Goal: Complete application form: Complete application form

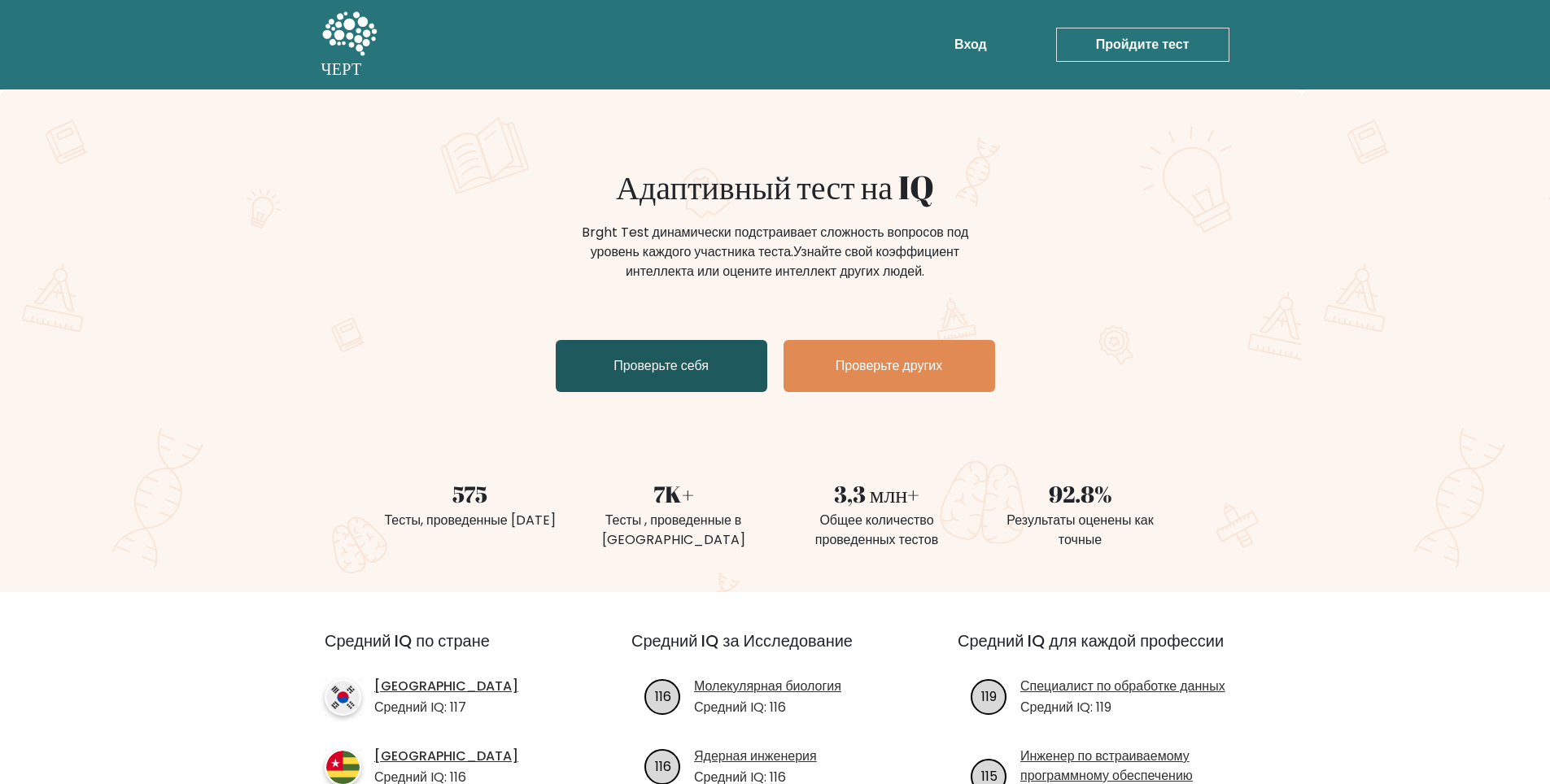
click at [691, 369] on ya-tr-span "Проверьте себя" at bounding box center [661, 365] width 95 height 19
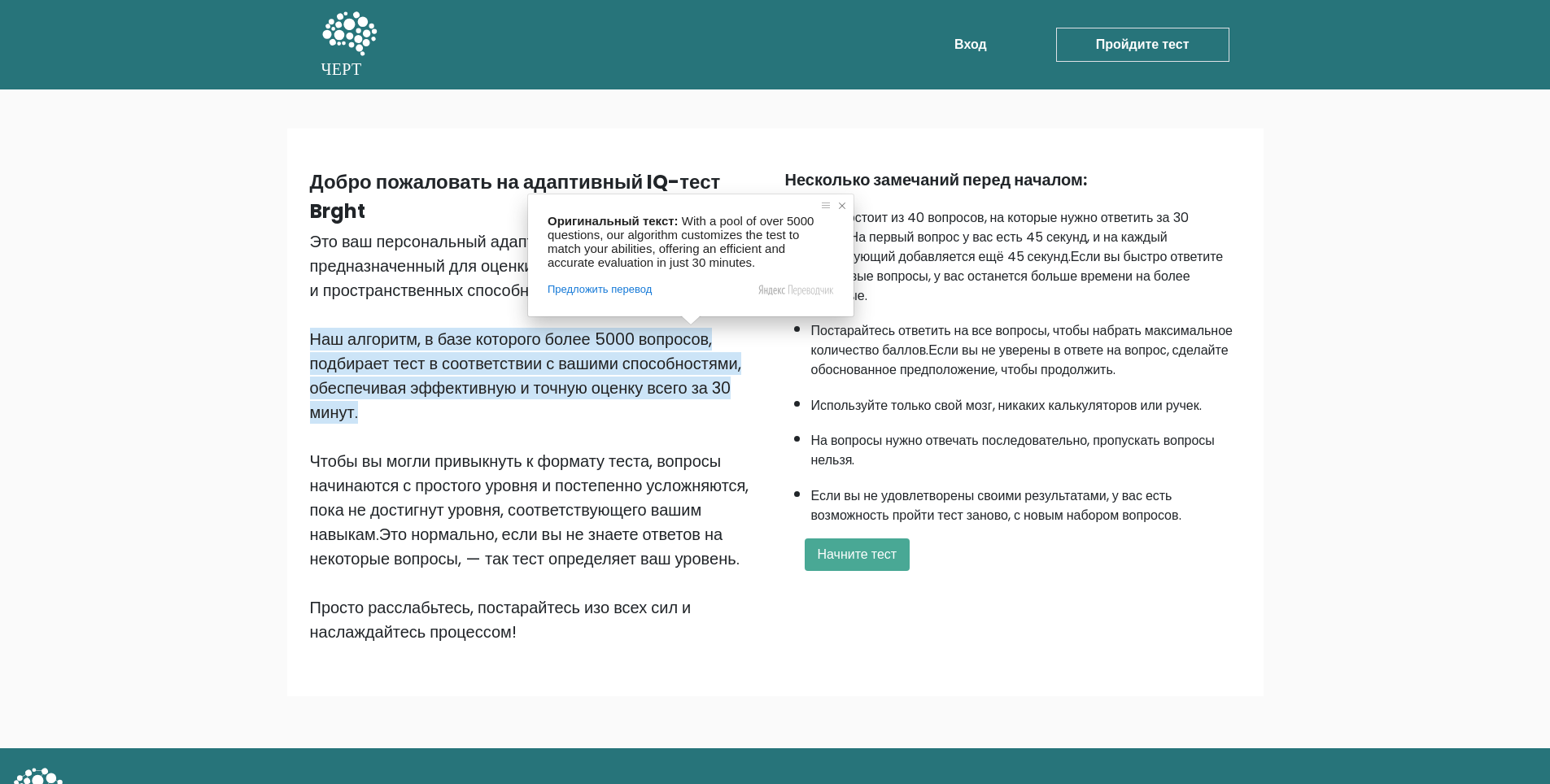
click at [843, 203] on span at bounding box center [842, 205] width 16 height 16
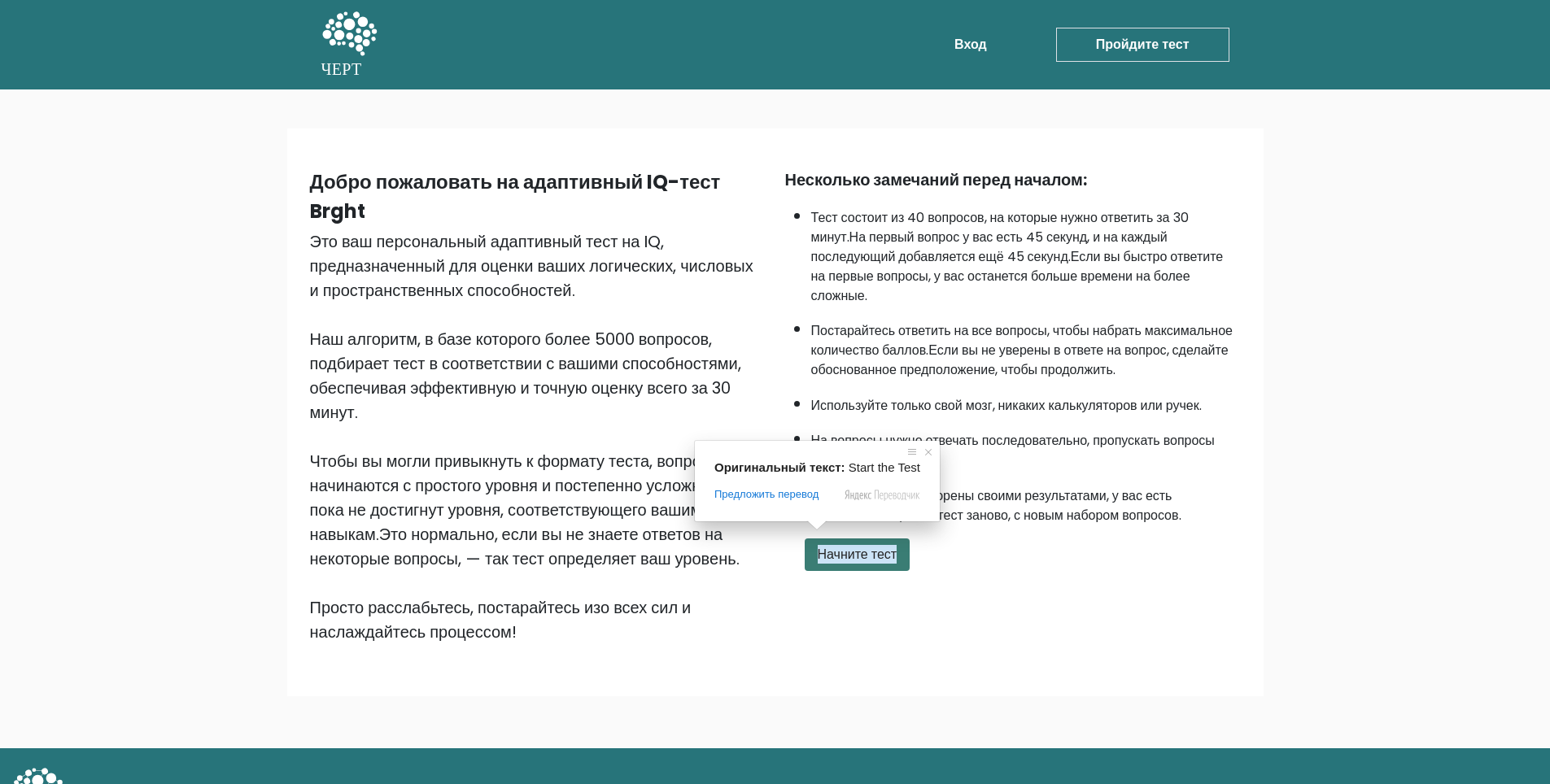
click at [839, 545] on ya-tr-span "Начните тест" at bounding box center [857, 554] width 79 height 19
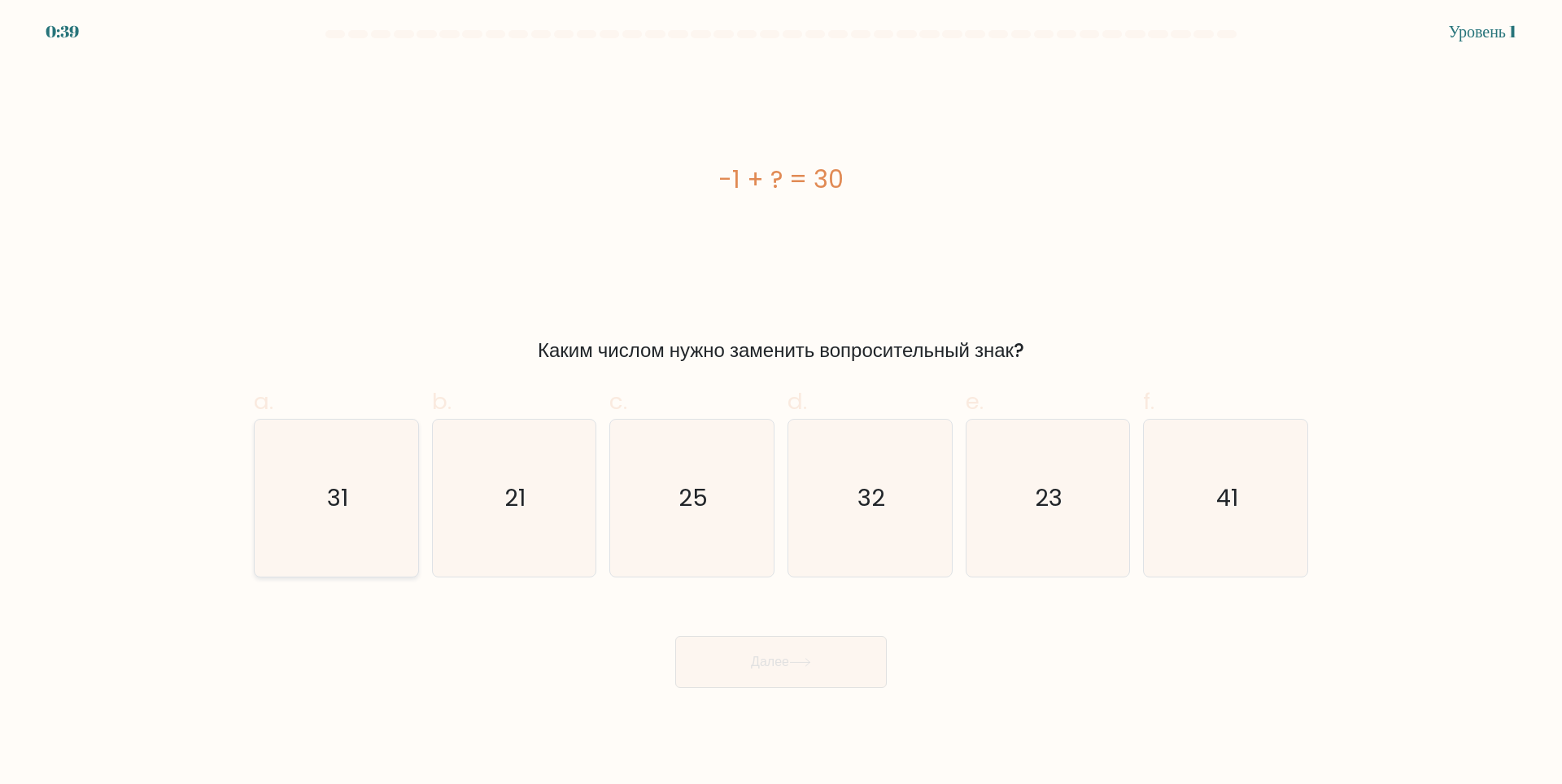
click at [333, 506] on text "31" at bounding box center [337, 498] width 21 height 33
click at [781, 403] on input "a. 31" at bounding box center [781, 397] width 1 height 11
radio input "true"
click at [783, 665] on ya-tr-span "Далее" at bounding box center [770, 661] width 38 height 19
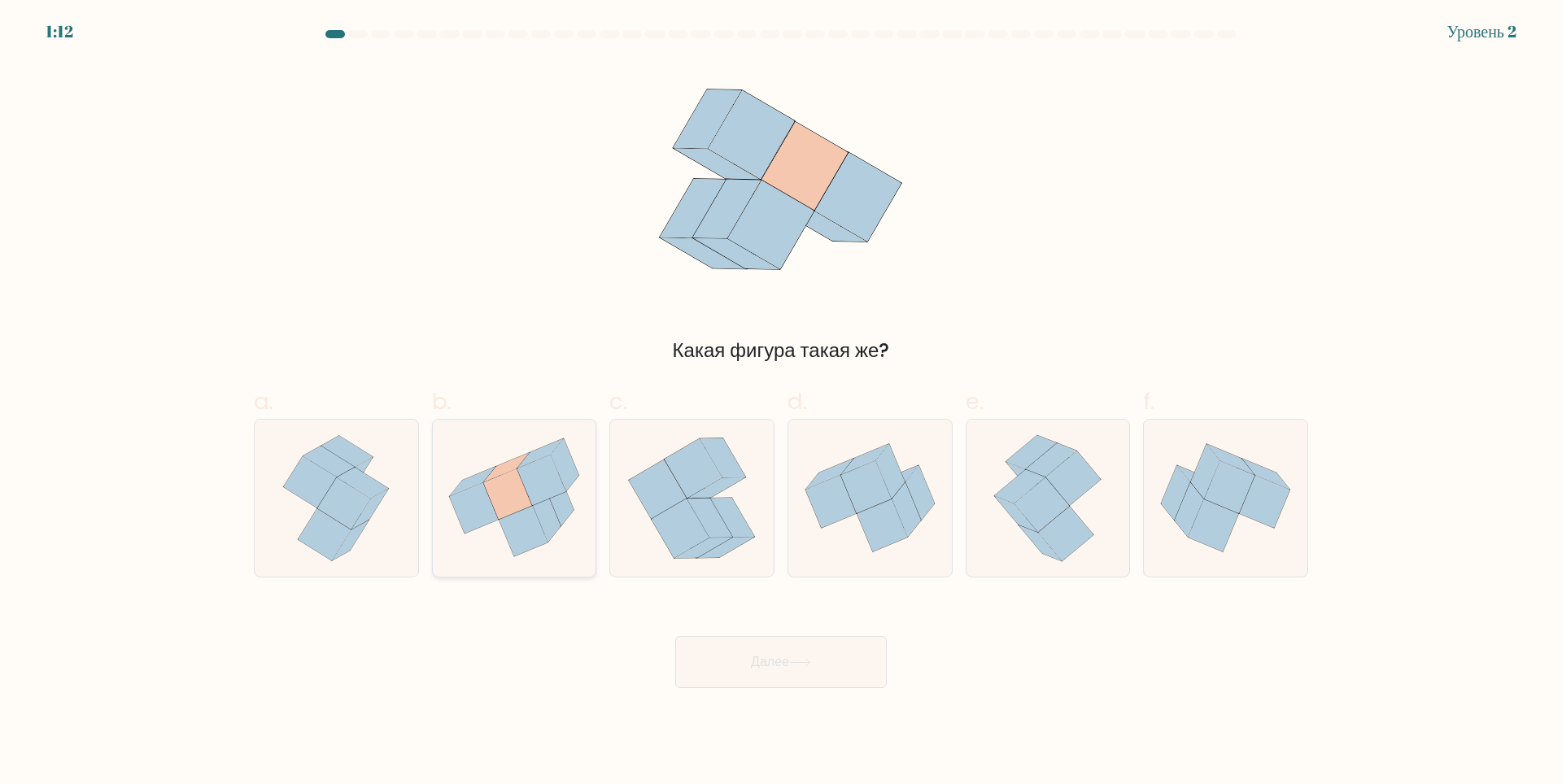
click at [531, 483] on icon at bounding box center [542, 480] width 49 height 51
click at [781, 403] on input "b." at bounding box center [781, 397] width 1 height 11
radio input "true"
click at [767, 646] on button "Далее" at bounding box center [781, 662] width 211 height 52
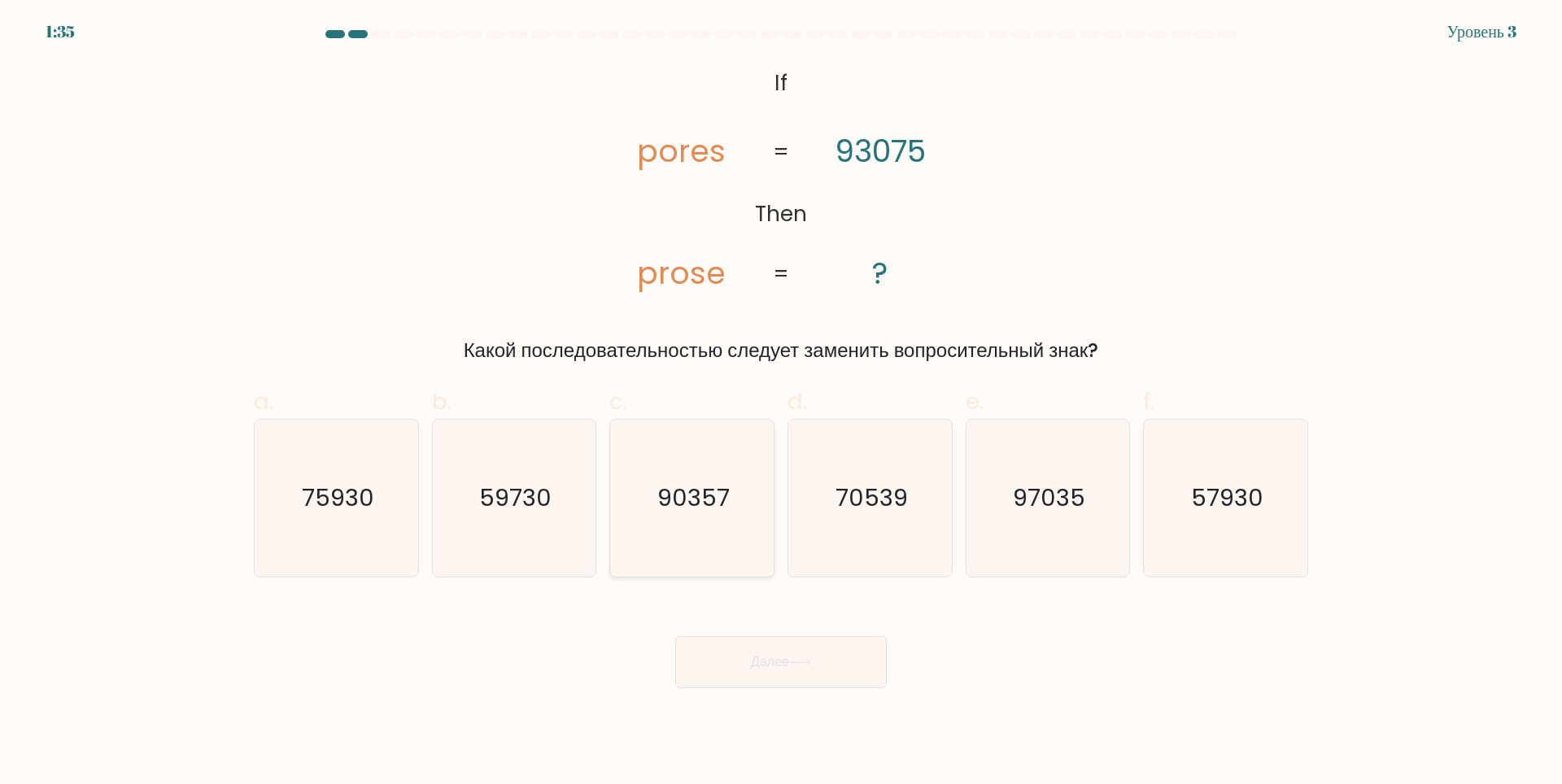
click at [707, 506] on text "90357" at bounding box center [693, 498] width 72 height 33
click at [781, 403] on input "c. 90357" at bounding box center [781, 397] width 1 height 11
radio input "true"
click at [812, 643] on button "Далее" at bounding box center [781, 662] width 211 height 52
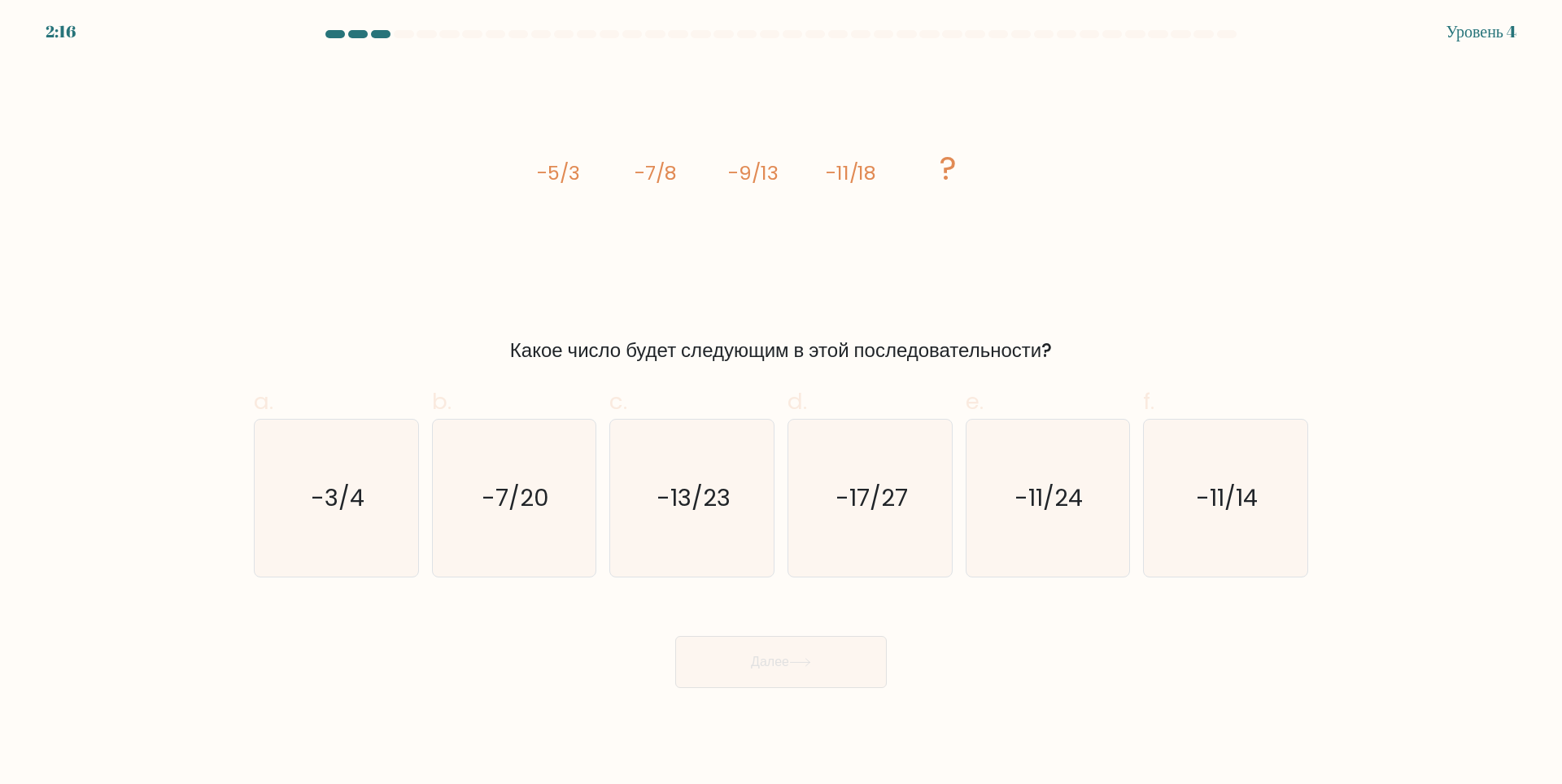
click at [851, 382] on div "a. -3/4 b. -7/20" at bounding box center [781, 474] width 1068 height 205
click at [698, 503] on text "-13/23" at bounding box center [693, 498] width 74 height 33
click at [781, 403] on input "c. -13/23" at bounding box center [781, 397] width 1 height 11
radio input "true"
click at [796, 654] on button "Далее" at bounding box center [781, 662] width 211 height 52
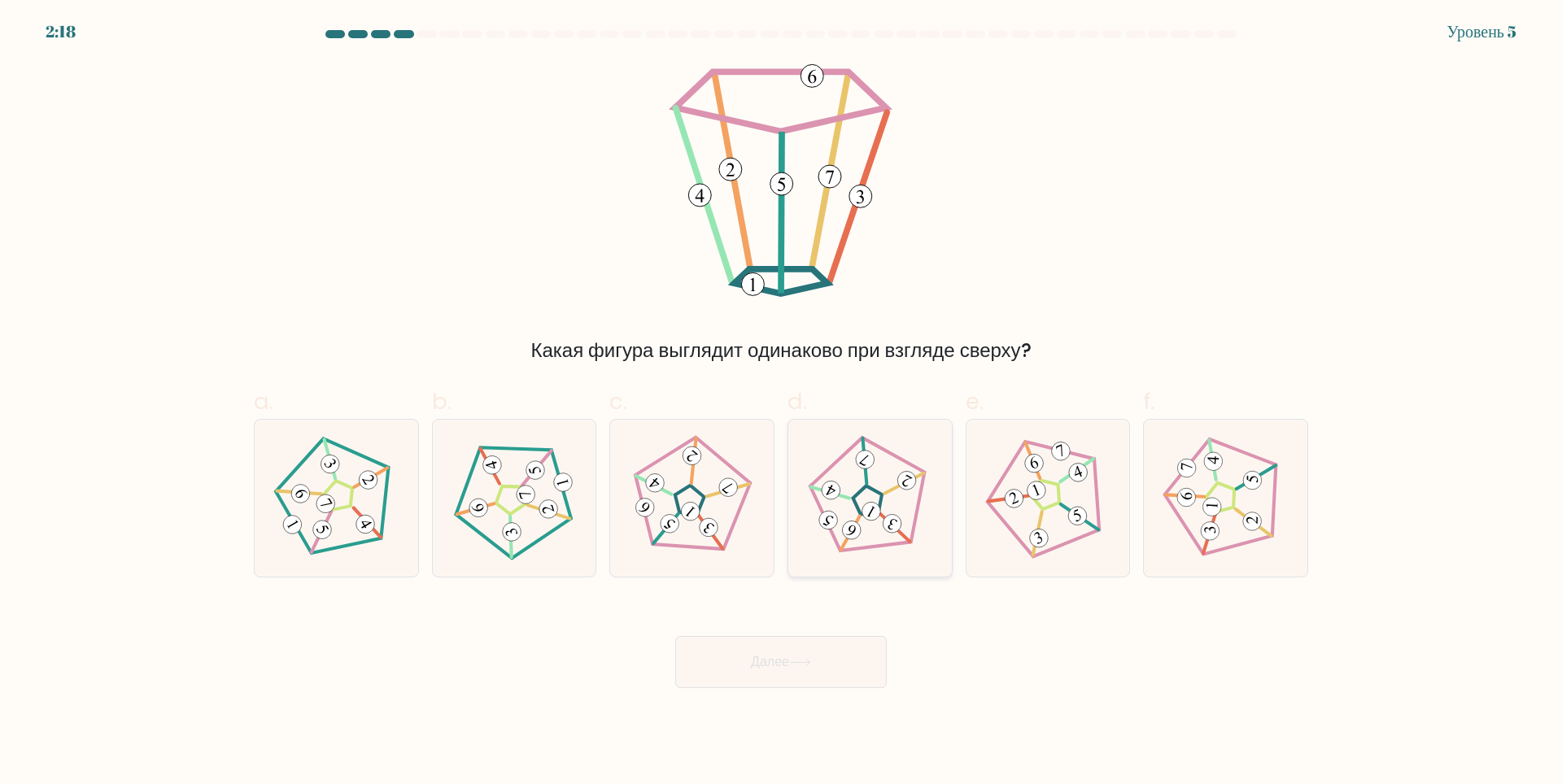
click at [863, 486] on icon at bounding box center [869, 498] width 125 height 125
click at [782, 403] on input "d." at bounding box center [781, 397] width 1 height 11
radio input "true"
click at [806, 647] on button "Далее" at bounding box center [781, 662] width 211 height 52
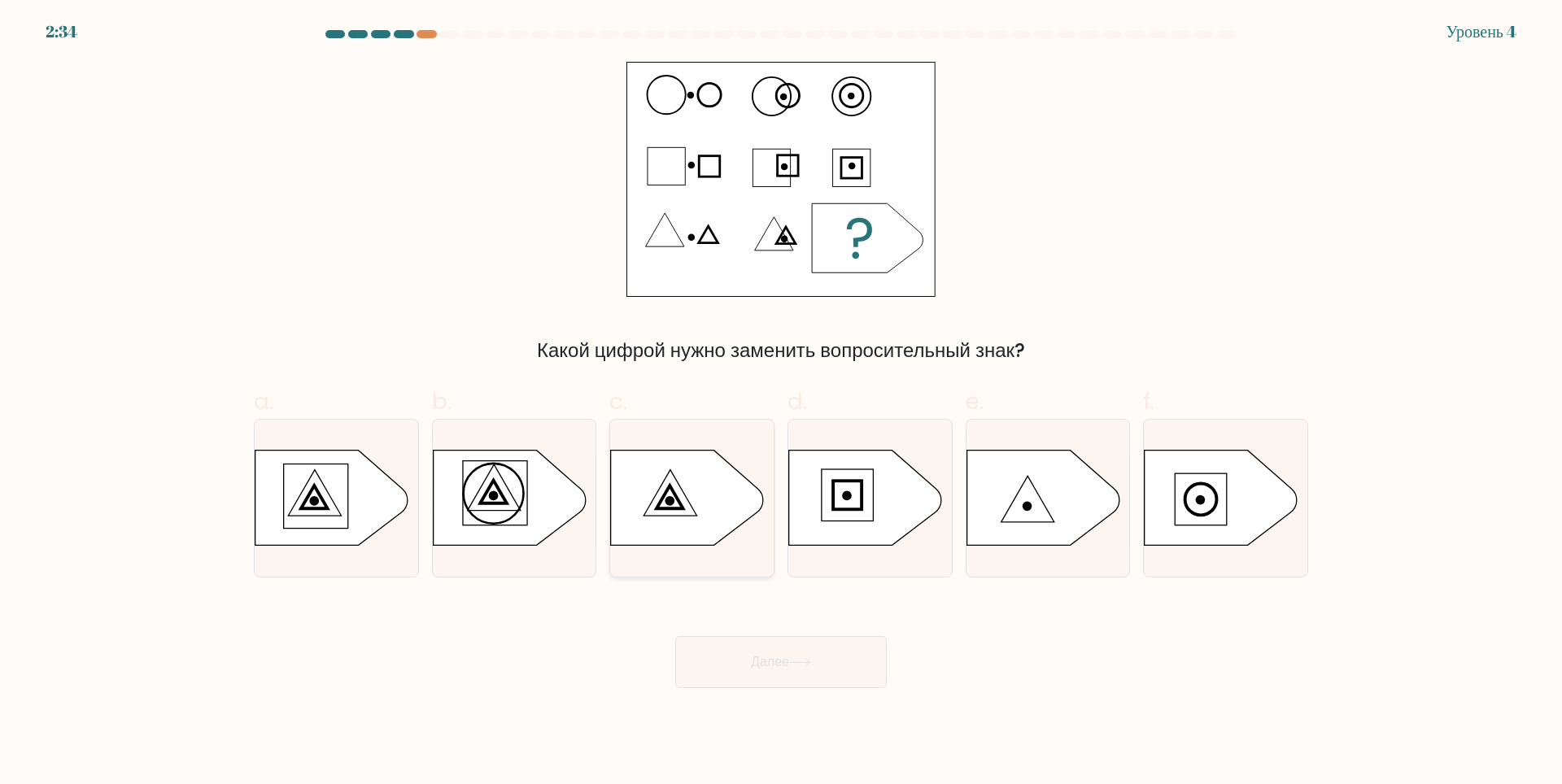
click at [676, 505] on icon at bounding box center [687, 497] width 153 height 95
click at [781, 403] on input "c." at bounding box center [781, 397] width 1 height 11
radio input "true"
click at [757, 647] on button "Далее" at bounding box center [781, 662] width 211 height 52
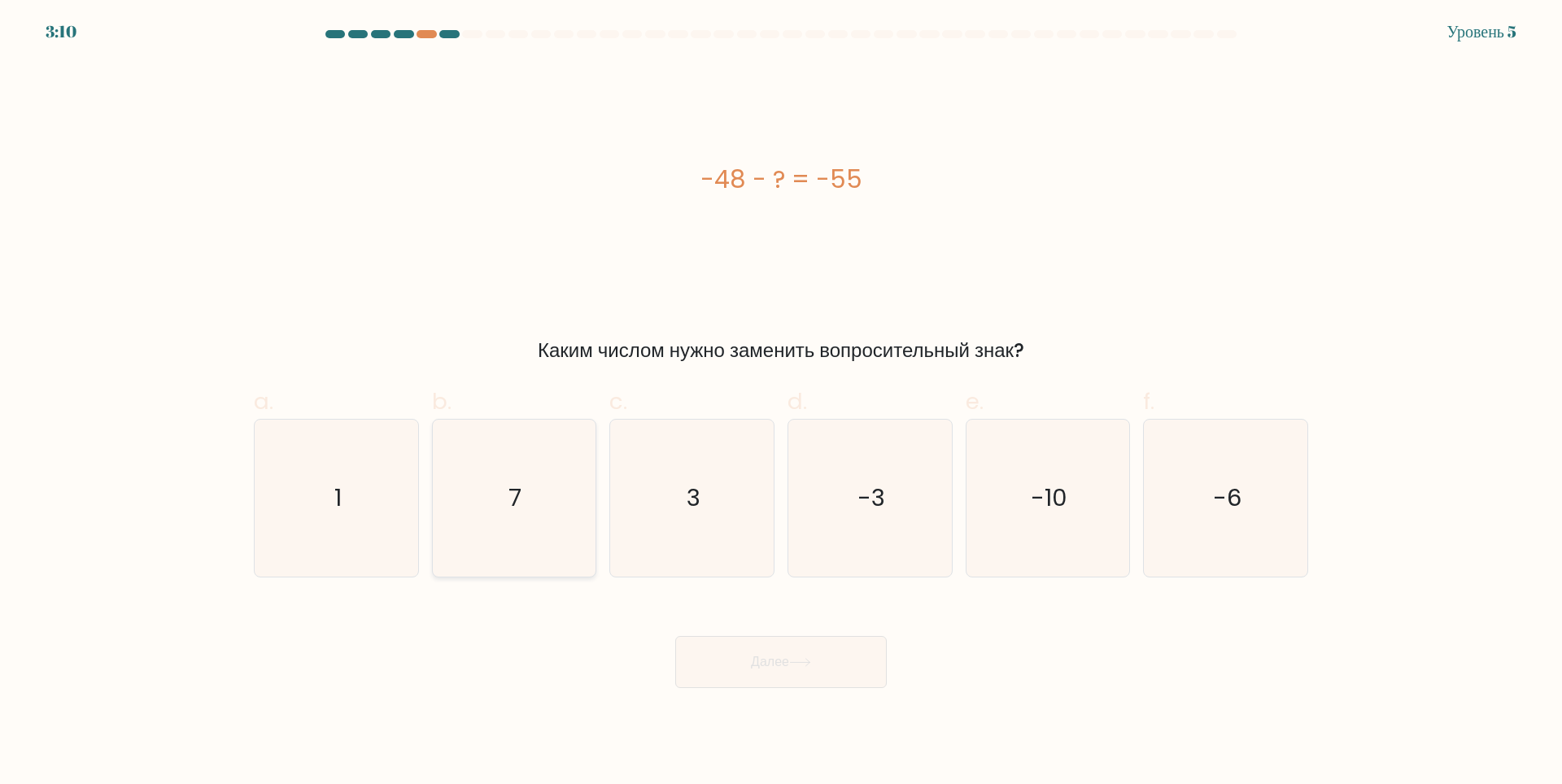
click at [528, 516] on icon "7" at bounding box center [514, 498] width 157 height 157
click at [781, 403] on input "b. 7" at bounding box center [781, 397] width 1 height 11
radio input "true"
click at [804, 685] on button "Далее" at bounding box center [781, 662] width 211 height 52
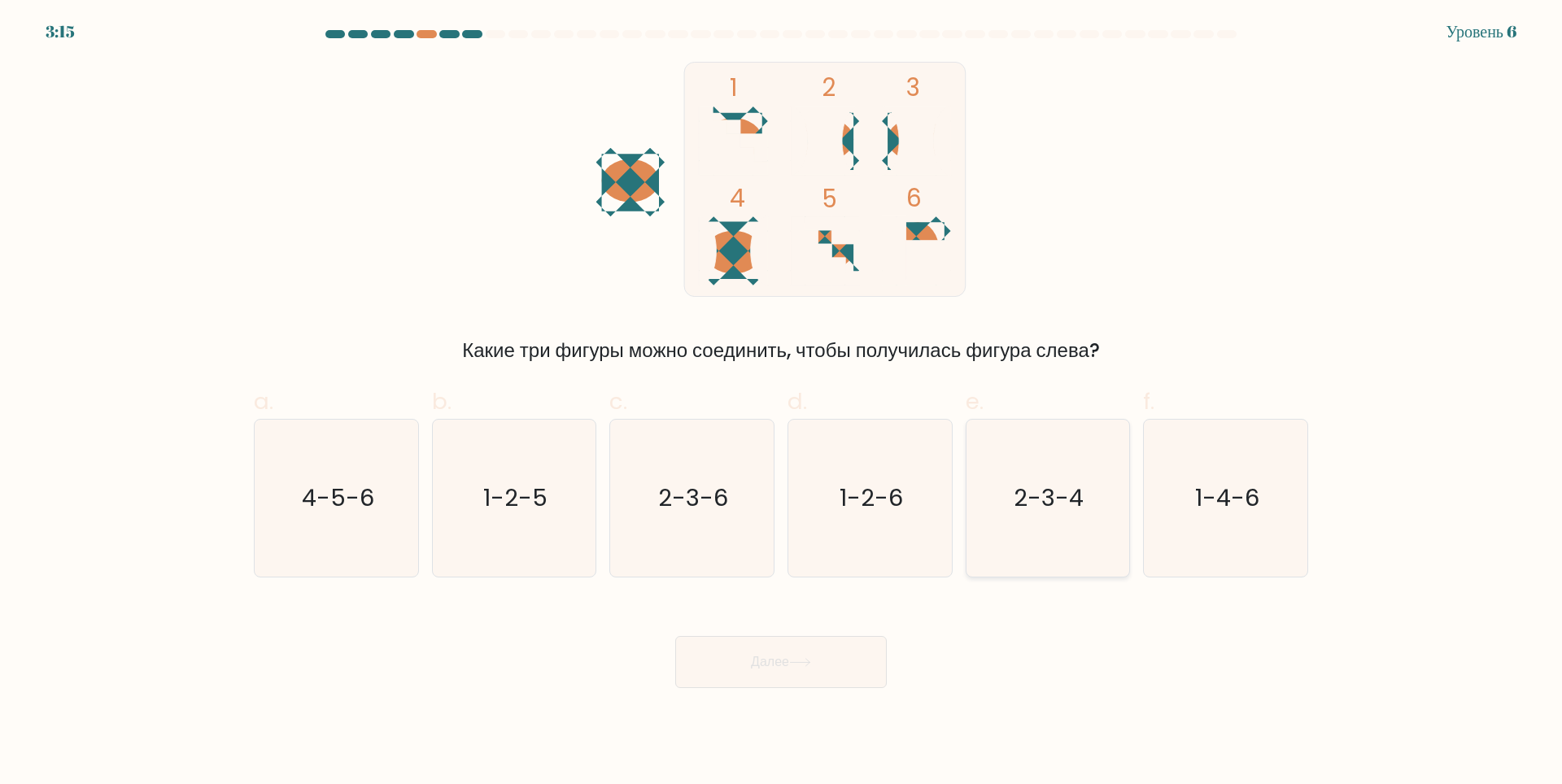
click at [1073, 496] on text "2-3-4" at bounding box center [1049, 498] width 70 height 33
click at [782, 403] on input "e. 2-3-4" at bounding box center [781, 397] width 1 height 11
radio input "true"
click at [781, 656] on ya-tr-span "Далее" at bounding box center [770, 661] width 38 height 19
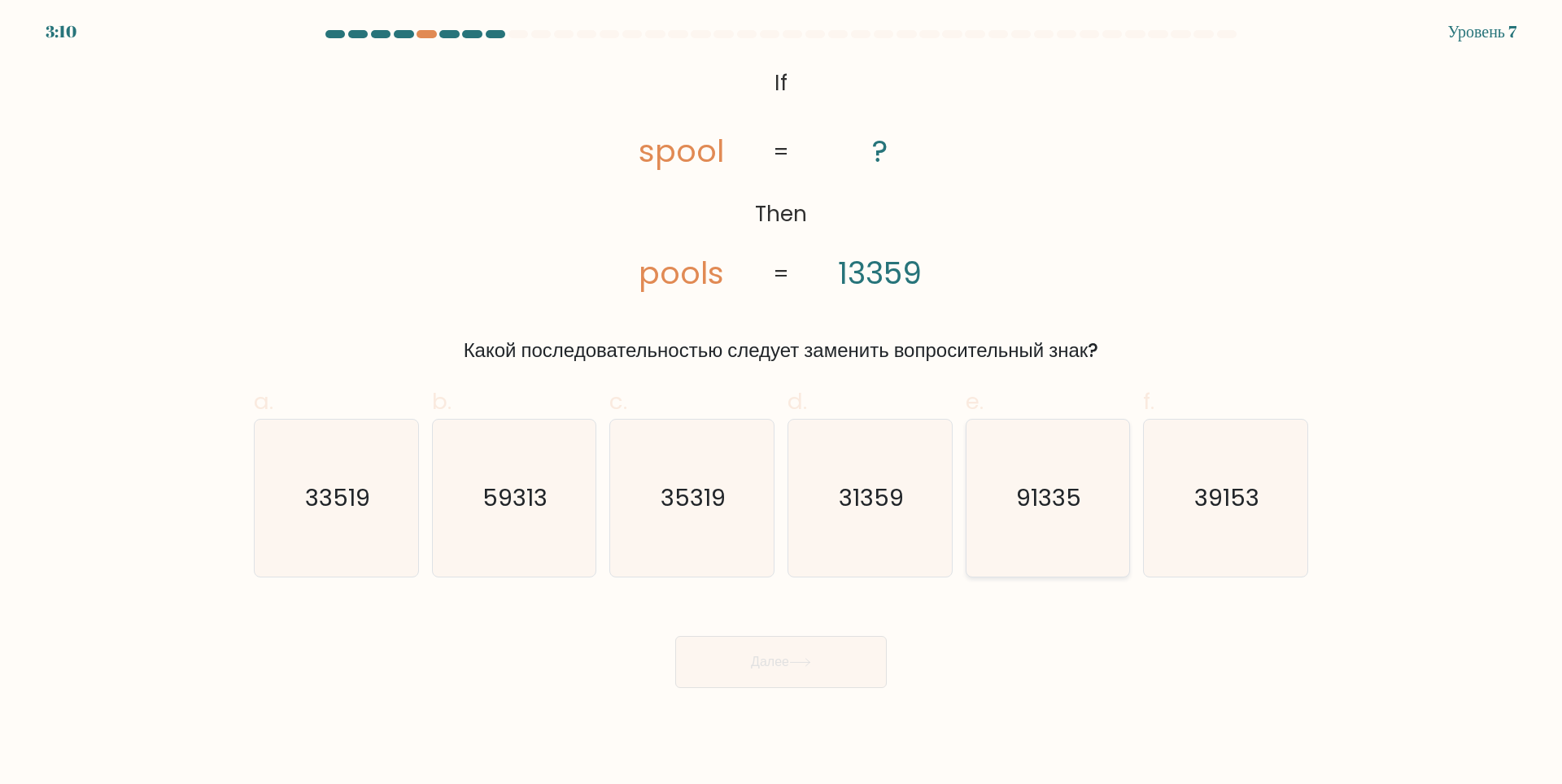
click at [1035, 516] on icon "91335" at bounding box center [1047, 498] width 157 height 157
click at [782, 403] on input "e. 91335" at bounding box center [781, 397] width 1 height 11
radio input "true"
click at [832, 669] on button "Далее" at bounding box center [781, 662] width 211 height 52
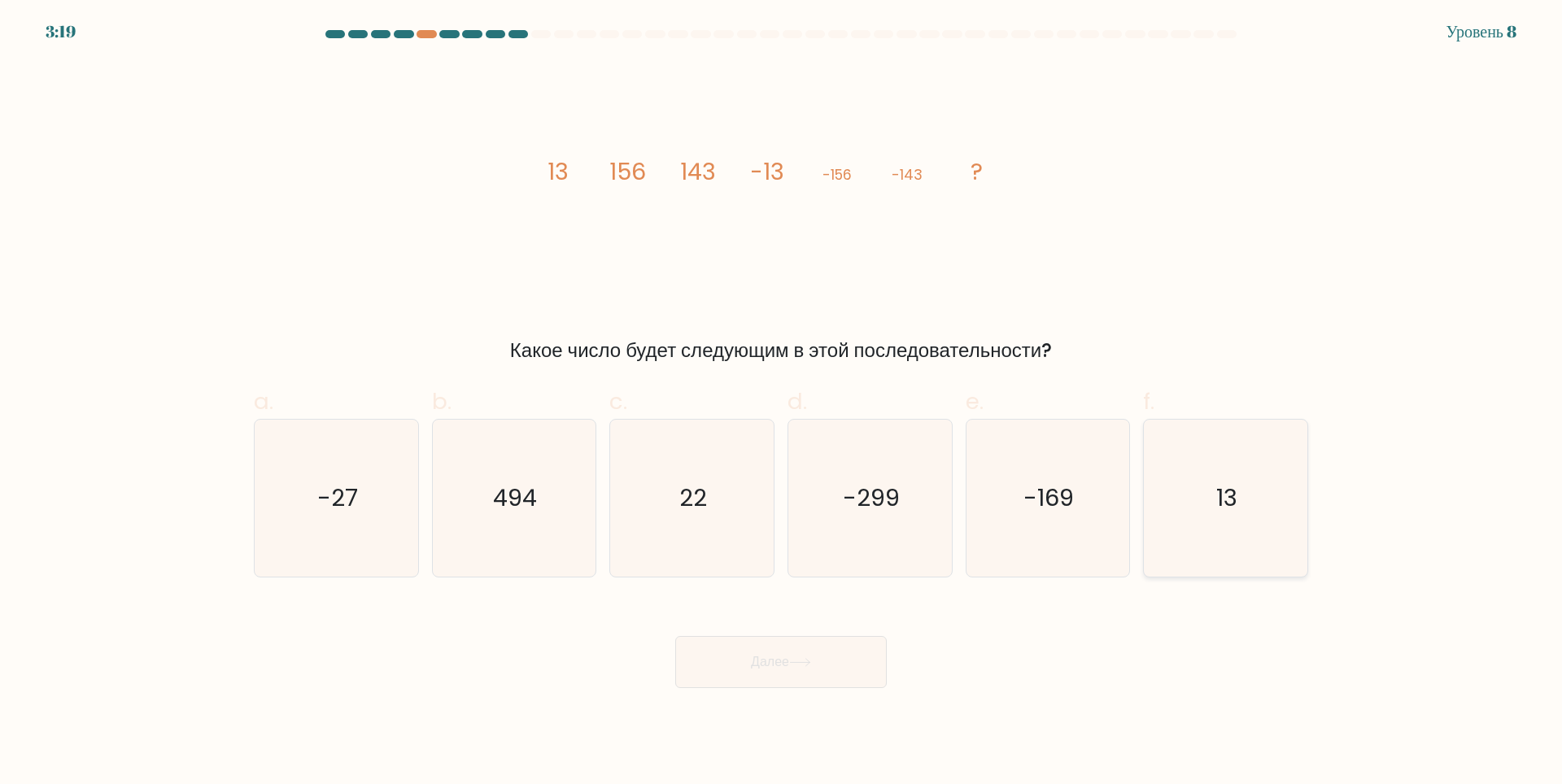
click at [1210, 506] on icon "13" at bounding box center [1226, 498] width 157 height 157
click at [782, 403] on input "f. 13" at bounding box center [781, 397] width 1 height 11
radio input "true"
click at [795, 678] on button "Далее" at bounding box center [781, 662] width 211 height 52
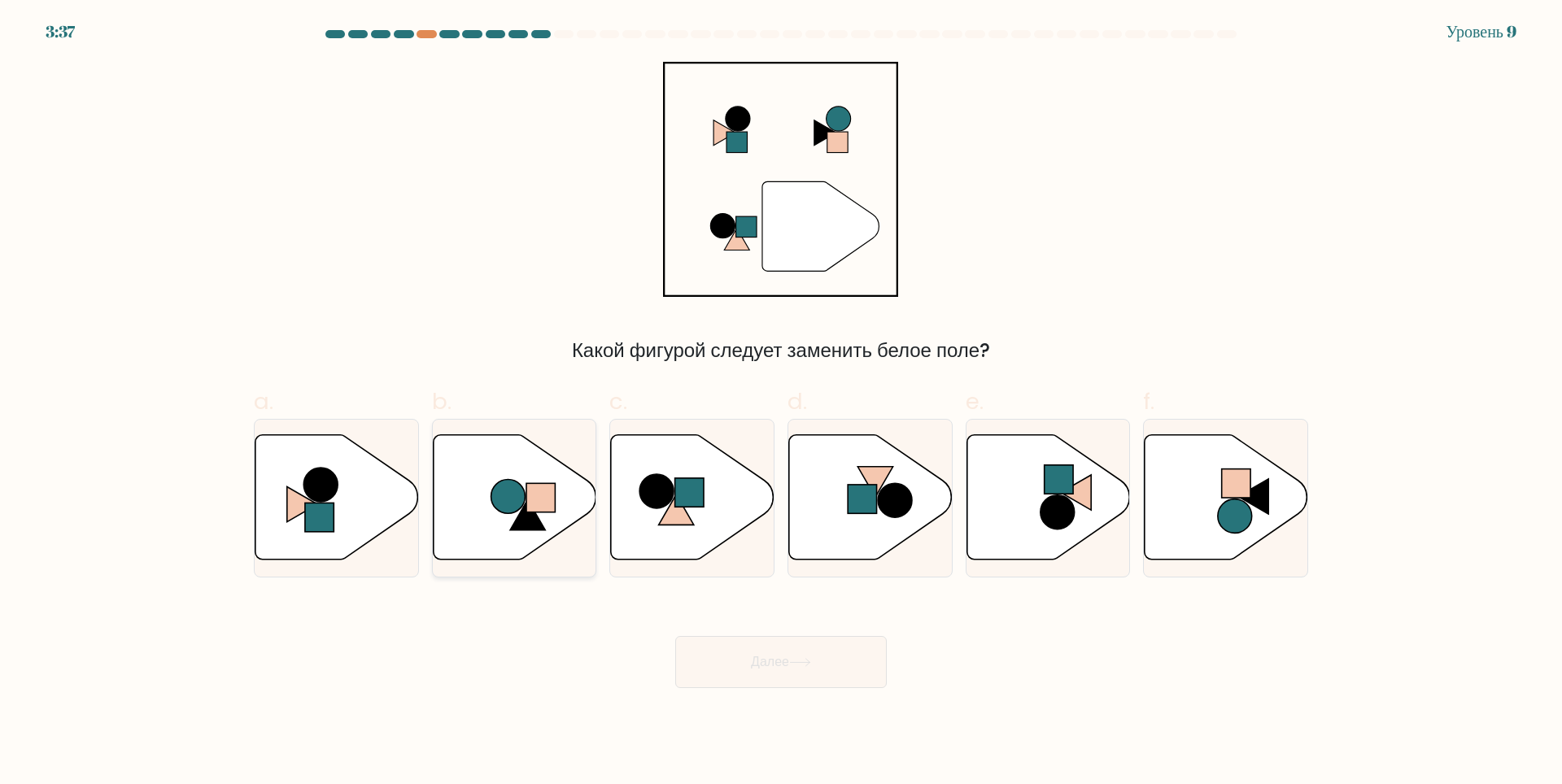
click at [530, 512] on rect at bounding box center [541, 498] width 29 height 29
click at [781, 403] on input "b." at bounding box center [781, 397] width 1 height 11
radio input "true"
click at [768, 655] on ya-tr-span "Далее" at bounding box center [770, 661] width 38 height 19
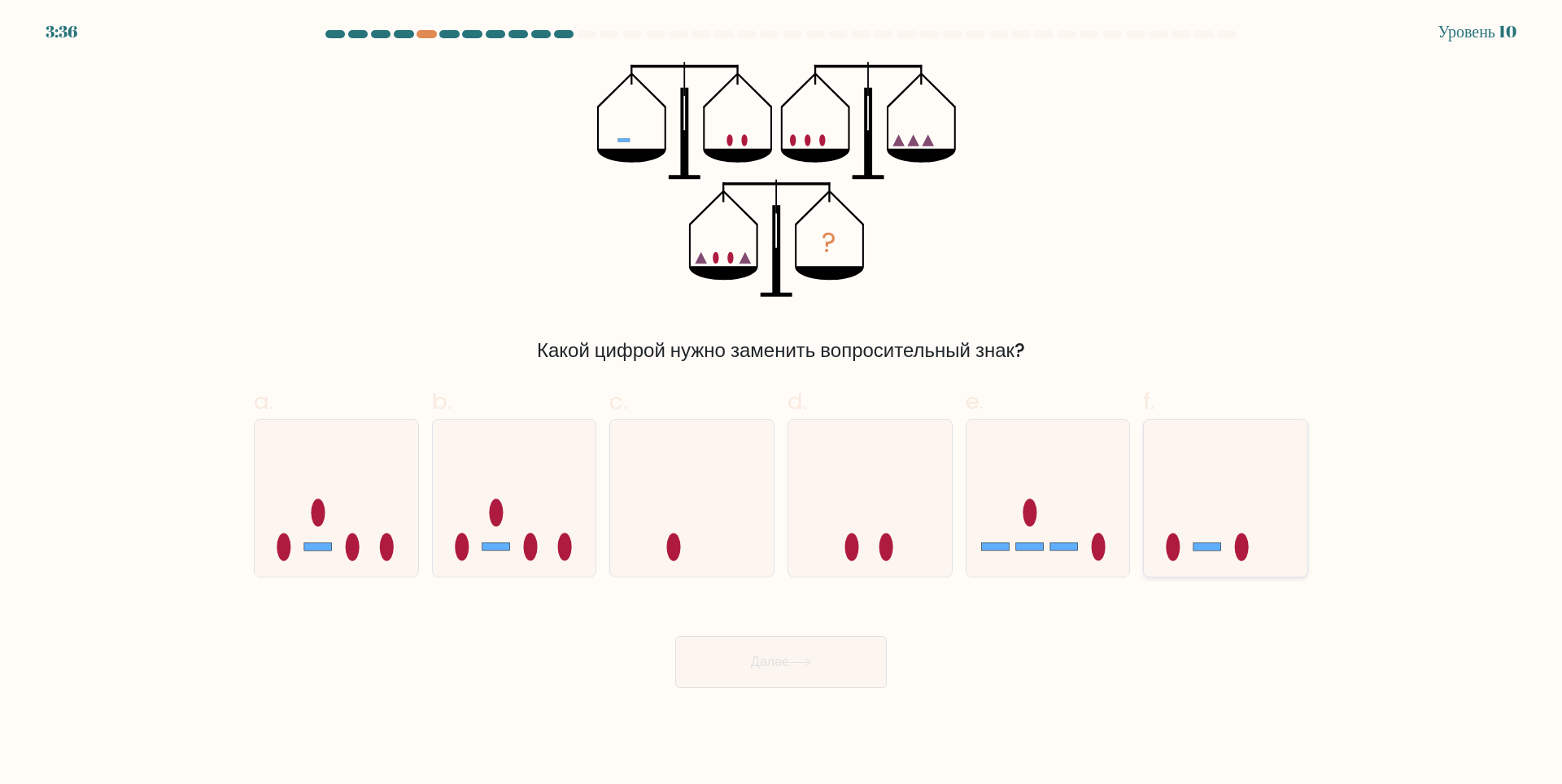
click at [1230, 507] on icon at bounding box center [1226, 498] width 164 height 135
click at [782, 403] on input "f." at bounding box center [781, 397] width 1 height 11
radio input "true"
click at [707, 688] on body "3:35 Уровень 10" at bounding box center [781, 392] width 1562 height 784
click at [729, 675] on button "Далее" at bounding box center [781, 662] width 211 height 52
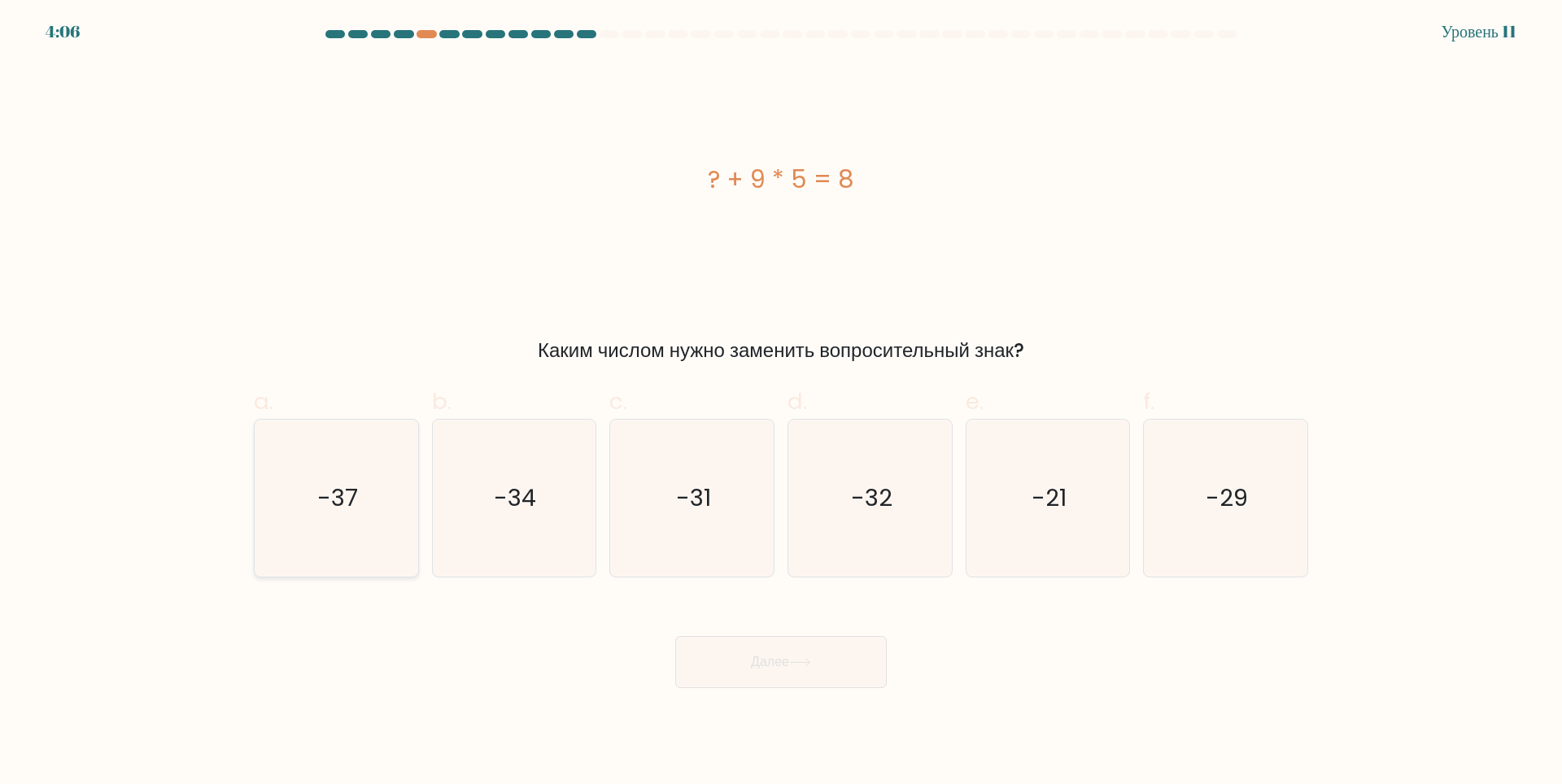
click at [345, 499] on text "-37" at bounding box center [337, 498] width 41 height 33
click at [781, 403] on input "a. -37" at bounding box center [781, 397] width 1 height 11
radio input "true"
click at [796, 629] on div "Далее" at bounding box center [780, 642] width 1073 height 91
click at [798, 648] on button "Далее" at bounding box center [781, 662] width 211 height 52
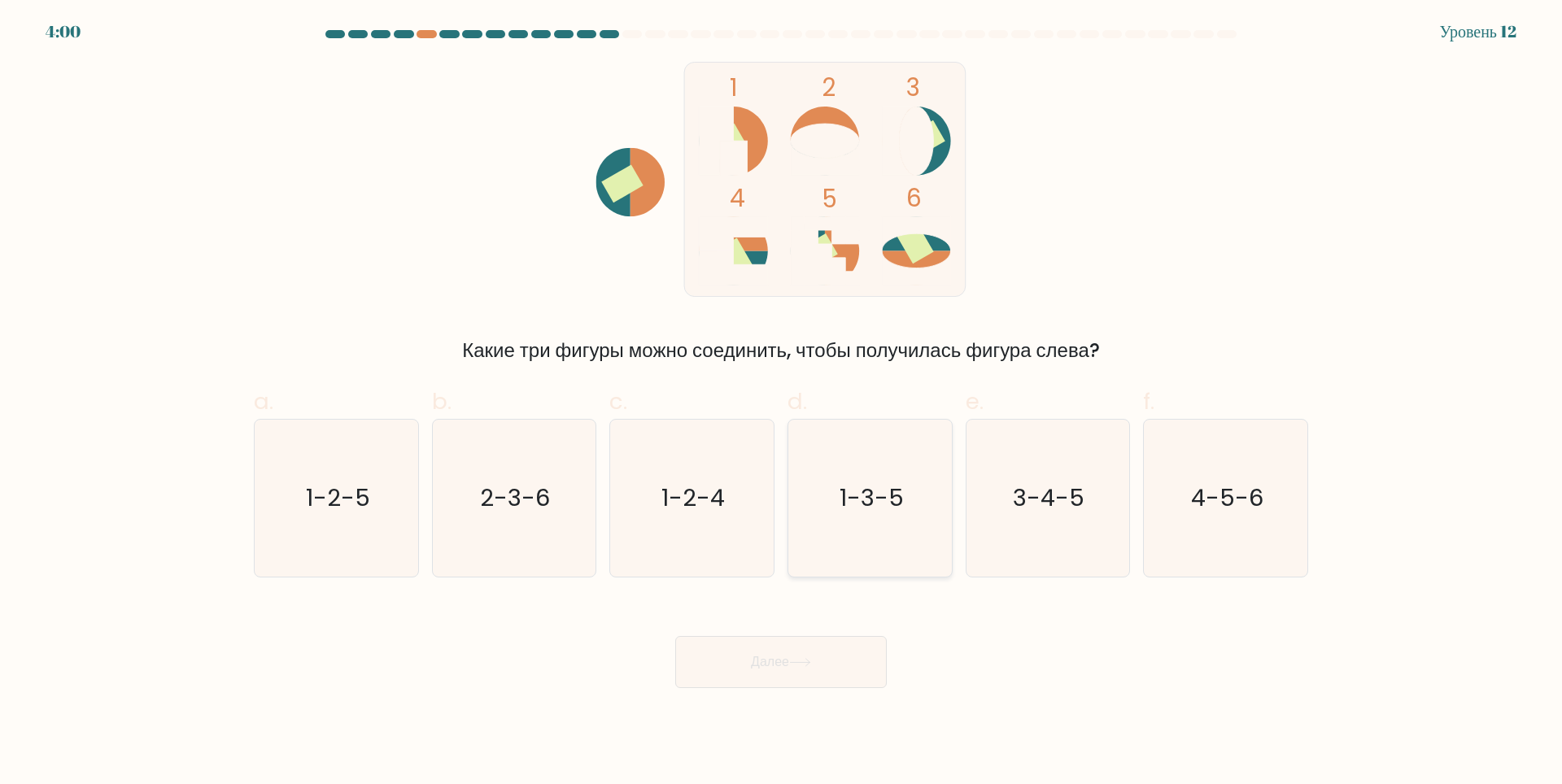
click at [925, 481] on icon "1-3-5" at bounding box center [870, 498] width 157 height 157
click at [782, 403] on input "d. 1-3-5" at bounding box center [781, 397] width 1 height 11
radio input "true"
click at [795, 683] on button "Далее" at bounding box center [781, 662] width 211 height 52
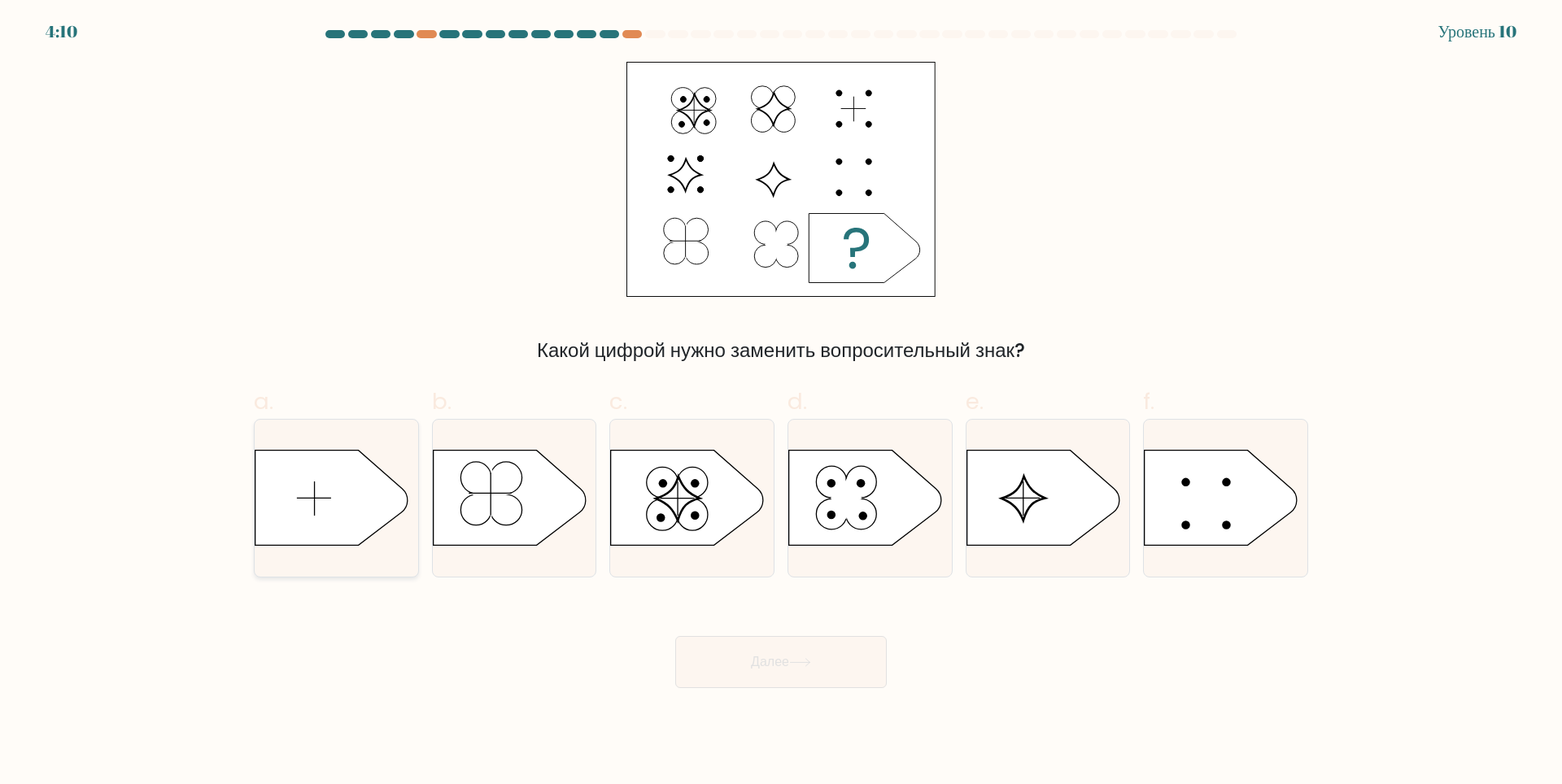
click at [381, 492] on icon at bounding box center [332, 497] width 153 height 95
click at [781, 403] on input "a." at bounding box center [781, 397] width 1 height 11
radio input "true"
click at [804, 668] on button "Далее" at bounding box center [781, 662] width 211 height 52
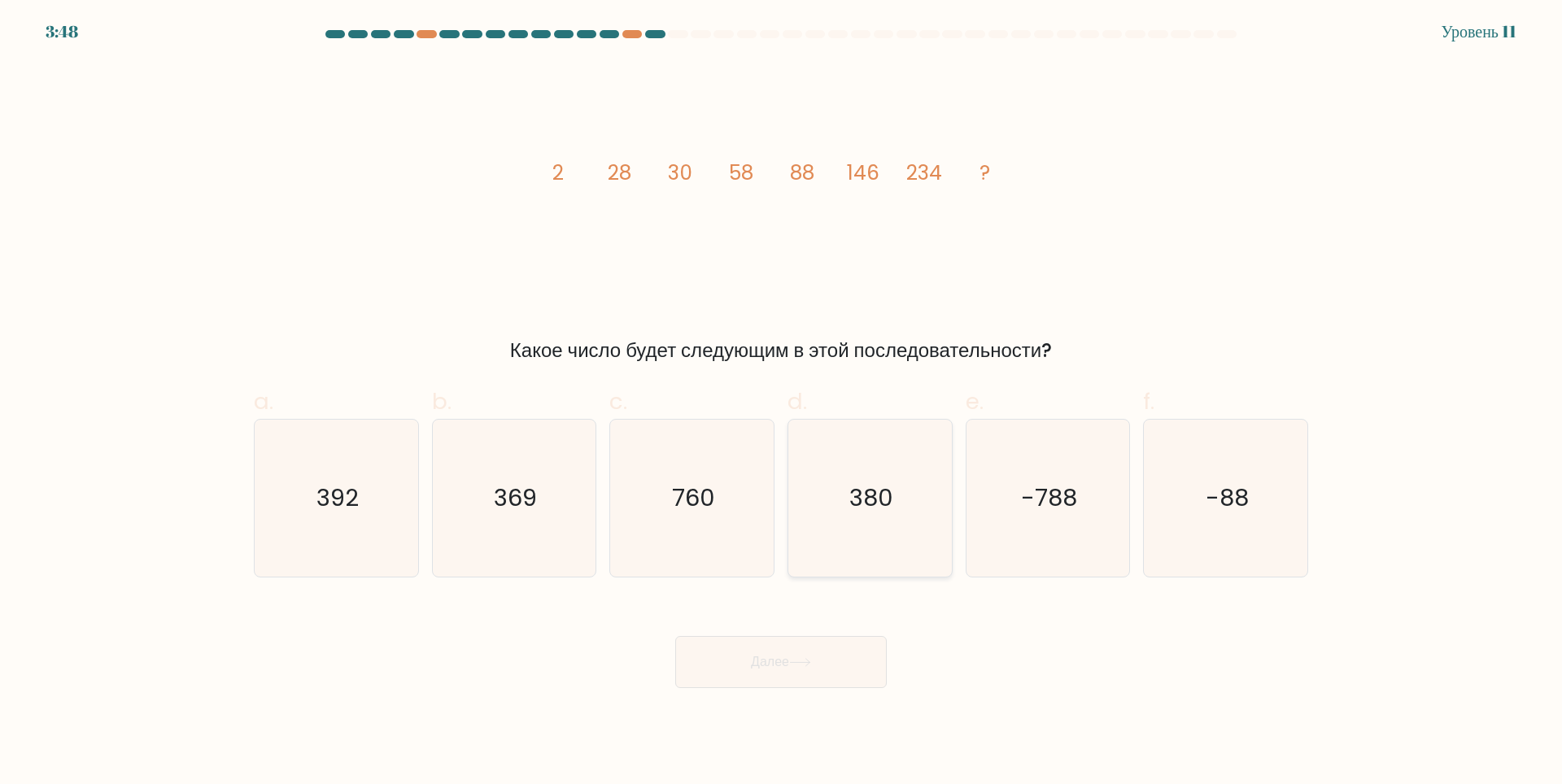
click at [863, 486] on text "380" at bounding box center [871, 498] width 44 height 33
click at [782, 403] on input "d. 380" at bounding box center [781, 397] width 1 height 11
radio input "true"
click at [874, 659] on button "Далее" at bounding box center [781, 662] width 211 height 52
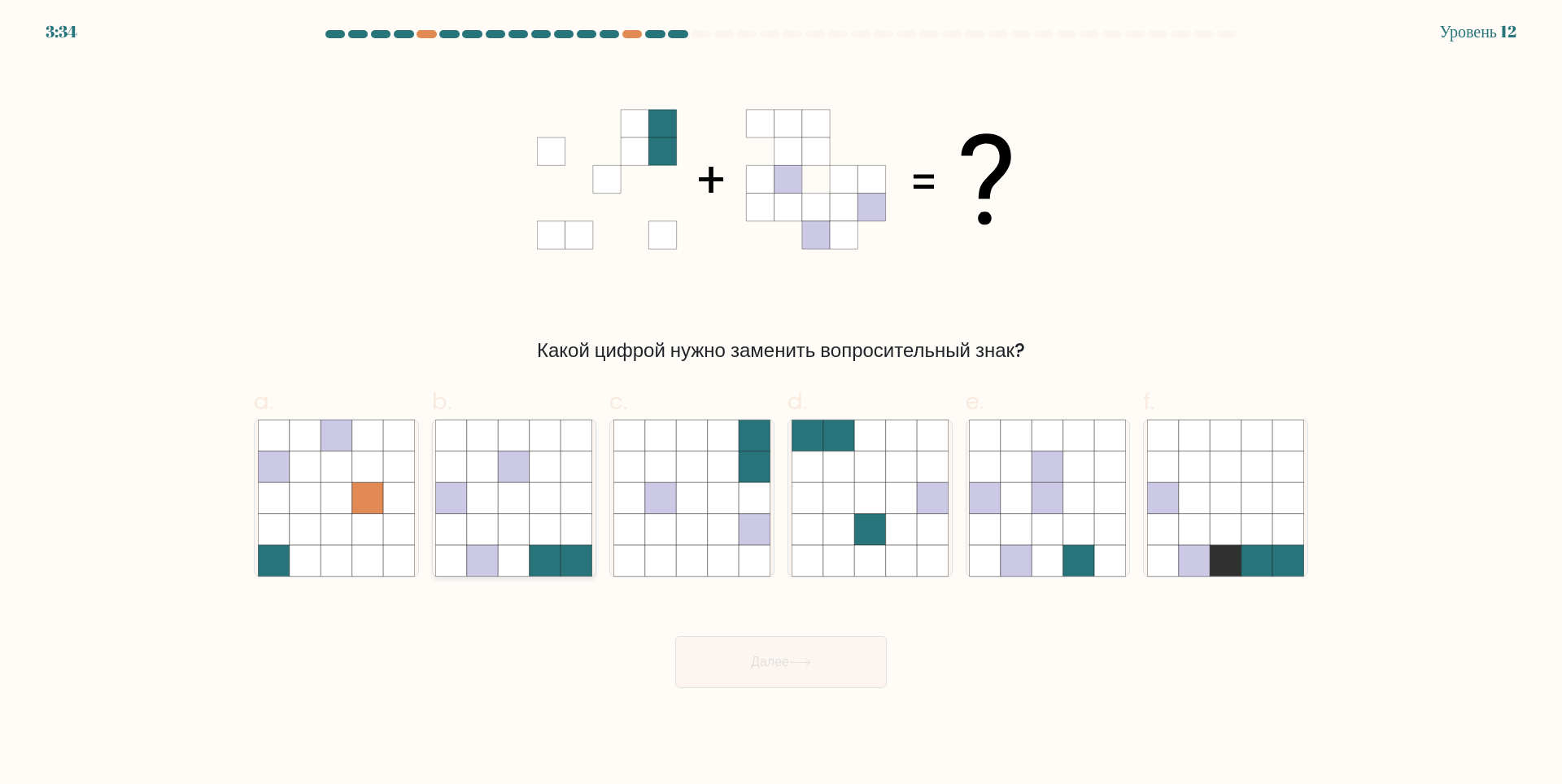
click at [492, 481] on icon at bounding box center [482, 466] width 31 height 31
click at [781, 403] on input "b." at bounding box center [781, 397] width 1 height 11
radio input "true"
click at [796, 662] on icon at bounding box center [800, 662] width 20 height 7
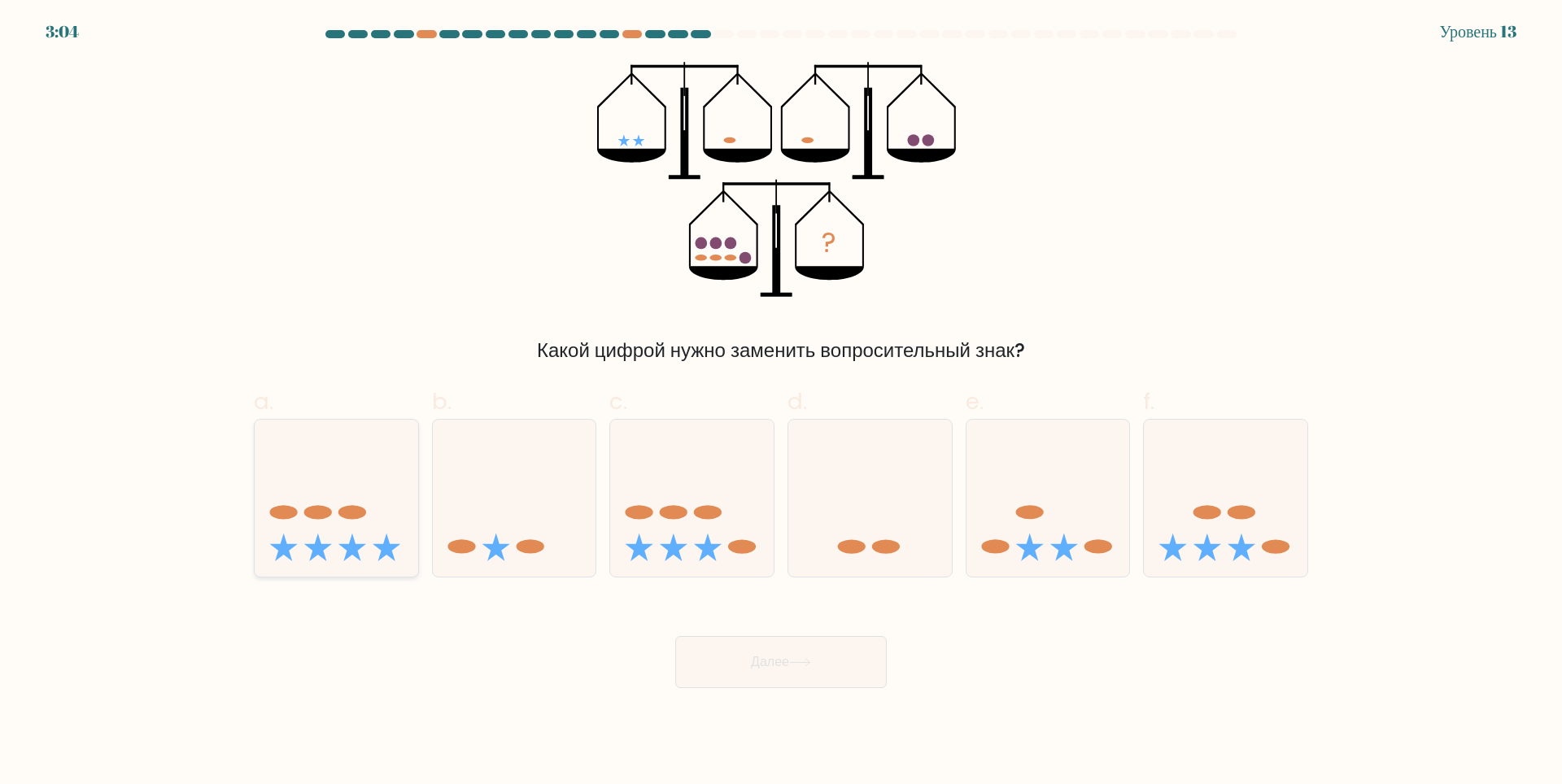
click at [278, 520] on icon at bounding box center [336, 498] width 164 height 135
click at [781, 403] on input "a." at bounding box center [781, 397] width 1 height 11
radio input "true"
click at [761, 670] on ya-tr-span "Далее" at bounding box center [770, 661] width 38 height 19
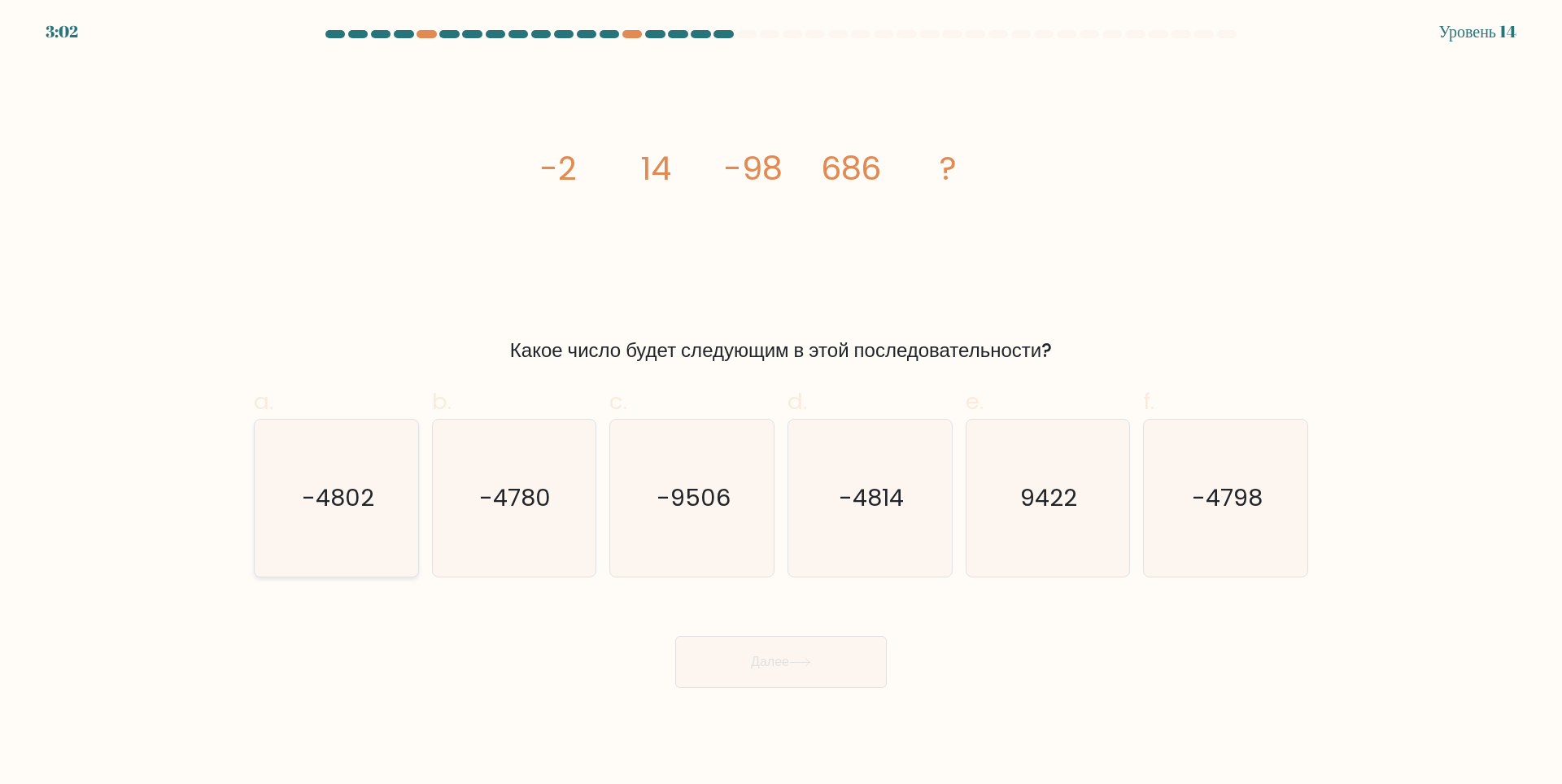
click at [378, 518] on icon "-4802" at bounding box center [336, 498] width 157 height 157
click at [781, 403] on input "a. -4802" at bounding box center [781, 397] width 1 height 11
radio input "true"
click at [830, 666] on button "Далее" at bounding box center [781, 662] width 211 height 52
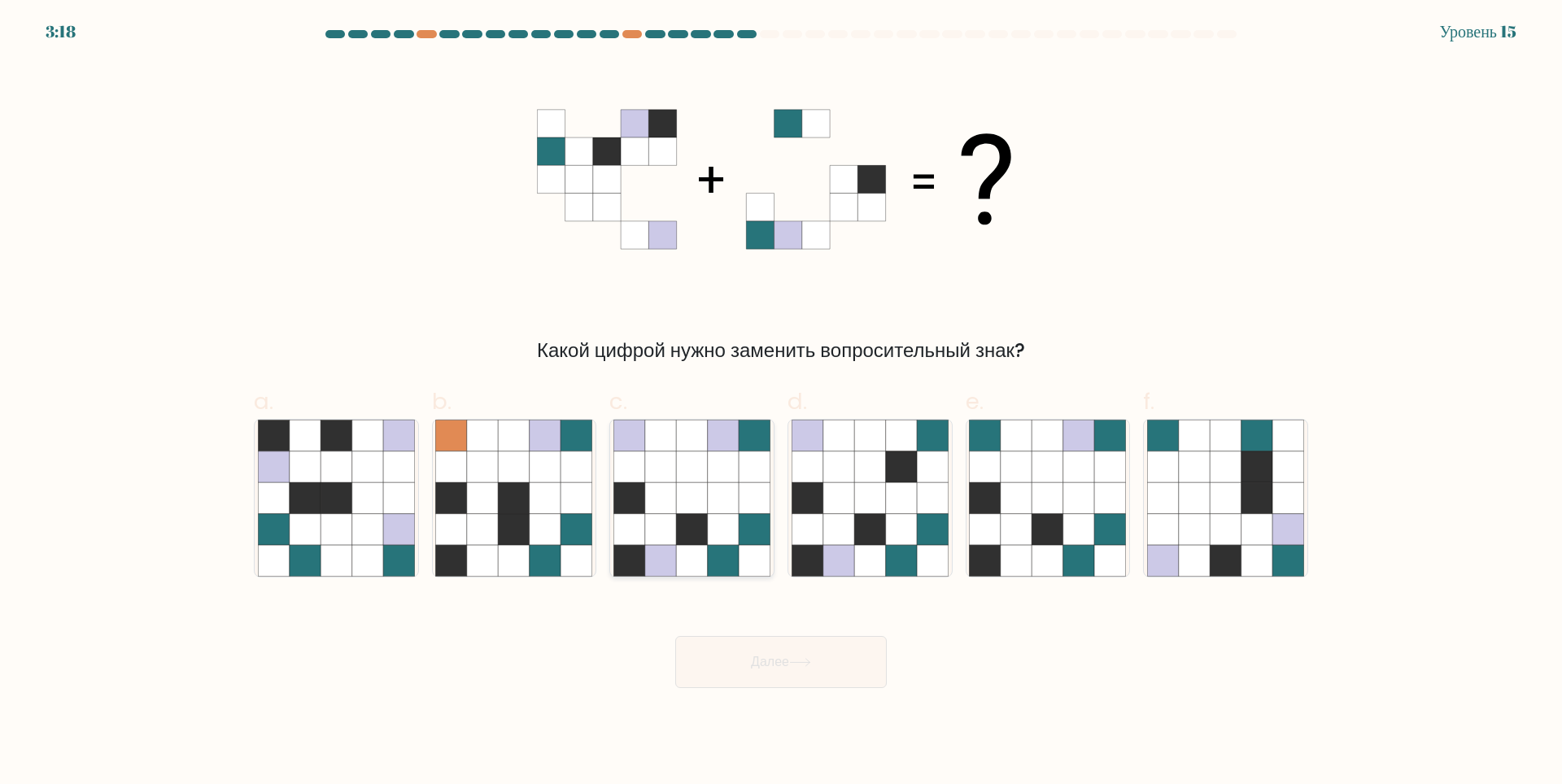
click at [639, 531] on icon at bounding box center [630, 529] width 31 height 31
click at [781, 403] on input "c." at bounding box center [781, 397] width 1 height 11
radio input "true"
click at [738, 660] on button "Далее" at bounding box center [781, 662] width 211 height 52
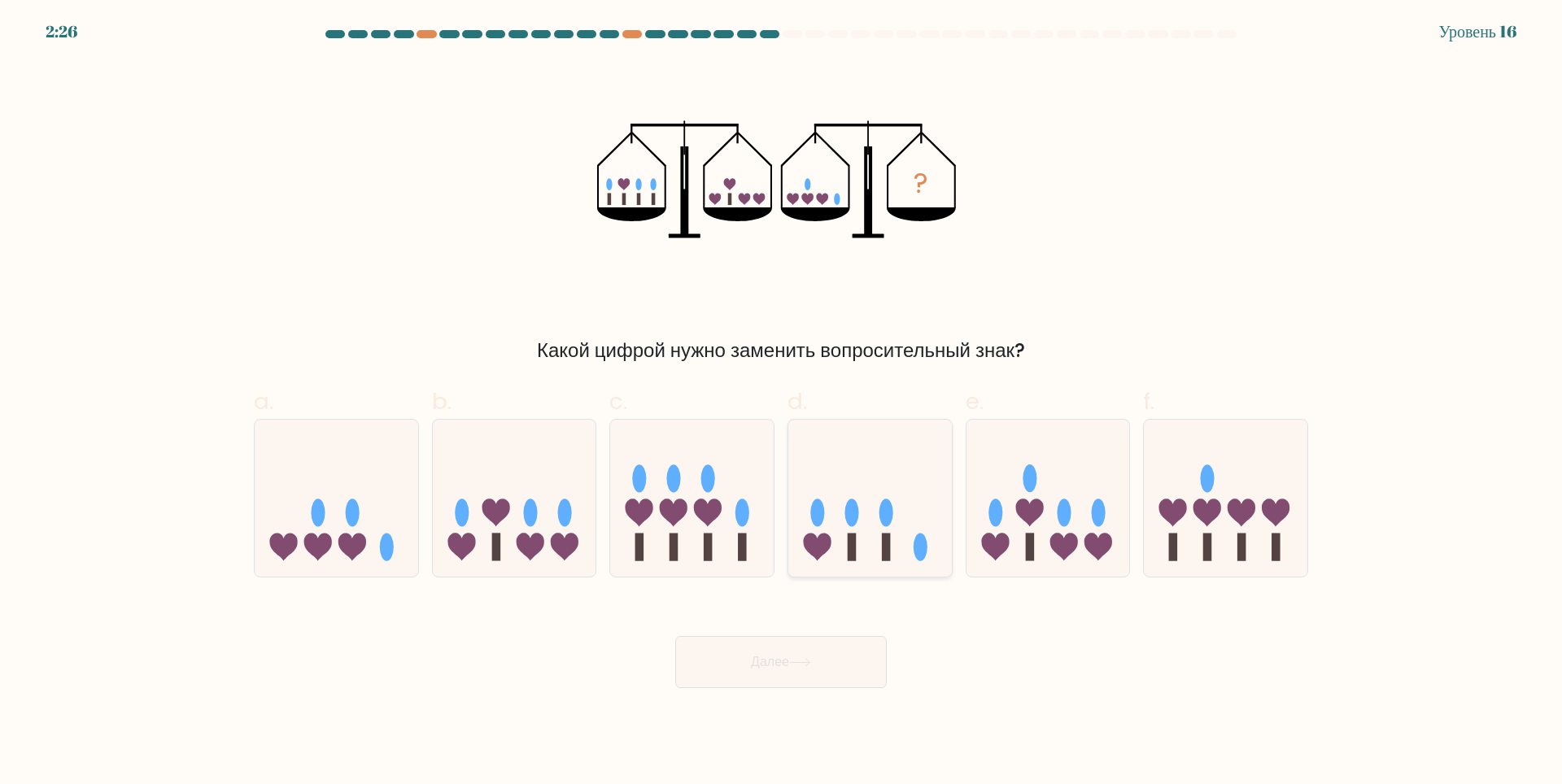
click at [850, 528] on icon at bounding box center [870, 498] width 164 height 135
click at [782, 403] on input "d." at bounding box center [781, 397] width 1 height 11
radio input "true"
click at [816, 667] on button "Далее" at bounding box center [781, 662] width 211 height 52
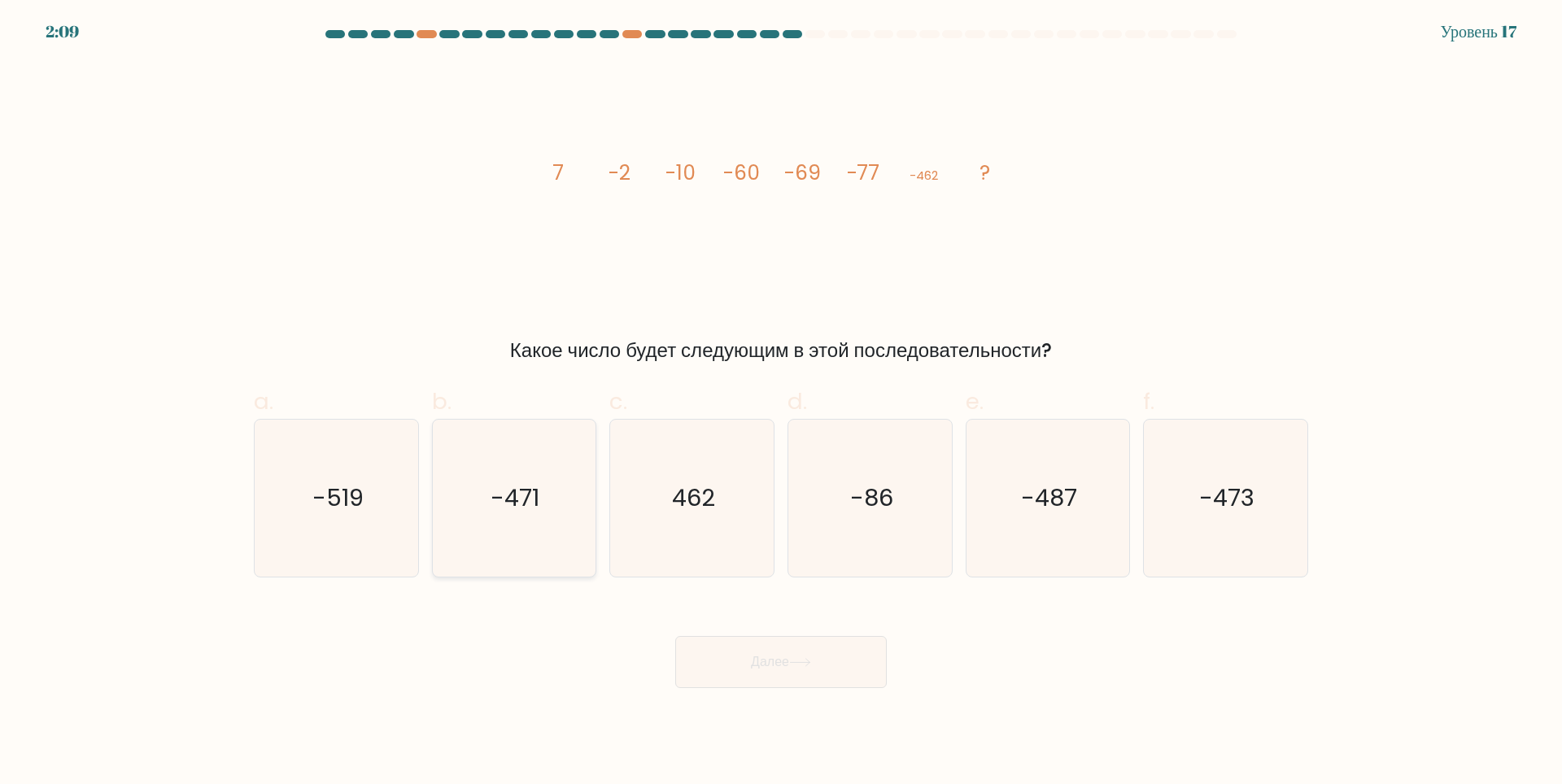
click at [559, 464] on icon "-471" at bounding box center [514, 498] width 157 height 157
click at [781, 403] on input "b. -471" at bounding box center [781, 397] width 1 height 11
radio input "true"
click at [795, 672] on button "Далее" at bounding box center [781, 662] width 211 height 52
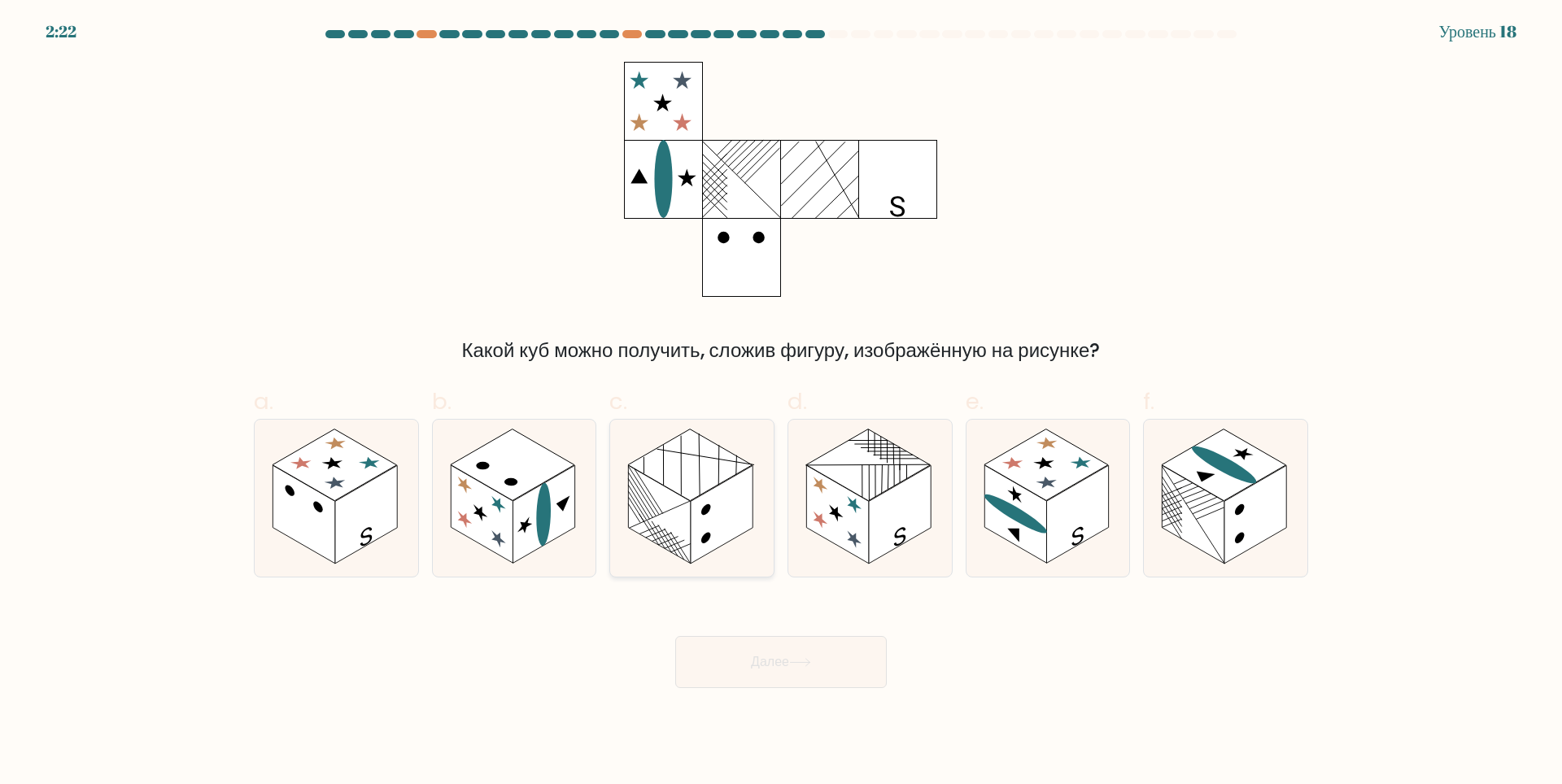
click at [732, 526] on rect at bounding box center [722, 514] width 62 height 98
click at [781, 403] on input "c." at bounding box center [781, 397] width 1 height 11
radio input "true"
click at [818, 665] on button "Далее" at bounding box center [781, 662] width 211 height 52
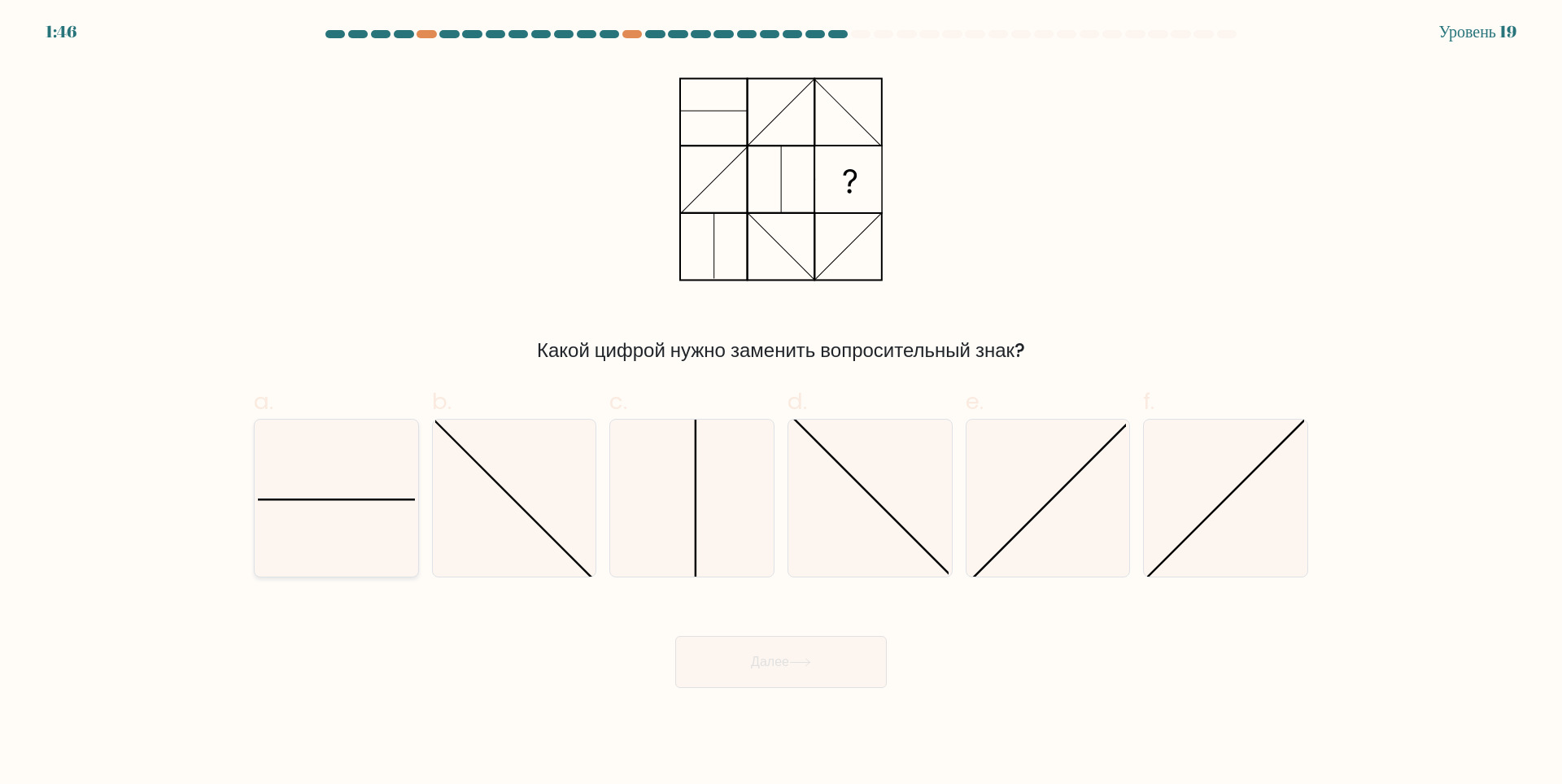
click at [366, 459] on icon at bounding box center [336, 498] width 157 height 157
click at [781, 403] on input "a." at bounding box center [781, 397] width 1 height 11
radio input "true"
click at [872, 665] on button "Далее" at bounding box center [781, 662] width 211 height 52
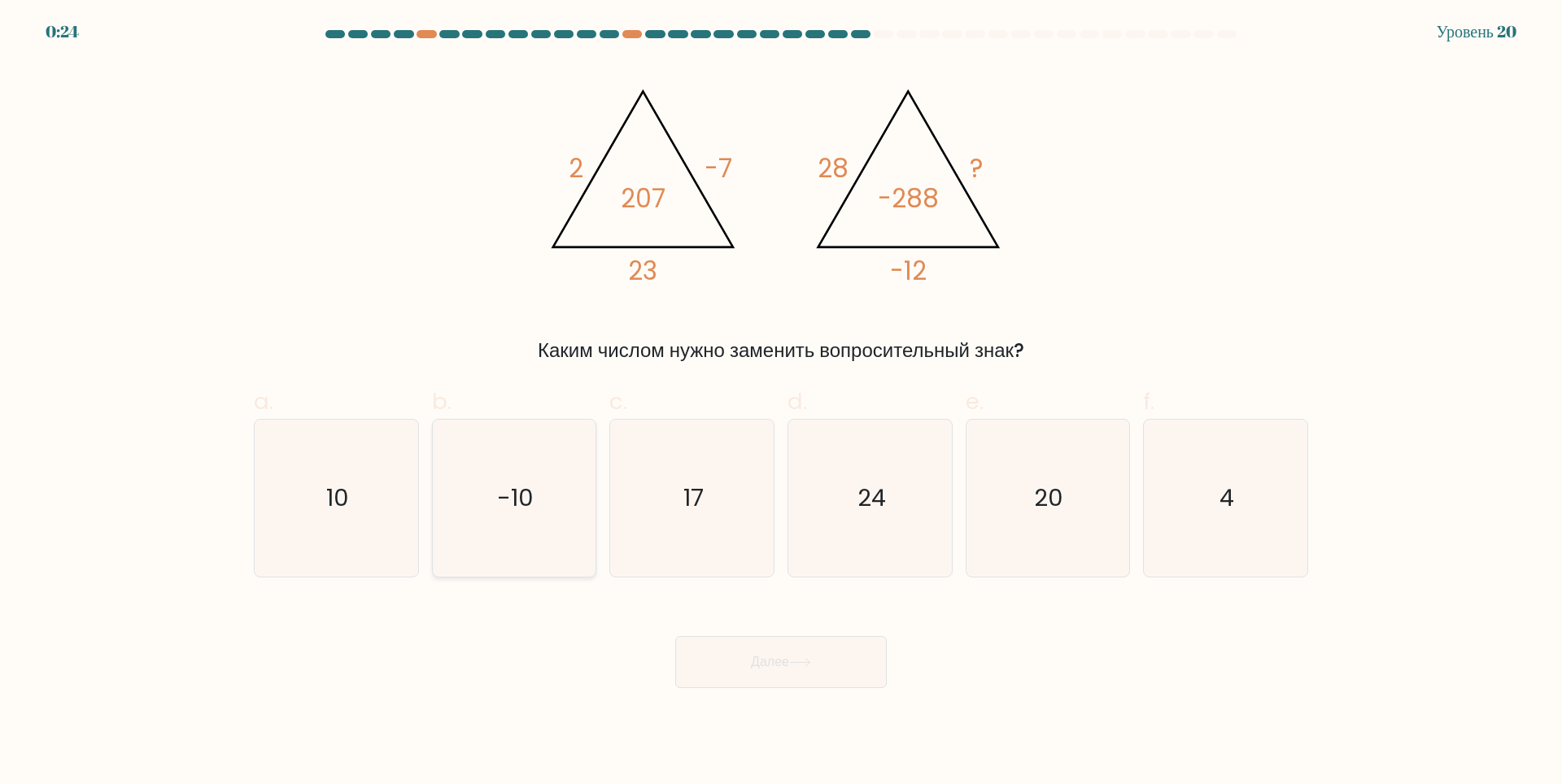
click at [531, 529] on icon "-10" at bounding box center [514, 498] width 157 height 157
click at [781, 403] on input "b. -10" at bounding box center [781, 397] width 1 height 11
radio input "true"
click at [825, 678] on button "Далее" at bounding box center [781, 662] width 211 height 52
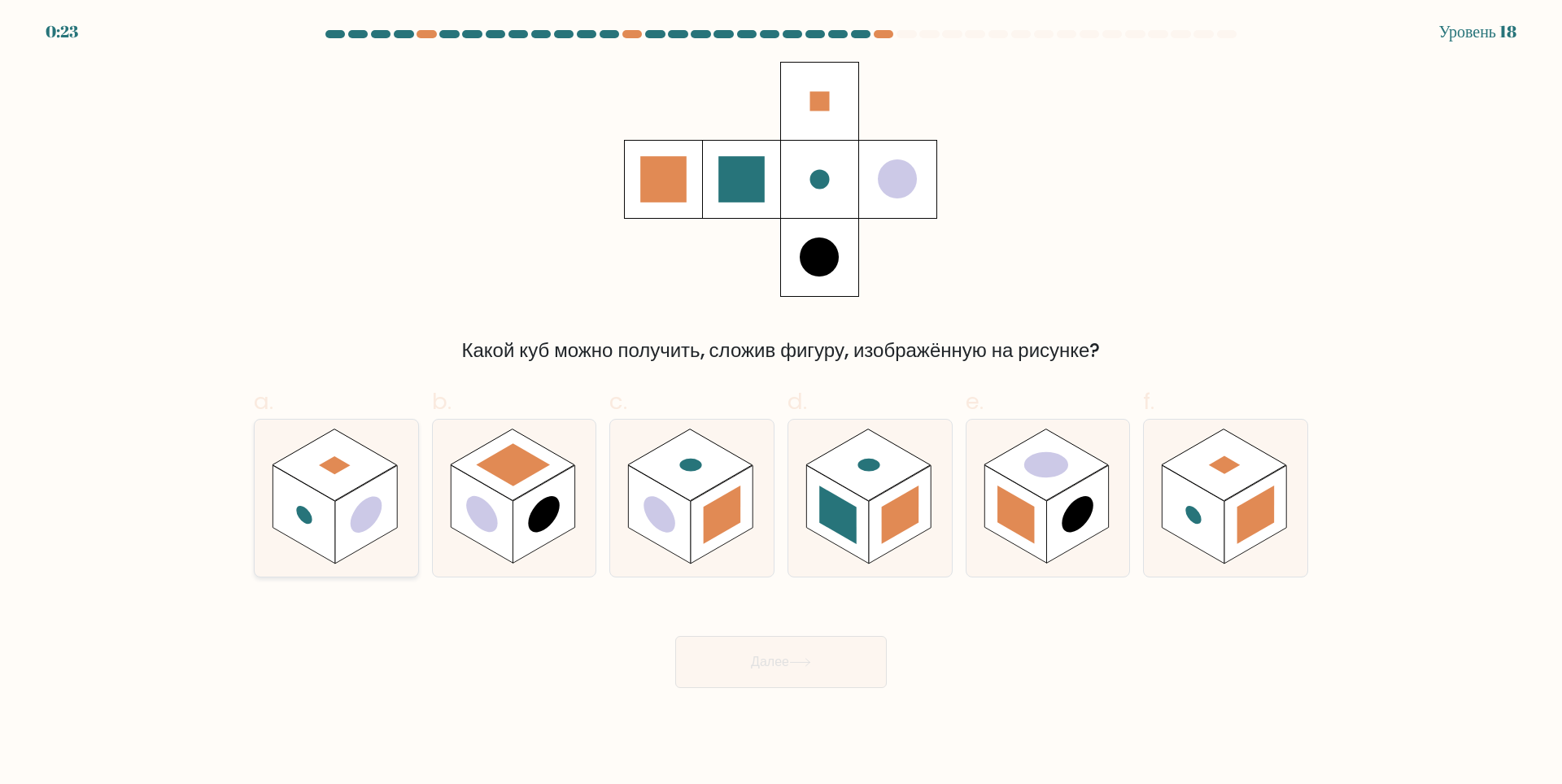
click at [337, 514] on rect at bounding box center [366, 514] width 62 height 98
click at [781, 403] on input "a." at bounding box center [781, 397] width 1 height 11
radio input "true"
click at [800, 659] on icon at bounding box center [800, 662] width 22 height 9
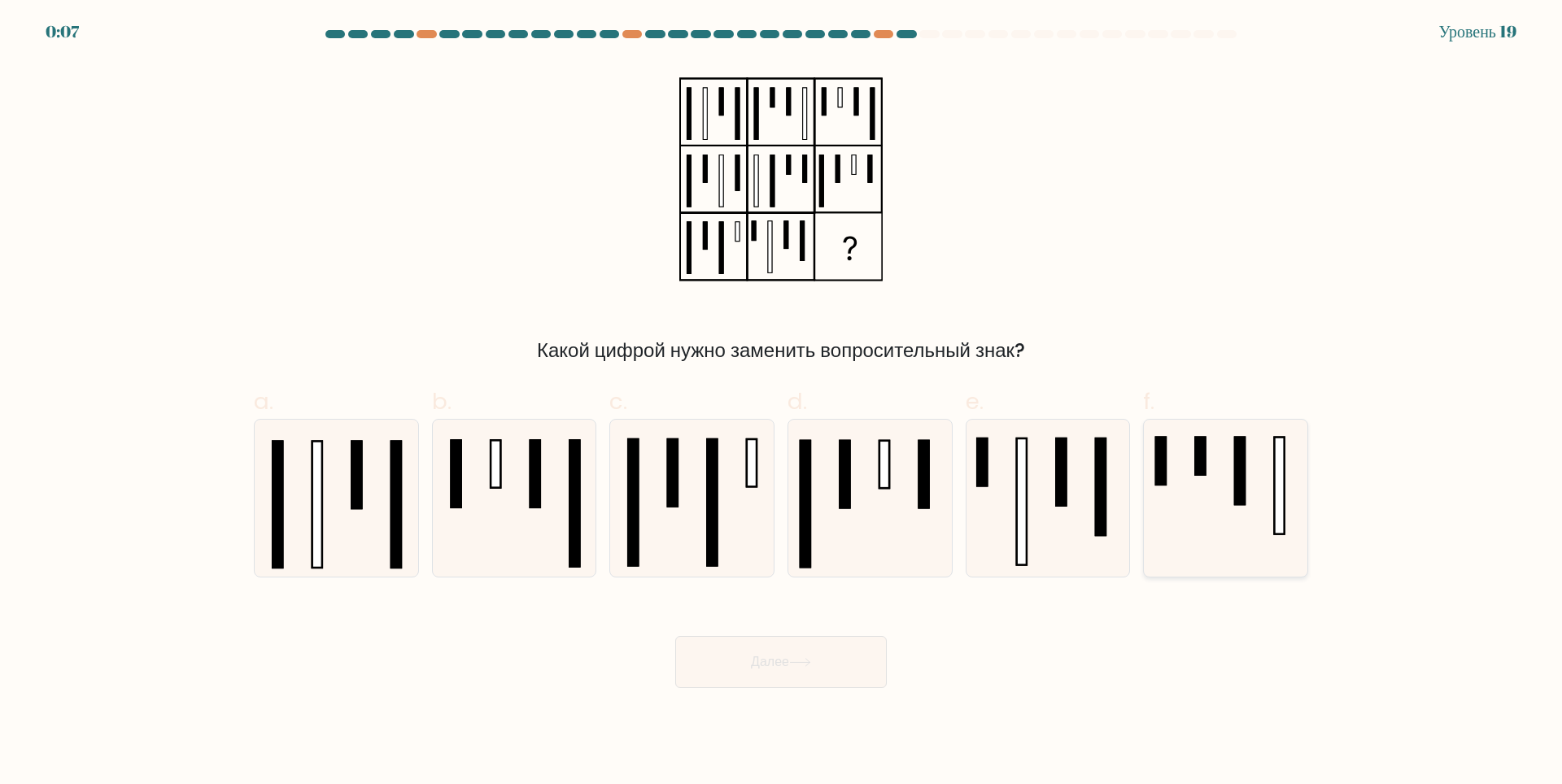
click at [1164, 490] on icon at bounding box center [1226, 498] width 157 height 157
click at [782, 403] on input "f." at bounding box center [781, 397] width 1 height 11
radio input "true"
click at [727, 663] on button "Далее" at bounding box center [781, 662] width 211 height 52
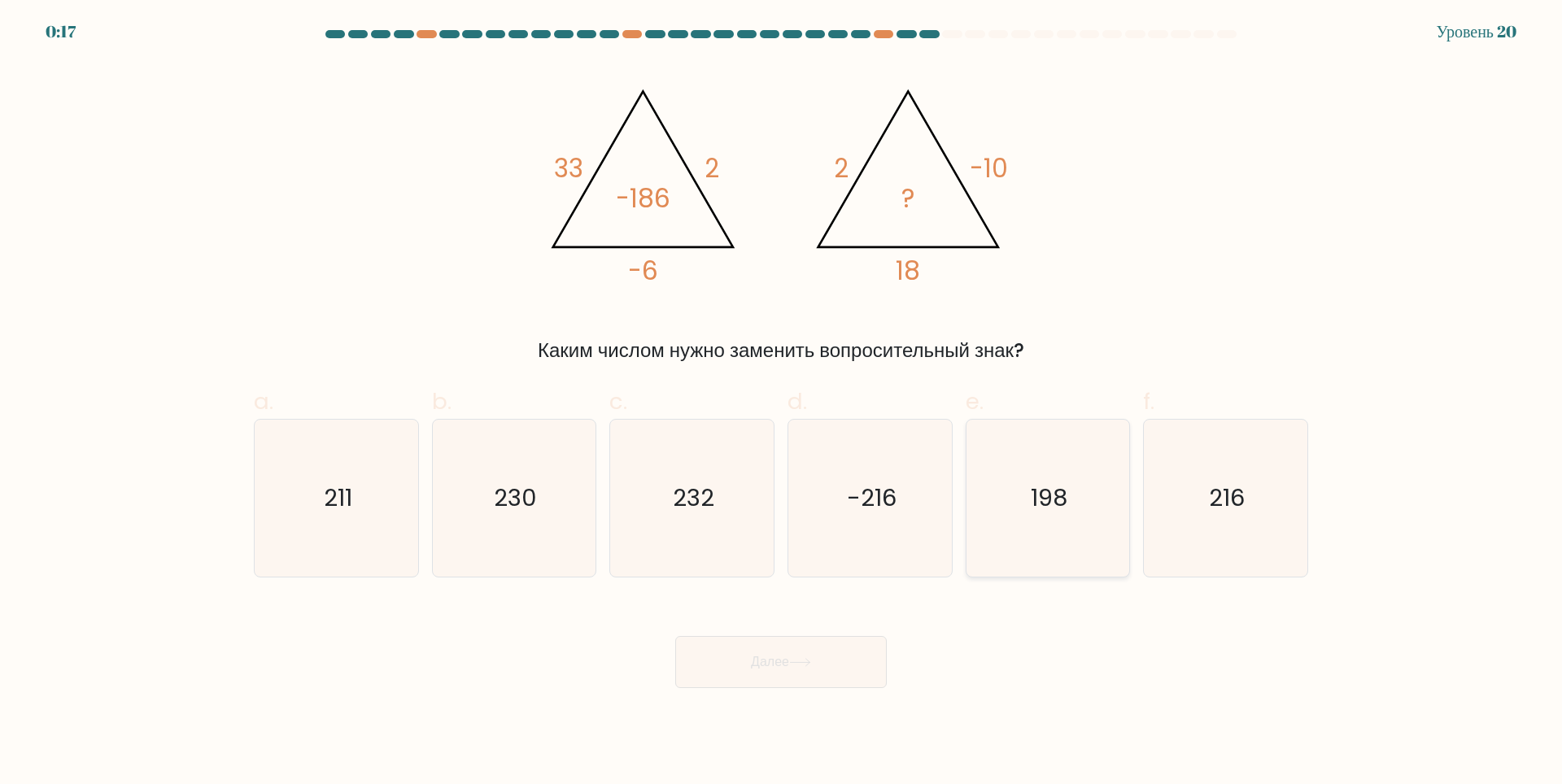
click at [1033, 450] on icon "198" at bounding box center [1047, 498] width 157 height 157
click at [782, 403] on input "e. 198" at bounding box center [781, 397] width 1 height 11
radio input "true"
click at [779, 652] on ya-tr-span "Далее" at bounding box center [770, 661] width 38 height 19
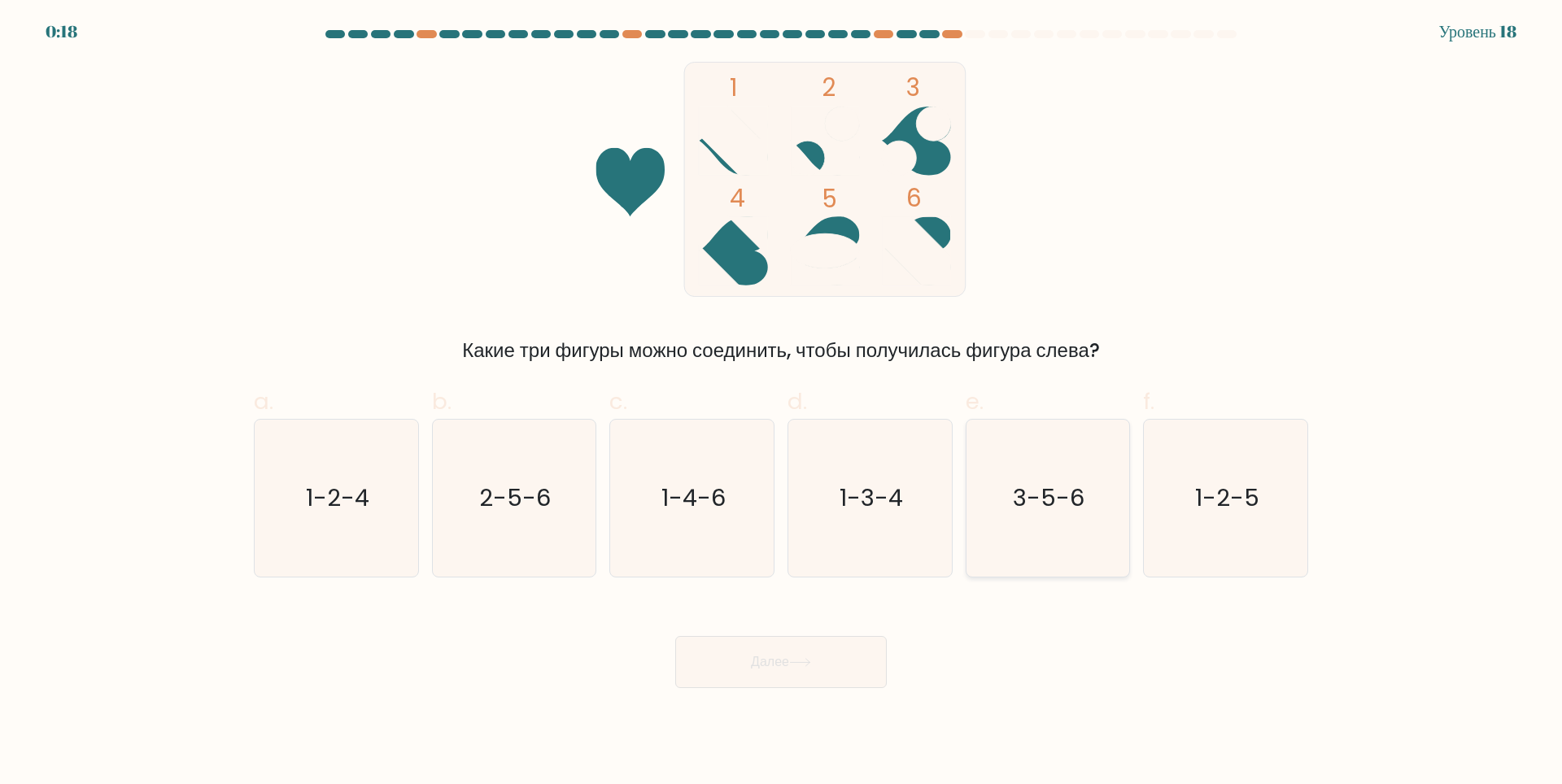
click at [1076, 457] on icon "3-5-6" at bounding box center [1047, 498] width 157 height 157
click at [782, 403] on input "e. 3-5-6" at bounding box center [781, 397] width 1 height 11
radio input "true"
click at [811, 666] on icon at bounding box center [800, 662] width 22 height 9
click at [812, 672] on button "Далее" at bounding box center [781, 662] width 211 height 52
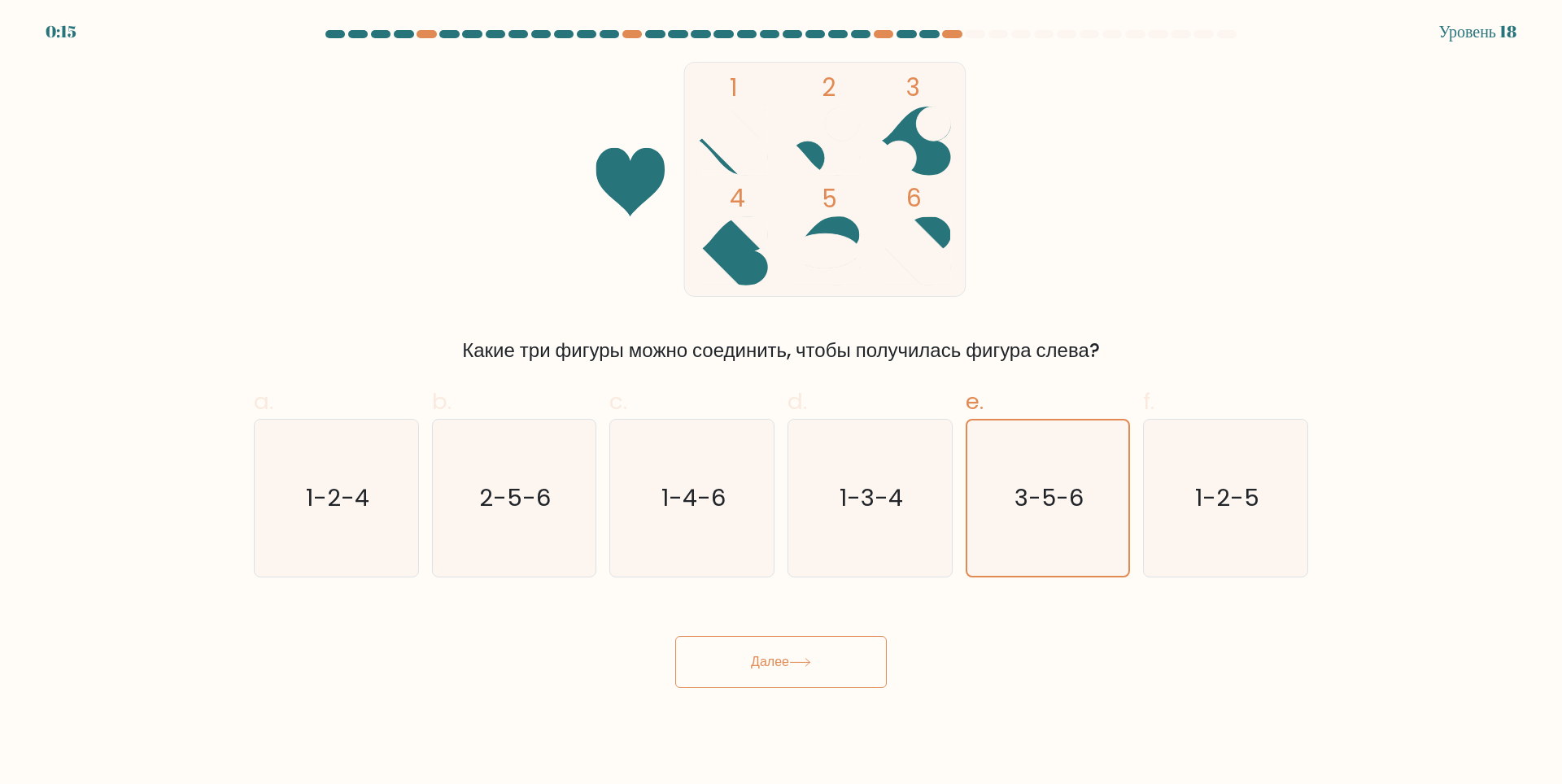
click at [770, 660] on ya-tr-span "Далее" at bounding box center [770, 661] width 38 height 19
click at [770, 660] on ya-tr-span "Далее" at bounding box center [770, 661] width 38 height 19
click at [889, 499] on text "1-3-4" at bounding box center [870, 498] width 63 height 33
click at [782, 403] on input "d. 1-3-4" at bounding box center [781, 397] width 1 height 11
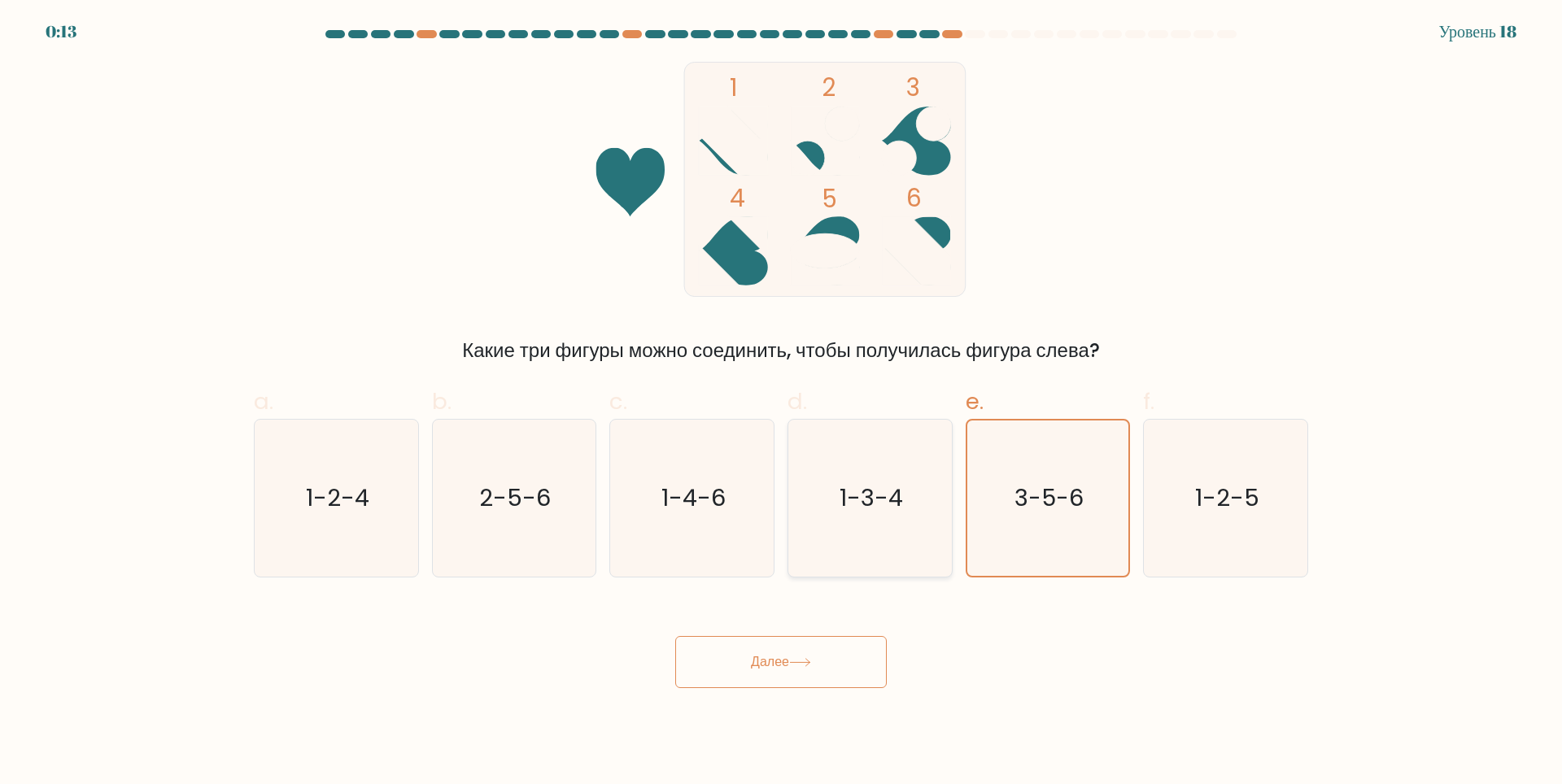
radio input "true"
click at [1008, 473] on icon "3-5-6" at bounding box center [1047, 498] width 157 height 157
click at [782, 403] on input "e. 3-5-6" at bounding box center [781, 397] width 1 height 11
radio input "true"
click at [776, 668] on ya-tr-span "Далее" at bounding box center [770, 661] width 38 height 19
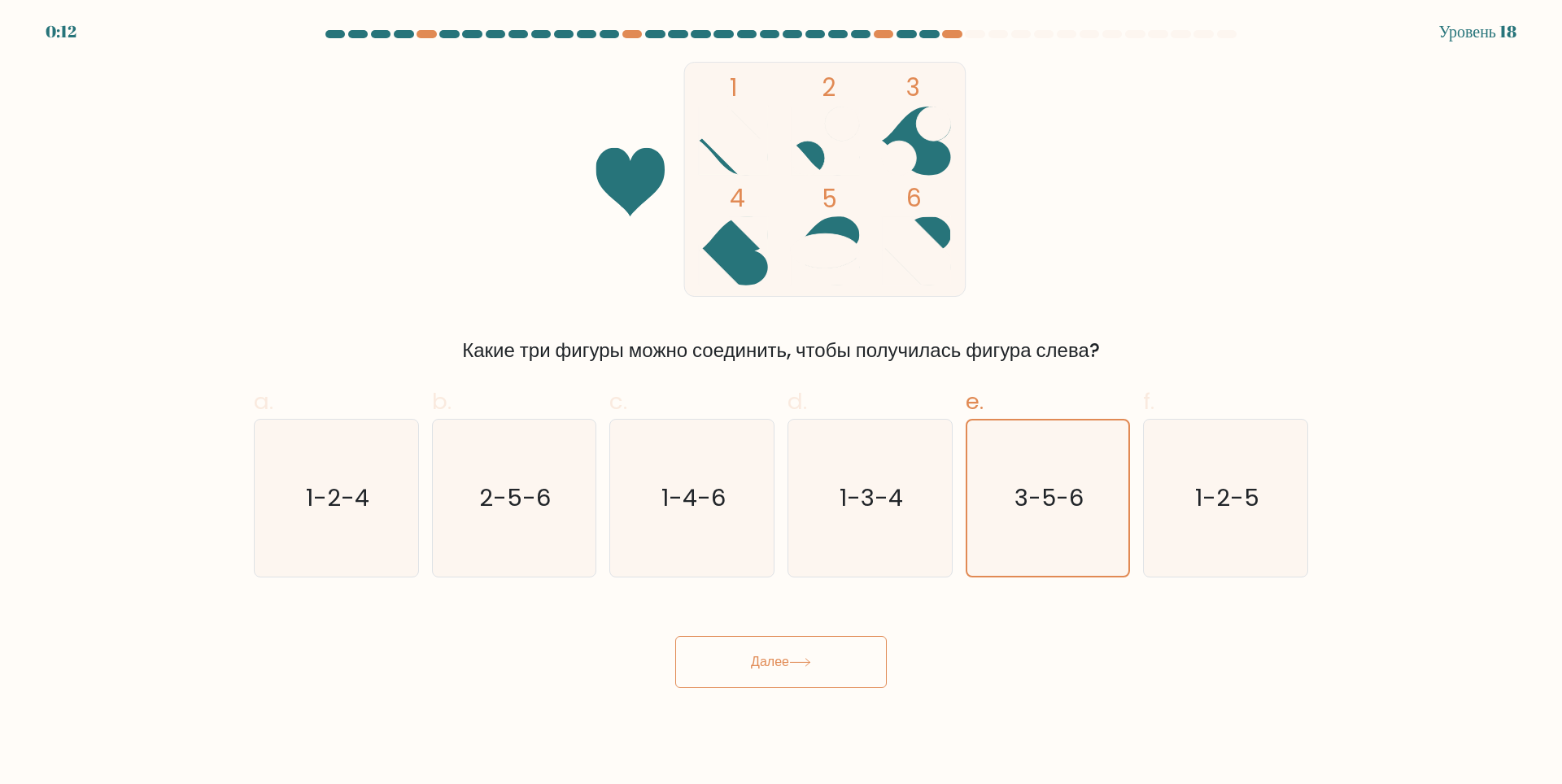
click at [776, 668] on ya-tr-span "Далее" at bounding box center [770, 661] width 38 height 19
click at [1269, 511] on icon "1-2-5" at bounding box center [1226, 498] width 157 height 157
click at [782, 403] on input "f. 1-2-5" at bounding box center [781, 397] width 1 height 11
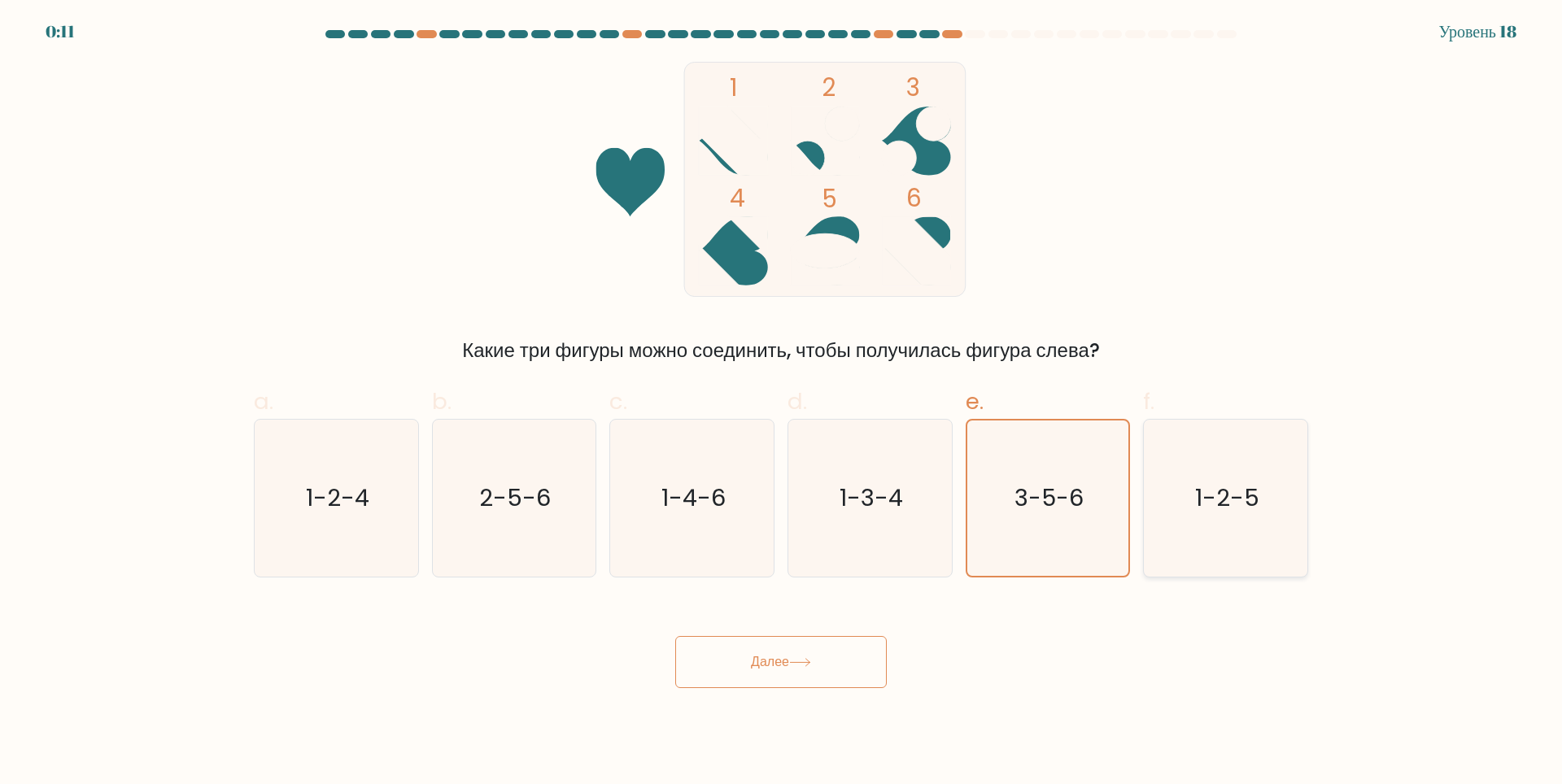
radio input "true"
click at [1065, 517] on icon "3-5-6" at bounding box center [1047, 498] width 157 height 157
click at [782, 403] on input "e. 3-5-6" at bounding box center [781, 397] width 1 height 11
radio input "true"
click at [743, 678] on button "Далее" at bounding box center [781, 662] width 211 height 52
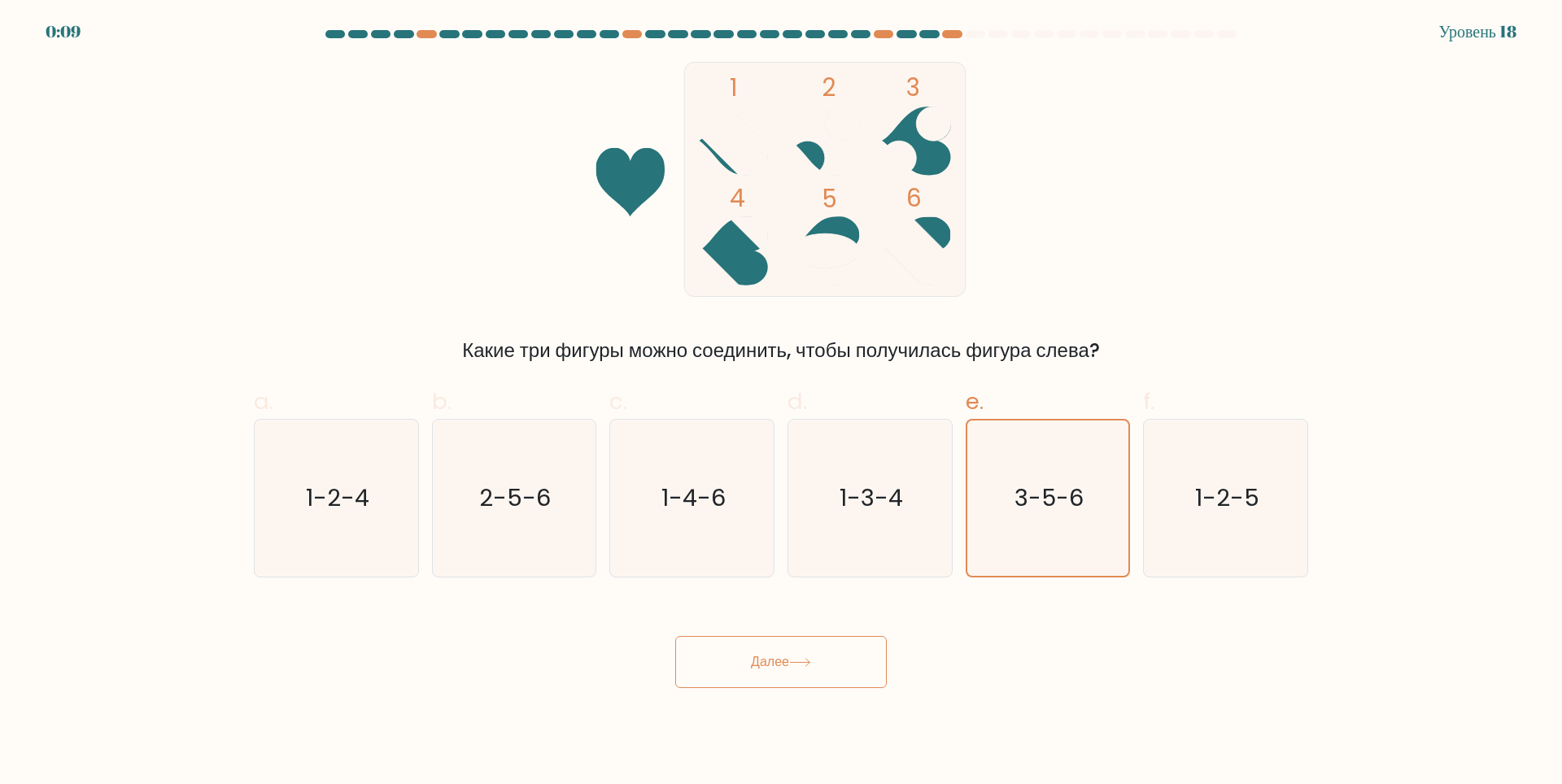
click at [743, 678] on button "Далее" at bounding box center [781, 662] width 211 height 52
click at [750, 675] on button "Далее" at bounding box center [781, 662] width 211 height 52
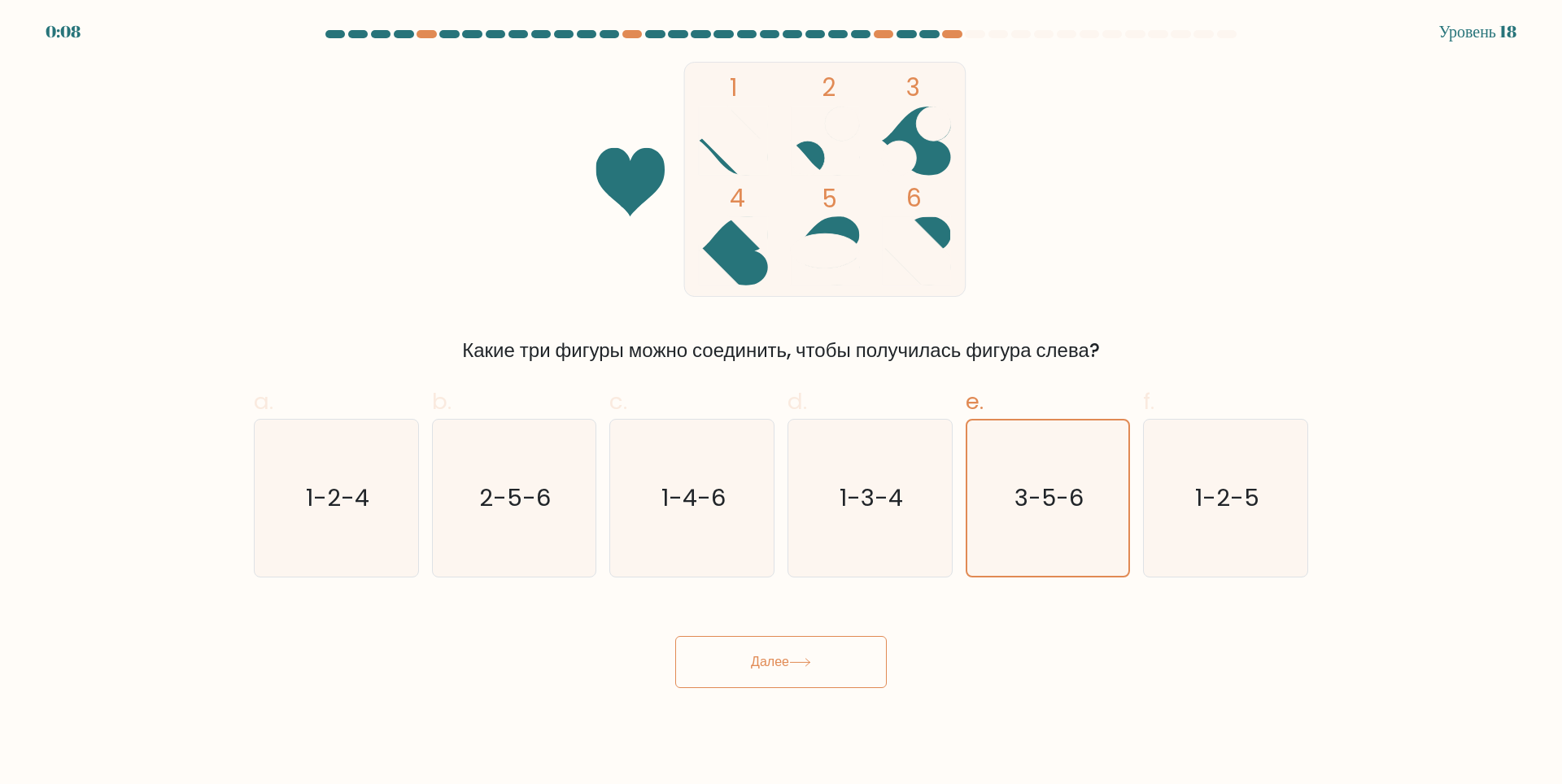
click at [750, 675] on button "Далее" at bounding box center [781, 662] width 211 height 52
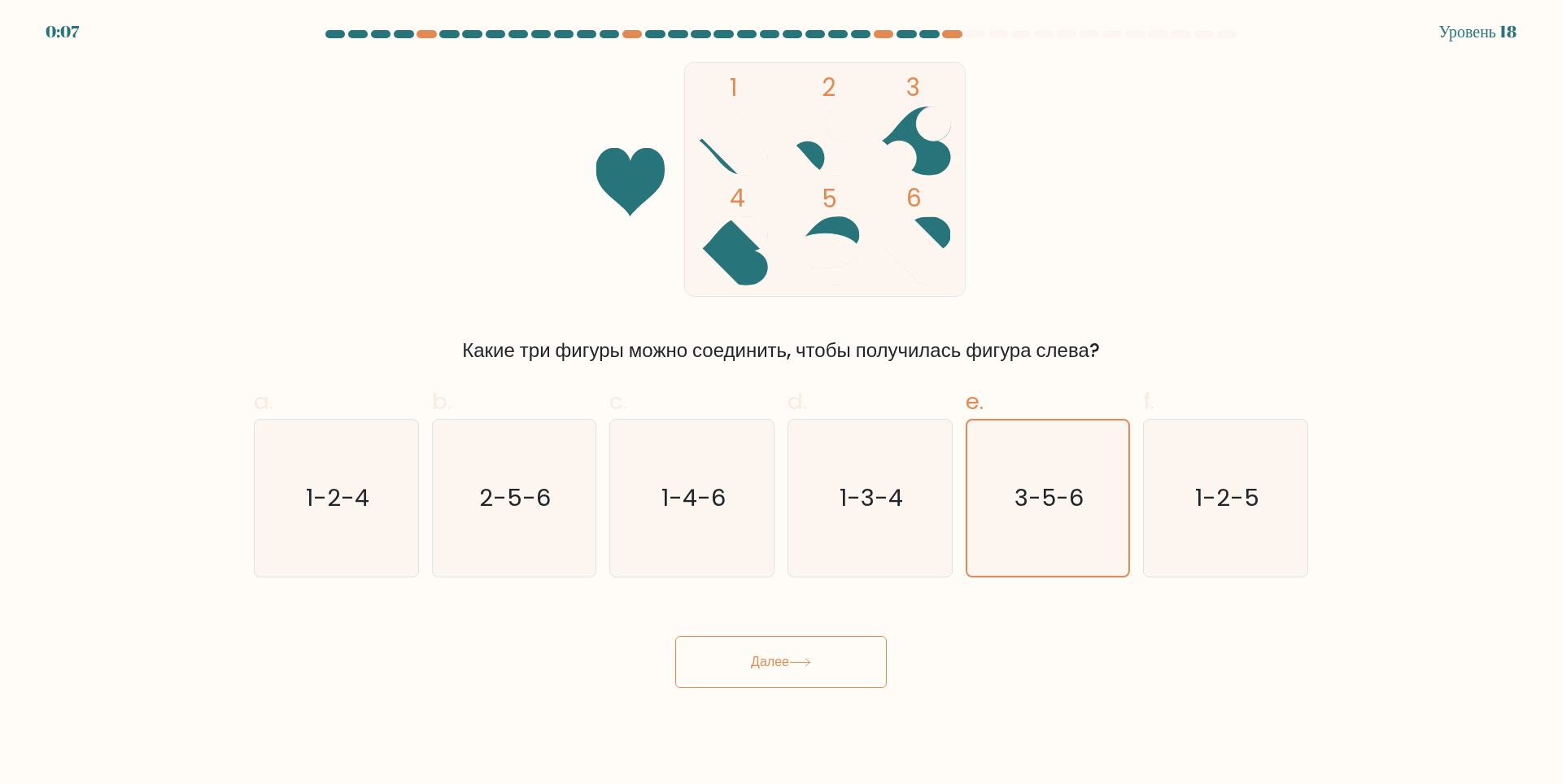
click at [750, 675] on button "Далее" at bounding box center [781, 662] width 211 height 52
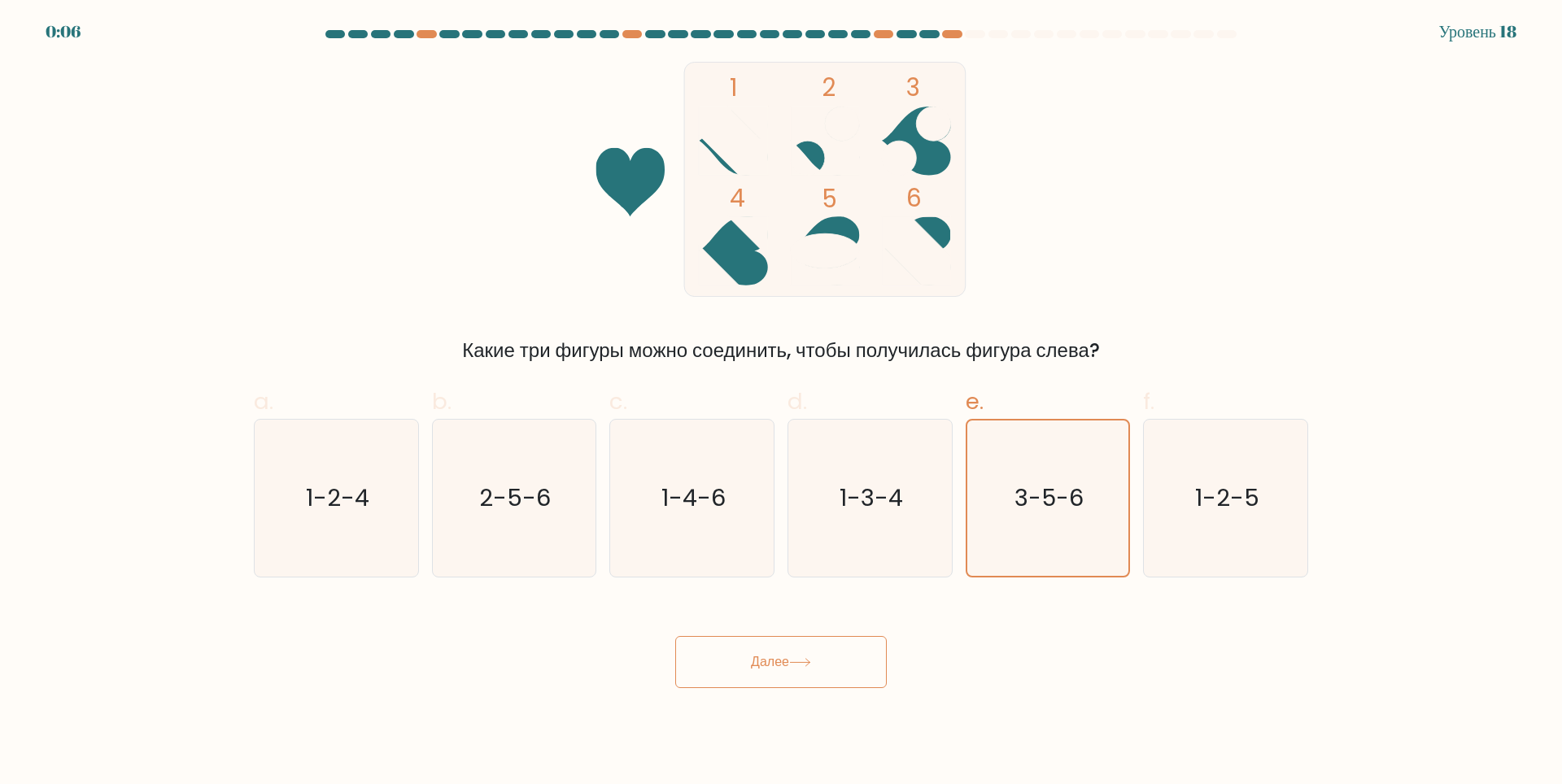
click at [750, 675] on button "Далее" at bounding box center [781, 662] width 211 height 52
click at [781, 655] on ya-tr-span "Далее" at bounding box center [770, 661] width 38 height 19
click at [301, 503] on icon "1-2-4" at bounding box center [336, 498] width 157 height 157
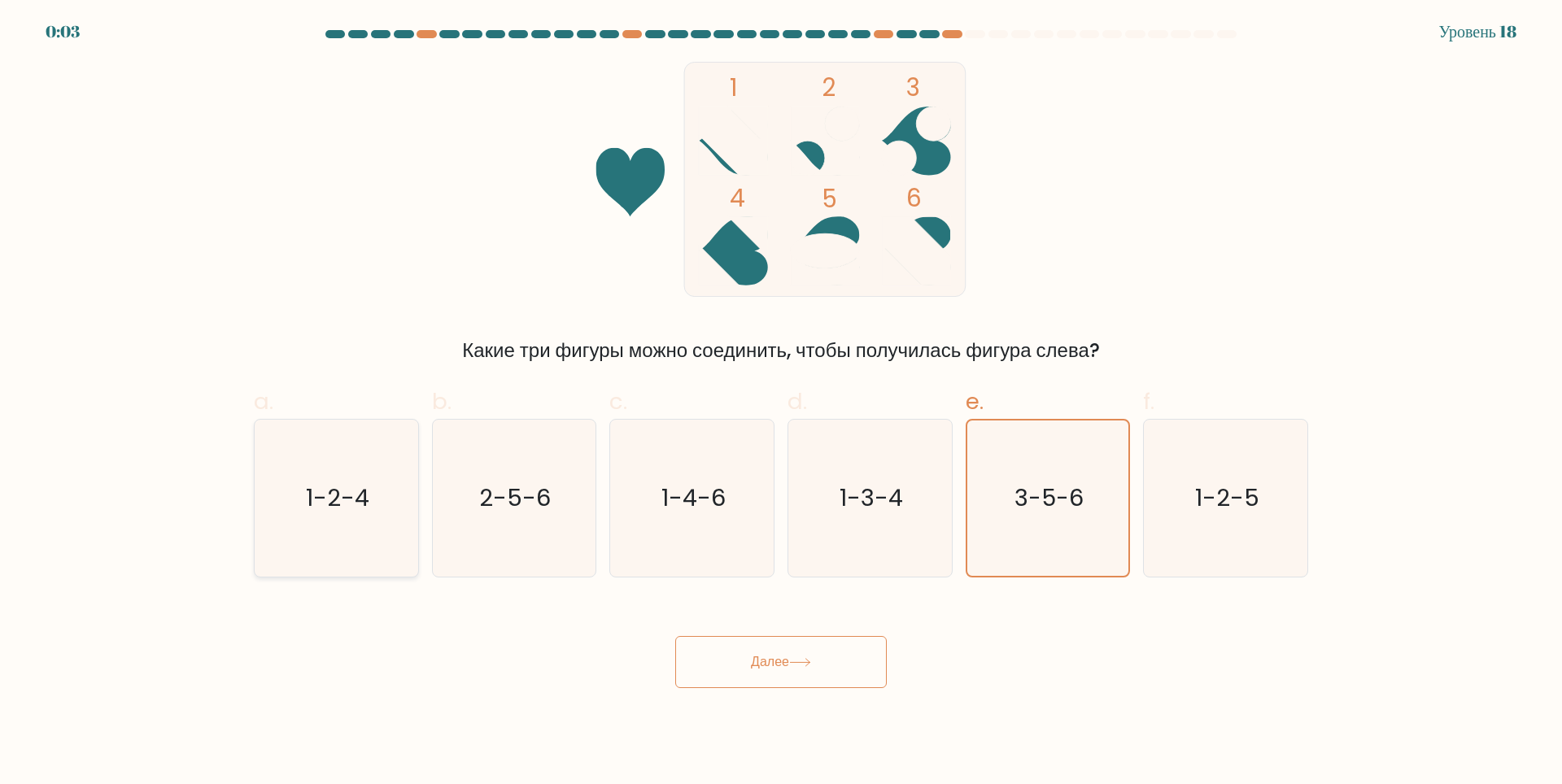
click at [781, 403] on input "a. 1-2-4" at bounding box center [781, 397] width 1 height 11
radio input "true"
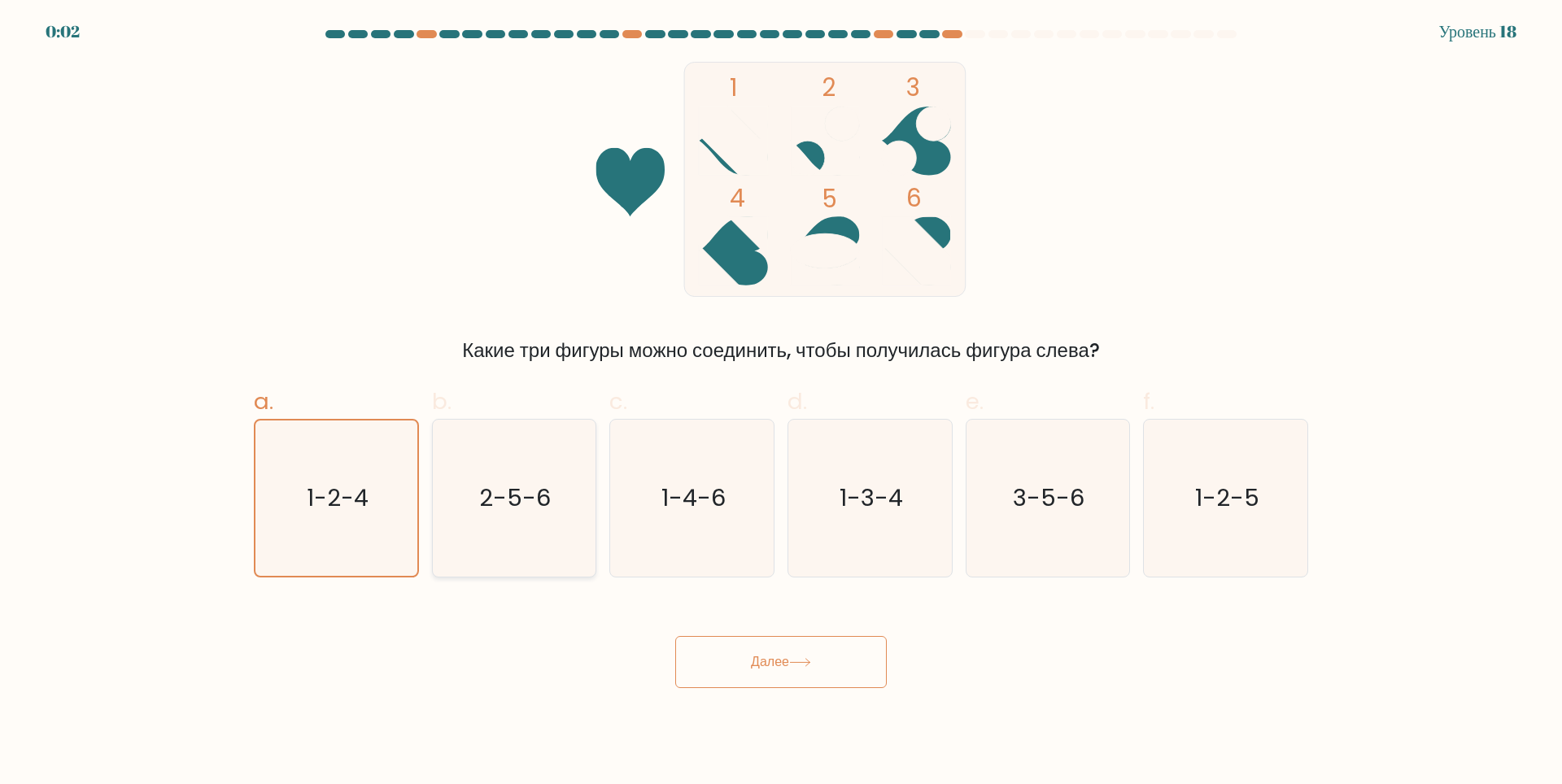
click at [496, 516] on icon "2-5-6" at bounding box center [514, 498] width 157 height 157
click at [781, 403] on input "b. 2-5-6" at bounding box center [781, 397] width 1 height 11
radio input "true"
click at [770, 638] on button "Далее" at bounding box center [781, 662] width 211 height 52
click at [772, 643] on button "Далее" at bounding box center [781, 662] width 211 height 52
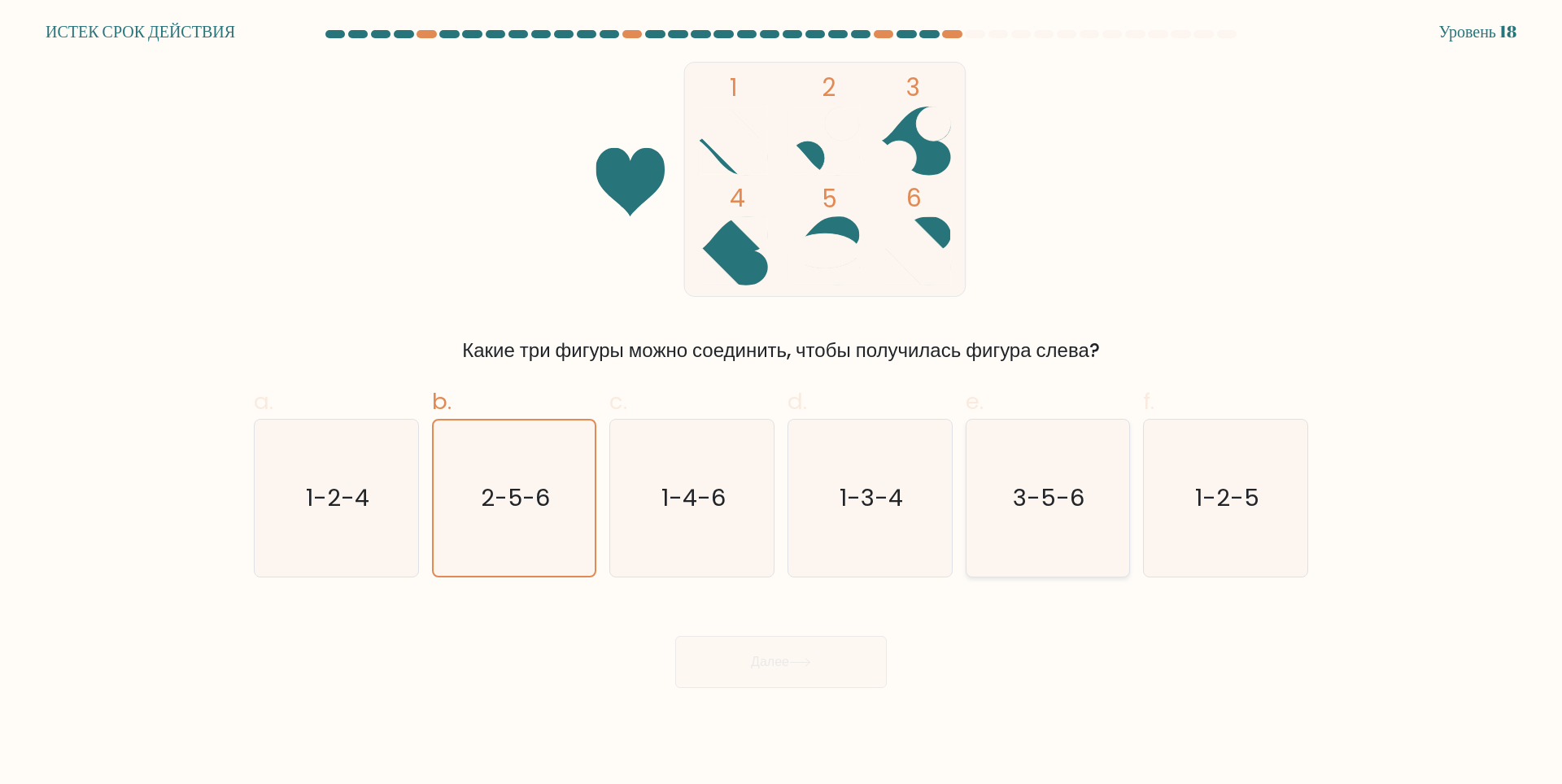
click at [1068, 456] on icon "3-5-6" at bounding box center [1047, 498] width 157 height 157
click at [782, 403] on input "e. 3-5-6" at bounding box center [781, 397] width 1 height 11
radio input "true"
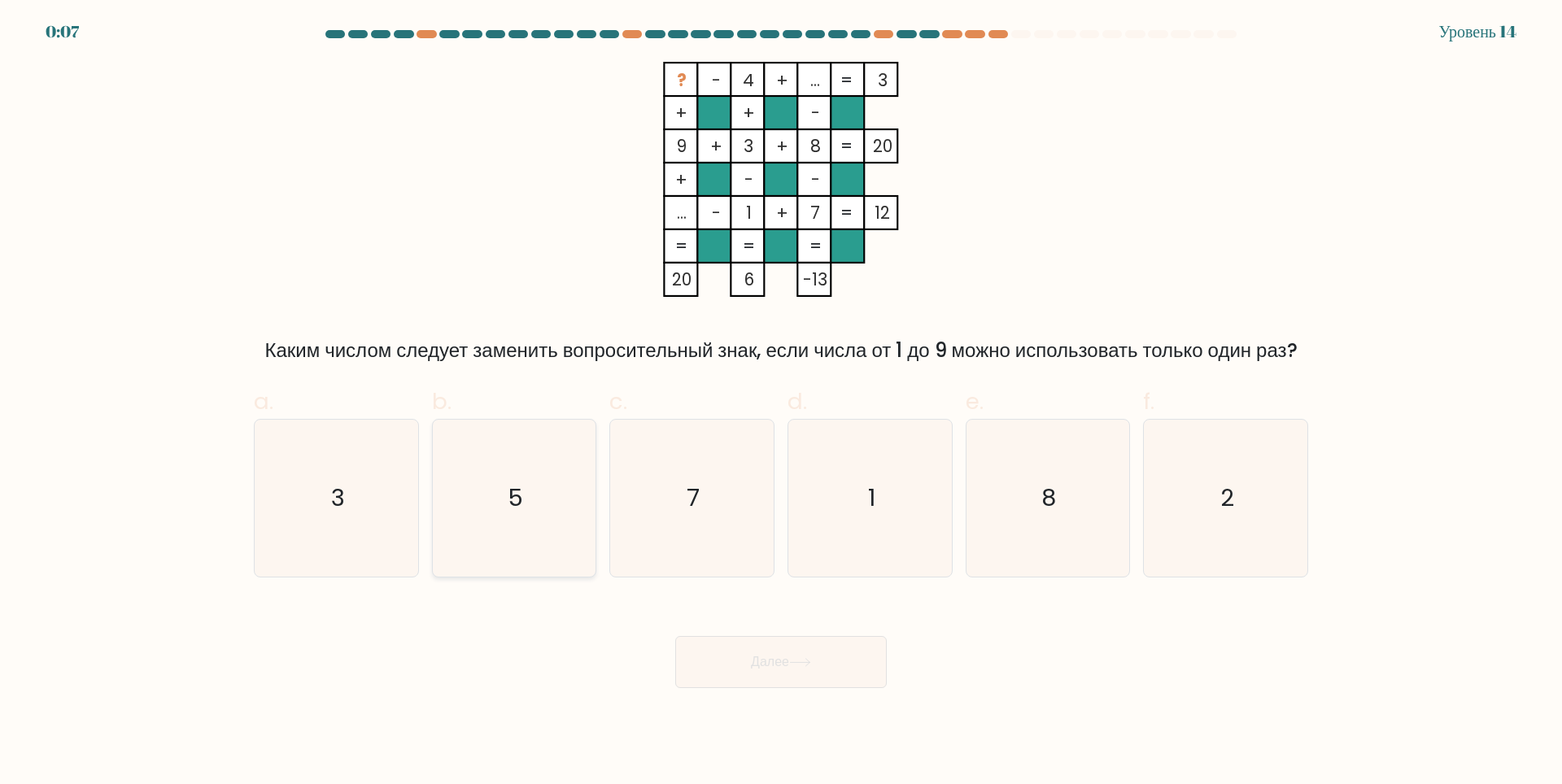
click at [563, 507] on icon "5" at bounding box center [514, 498] width 157 height 157
click at [781, 403] on input "b. 5" at bounding box center [781, 397] width 1 height 11
radio input "true"
click at [775, 671] on ya-tr-span "Далее" at bounding box center [770, 661] width 38 height 19
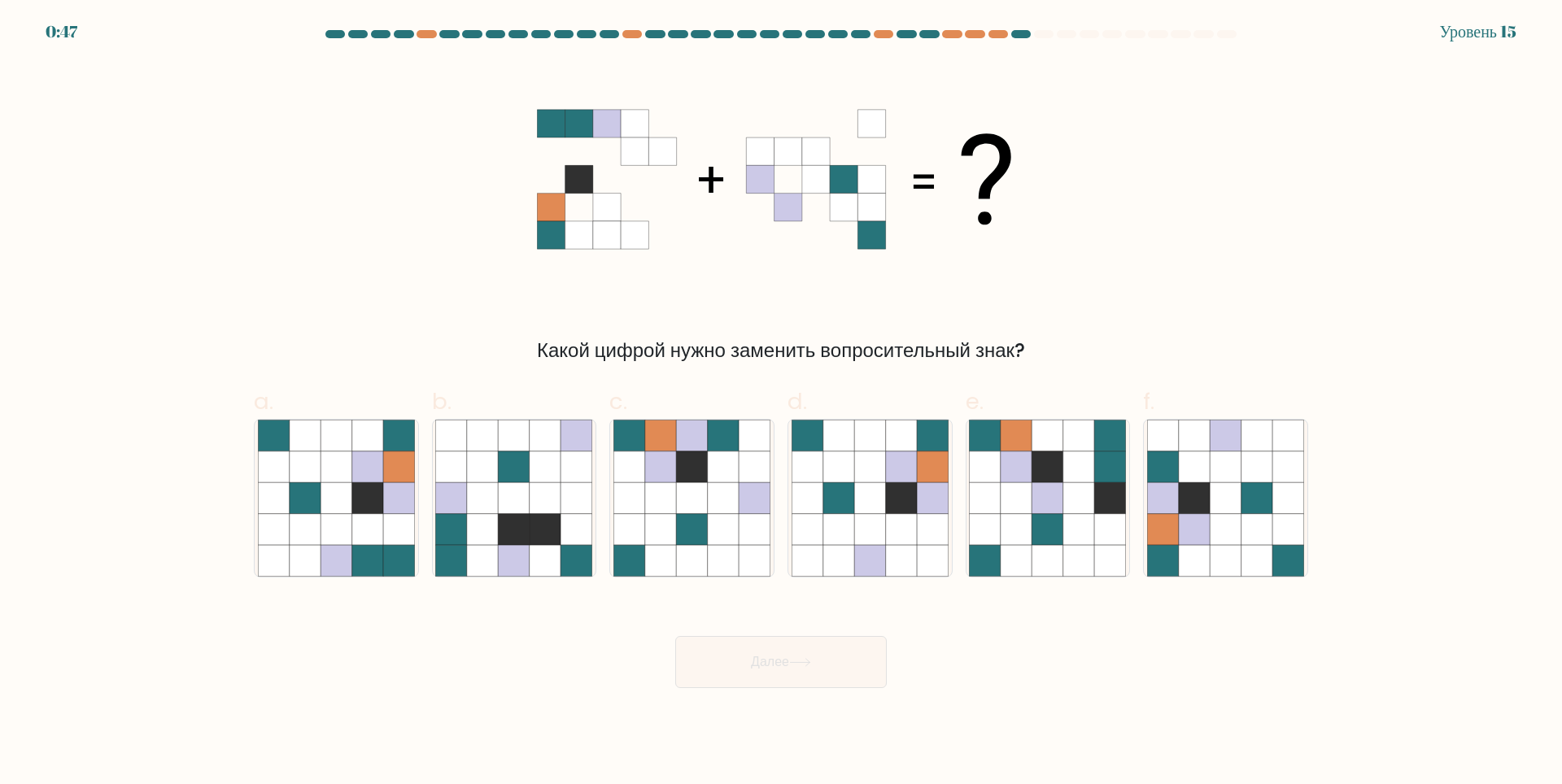
click at [1351, 369] on form at bounding box center [781, 359] width 1562 height 658
click at [392, 471] on icon at bounding box center [399, 466] width 31 height 31
click at [781, 403] on input "a." at bounding box center [781, 397] width 1 height 11
radio input "true"
click at [774, 682] on button "Далее" at bounding box center [781, 662] width 211 height 52
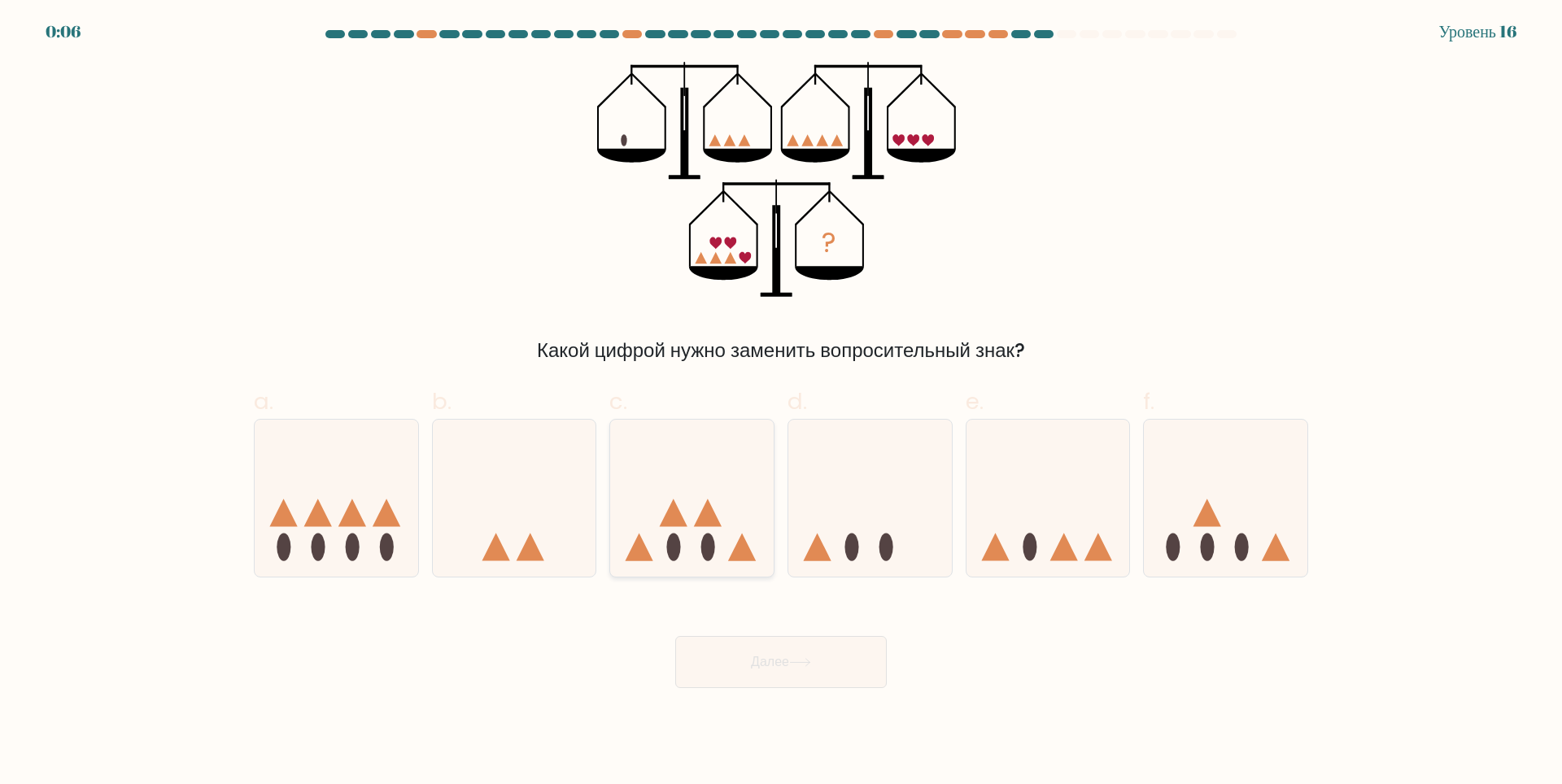
click at [695, 504] on icon at bounding box center [692, 498] width 164 height 135
click at [781, 403] on input "c." at bounding box center [781, 397] width 1 height 11
radio input "true"
click at [813, 652] on button "Далее" at bounding box center [781, 662] width 211 height 52
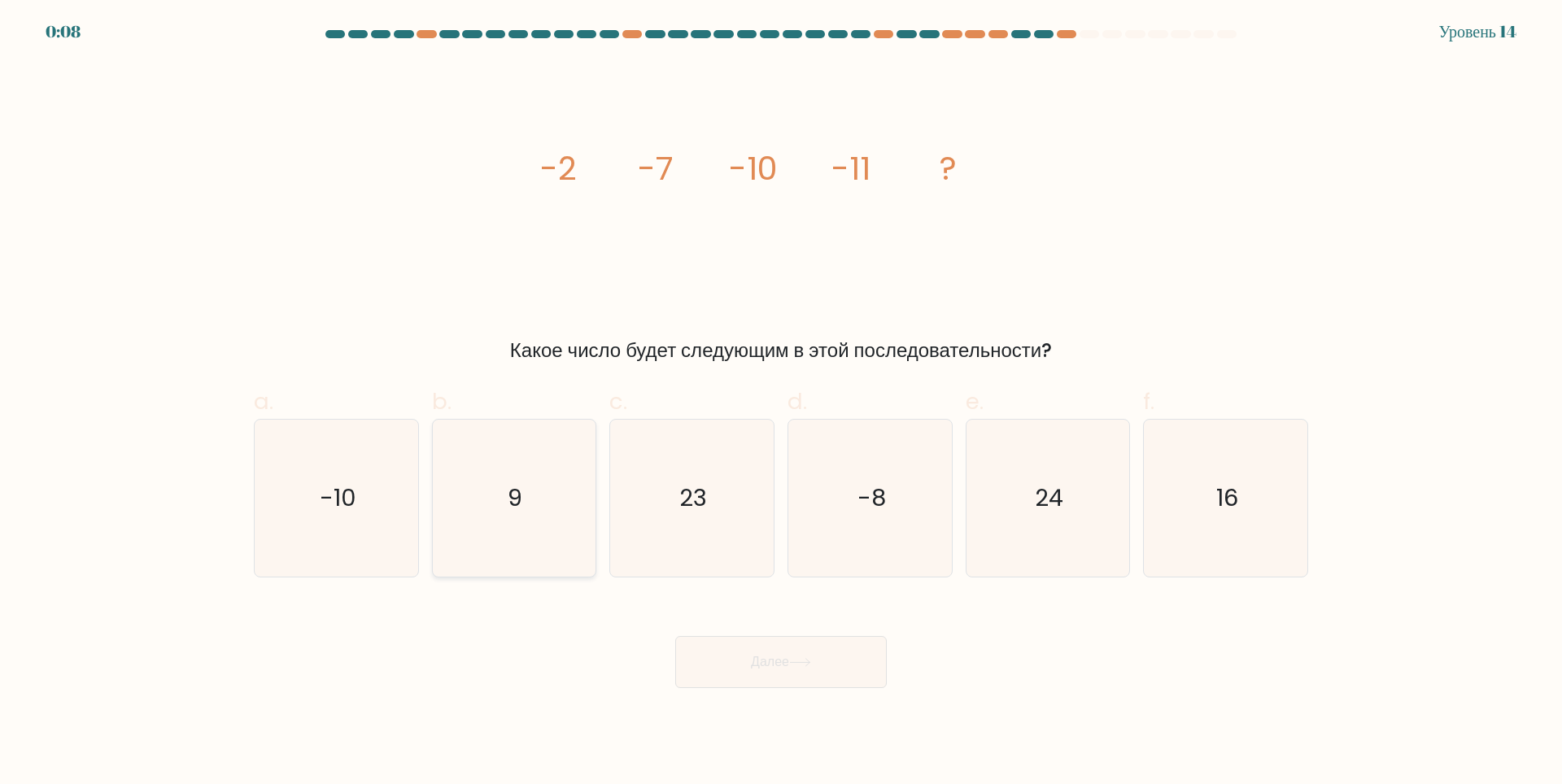
click at [533, 492] on icon "9" at bounding box center [514, 498] width 157 height 157
click at [781, 403] on input "b. 9" at bounding box center [781, 397] width 1 height 11
radio input "true"
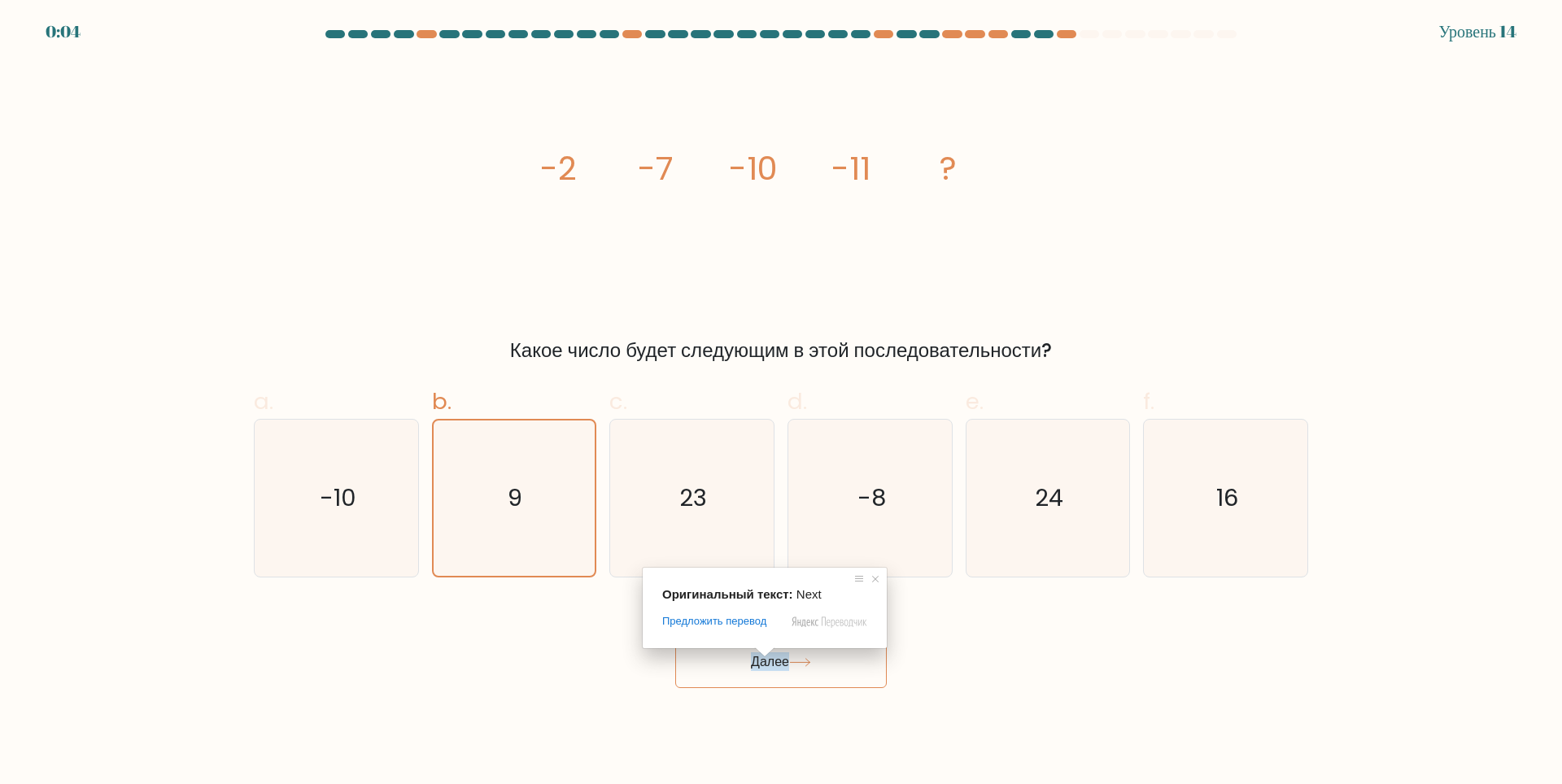
click at [767, 657] on span at bounding box center [765, 652] width 21 height 10
click at [824, 677] on button "Далее" at bounding box center [781, 662] width 211 height 52
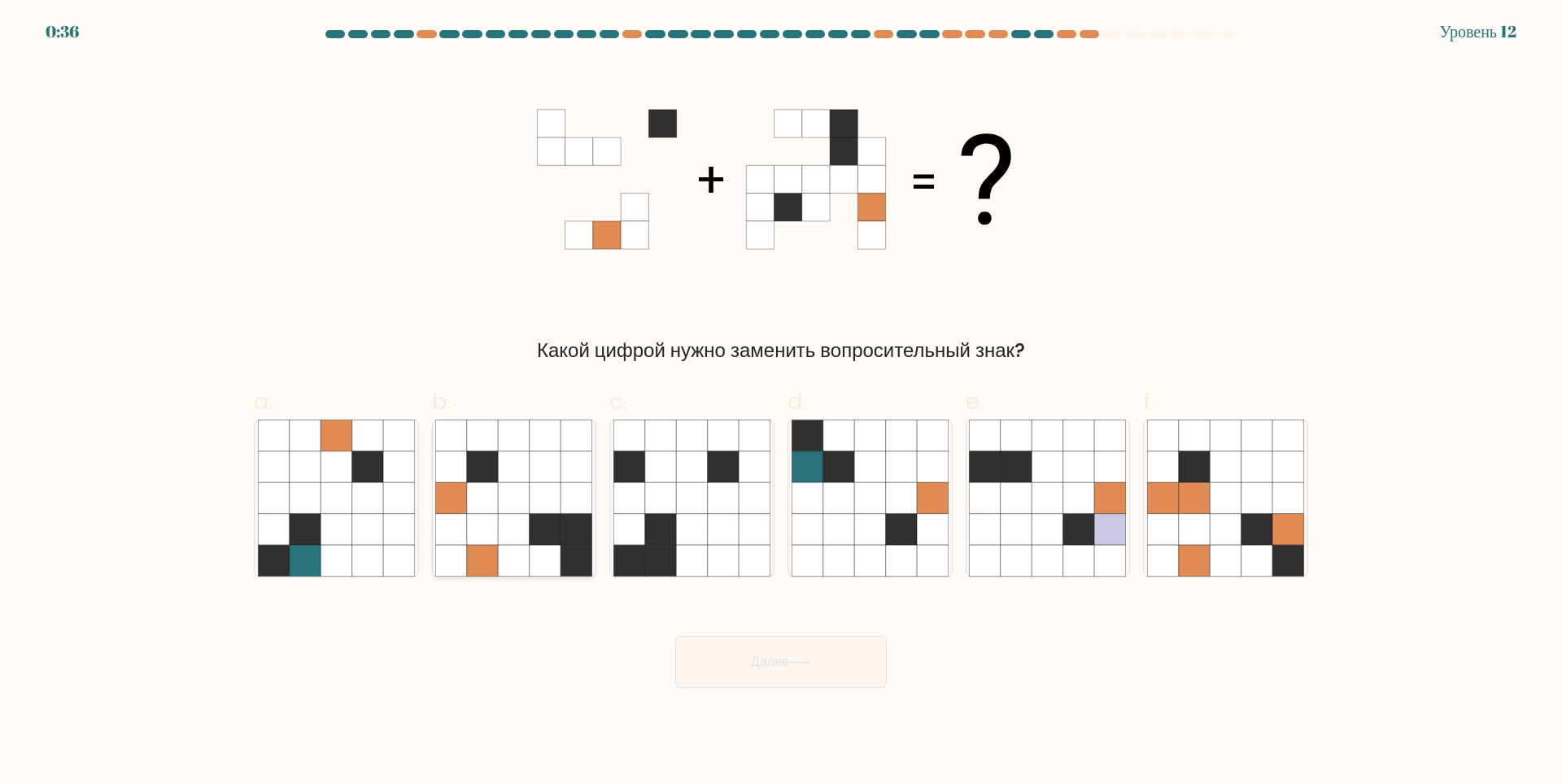
click at [563, 514] on icon at bounding box center [577, 529] width 31 height 31
click at [781, 403] on input "b." at bounding box center [781, 397] width 1 height 11
radio input "true"
click at [765, 660] on ya-tr-span "Далее" at bounding box center [770, 661] width 38 height 19
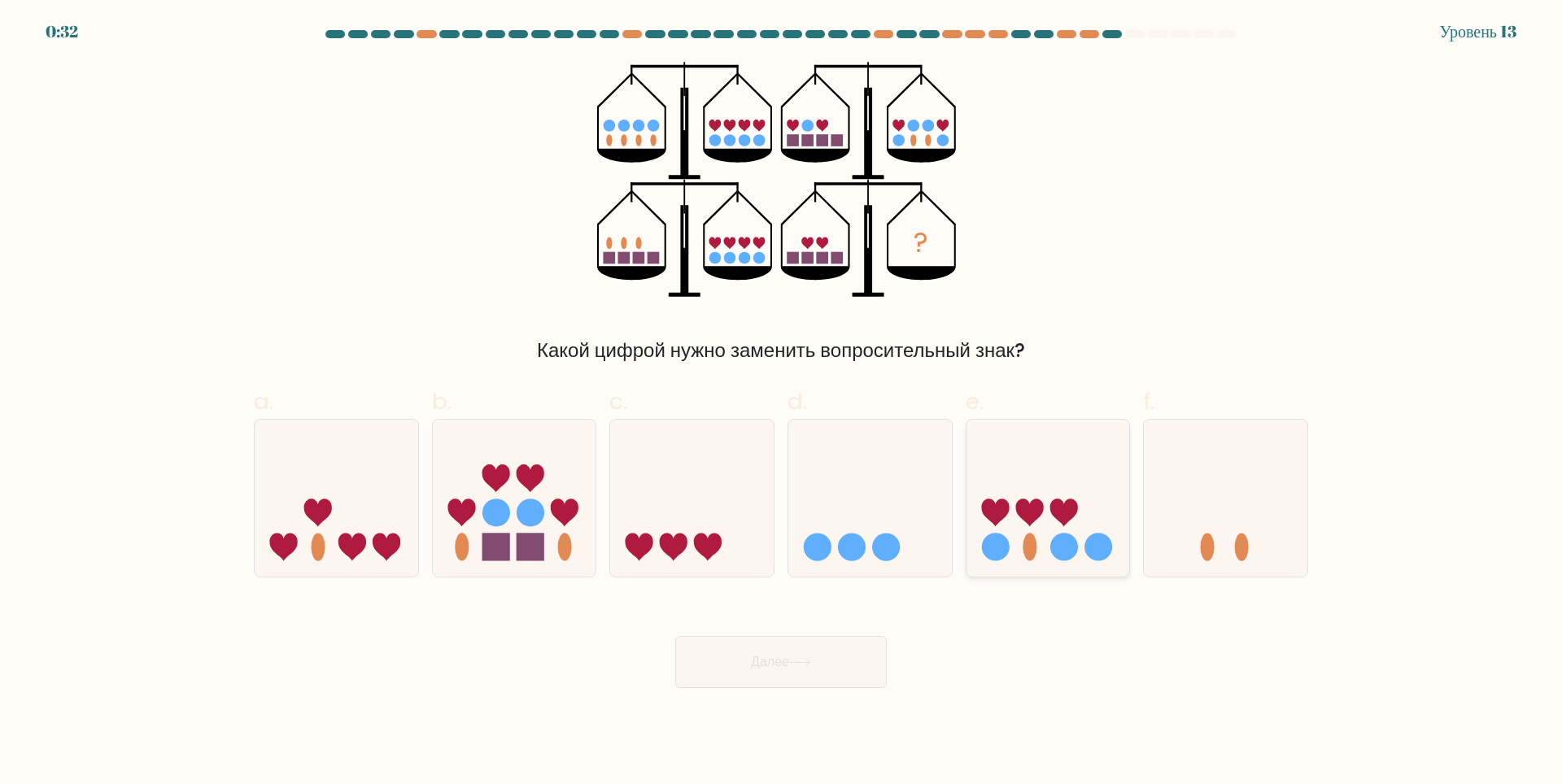
click at [1036, 514] on icon at bounding box center [1029, 512] width 28 height 28
click at [782, 403] on input "e." at bounding box center [781, 397] width 1 height 11
radio input "true"
click at [846, 648] on button "Далее" at bounding box center [781, 662] width 211 height 52
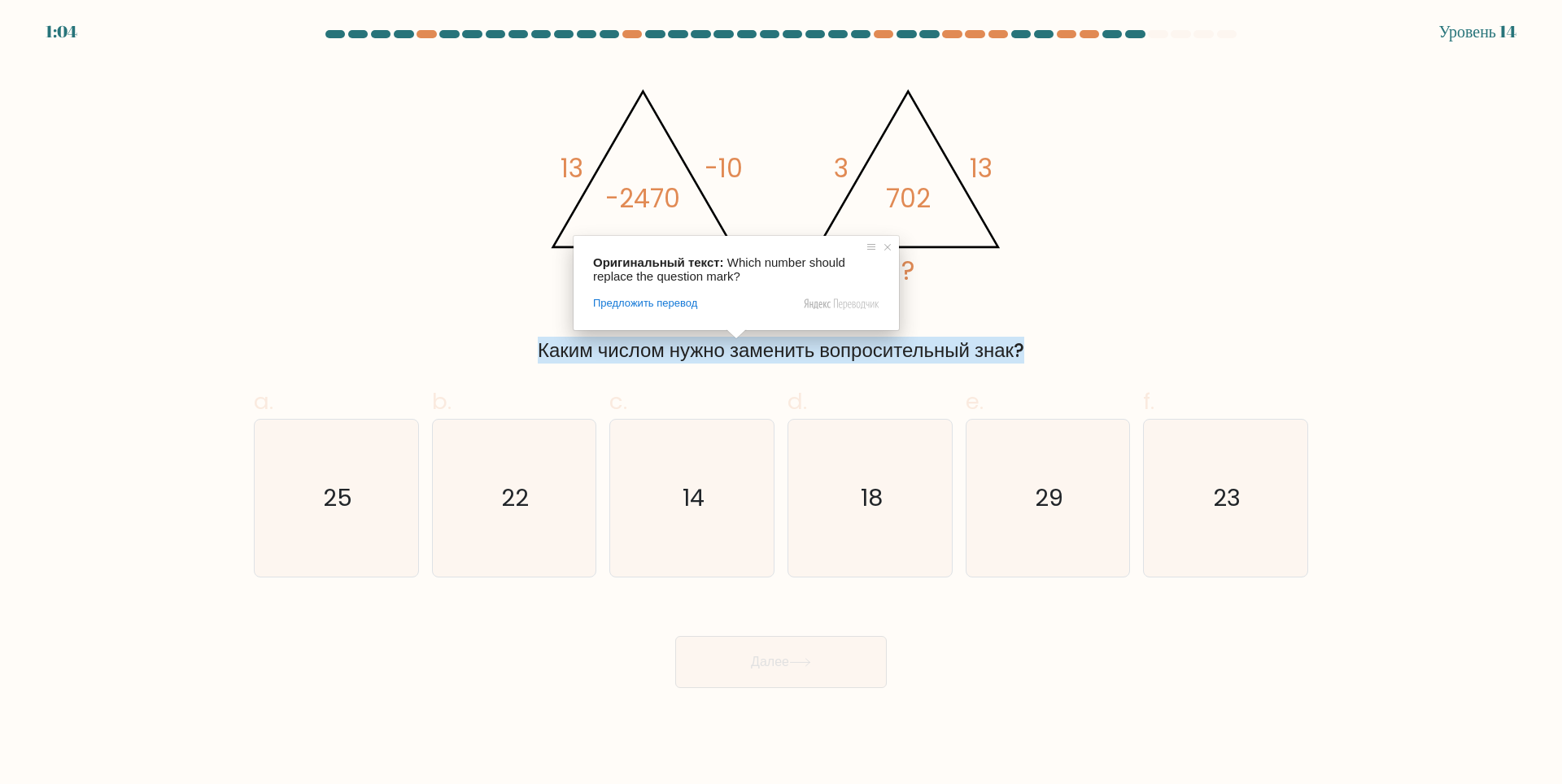
click at [1247, 340] on div "Каким числом нужно заменить вопросительный знак?" at bounding box center [781, 350] width 1035 height 29
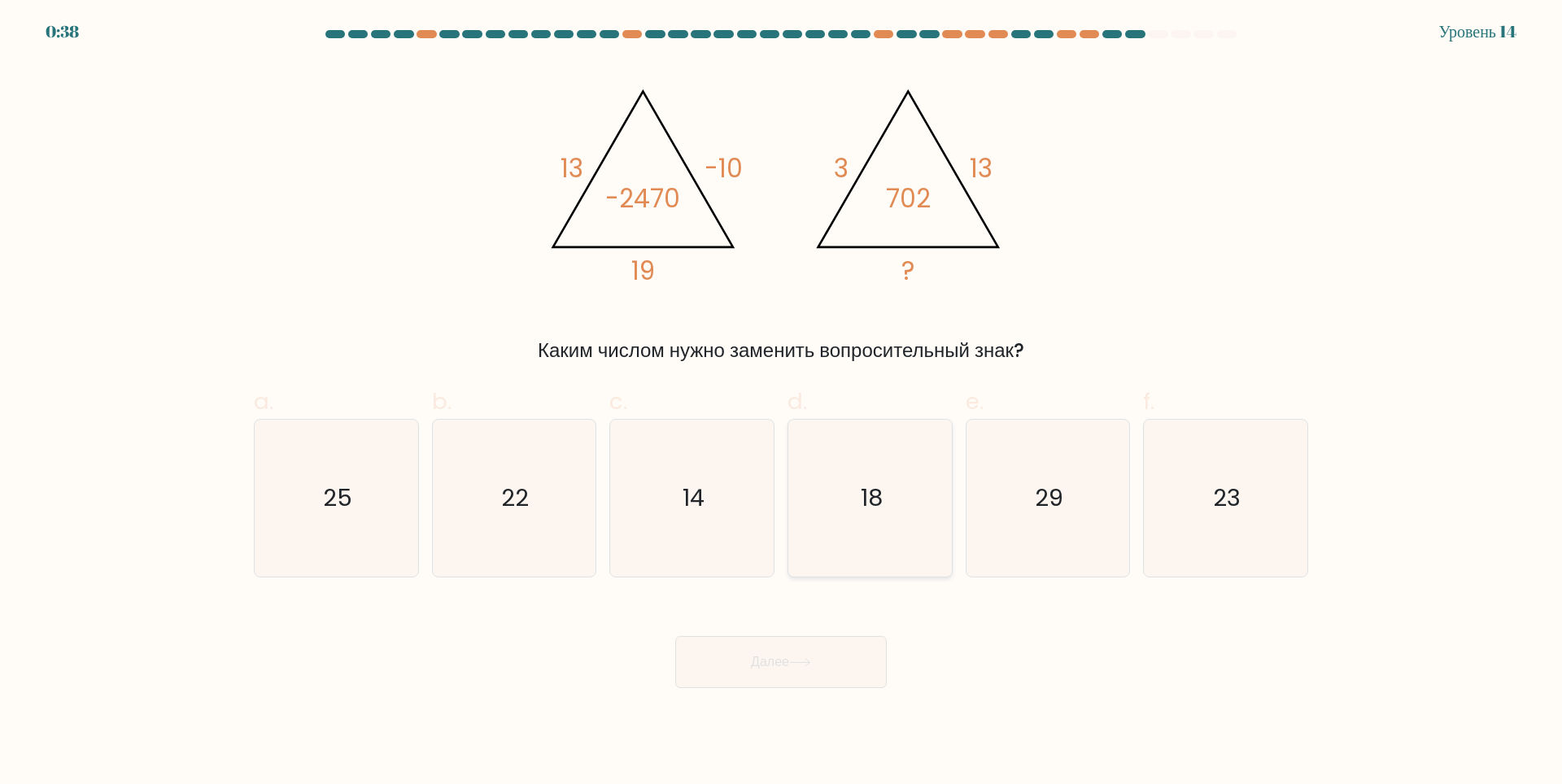
click at [837, 503] on icon "18" at bounding box center [870, 498] width 157 height 157
click at [782, 403] on input "d. 18" at bounding box center [781, 397] width 1 height 11
radio input "true"
click at [819, 648] on button "Далее" at bounding box center [781, 662] width 211 height 52
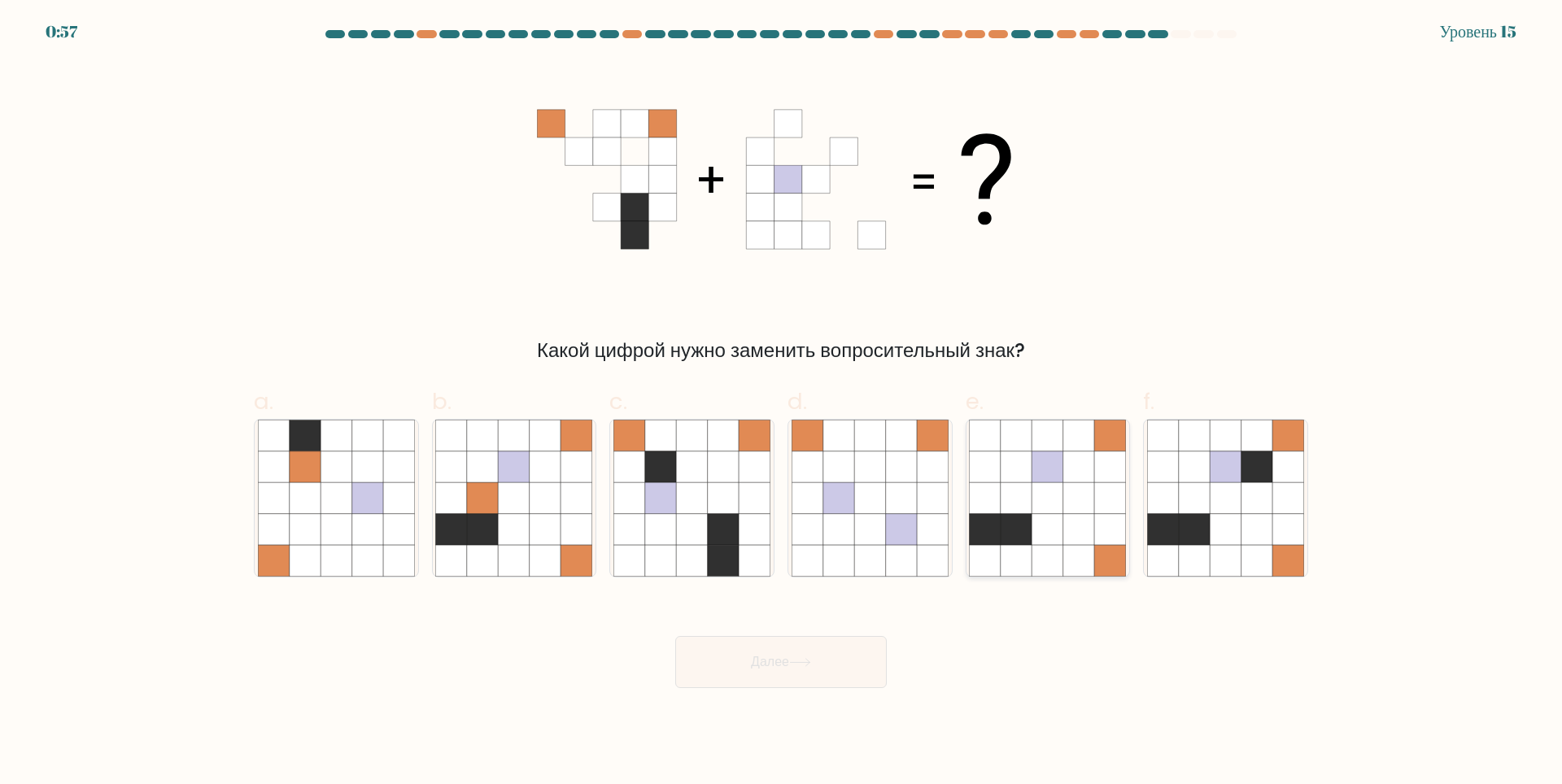
click at [1070, 478] on icon at bounding box center [1079, 466] width 31 height 31
click at [782, 403] on input "e." at bounding box center [781, 397] width 1 height 11
radio input "true"
click at [798, 654] on button "Далее" at bounding box center [781, 662] width 211 height 52
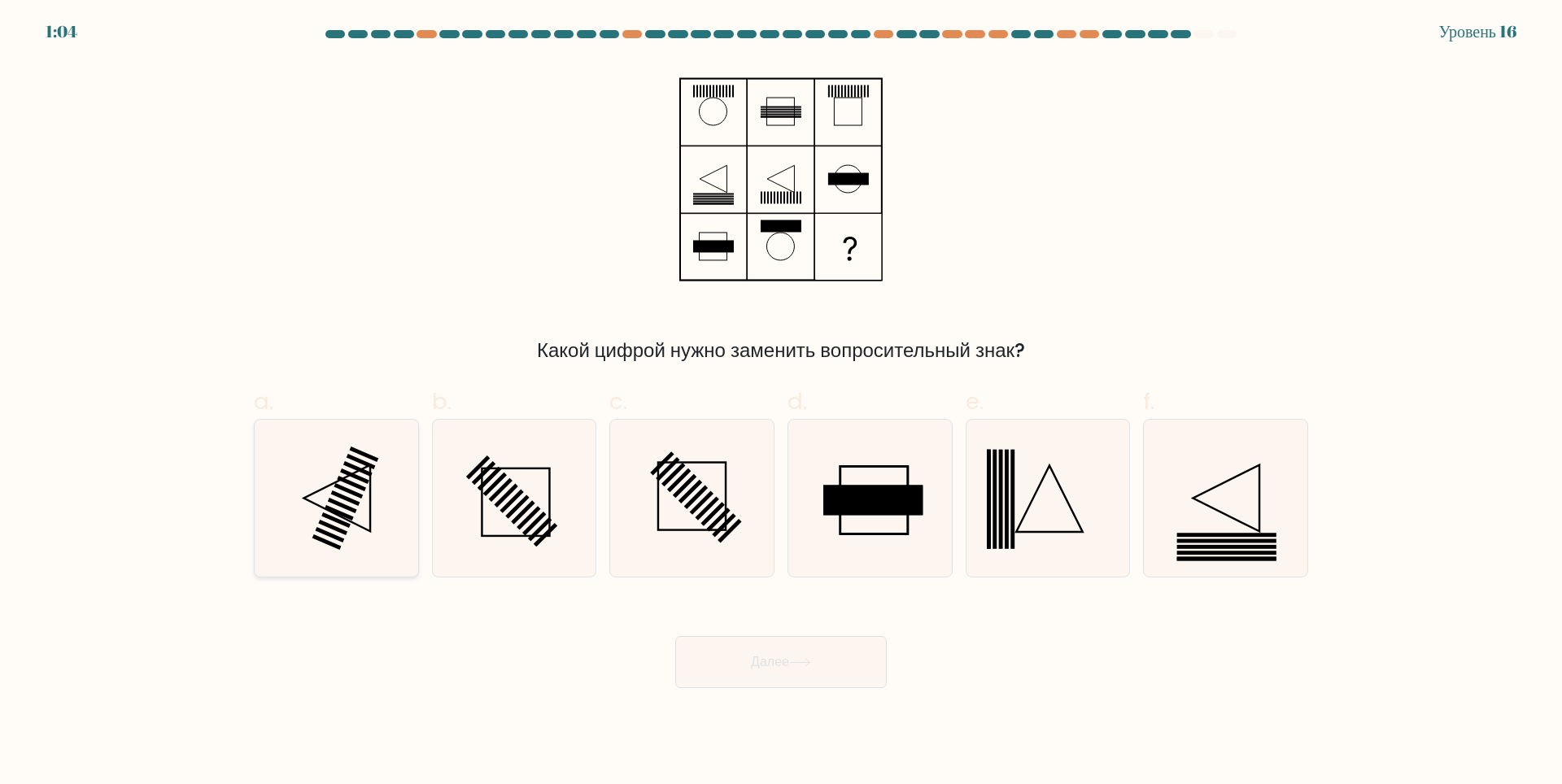
click at [341, 475] on icon at bounding box center [336, 498] width 157 height 157
click at [781, 403] on input "a." at bounding box center [781, 397] width 1 height 11
radio input "true"
click at [801, 677] on button "Далее" at bounding box center [781, 662] width 211 height 52
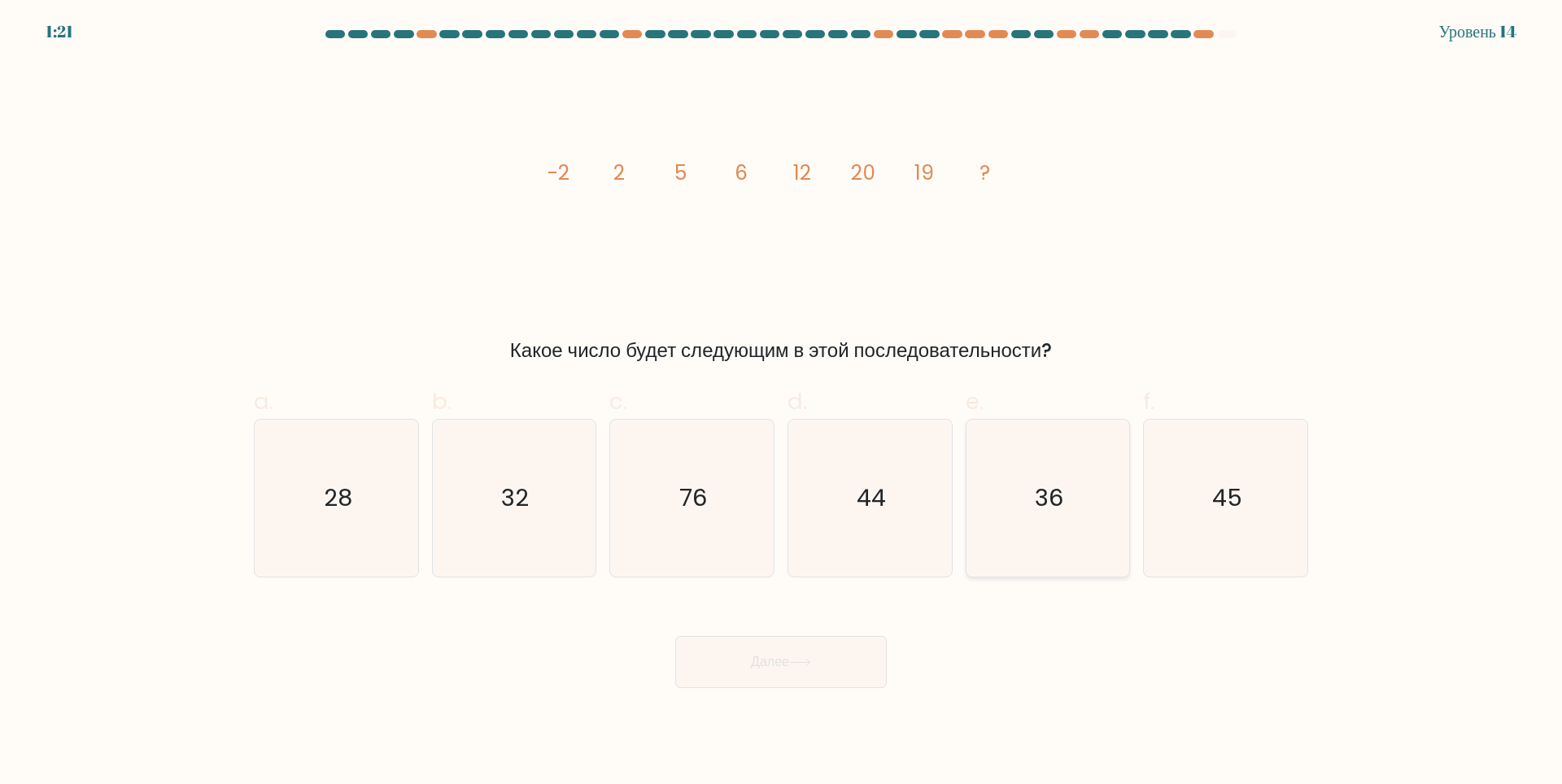
click at [1018, 504] on icon "36" at bounding box center [1047, 498] width 157 height 157
click at [782, 403] on input "e. 36" at bounding box center [781, 397] width 1 height 11
radio input "true"
click at [509, 569] on icon "32" at bounding box center [514, 498] width 157 height 157
click at [781, 403] on input "b. 32" at bounding box center [781, 397] width 1 height 11
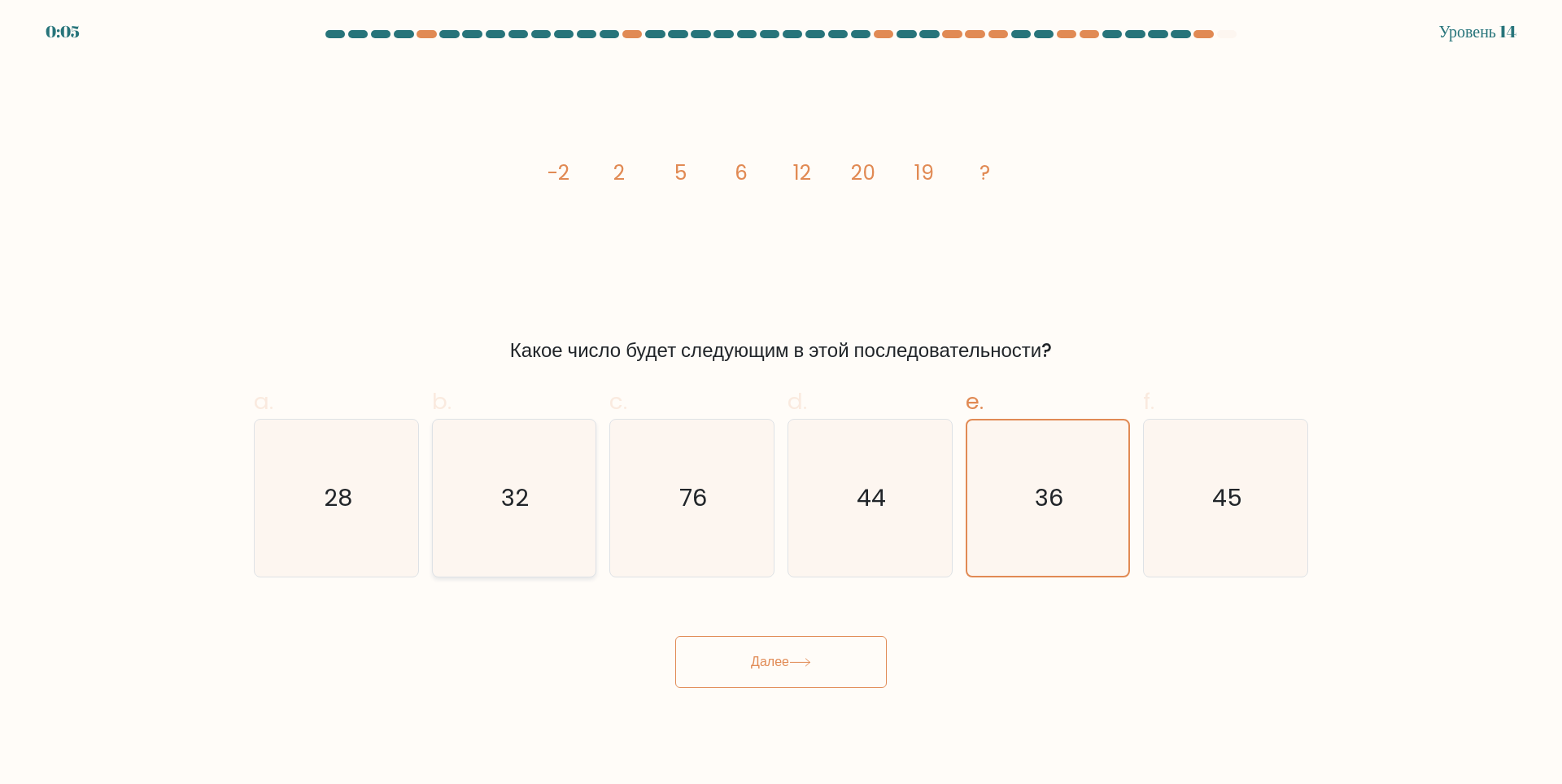
radio input "true"
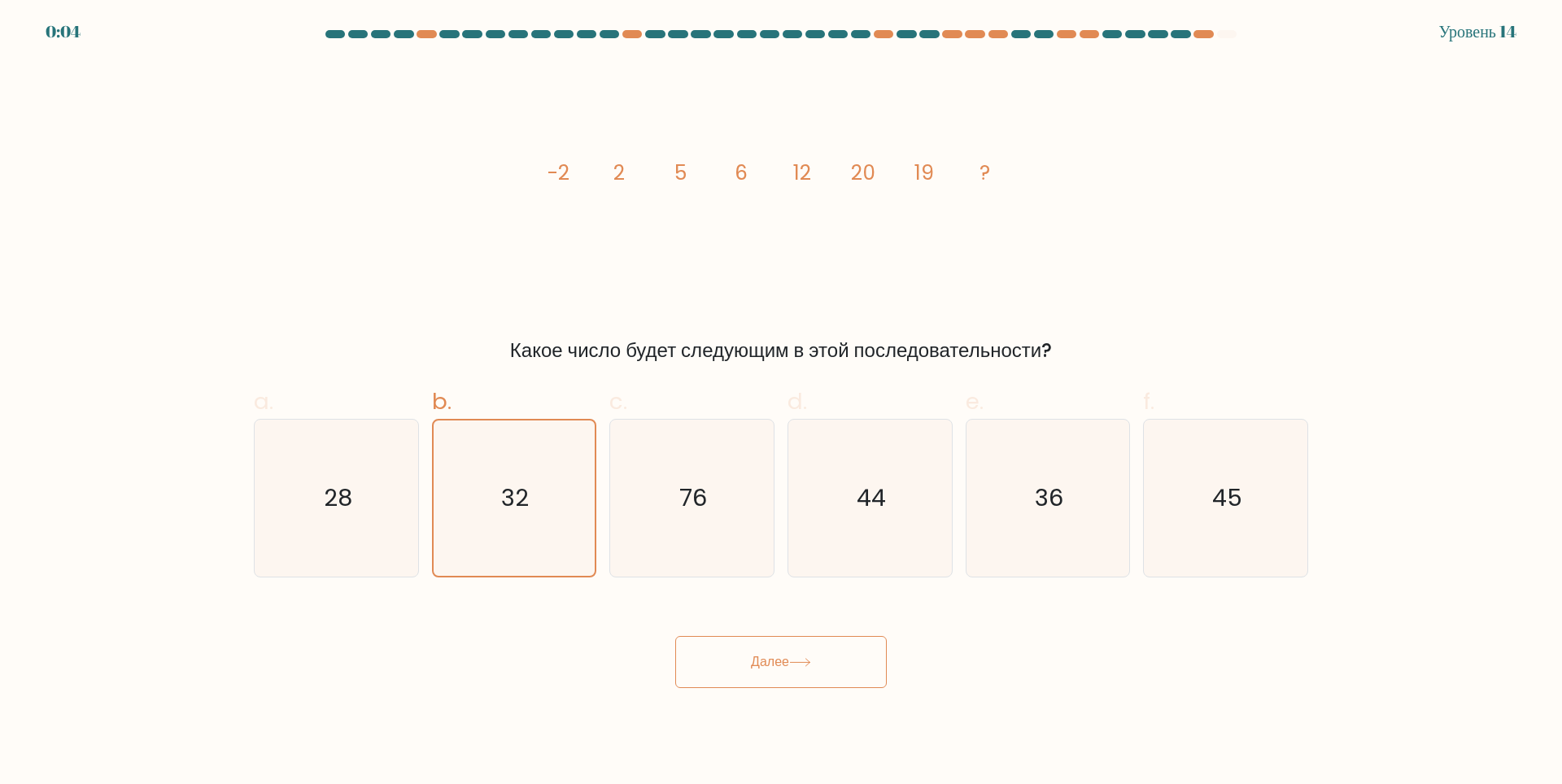
click at [779, 666] on ya-tr-span "Далее" at bounding box center [770, 661] width 38 height 19
click at [765, 655] on ya-tr-span "Далее" at bounding box center [770, 661] width 38 height 19
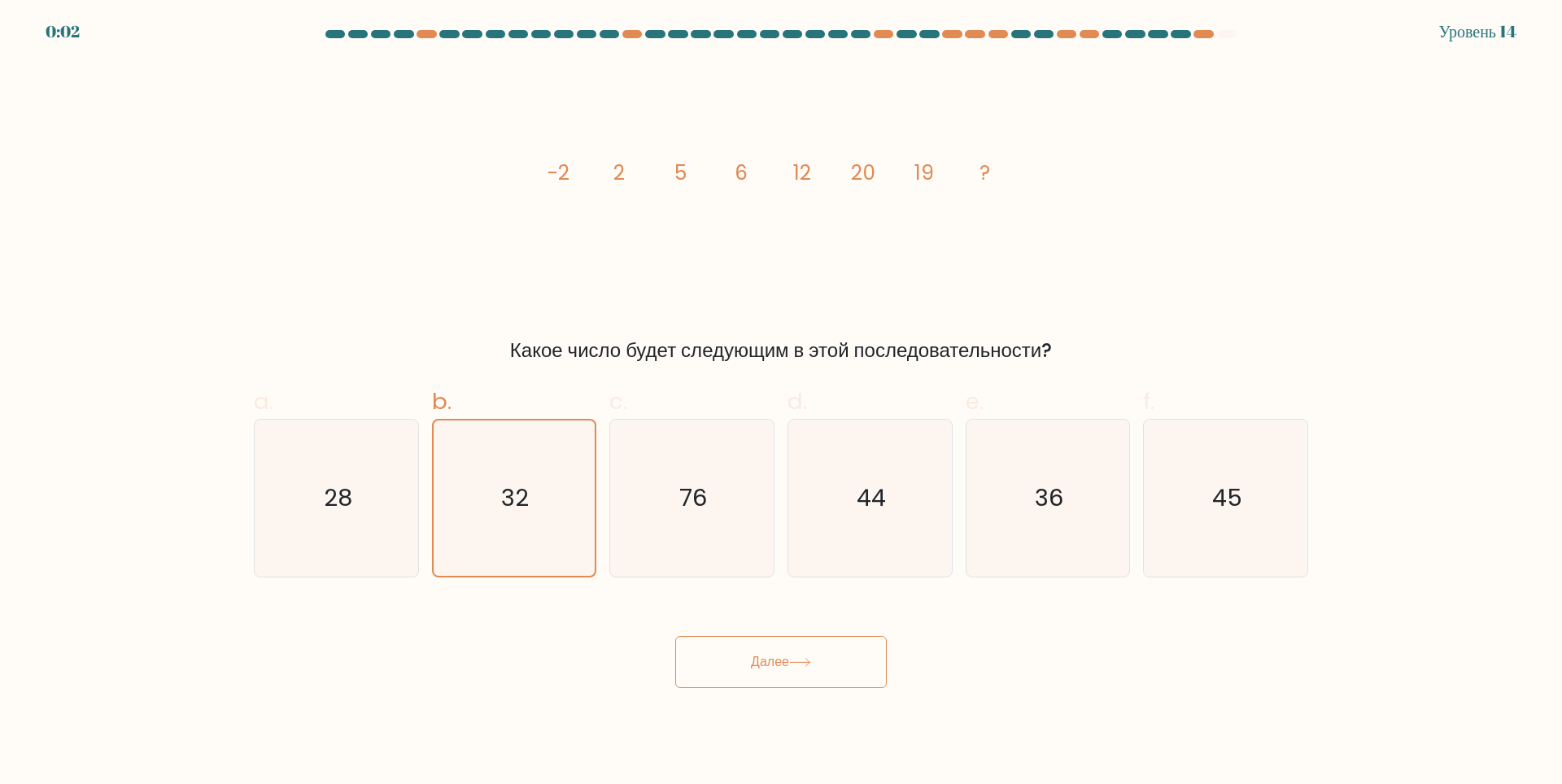
click at [765, 655] on ya-tr-span "Далее" at bounding box center [770, 661] width 38 height 19
click at [1136, 179] on div "image/svg+xml -2 2 5 6 12 20 19 ? Какое число будет следующим в этой последоват…" at bounding box center [780, 214] width 1073 height 304
click at [1136, 182] on div "image/svg+xml -2 2 5 6 12 20 19 ? Какое число будет следующим в этой последоват…" at bounding box center [780, 214] width 1073 height 304
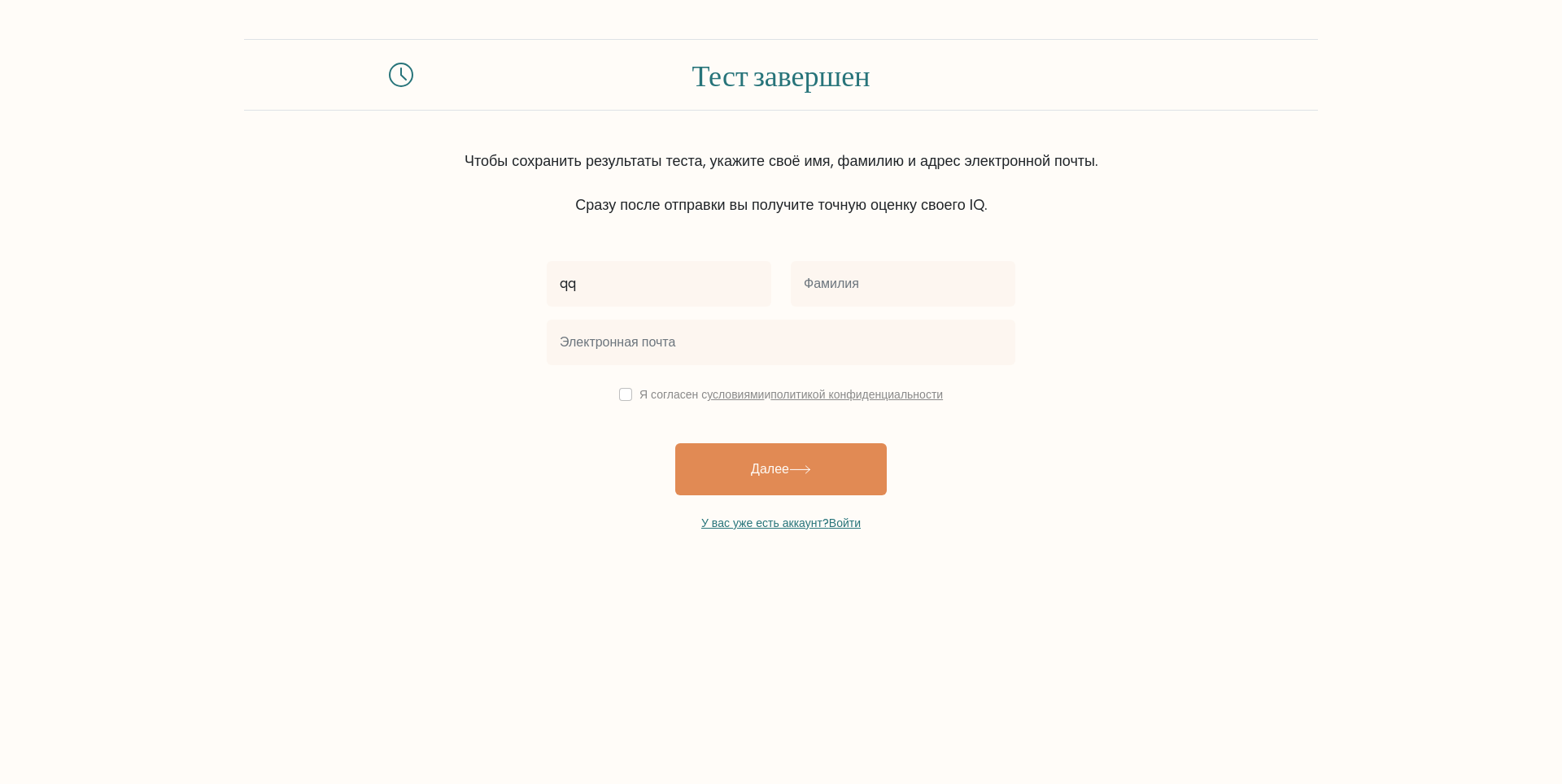
type input "qq"
click at [836, 278] on input "text" at bounding box center [903, 284] width 224 height 46
type input "qq"
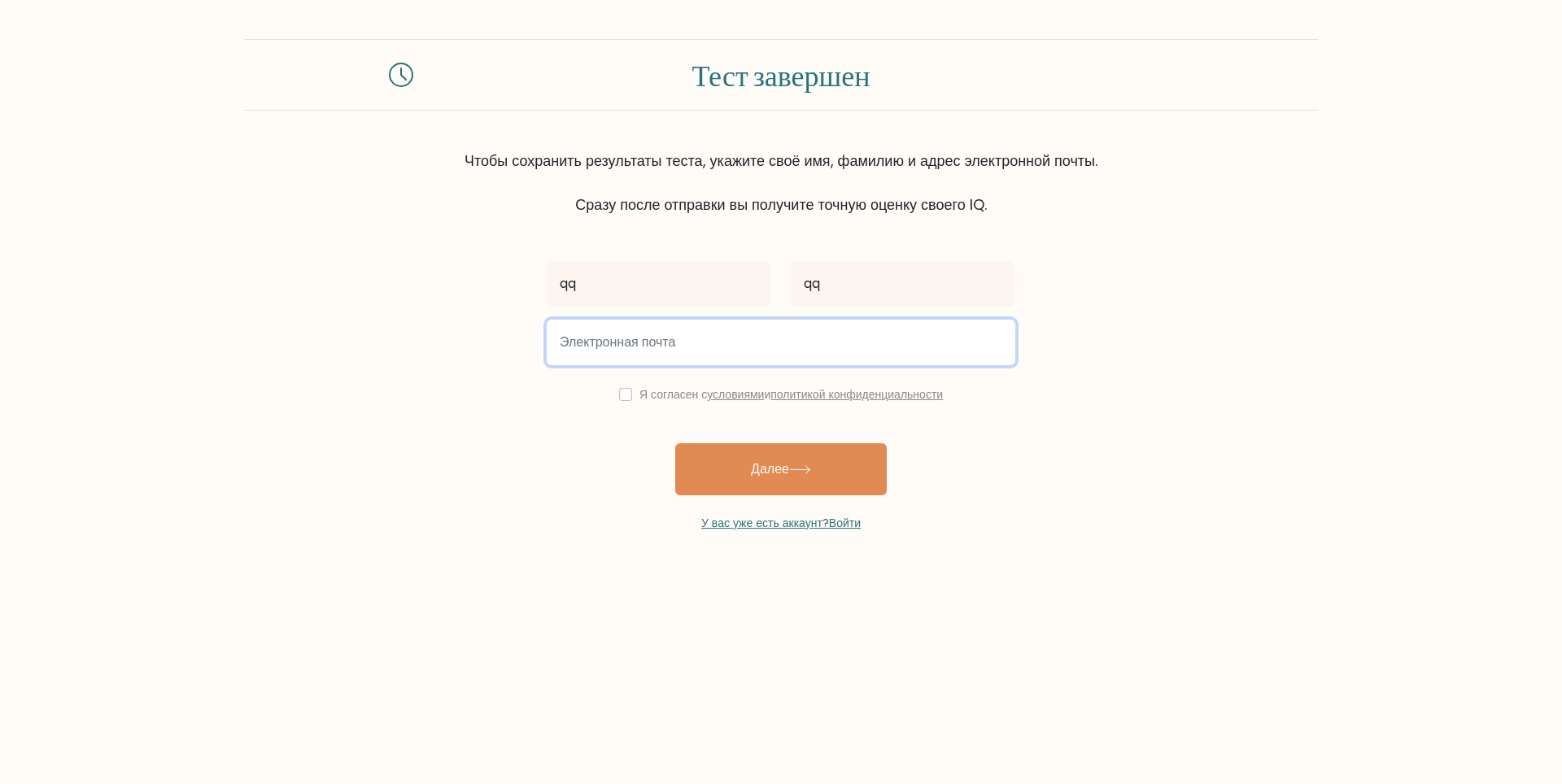
click at [676, 345] on input "email" at bounding box center [781, 342] width 468 height 46
type input "[EMAIL_ADDRESS][DOMAIN_NAME]"
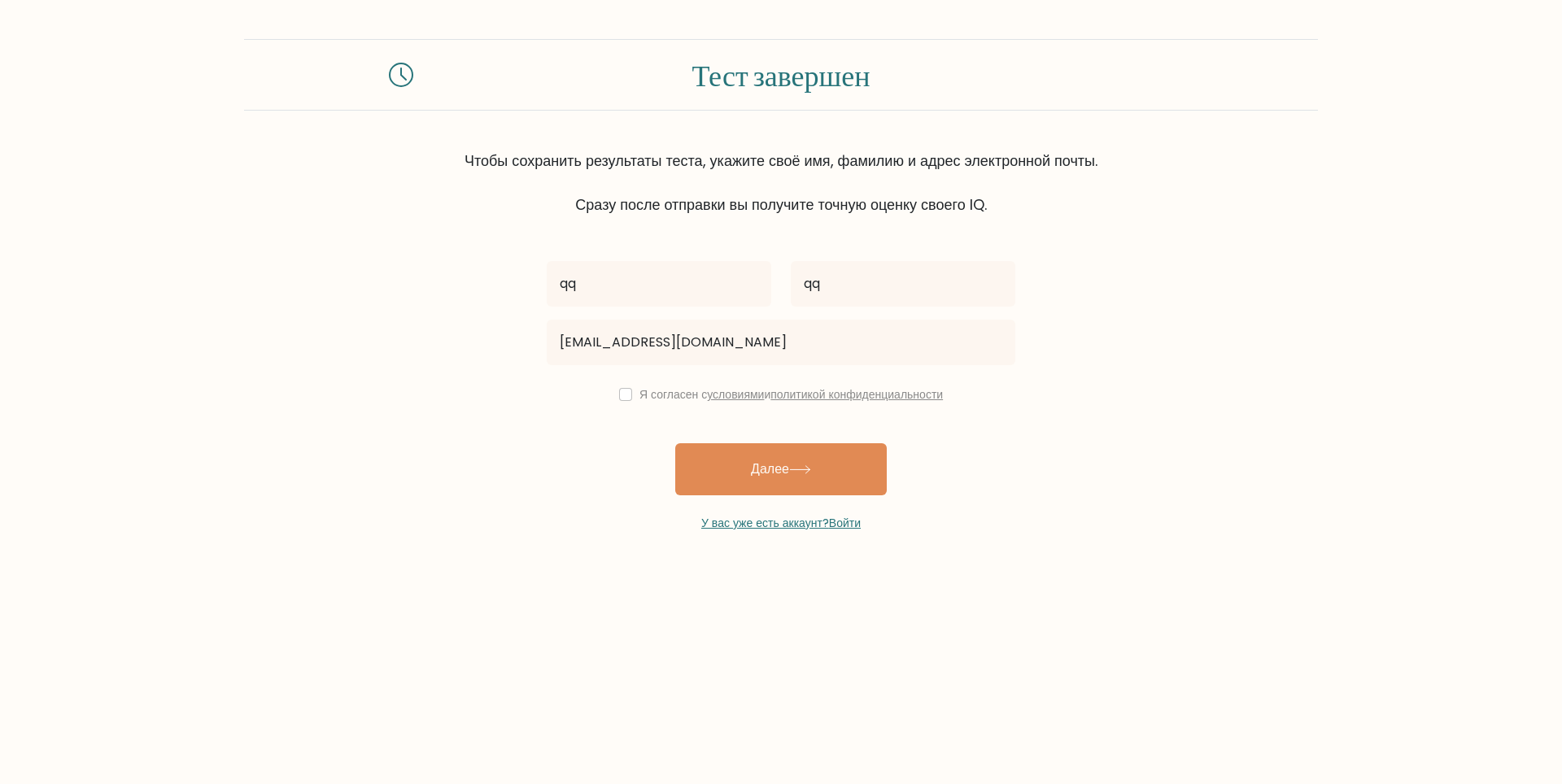
click at [612, 395] on div "Я согласен с условиями и политикой конфиденциальности" at bounding box center [781, 394] width 488 height 20
click at [619, 393] on input "checkbox" at bounding box center [625, 394] width 13 height 13
checkbox input "true"
click at [794, 463] on button "Далее" at bounding box center [781, 469] width 211 height 52
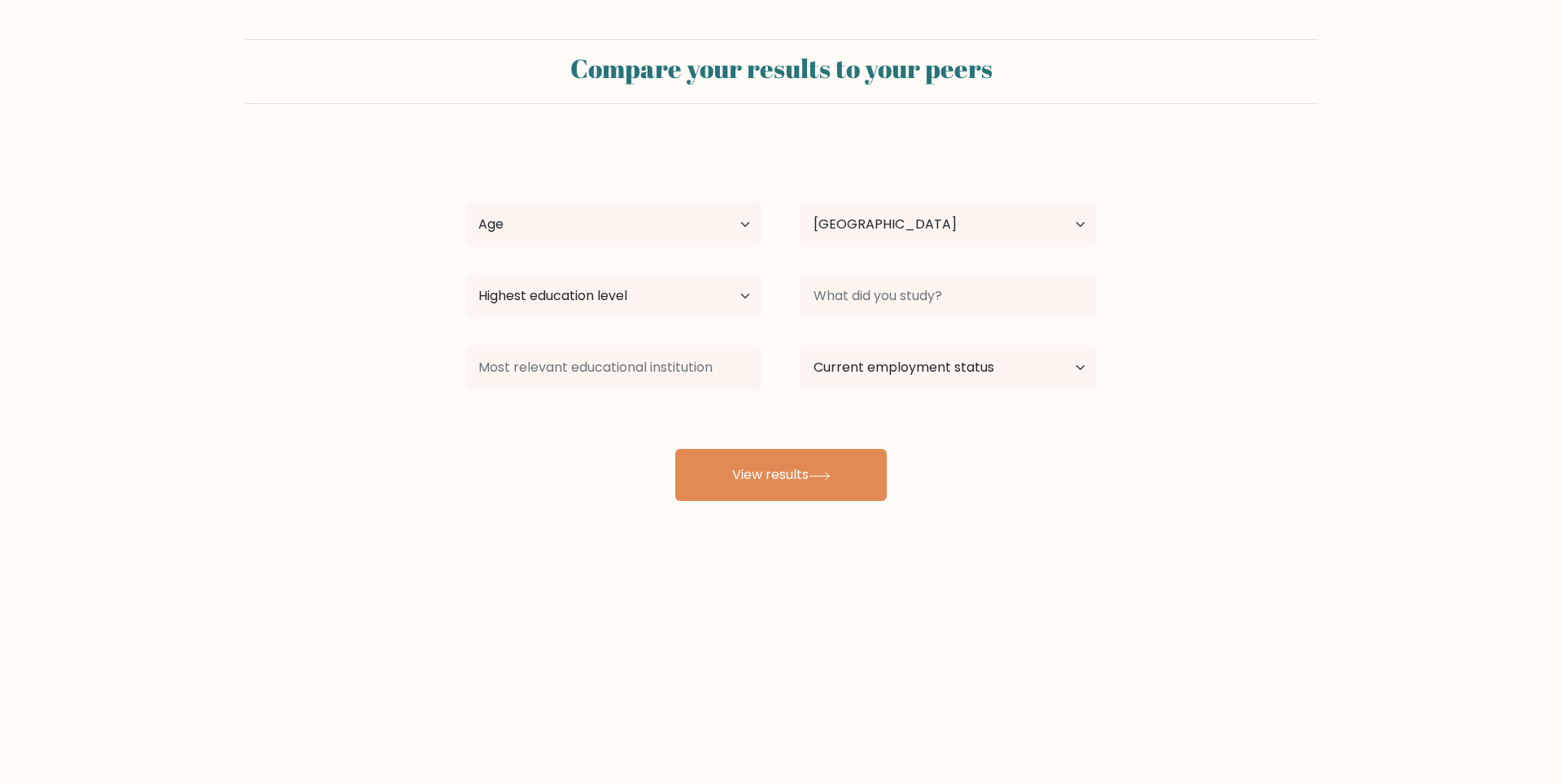
select select "RU"
click at [1322, 151] on form "Сравните свои результаты с результатами коллег qq qq Age Under 18 years old 18-…" at bounding box center [781, 270] width 1562 height 462
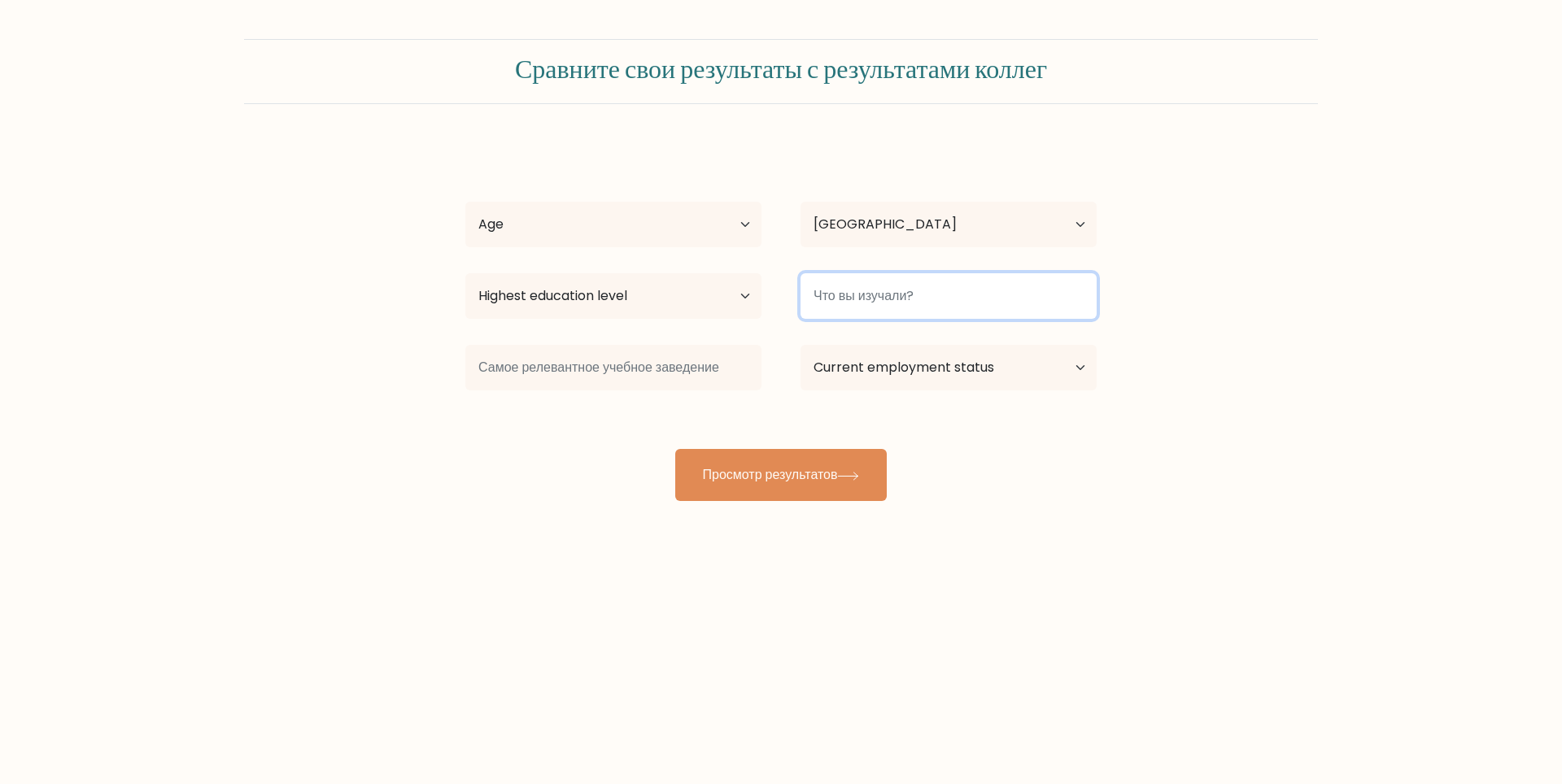
click at [883, 307] on input at bounding box center [949, 296] width 296 height 46
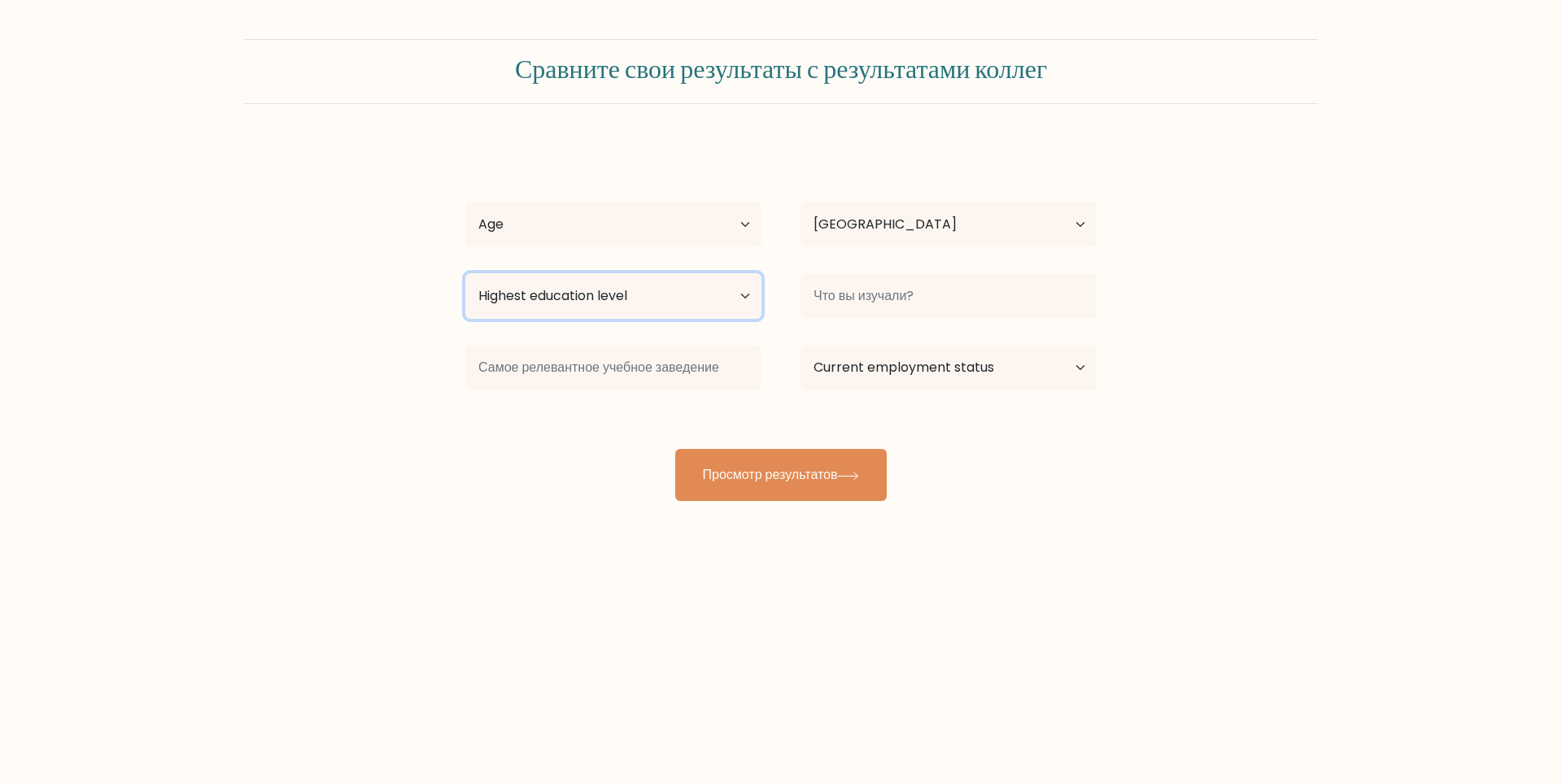
click at [661, 300] on select "Highest education level No schooling Primary Lower Secondary Upper Secondary Oc…" at bounding box center [613, 296] width 296 height 46
click at [703, 290] on select "Highest education level No schooling Primary Lower Secondary Upper Secondary Oc…" at bounding box center [613, 296] width 296 height 46
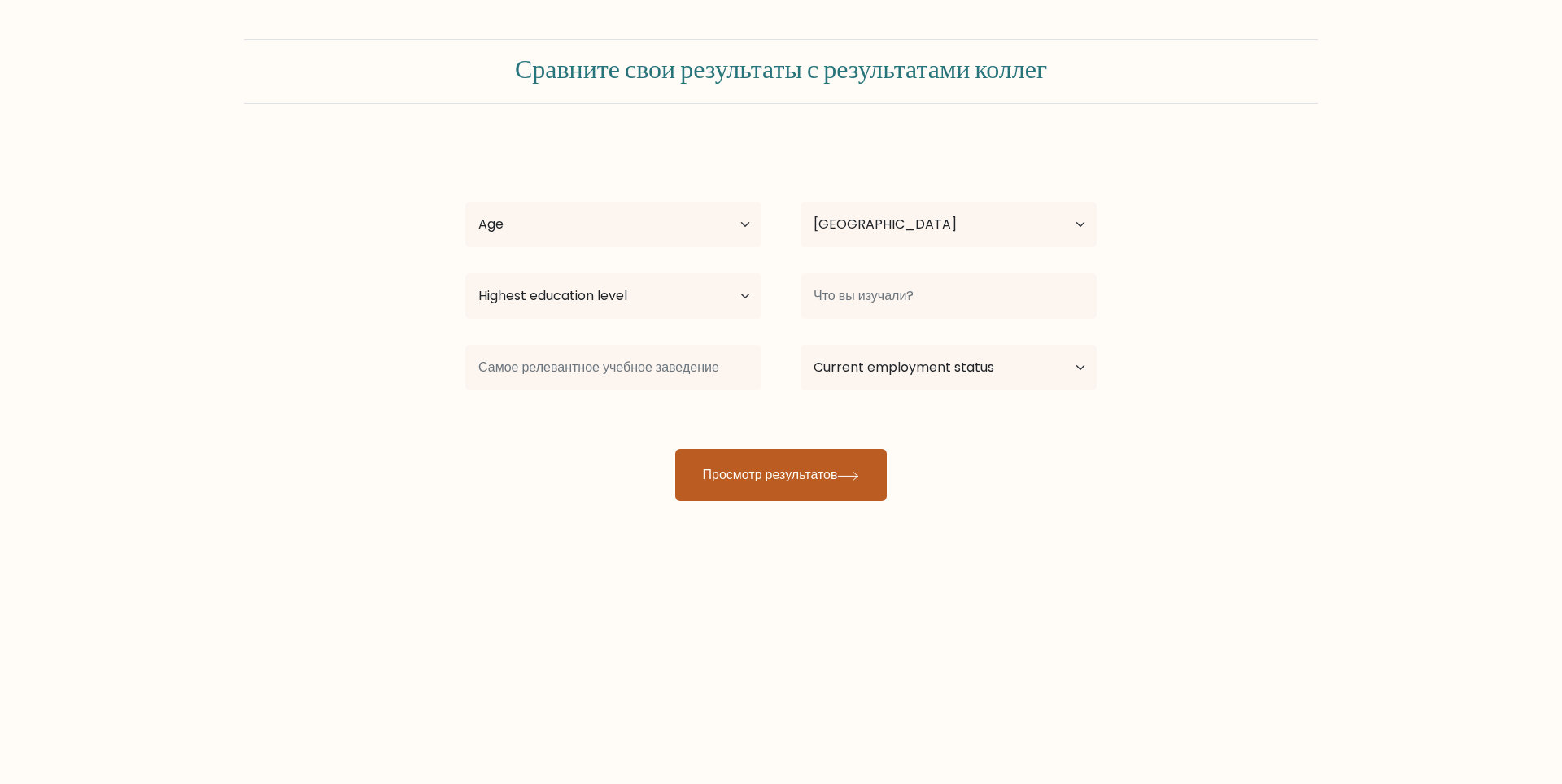
click at [842, 480] on button "Просмотр результатов" at bounding box center [781, 475] width 211 height 52
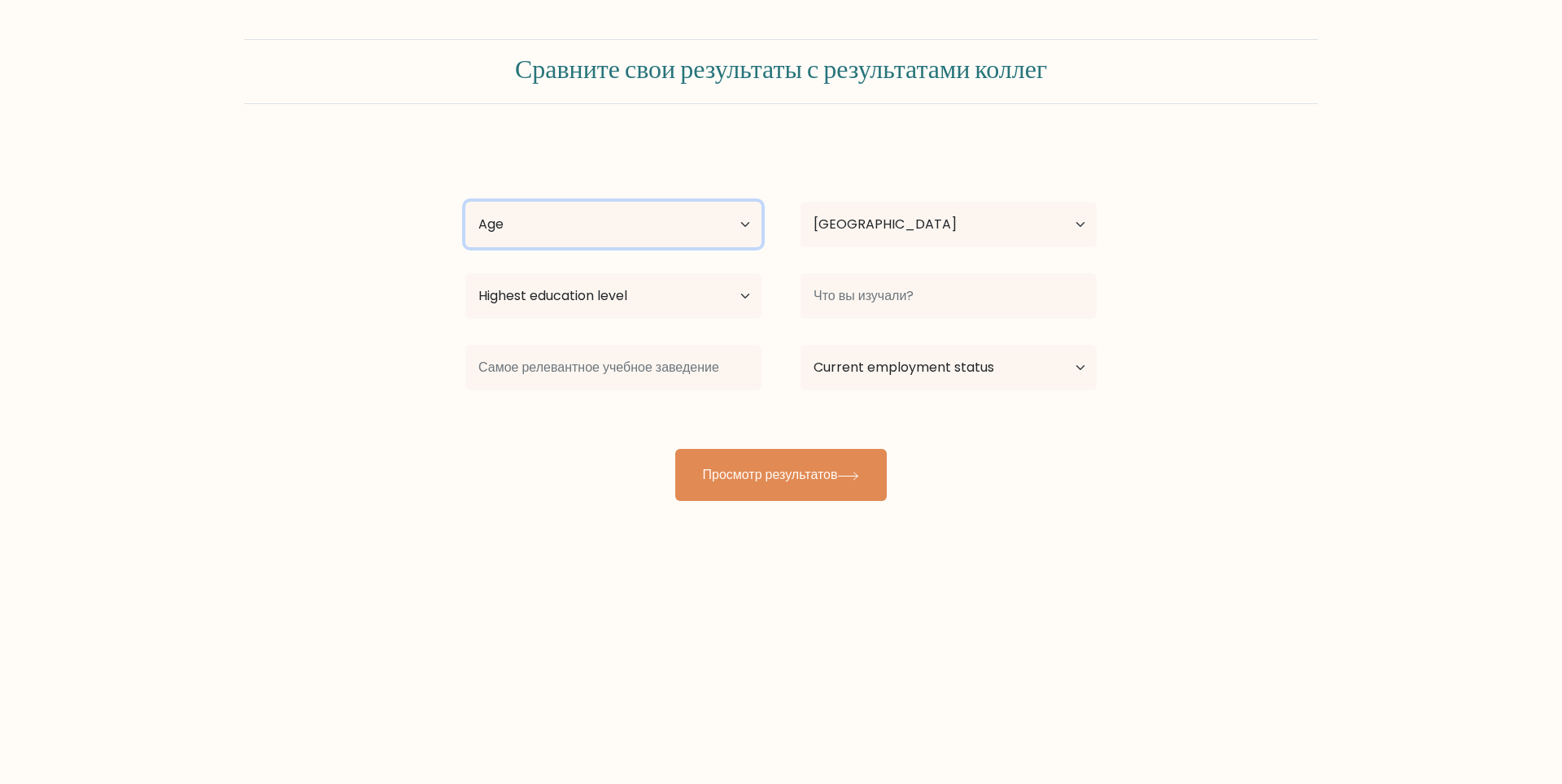
click at [674, 229] on select "Age Under 18 years old 18-24 years old 25-34 years old 35-44 years old 45-54 ye…" at bounding box center [613, 224] width 296 height 46
select select "18_24"
click at [465, 201] on select "Age Under 18 years old 18-24 years old 25-34 years old 35-44 years old 45-54 ye…" at bounding box center [613, 224] width 296 height 46
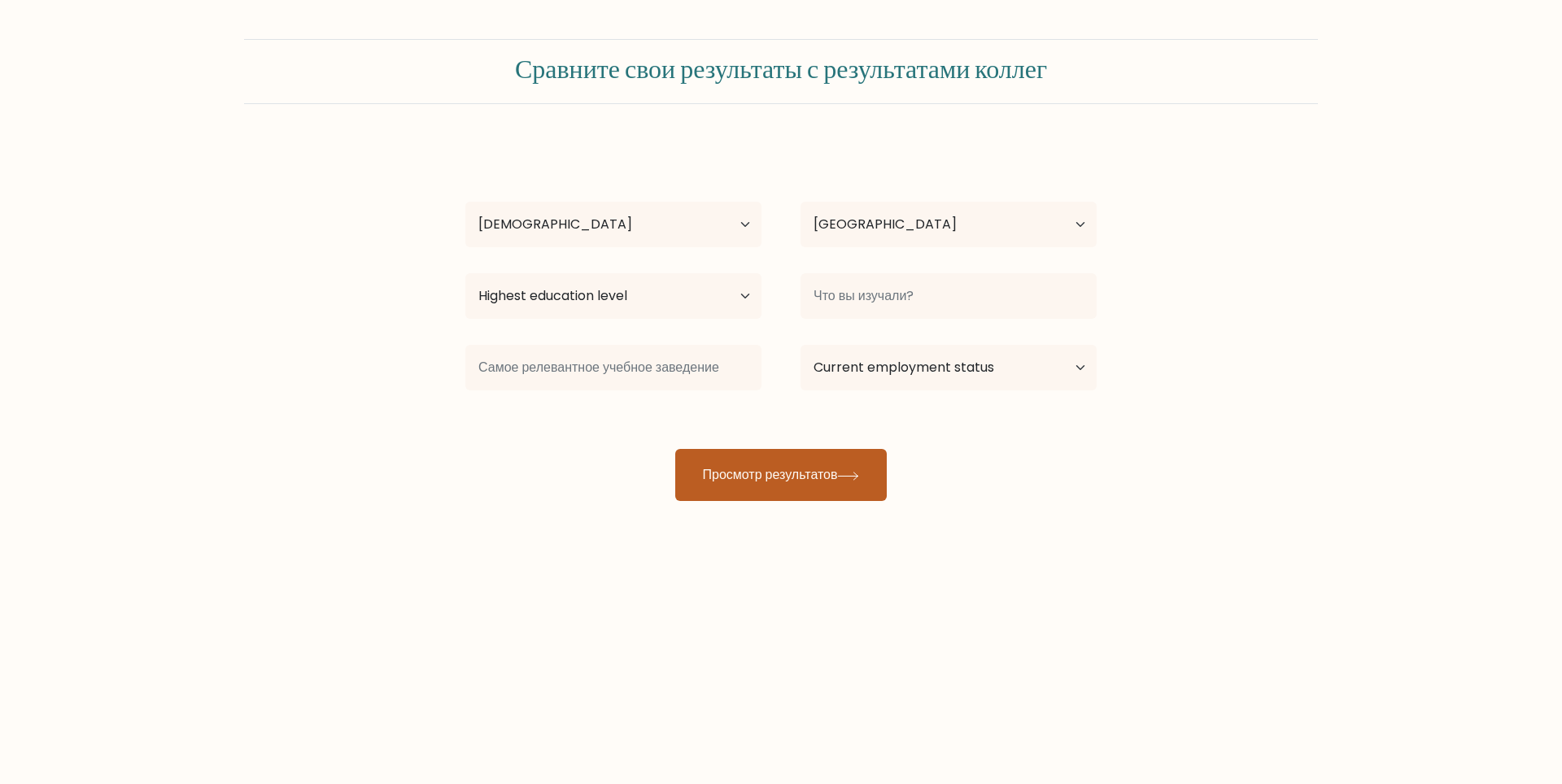
click at [851, 468] on button "Просмотр результатов" at bounding box center [781, 475] width 211 height 52
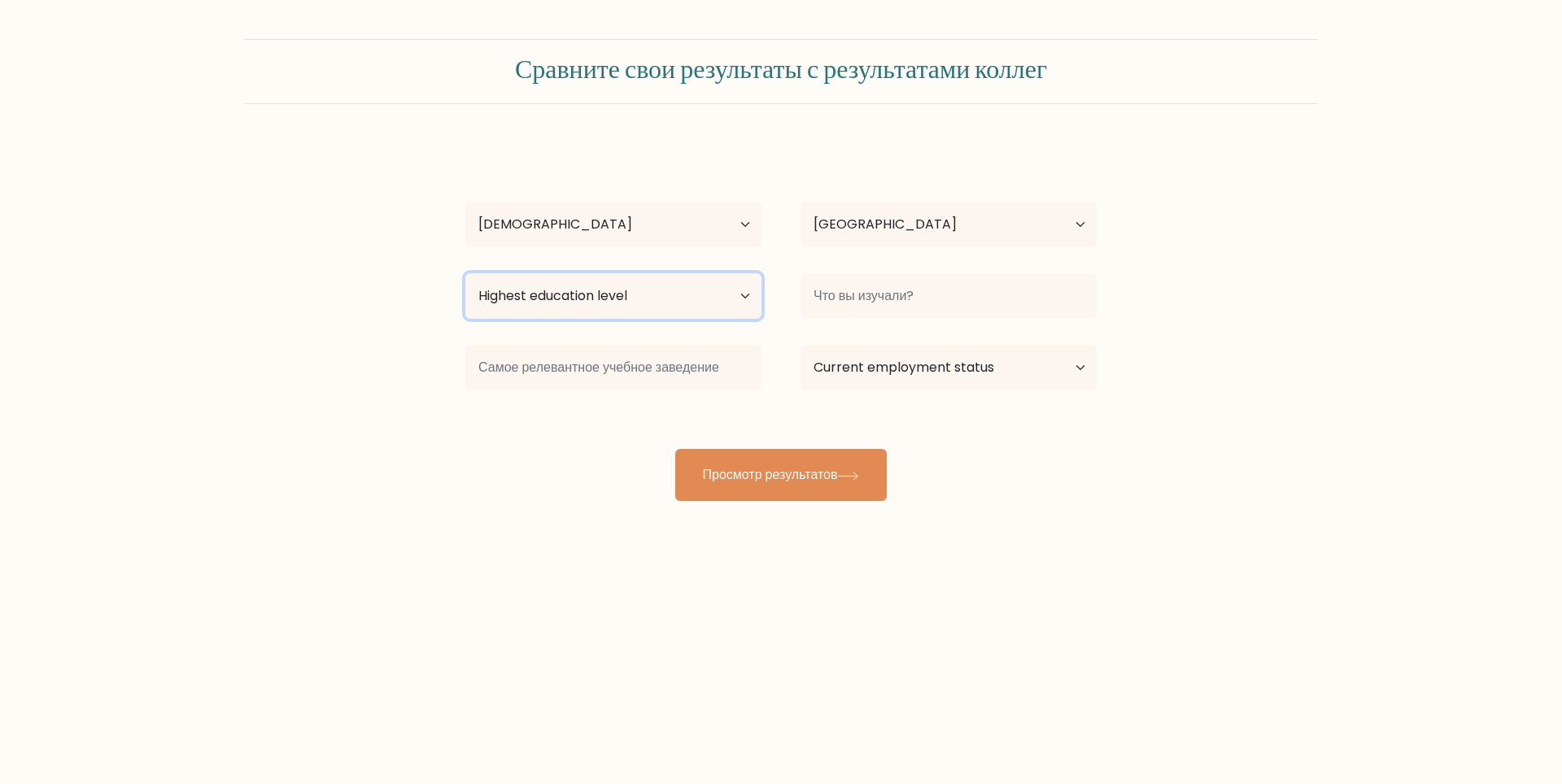
click at [723, 300] on select "Highest education level No schooling Primary Lower Secondary Upper Secondary Oc…" at bounding box center [613, 296] width 296 height 46
click at [1130, 485] on form "Сравните свои результаты с результатами коллег qq qq Age Under 18 years old 18-…" at bounding box center [781, 270] width 1562 height 462
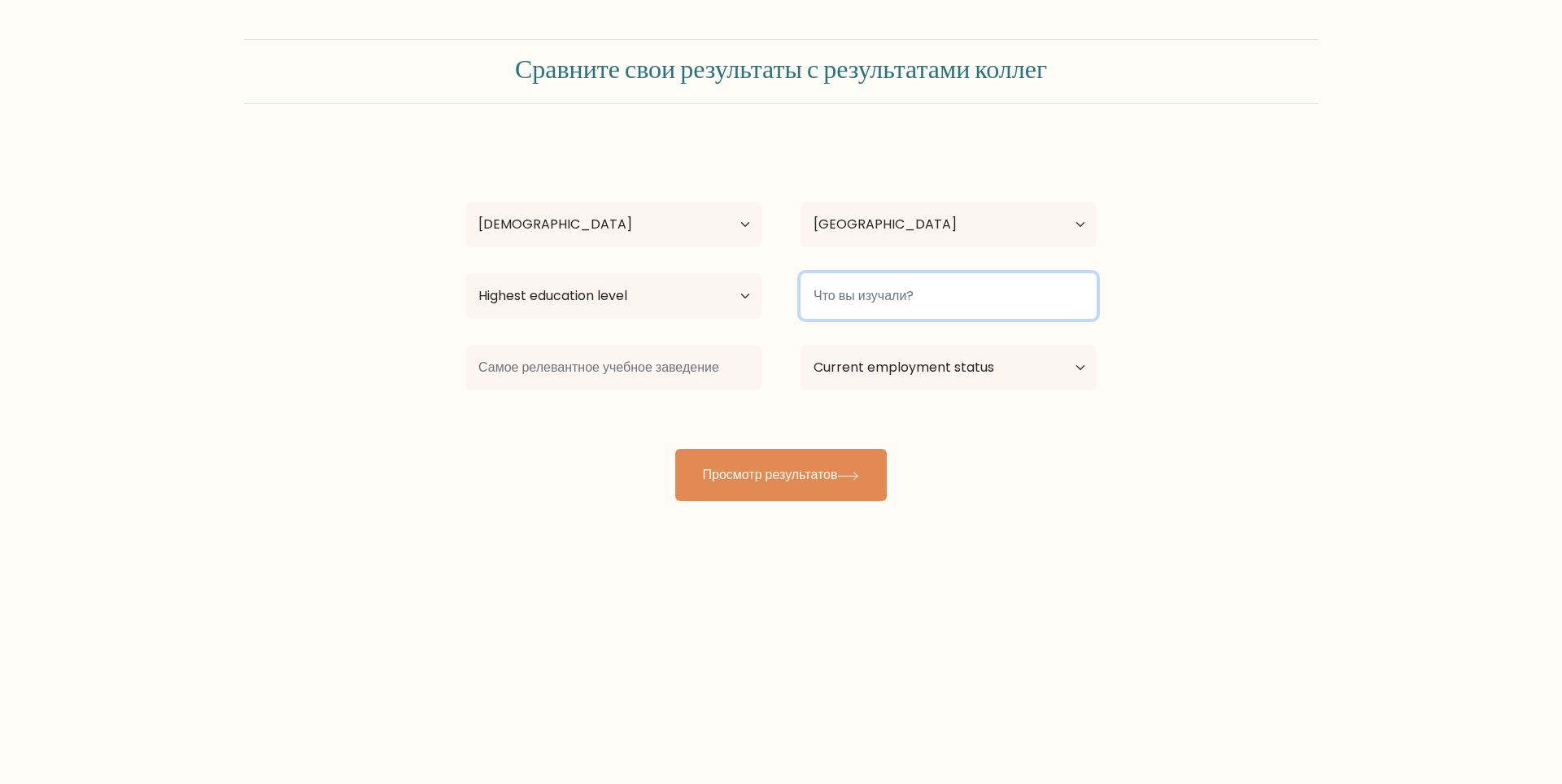
click at [966, 309] on input at bounding box center [949, 296] width 296 height 46
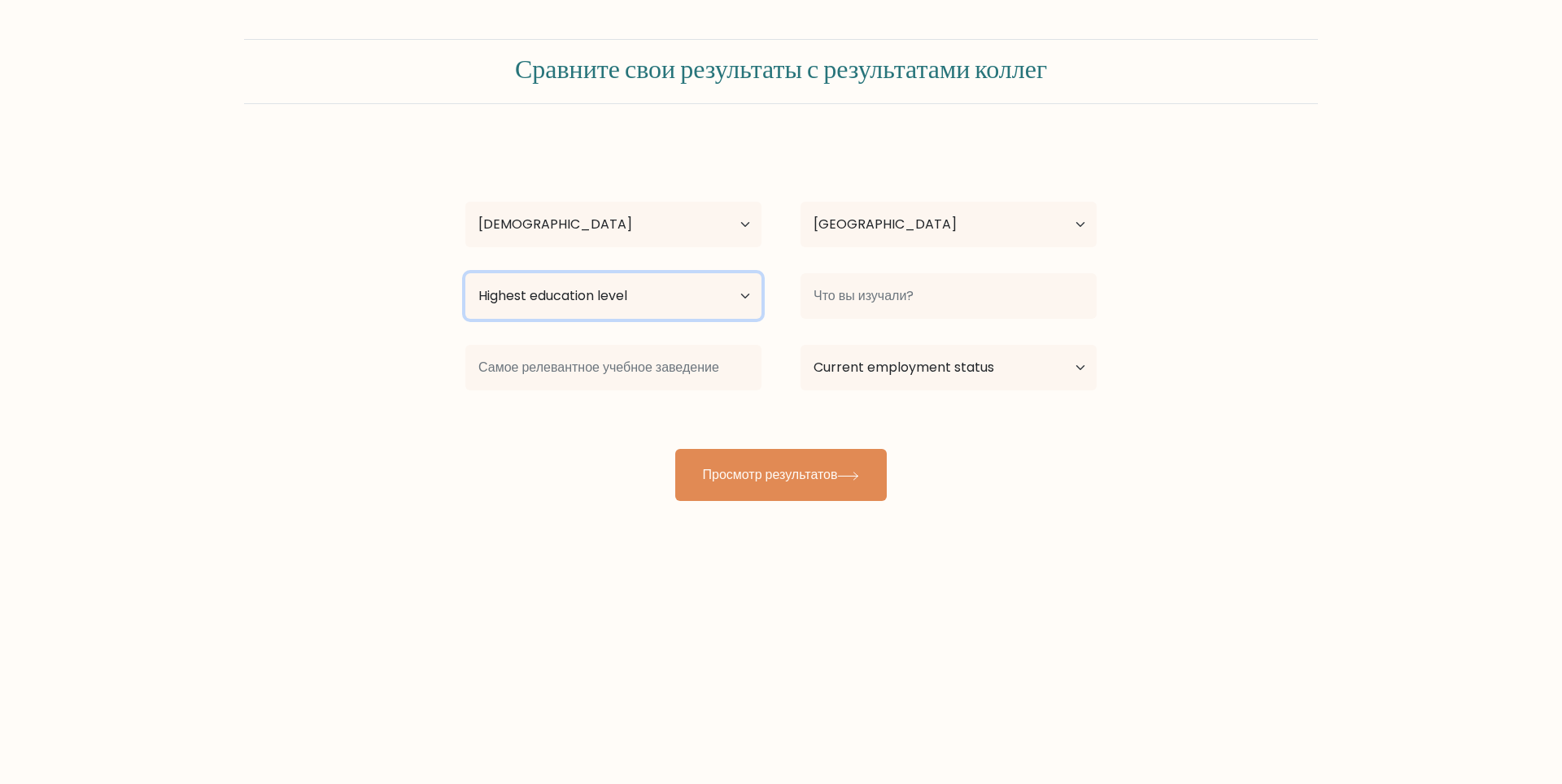
click at [709, 302] on select "Highest education level No schooling Primary Lower Secondary Upper Secondary Oc…" at bounding box center [613, 296] width 296 height 46
select select "upper_secondary"
click at [465, 273] on select "Highest education level No schooling Primary Lower Secondary Upper Secondary Oc…" at bounding box center [613, 296] width 296 height 46
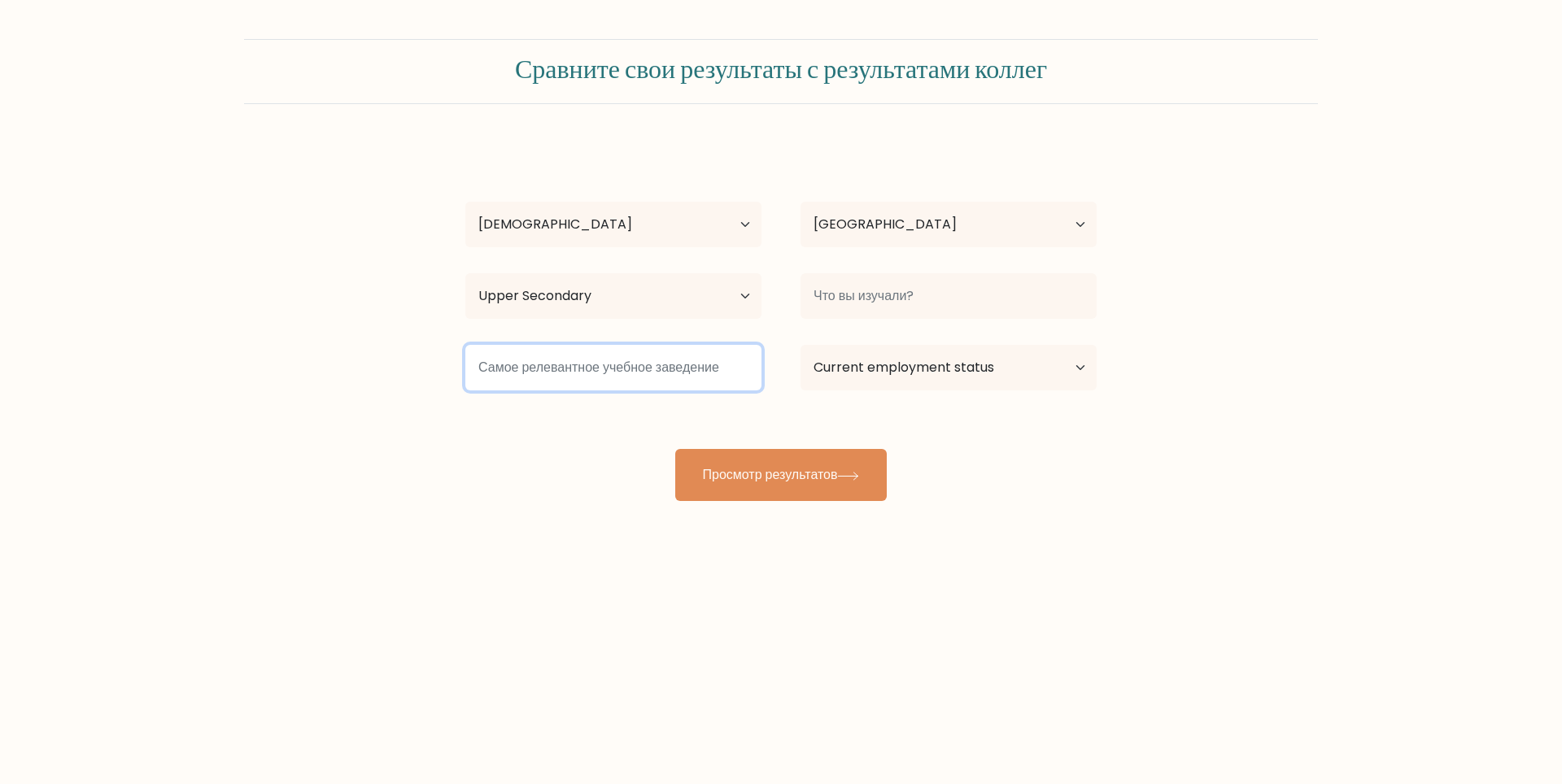
click at [681, 376] on input at bounding box center [613, 367] width 296 height 46
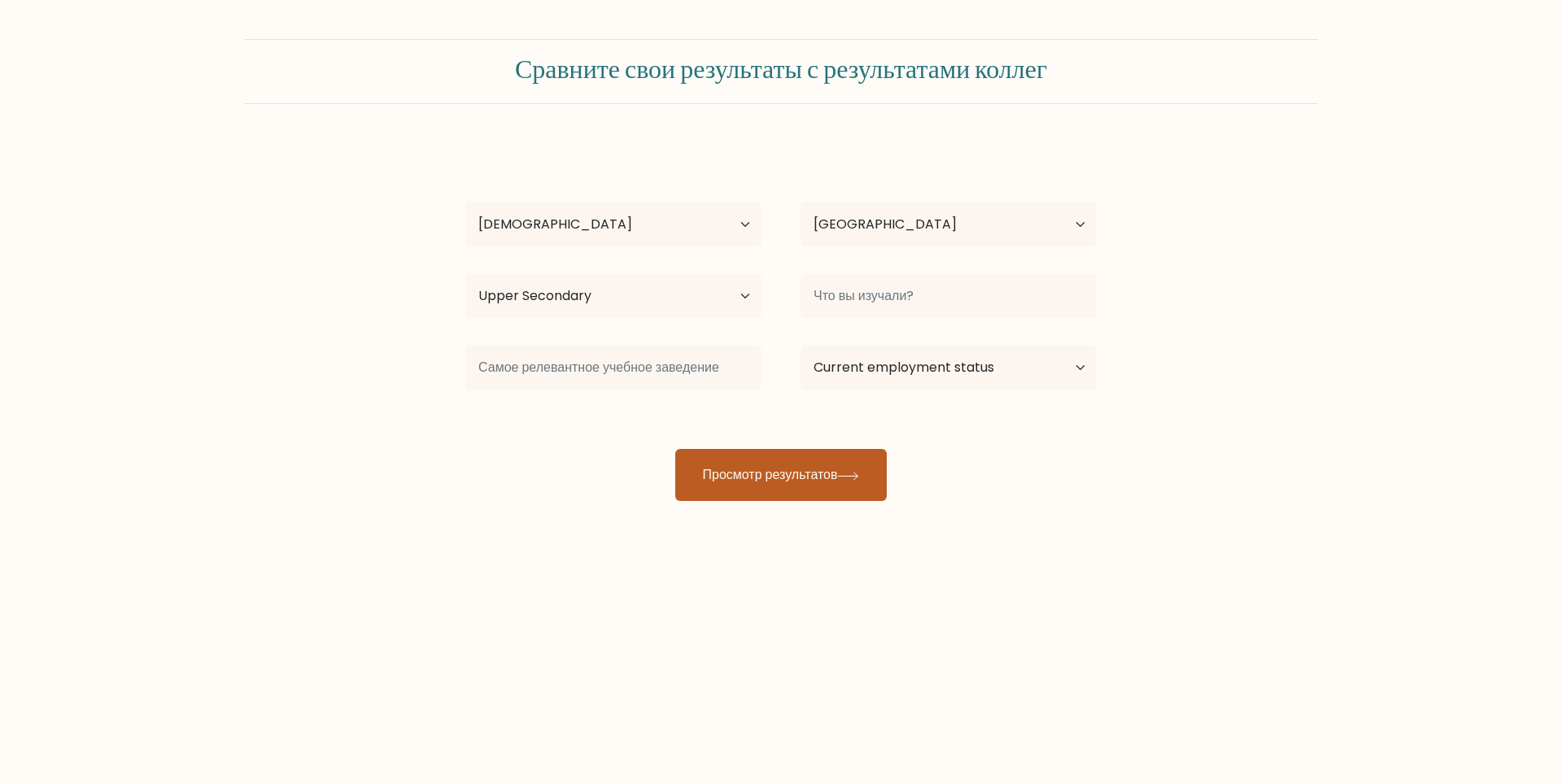
click at [773, 482] on ya-tr-span "Просмотр результатов" at bounding box center [770, 474] width 135 height 19
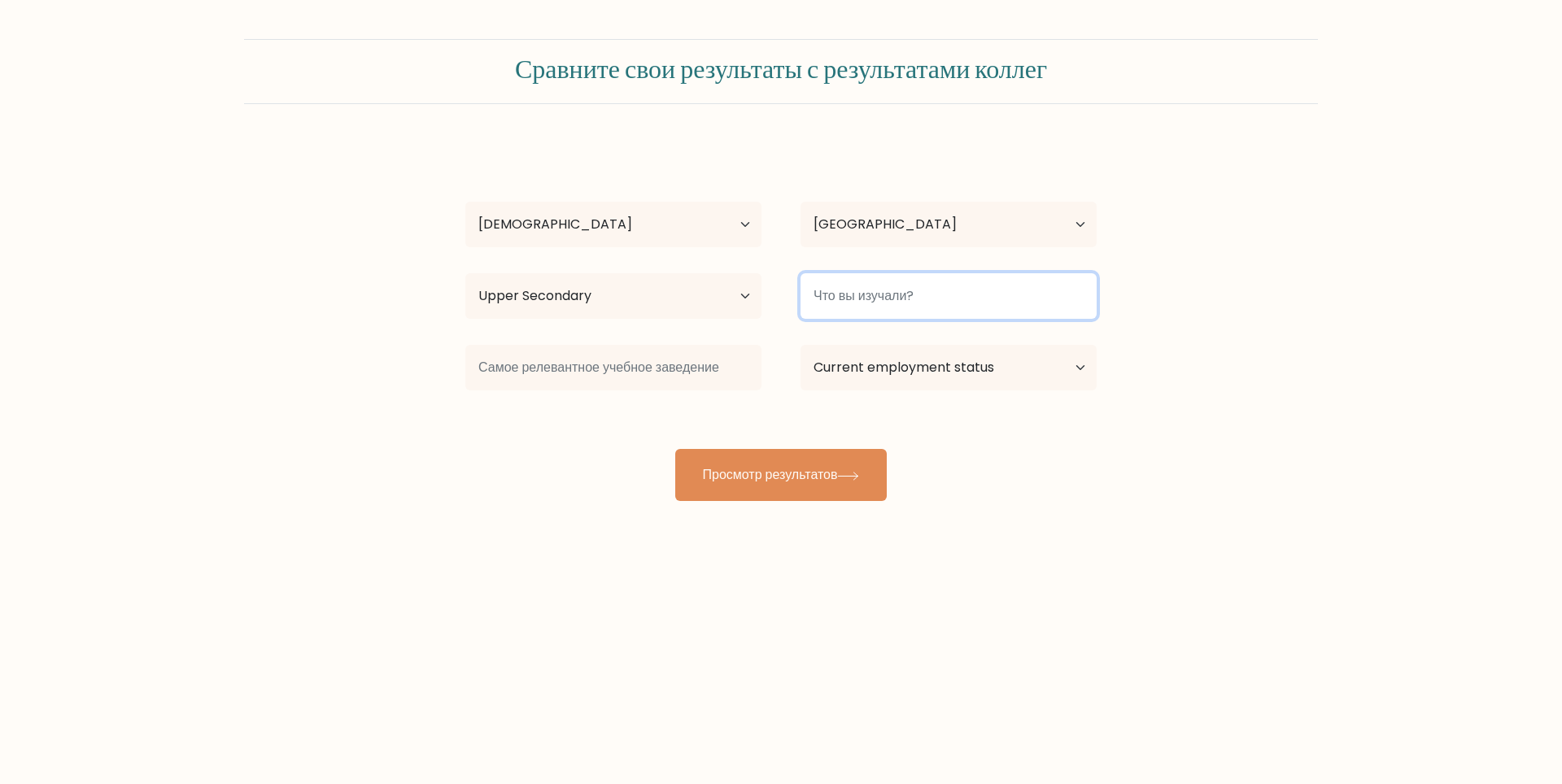
click at [941, 300] on input at bounding box center [949, 296] width 296 height 46
type input "1"
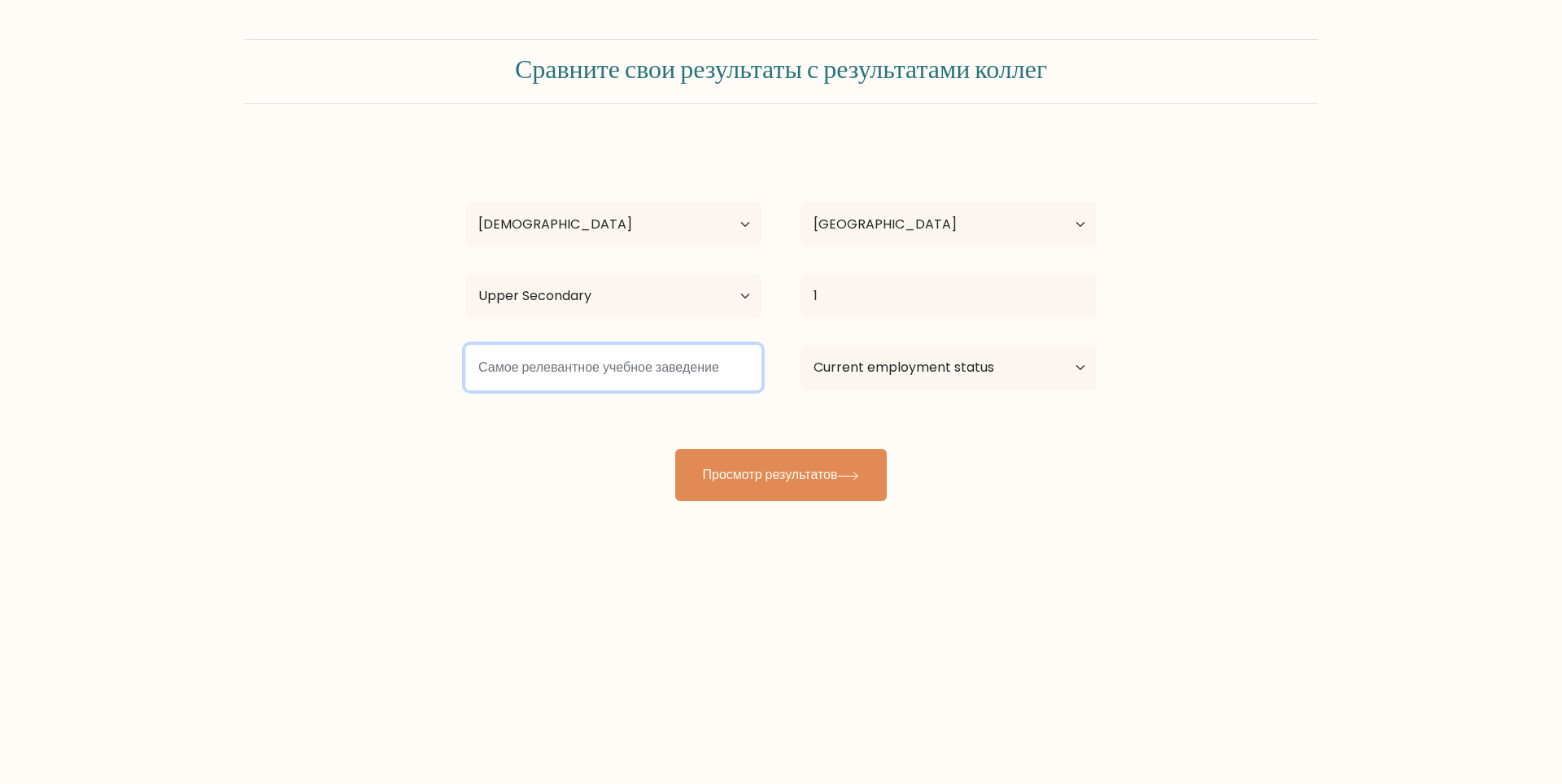
click at [690, 363] on input at bounding box center [613, 367] width 296 height 46
type input "1"
click at [962, 360] on select "Current employment status Employed Student Retired Other / prefer not to answer" at bounding box center [949, 367] width 296 height 46
select select "student"
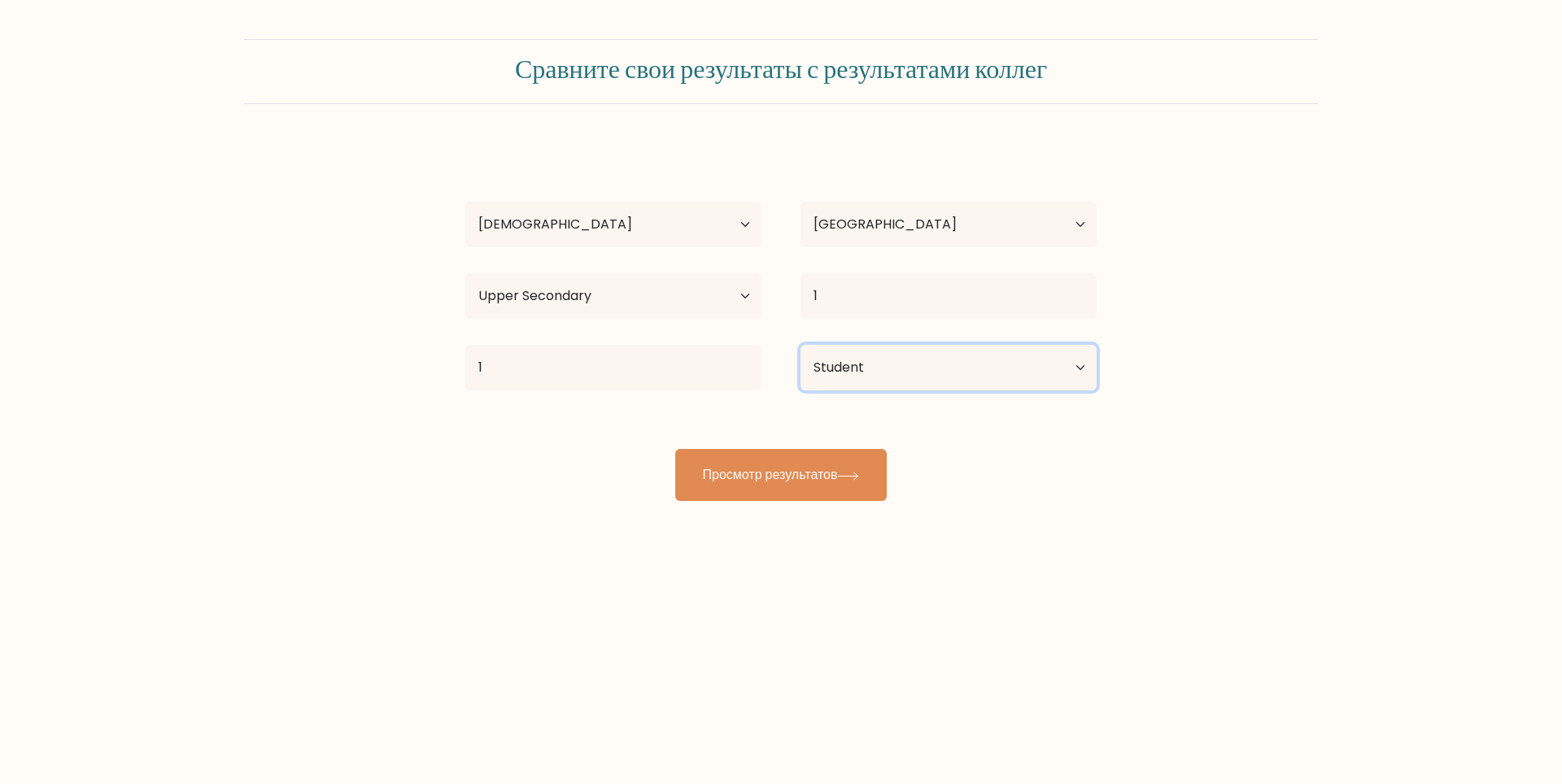
click at [801, 345] on select "Current employment status Employed Student Retired Other / prefer not to answer" at bounding box center [949, 367] width 296 height 46
click at [819, 464] on button "Просмотр результатов" at bounding box center [781, 475] width 211 height 52
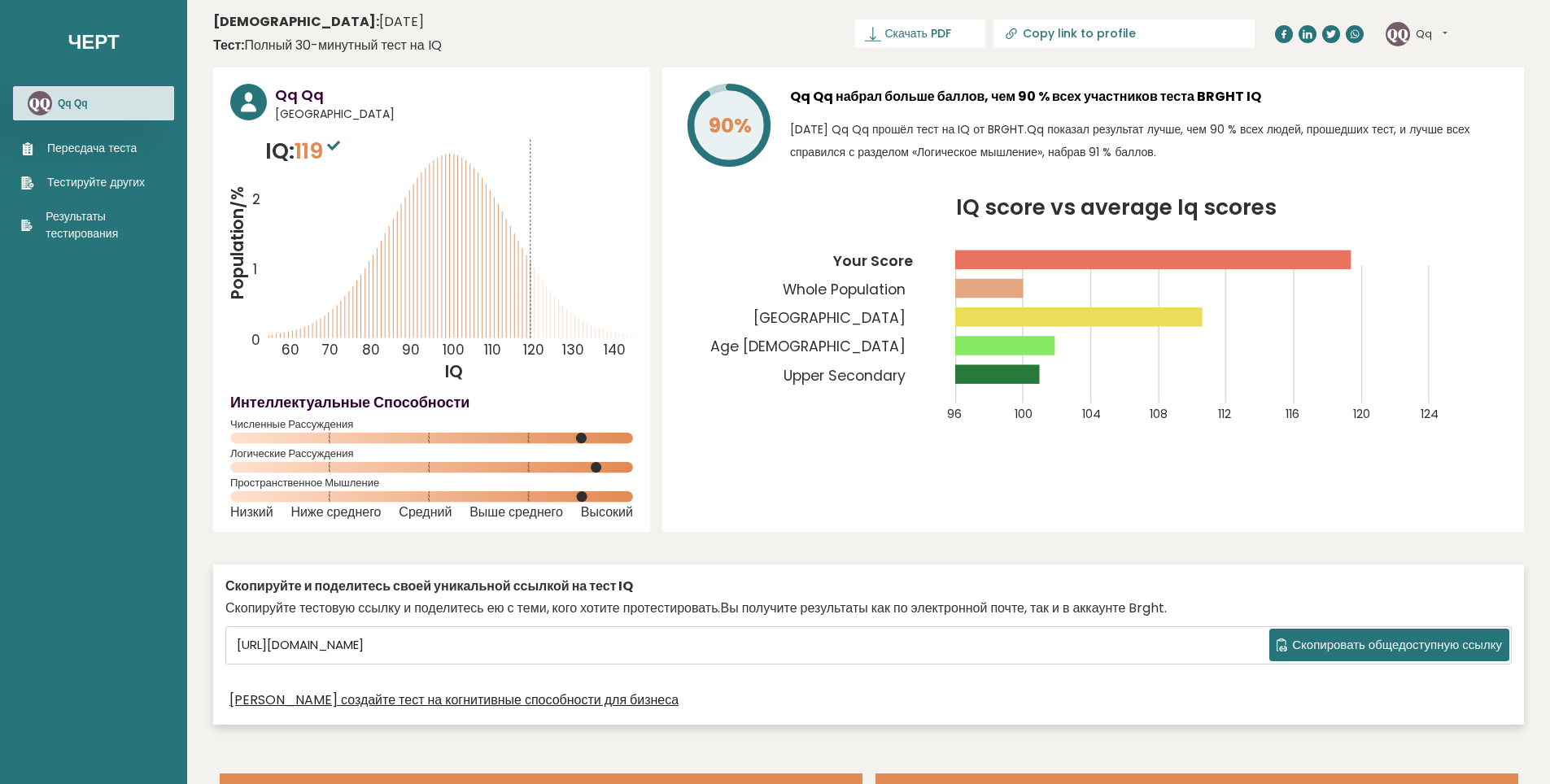
click at [108, 182] on ya-tr-span "Тестируйте других" at bounding box center [96, 182] width 97 height 17
click at [125, 144] on ya-tr-span "Пересдача теста" at bounding box center [92, 148] width 89 height 17
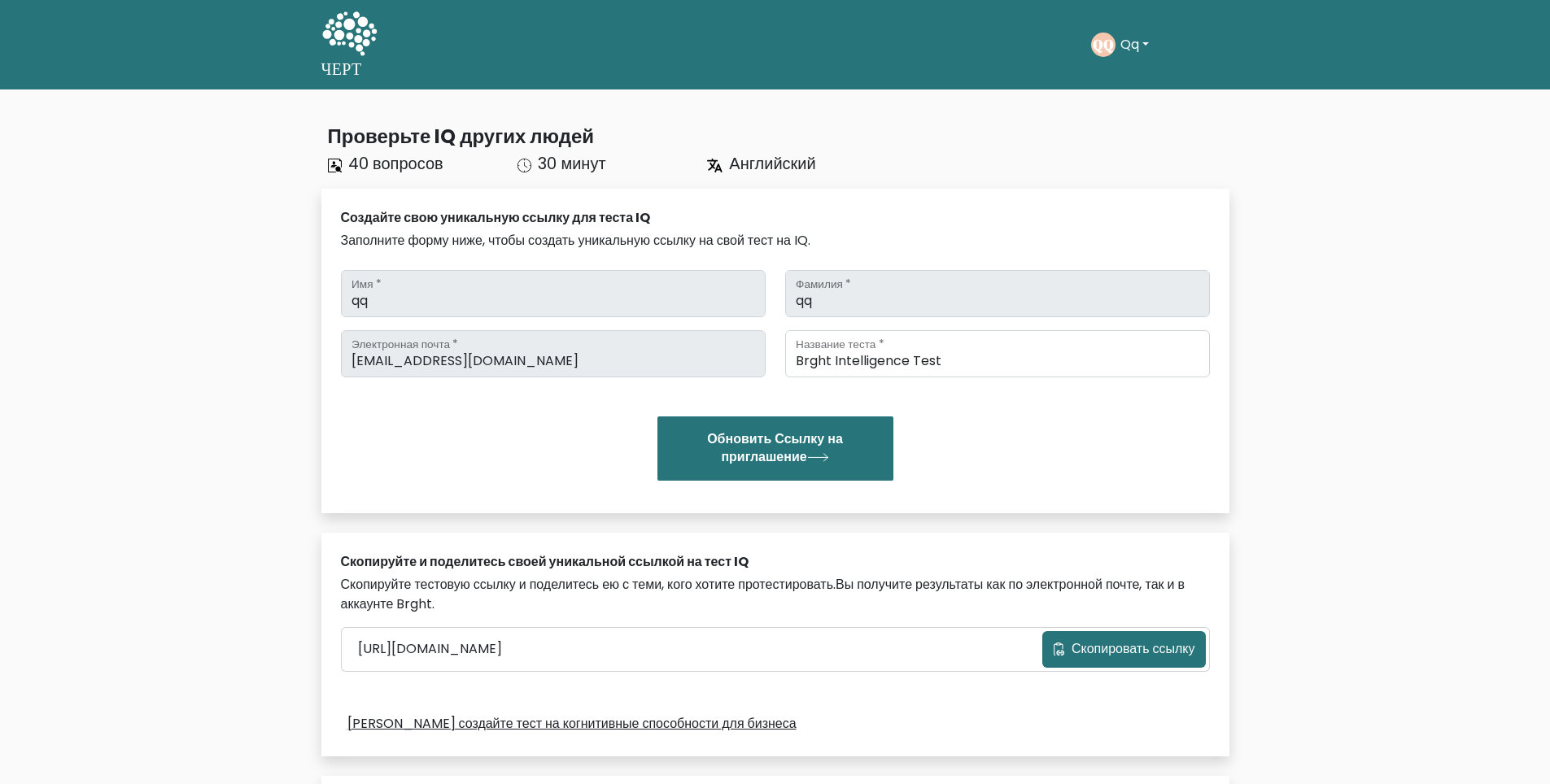
click at [312, 295] on div "Проверьте IQ других людей 40 вопросов 30 минут Английский Создайте свою уникаль…" at bounding box center [775, 540] width 928 height 863
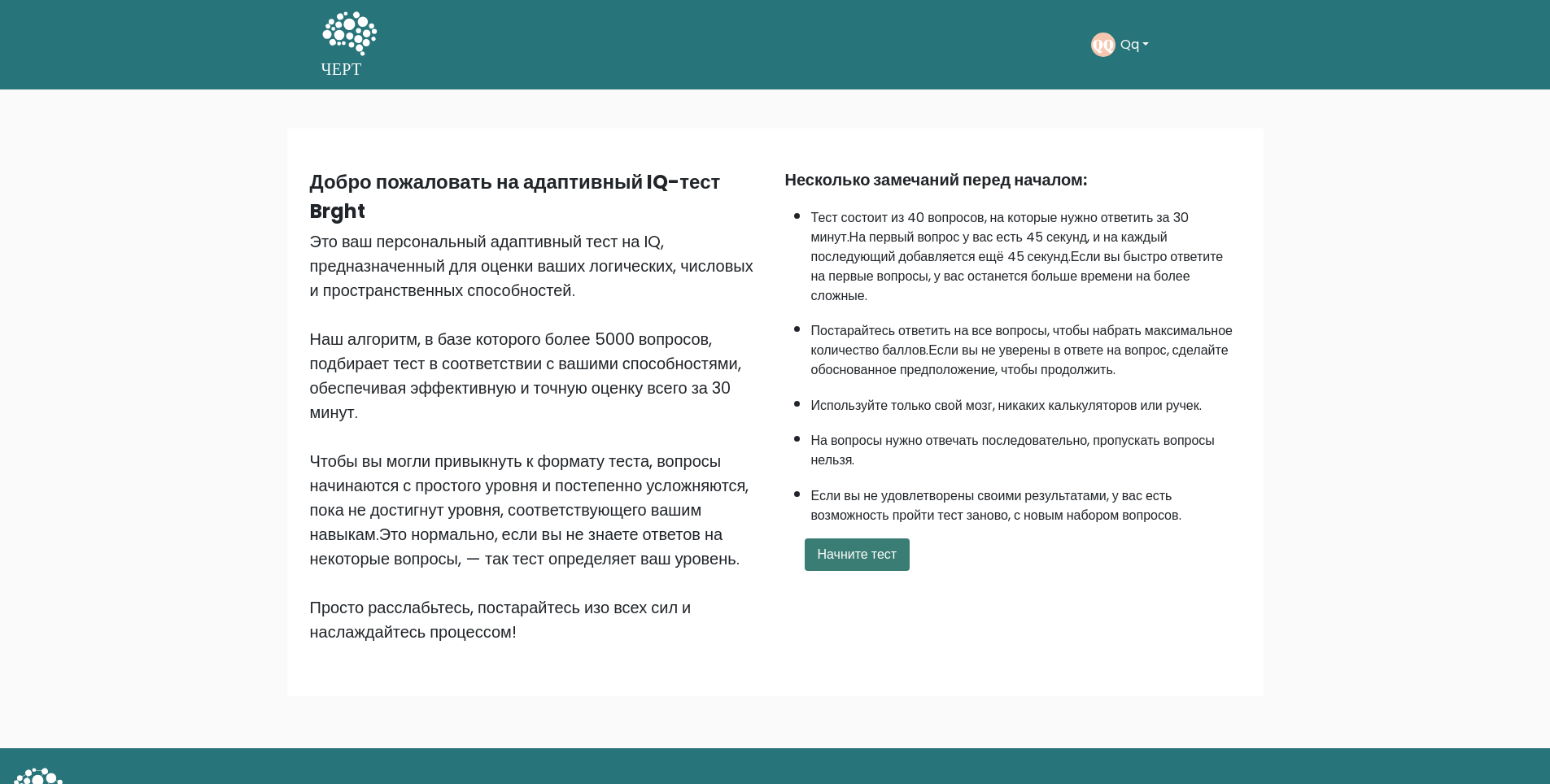
click at [840, 545] on ya-tr-span "Начните тест" at bounding box center [857, 554] width 79 height 19
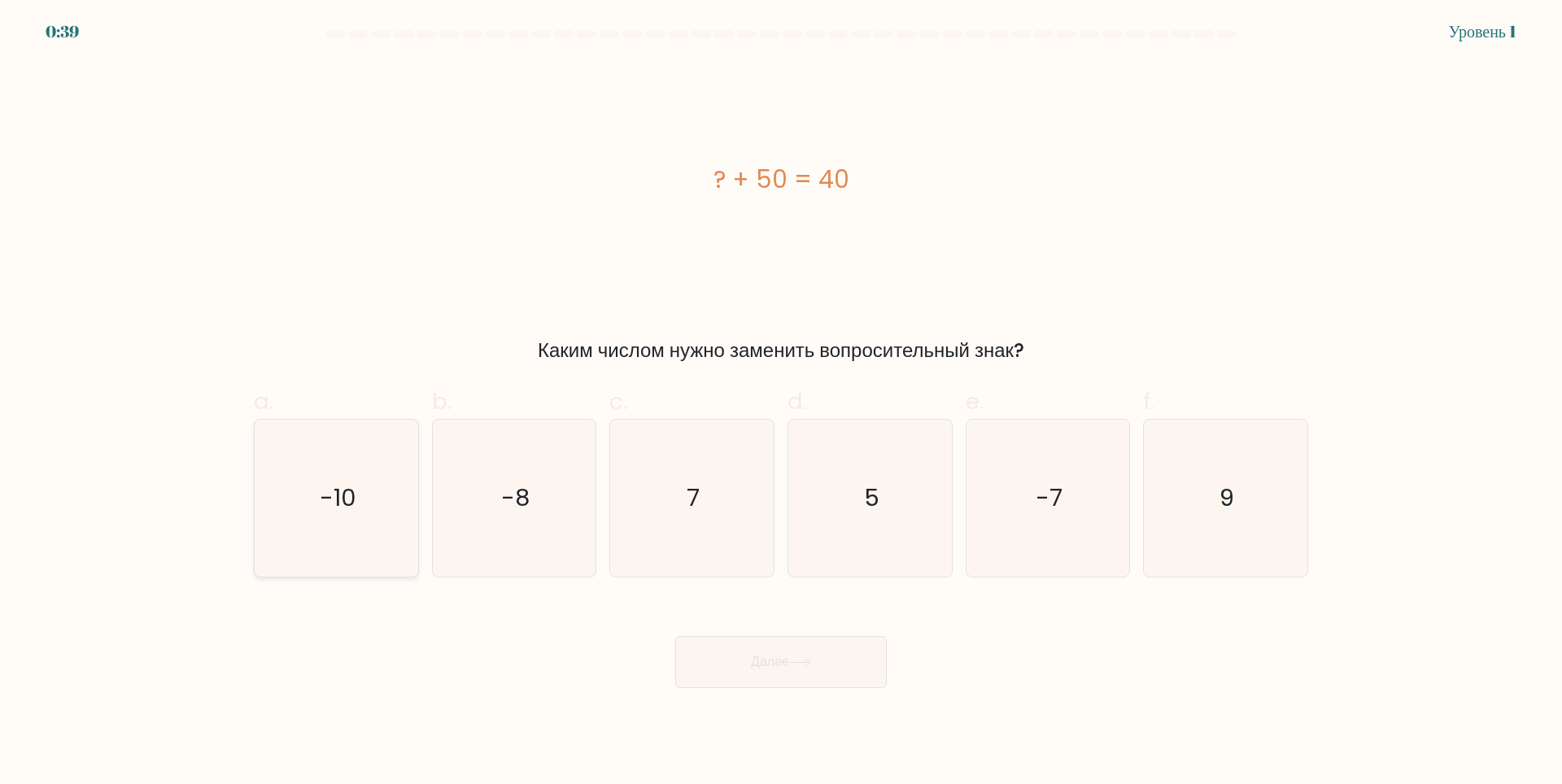
click at [369, 497] on icon "-10" at bounding box center [336, 498] width 157 height 157
click at [781, 403] on input "a. -10" at bounding box center [781, 397] width 1 height 11
radio input "true"
click at [776, 656] on ya-tr-span "Далее" at bounding box center [770, 661] width 38 height 19
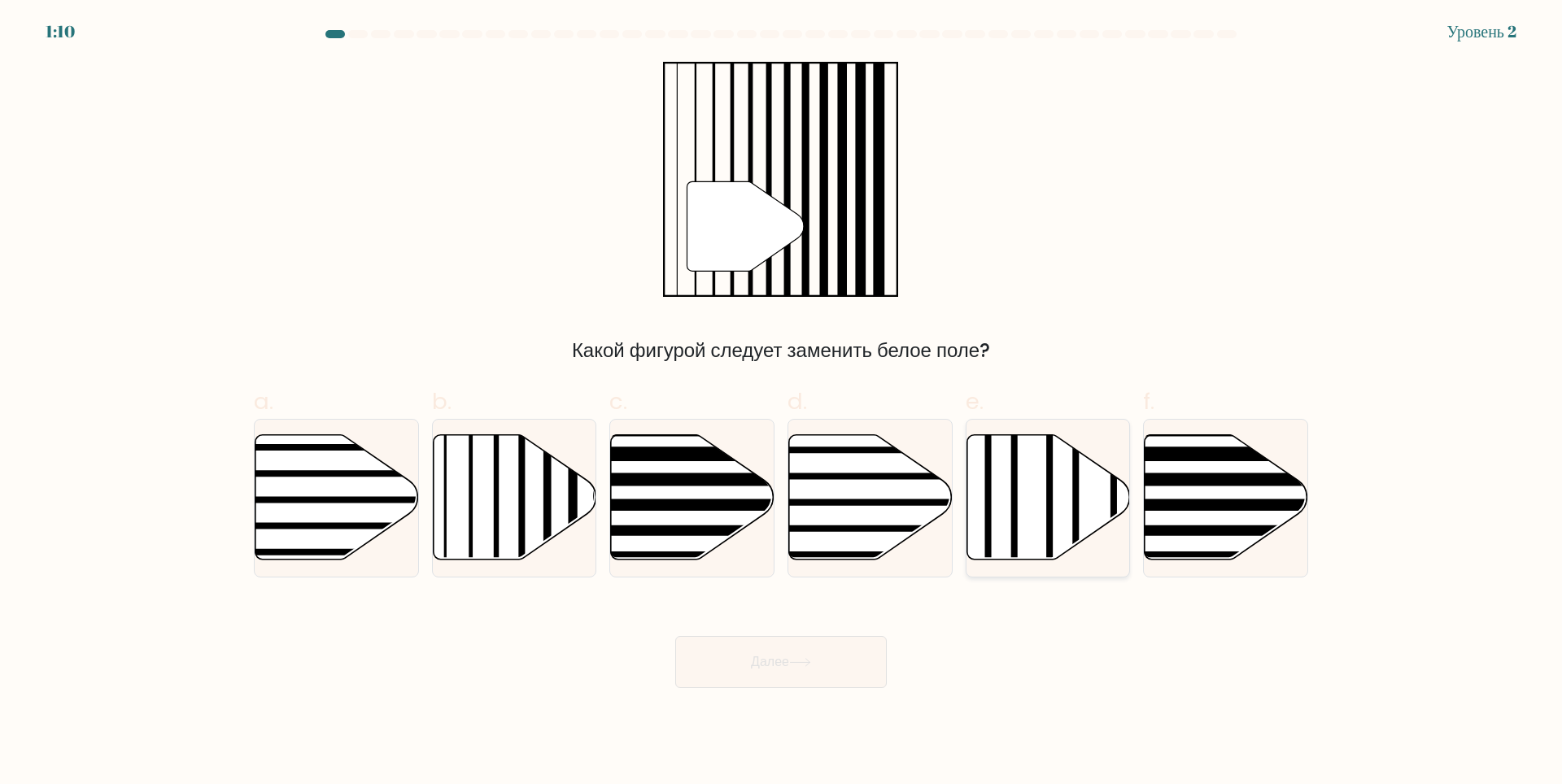
click at [1061, 473] on icon at bounding box center [1048, 497] width 164 height 125
click at [782, 403] on input "e." at bounding box center [781, 397] width 1 height 11
radio input "true"
click at [802, 655] on button "Далее" at bounding box center [781, 662] width 211 height 52
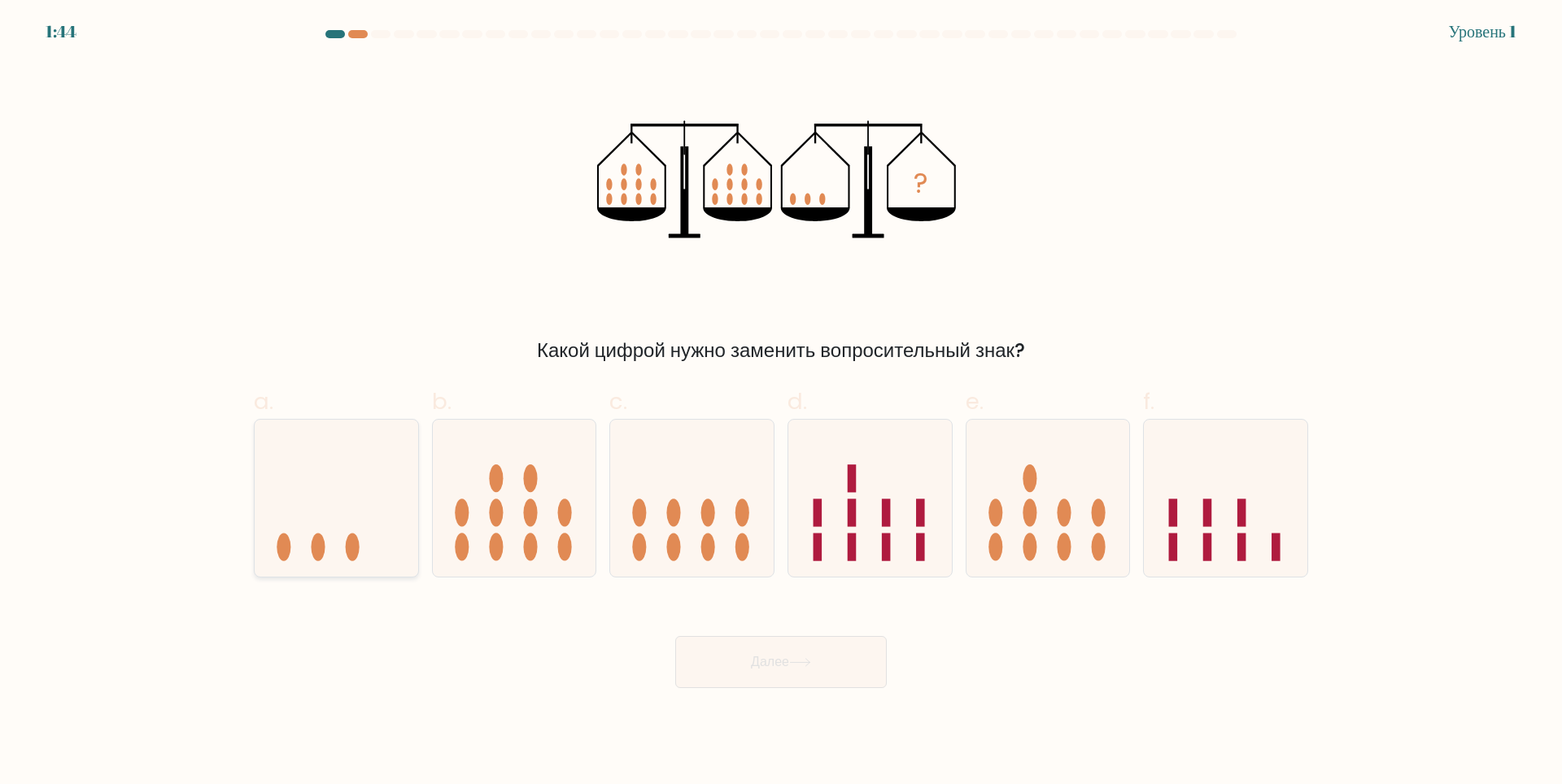
click at [353, 518] on icon at bounding box center [336, 498] width 164 height 135
click at [781, 403] on input "a." at bounding box center [781, 397] width 1 height 11
radio input "true"
click at [866, 669] on button "Далее" at bounding box center [781, 662] width 211 height 52
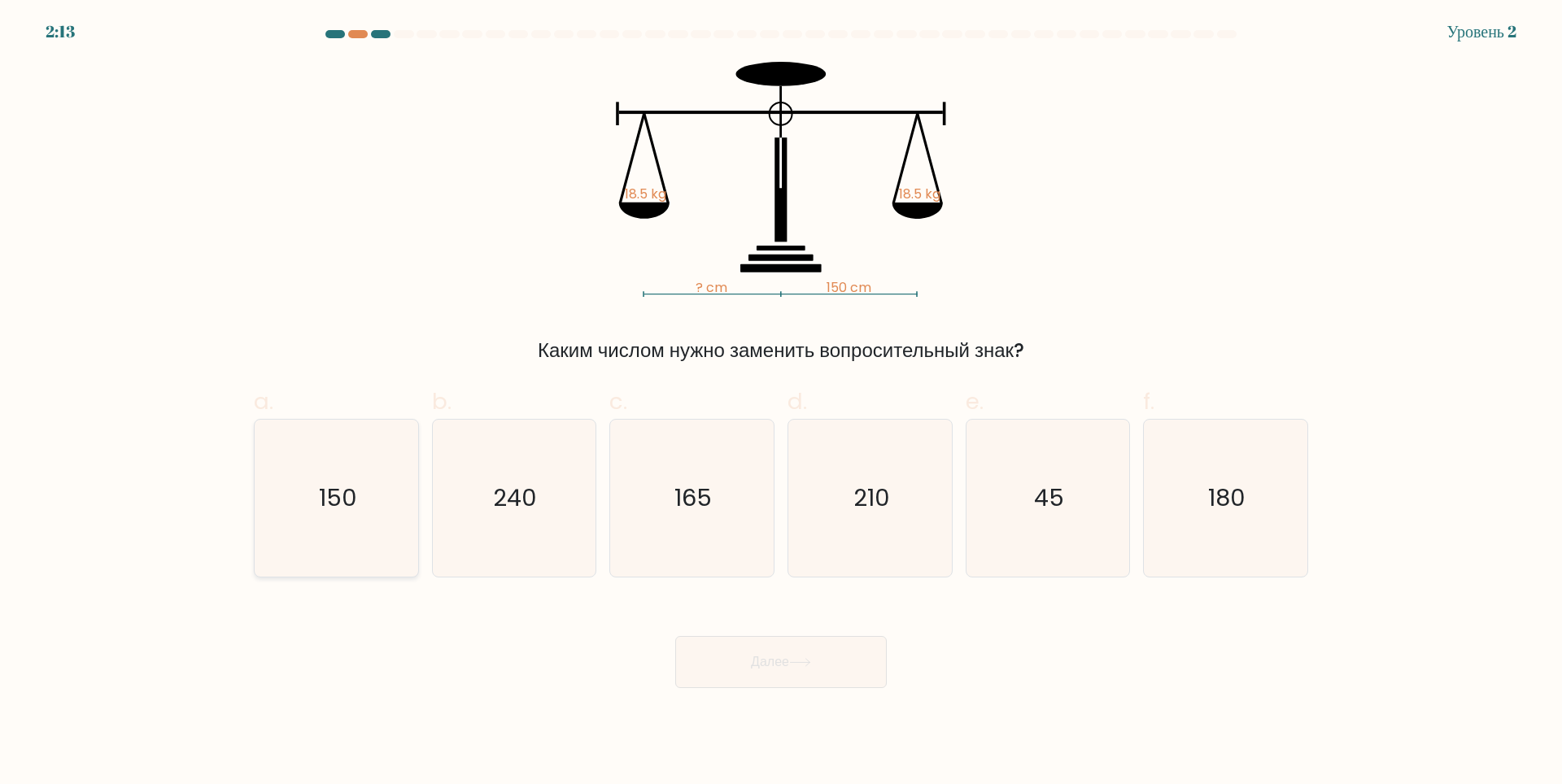
click at [365, 532] on icon "150" at bounding box center [336, 498] width 157 height 157
click at [781, 403] on input "a. 150" at bounding box center [781, 397] width 1 height 11
radio input "true"
click at [822, 679] on button "Далее" at bounding box center [781, 662] width 211 height 52
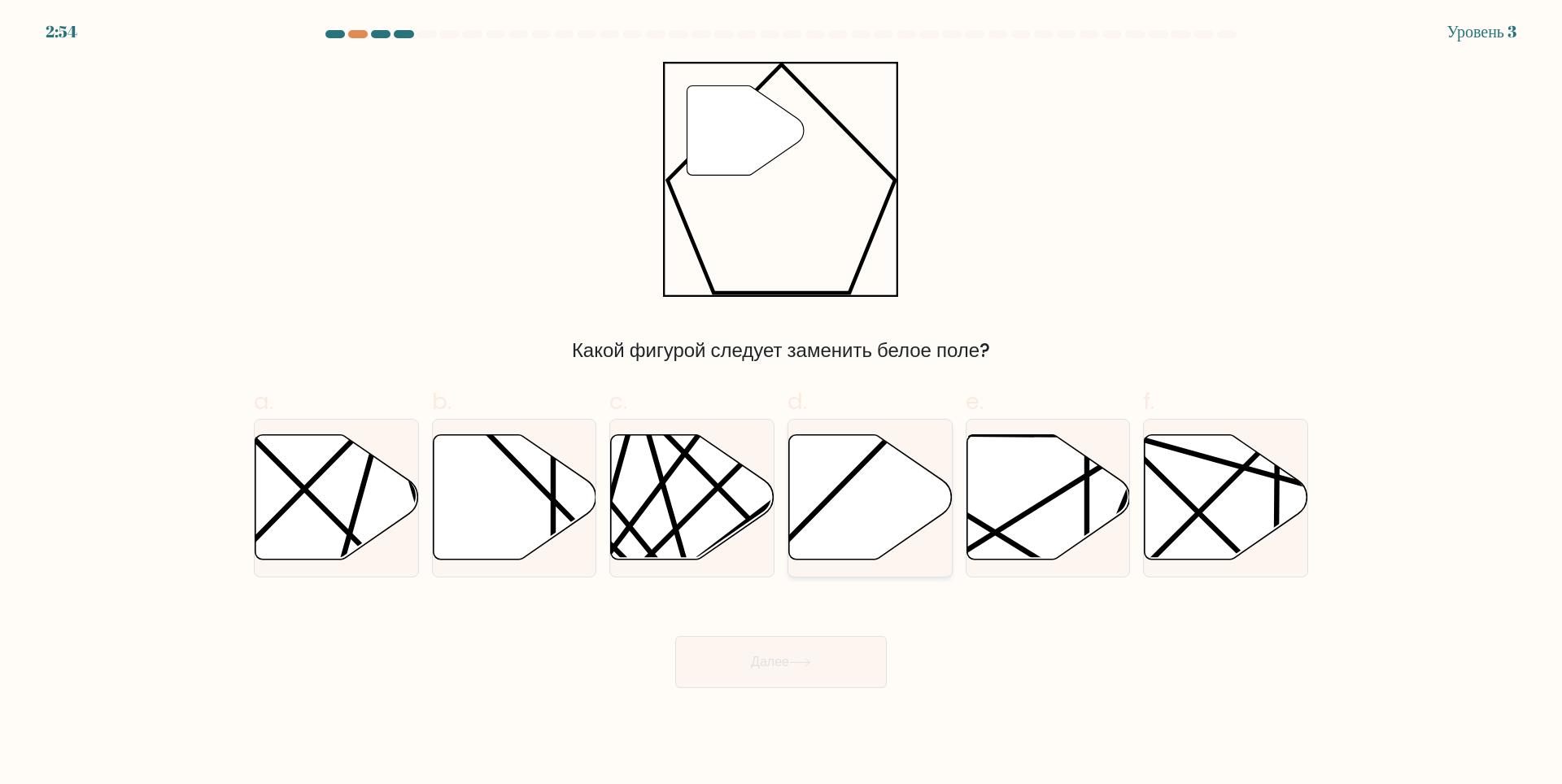
click at [878, 485] on icon at bounding box center [871, 497] width 164 height 125
click at [782, 403] on input "d." at bounding box center [781, 397] width 1 height 11
radio input "true"
click at [816, 652] on button "Далее" at bounding box center [781, 662] width 211 height 52
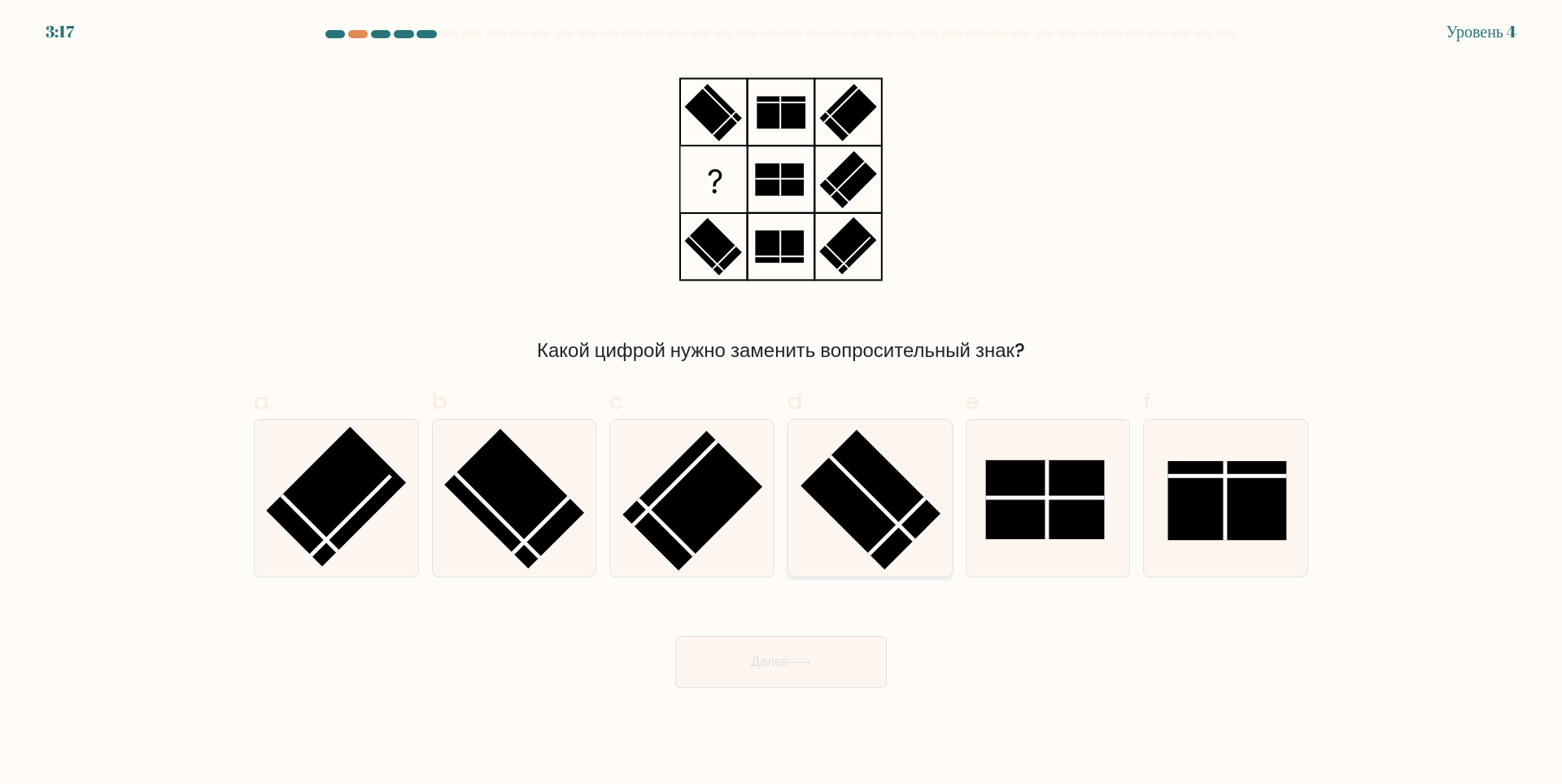
click at [864, 487] on rect at bounding box center [870, 499] width 140 height 140
click at [782, 403] on input "d." at bounding box center [781, 397] width 1 height 11
radio input "true"
click at [830, 676] on button "Далее" at bounding box center [781, 662] width 211 height 52
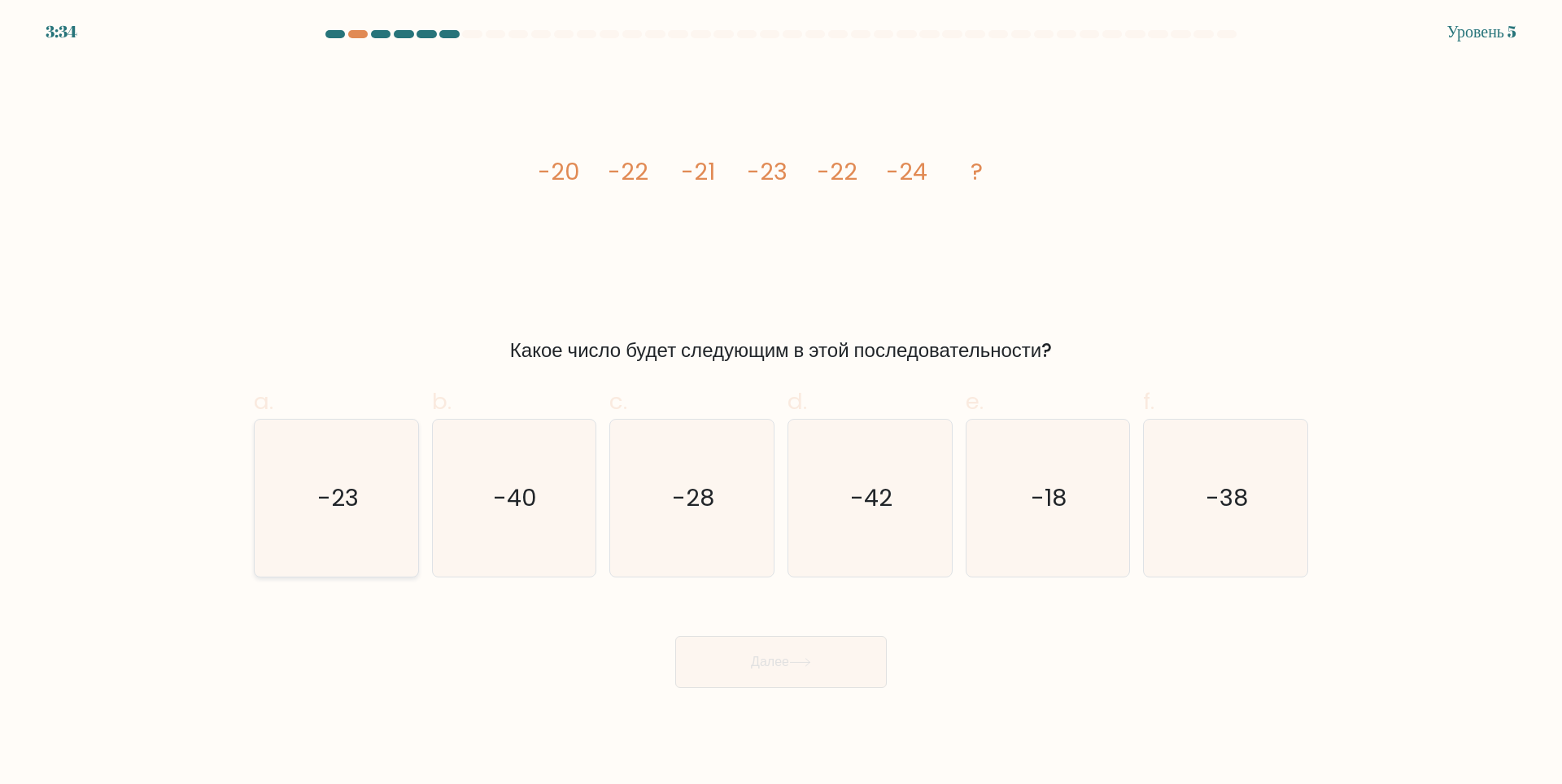
click at [316, 484] on icon "-23" at bounding box center [336, 498] width 157 height 157
click at [781, 403] on input "a. -23" at bounding box center [781, 397] width 1 height 11
radio input "true"
click at [852, 673] on button "Далее" at bounding box center [781, 662] width 211 height 52
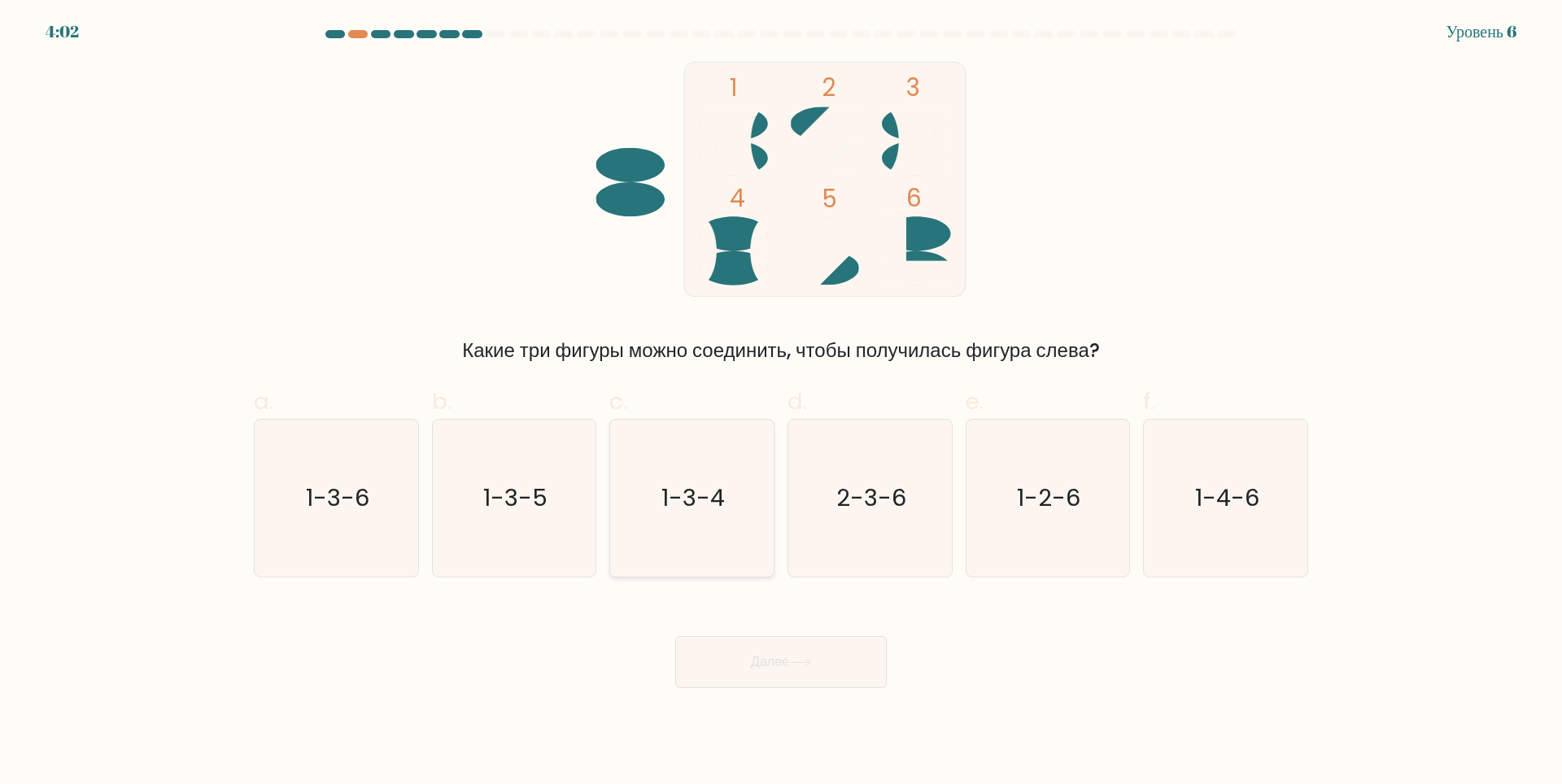
click at [701, 440] on icon "1-3-4" at bounding box center [692, 498] width 157 height 157
click at [781, 403] on input "c. 1-3-4" at bounding box center [781, 397] width 1 height 11
radio input "true"
click at [764, 670] on ya-tr-span "Далее" at bounding box center [770, 661] width 38 height 19
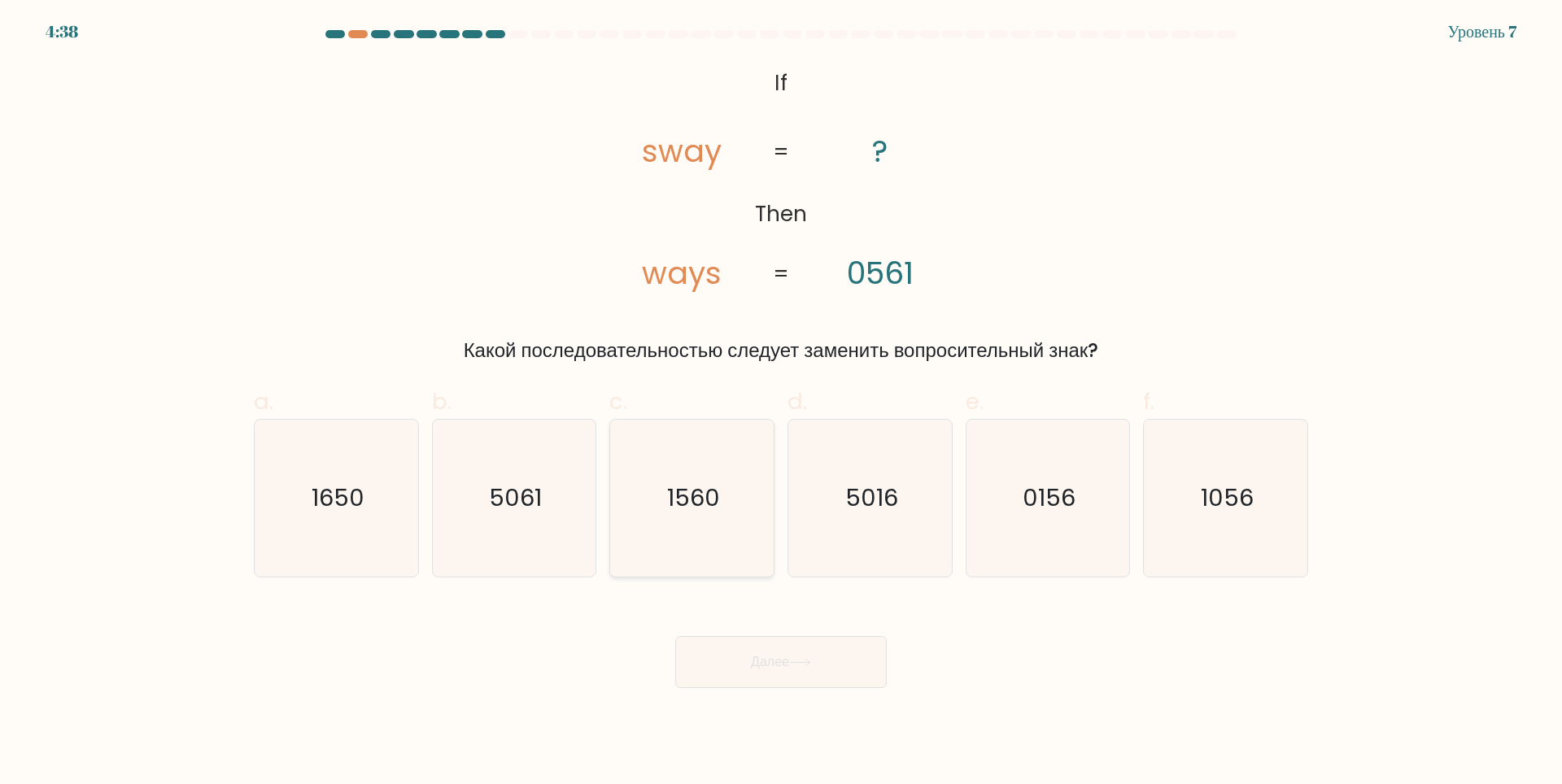
click at [734, 500] on icon "1560" at bounding box center [692, 498] width 157 height 157
click at [781, 403] on input "c. 1560" at bounding box center [781, 397] width 1 height 11
radio input "true"
click at [769, 662] on ya-tr-span "Далее" at bounding box center [770, 661] width 38 height 19
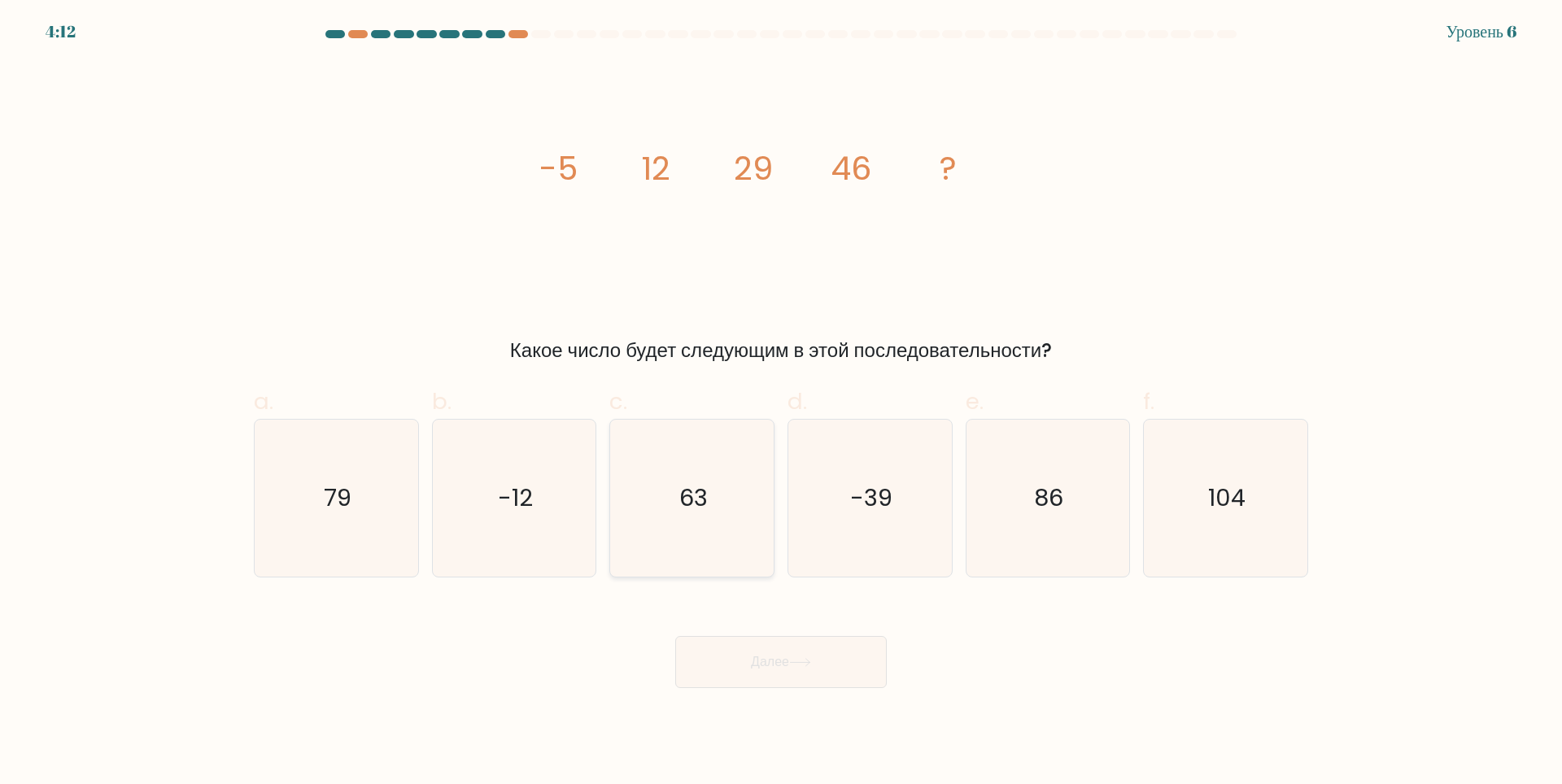
drag, startPoint x: 734, startPoint y: 523, endPoint x: 746, endPoint y: 559, distance: 37.9
click at [735, 523] on icon "63" at bounding box center [692, 498] width 157 height 157
click at [781, 403] on input "c. 63" at bounding box center [781, 397] width 1 height 11
radio input "true"
click at [810, 671] on button "Далее" at bounding box center [781, 662] width 211 height 52
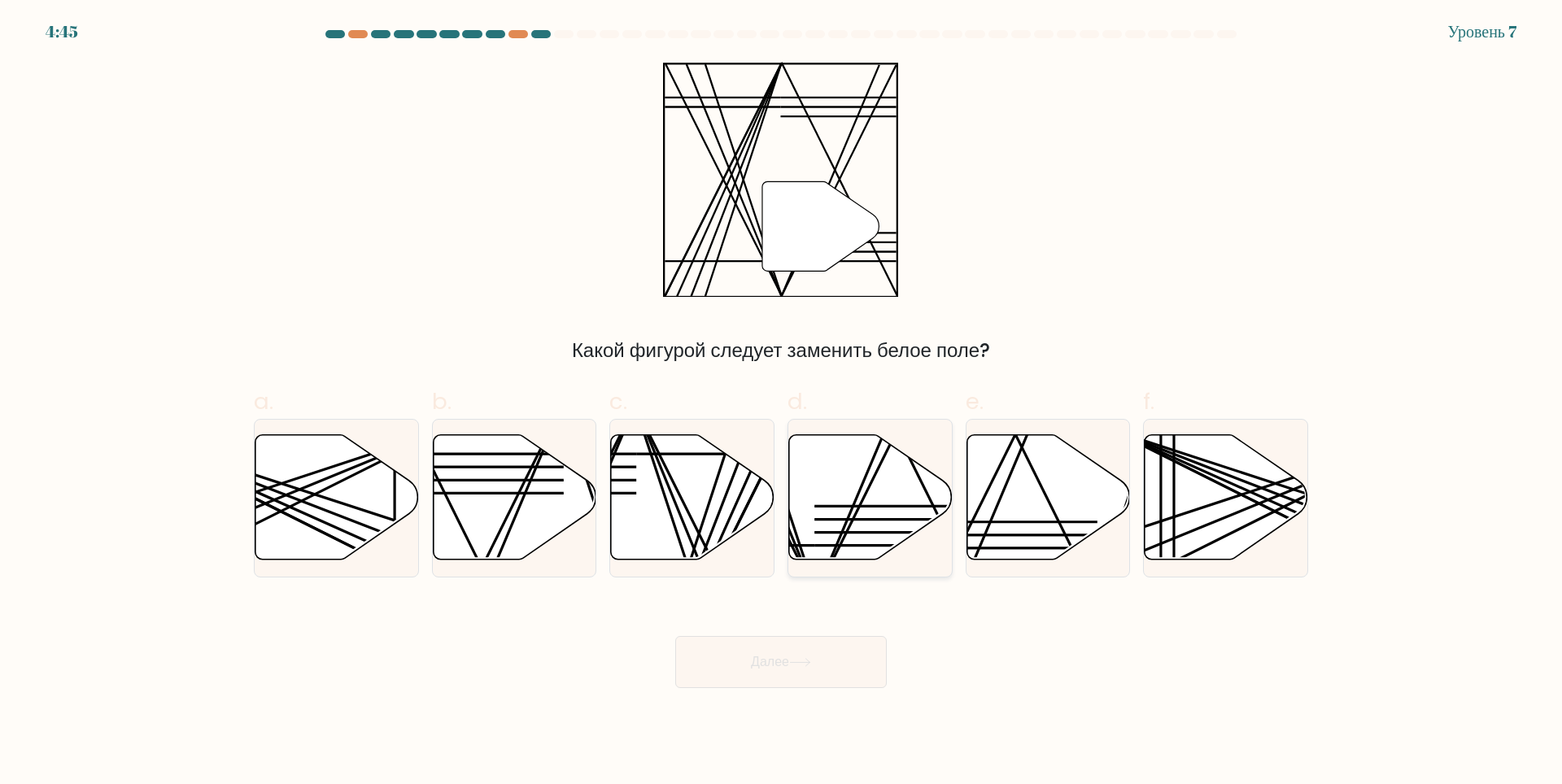
click at [894, 520] on line at bounding box center [896, 520] width 162 height 0
click at [782, 403] on input "d." at bounding box center [781, 397] width 1 height 11
radio input "true"
click at [811, 664] on icon at bounding box center [800, 662] width 22 height 9
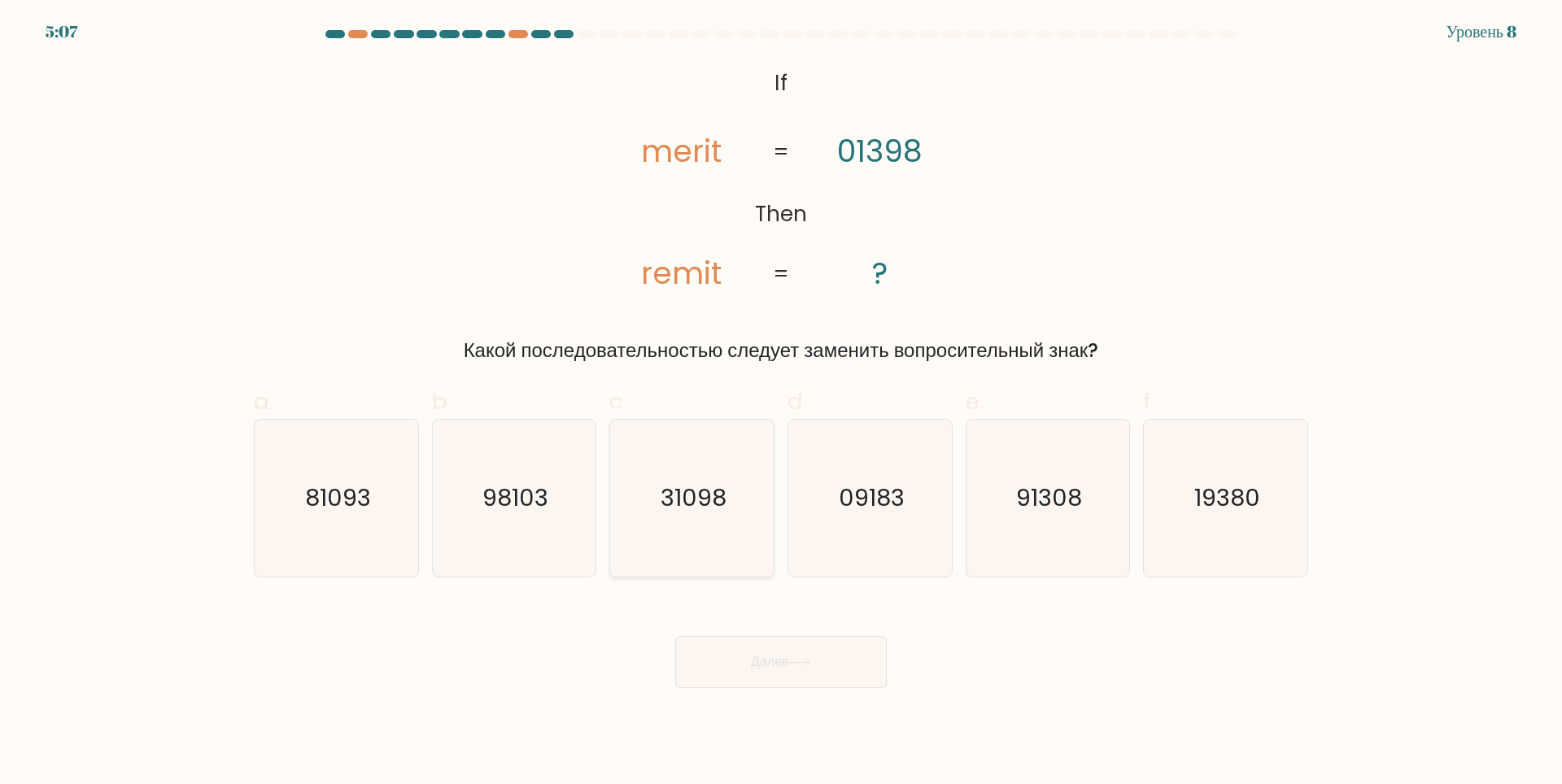
click at [690, 474] on icon "31098" at bounding box center [692, 498] width 157 height 157
click at [781, 403] on input "c. 31098" at bounding box center [781, 397] width 1 height 11
radio input "true"
click at [783, 669] on ya-tr-span "Далее" at bounding box center [770, 661] width 38 height 19
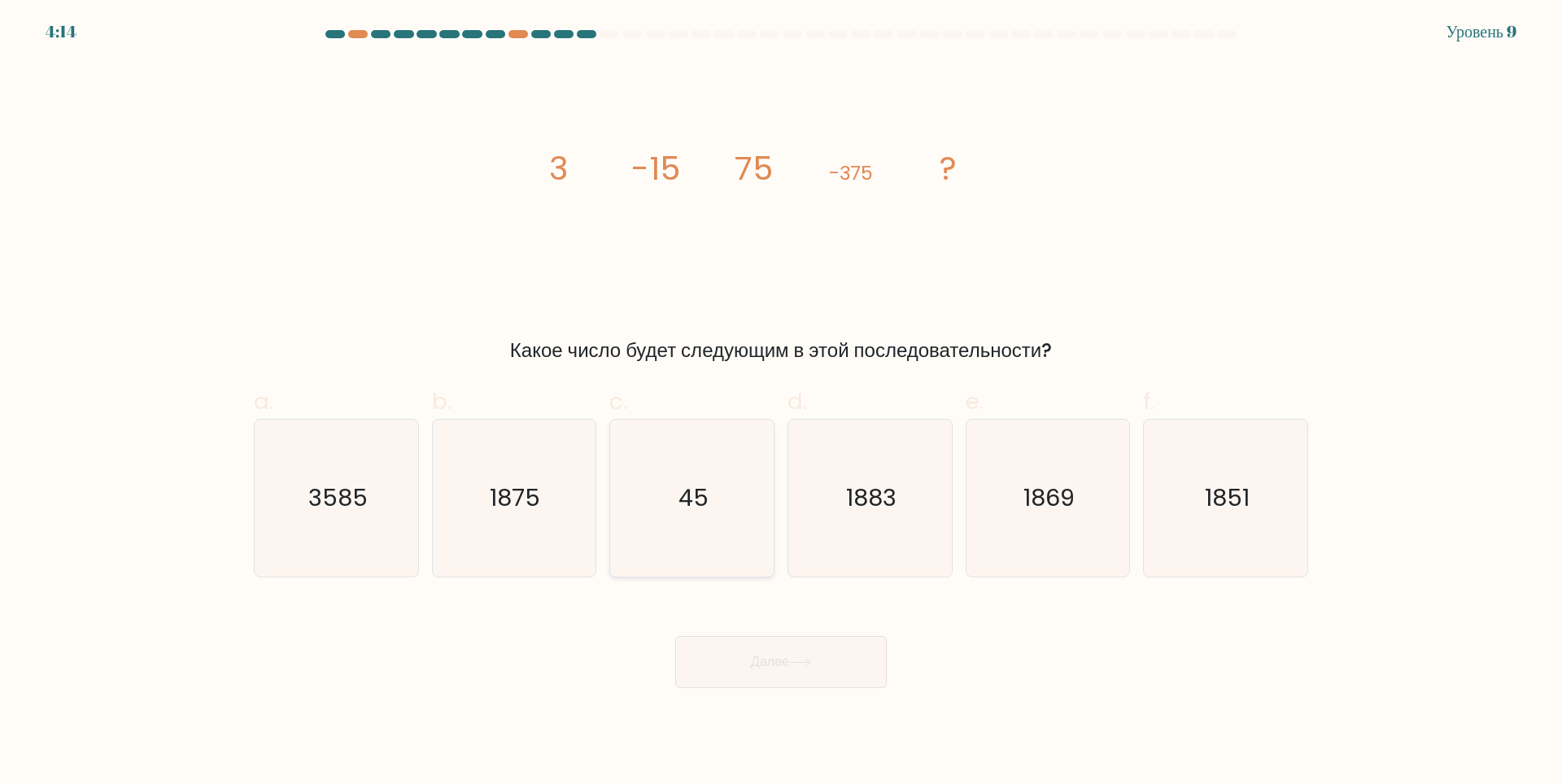
click at [679, 492] on text "45" at bounding box center [693, 498] width 30 height 33
click at [781, 403] on input "c. 45" at bounding box center [781, 397] width 1 height 11
radio input "true"
click at [815, 666] on button "Далее" at bounding box center [781, 662] width 211 height 52
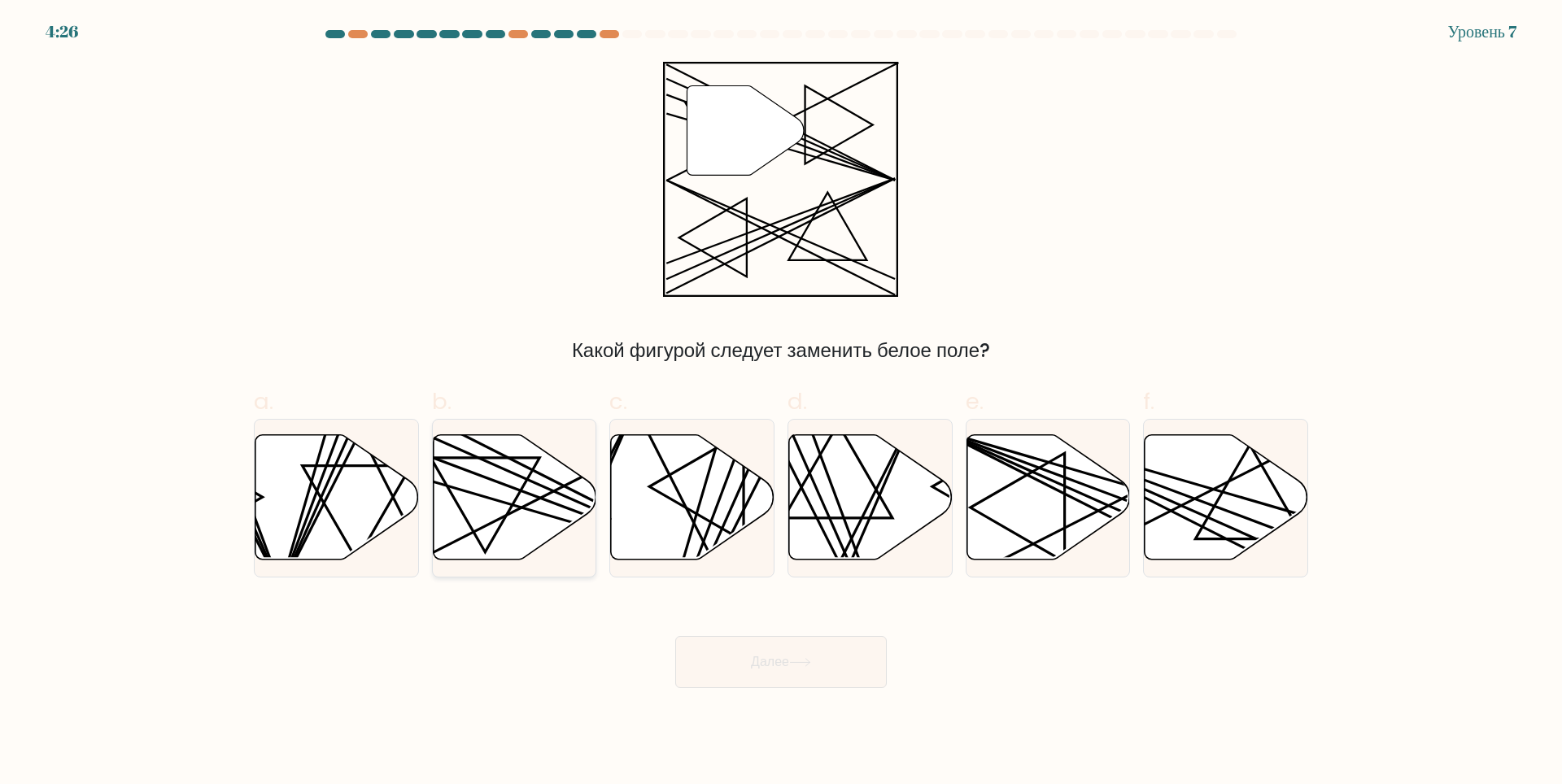
click at [548, 503] on icon at bounding box center [515, 497] width 164 height 125
click at [781, 403] on input "b." at bounding box center [781, 397] width 1 height 11
radio input "true"
drag, startPoint x: 753, startPoint y: 659, endPoint x: 738, endPoint y: 690, distance: 34.4
click at [752, 660] on ya-tr-span "Далее" at bounding box center [770, 661] width 38 height 19
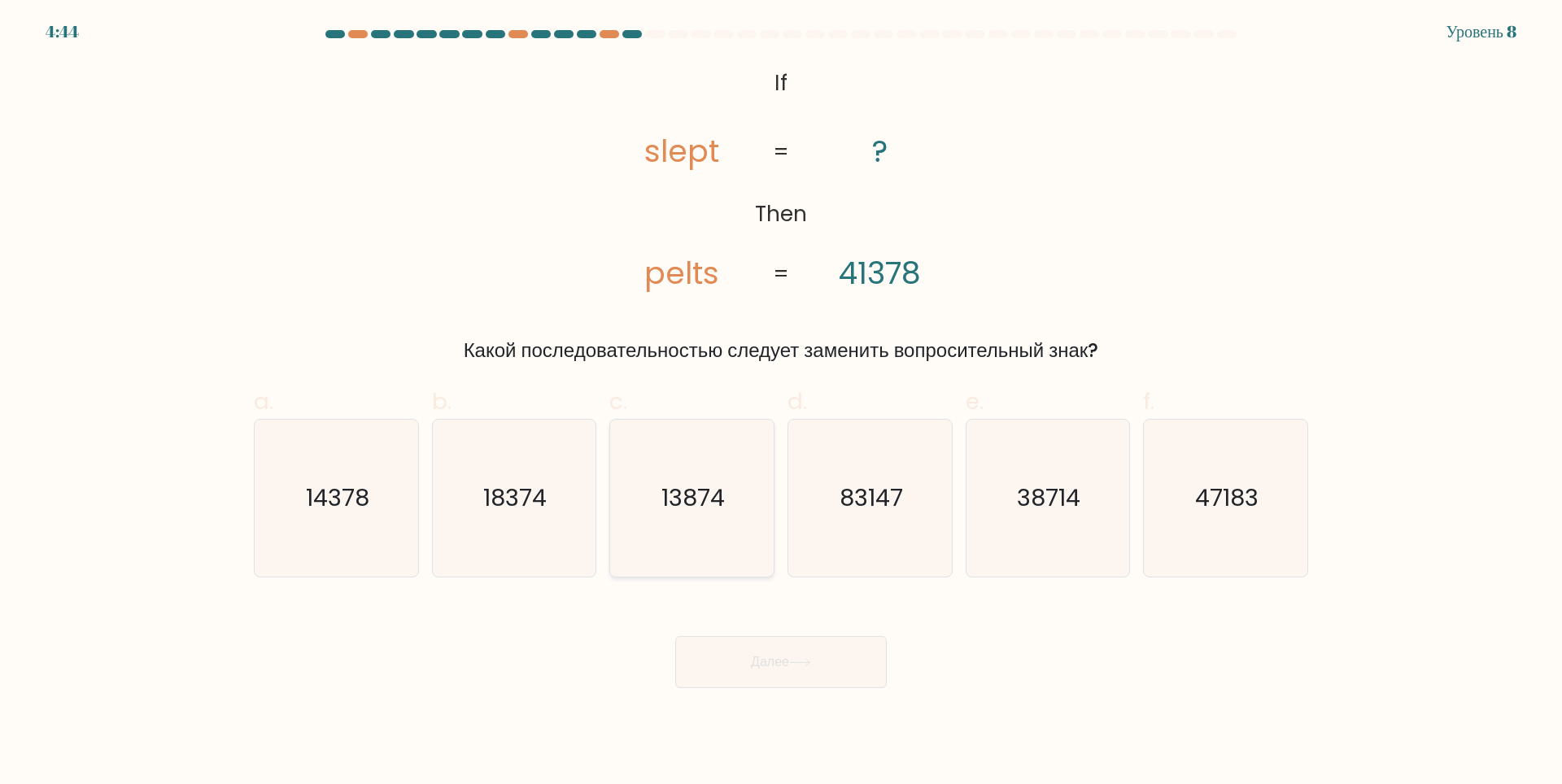
click at [733, 498] on icon "13874" at bounding box center [692, 498] width 157 height 157
click at [781, 403] on input "c. 13874" at bounding box center [781, 397] width 1 height 11
radio input "true"
click at [742, 663] on button "Далее" at bounding box center [781, 662] width 211 height 52
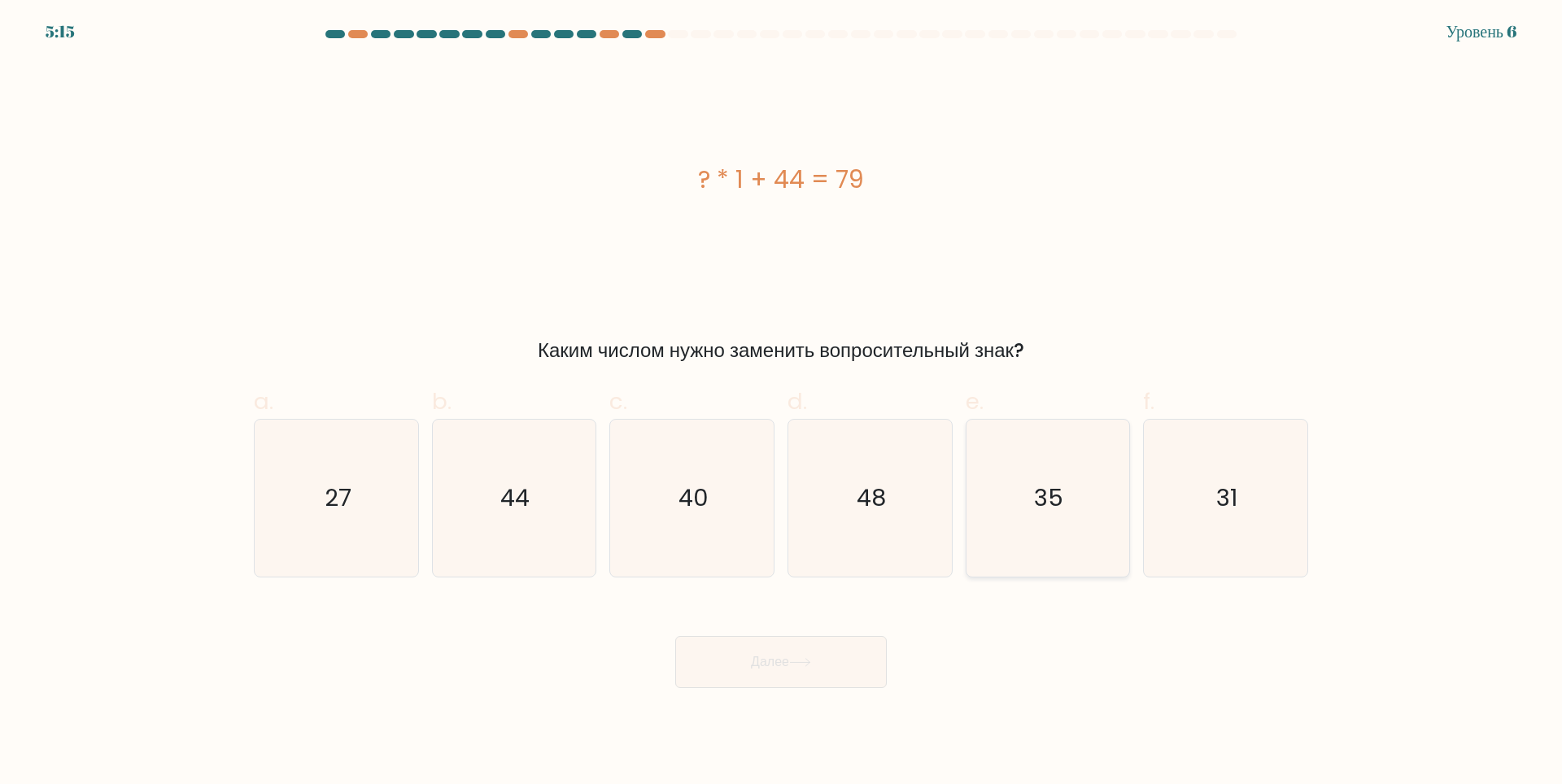
click at [1070, 504] on icon "35" at bounding box center [1047, 498] width 157 height 157
click at [782, 403] on input "e. 35" at bounding box center [781, 397] width 1 height 11
radio input "true"
click at [859, 653] on button "Далее" at bounding box center [781, 662] width 211 height 52
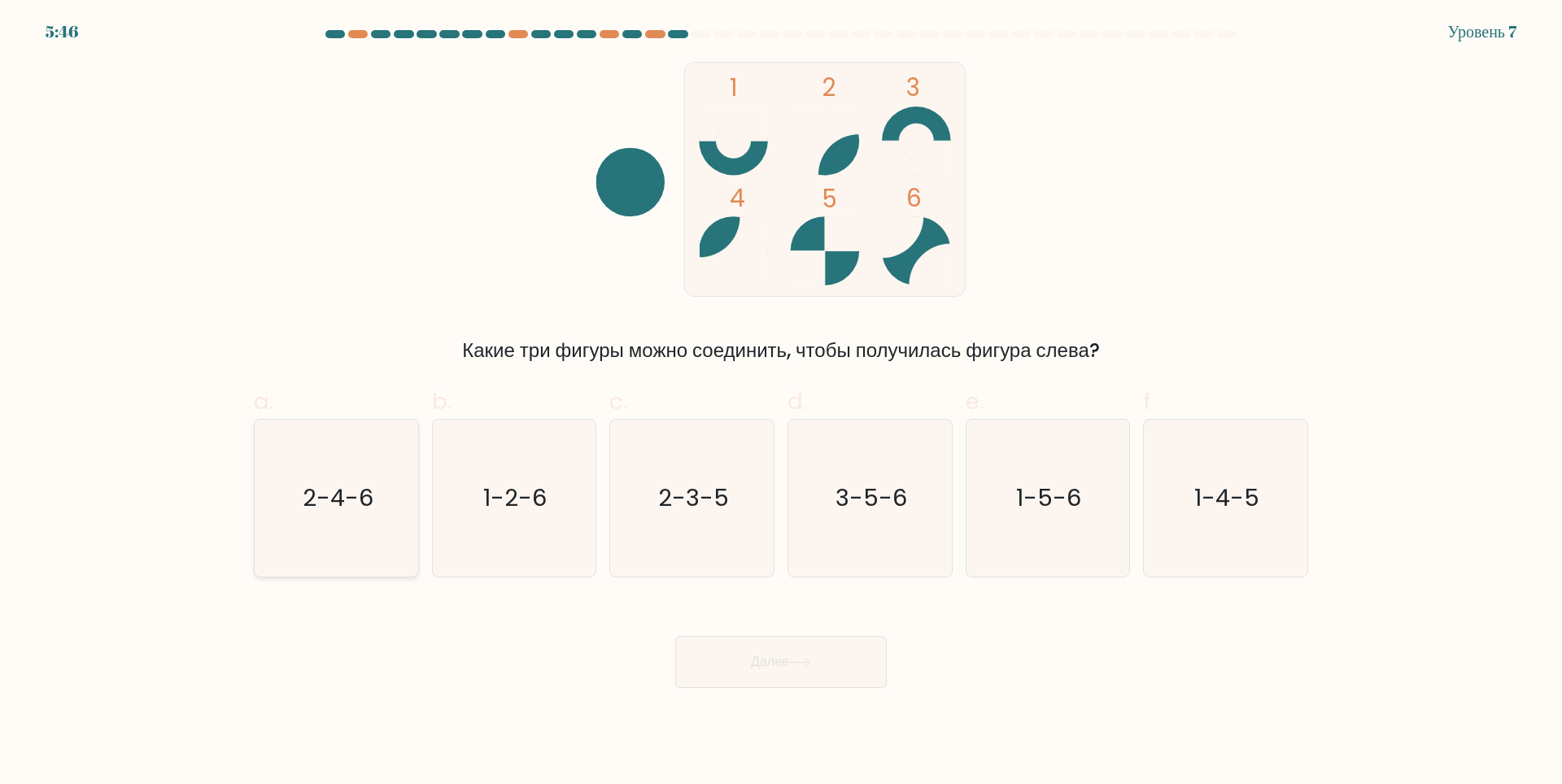
click at [409, 535] on icon "2-4-6" at bounding box center [336, 498] width 157 height 157
click at [781, 403] on input "a. 2-4-6" at bounding box center [781, 397] width 1 height 11
radio input "true"
click at [792, 674] on button "Далее" at bounding box center [781, 662] width 211 height 52
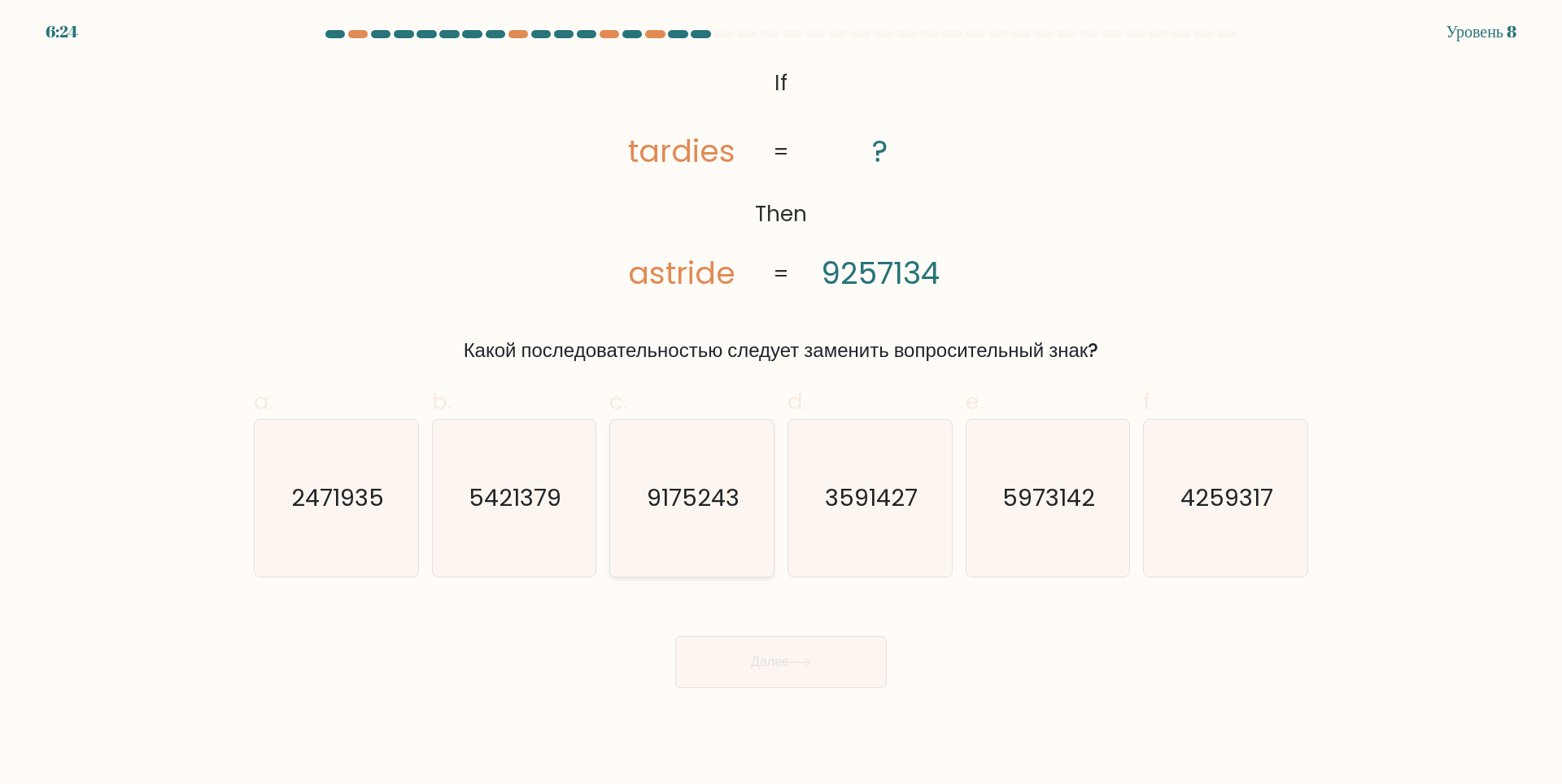
click at [742, 530] on icon "9175243" at bounding box center [692, 498] width 157 height 157
click at [781, 403] on input "c. 9175243" at bounding box center [781, 397] width 1 height 11
radio input "true"
click at [790, 651] on button "Далее" at bounding box center [781, 662] width 211 height 52
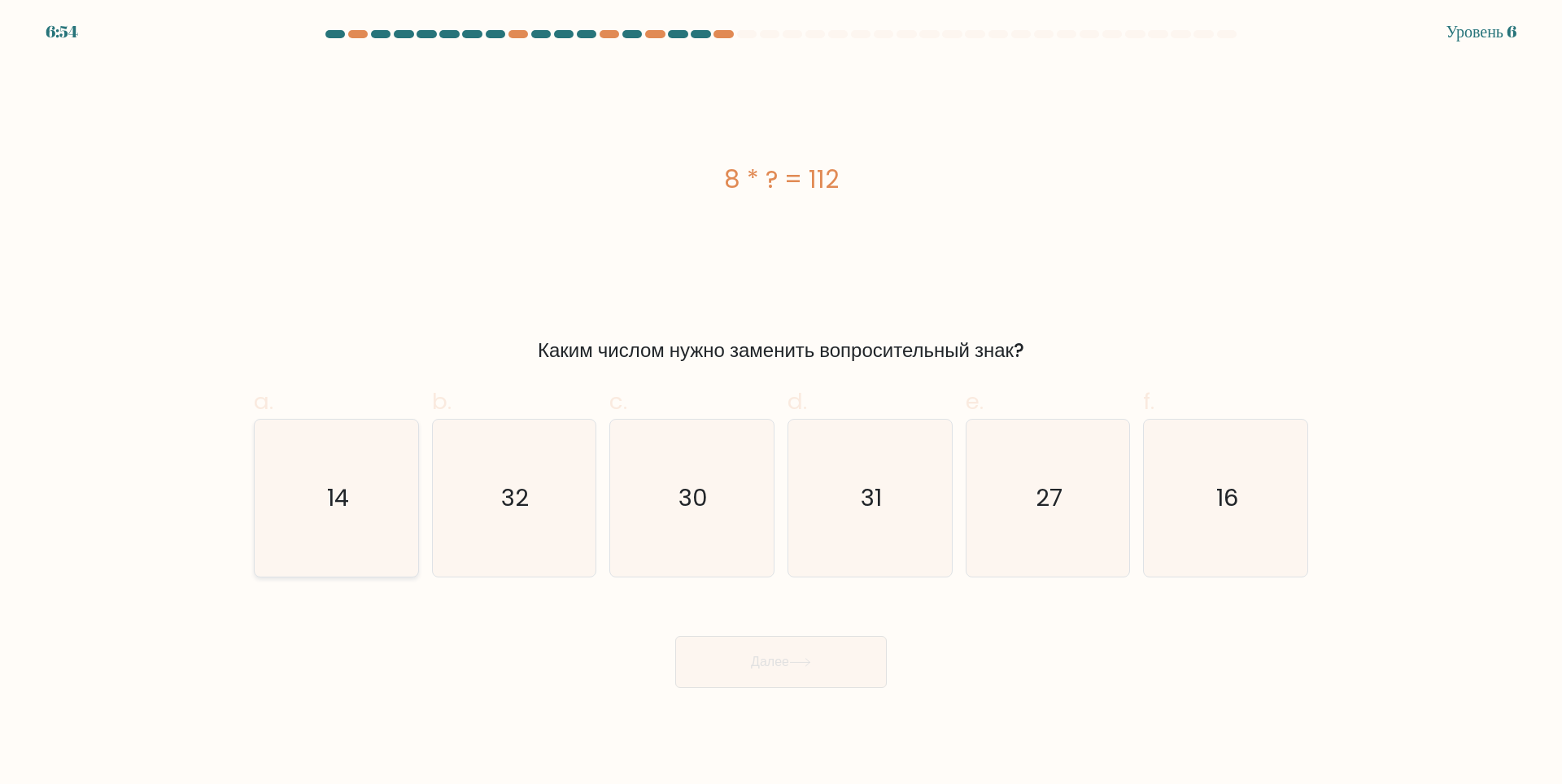
click at [377, 503] on icon "14" at bounding box center [336, 498] width 157 height 157
click at [781, 403] on input "a. 14" at bounding box center [781, 397] width 1 height 11
radio input "true"
click at [851, 666] on button "Далее" at bounding box center [781, 662] width 211 height 52
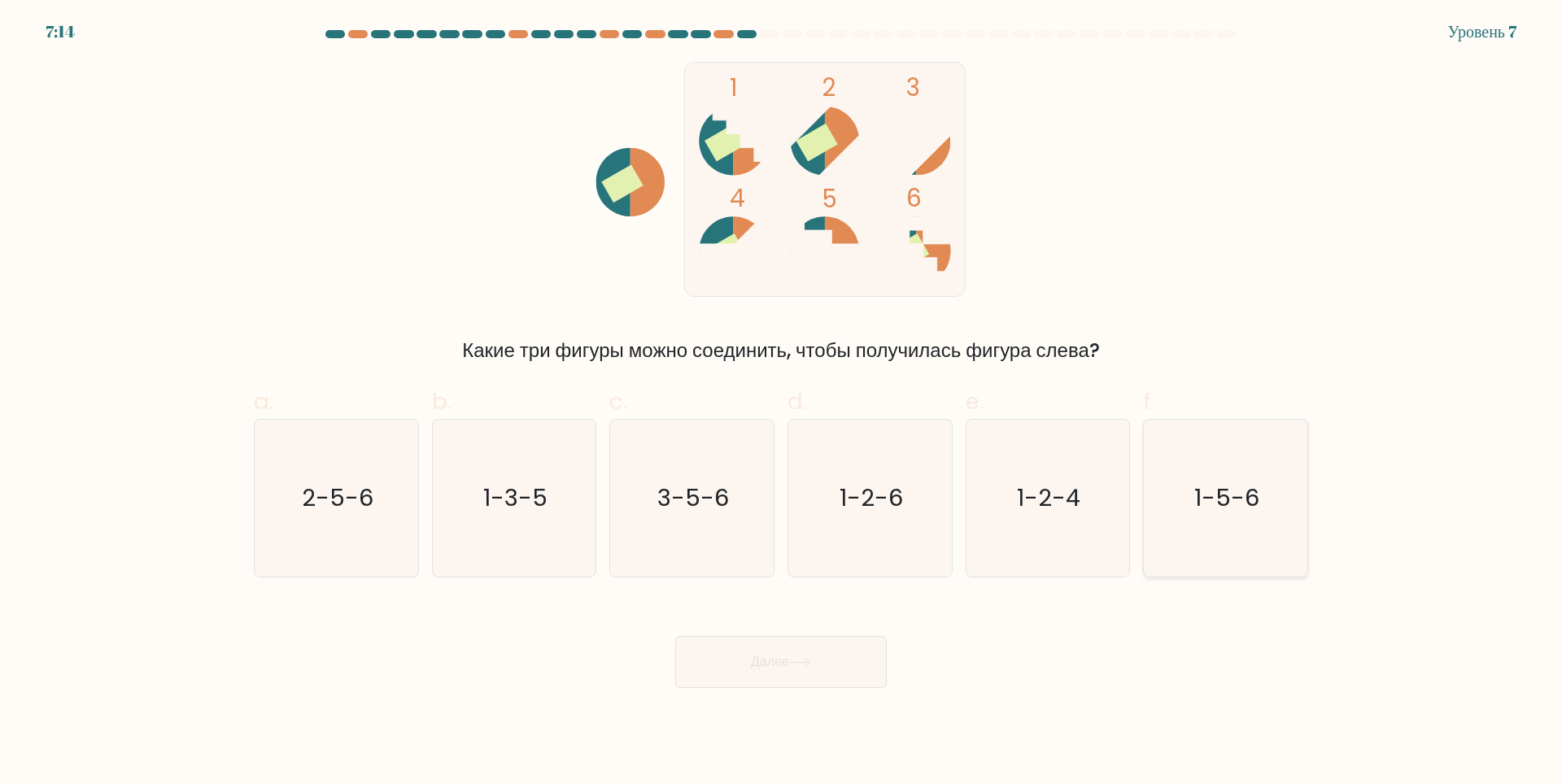
click at [1241, 500] on text "1-5-6" at bounding box center [1227, 498] width 65 height 33
click at [782, 403] on input "f. 1-5-6" at bounding box center [781, 397] width 1 height 11
radio input "true"
click at [794, 669] on button "Далее" at bounding box center [781, 662] width 211 height 52
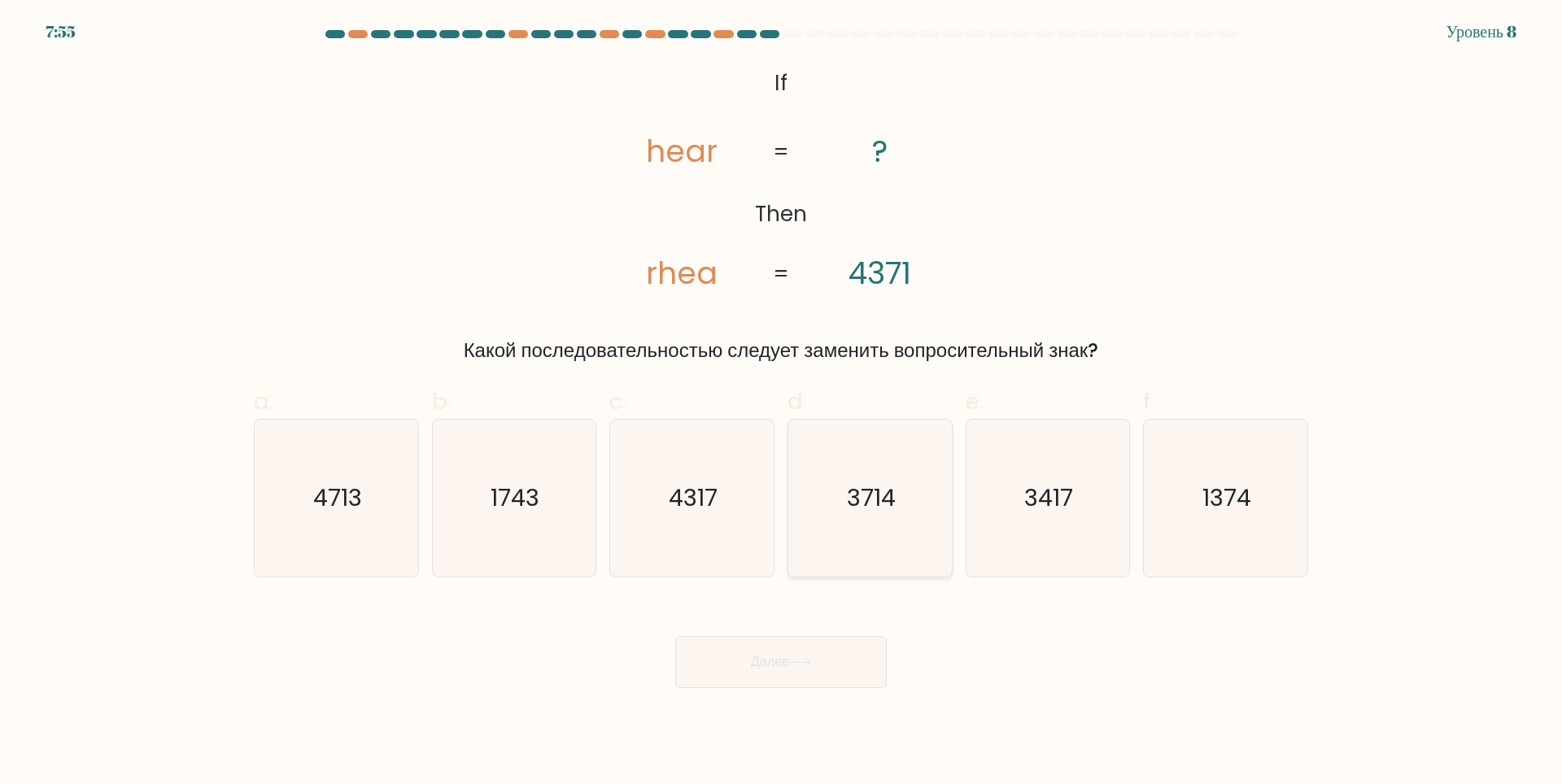
drag, startPoint x: 868, startPoint y: 524, endPoint x: 837, endPoint y: 690, distance: 168.9
click at [868, 525] on icon "3714" at bounding box center [870, 498] width 157 height 157
click at [782, 403] on input "d. 3714" at bounding box center [781, 397] width 1 height 11
radio input "true"
click at [774, 665] on ya-tr-span "Далее" at bounding box center [770, 661] width 38 height 19
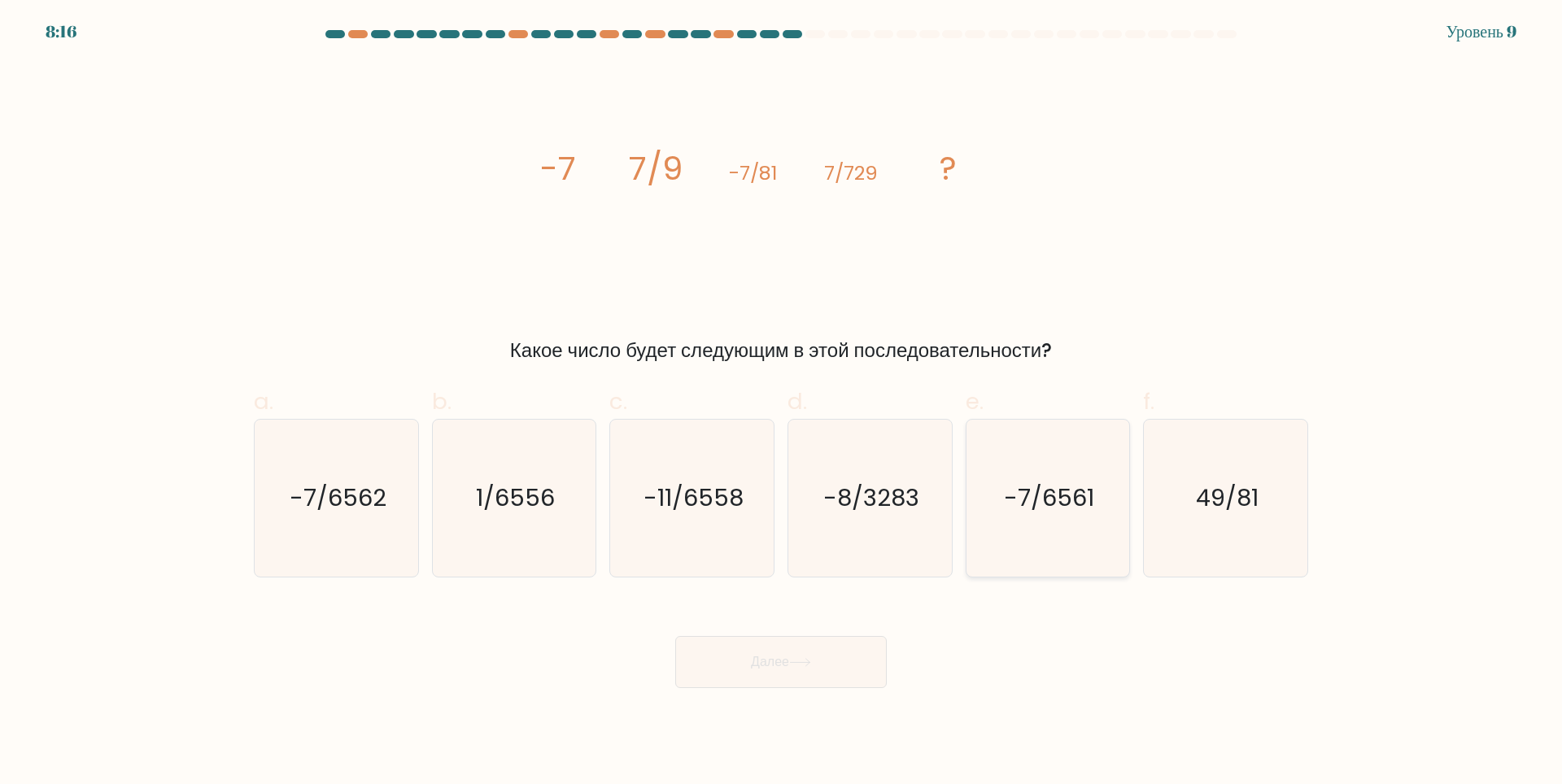
click at [1047, 500] on text "-7/6561" at bounding box center [1049, 498] width 90 height 33
click at [782, 403] on input "e. -7/6561" at bounding box center [781, 397] width 1 height 11
radio input "true"
click at [845, 659] on button "Далее" at bounding box center [781, 662] width 211 height 52
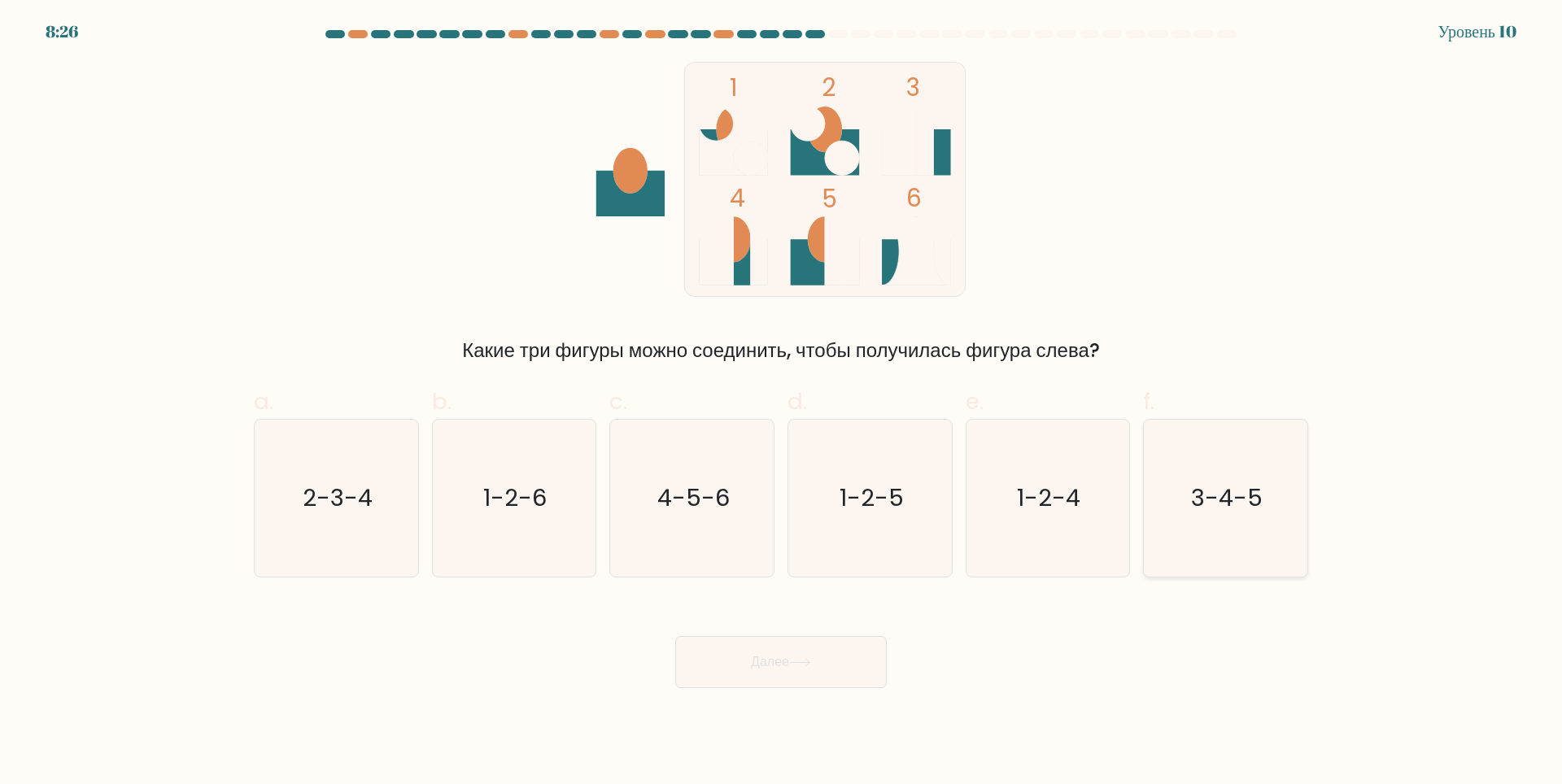
click at [1232, 505] on text "3-4-5" at bounding box center [1227, 498] width 71 height 33
click at [782, 403] on input "f. 3-4-5" at bounding box center [781, 397] width 1 height 11
radio input "true"
click at [789, 657] on ya-tr-span "Далее" at bounding box center [770, 661] width 38 height 19
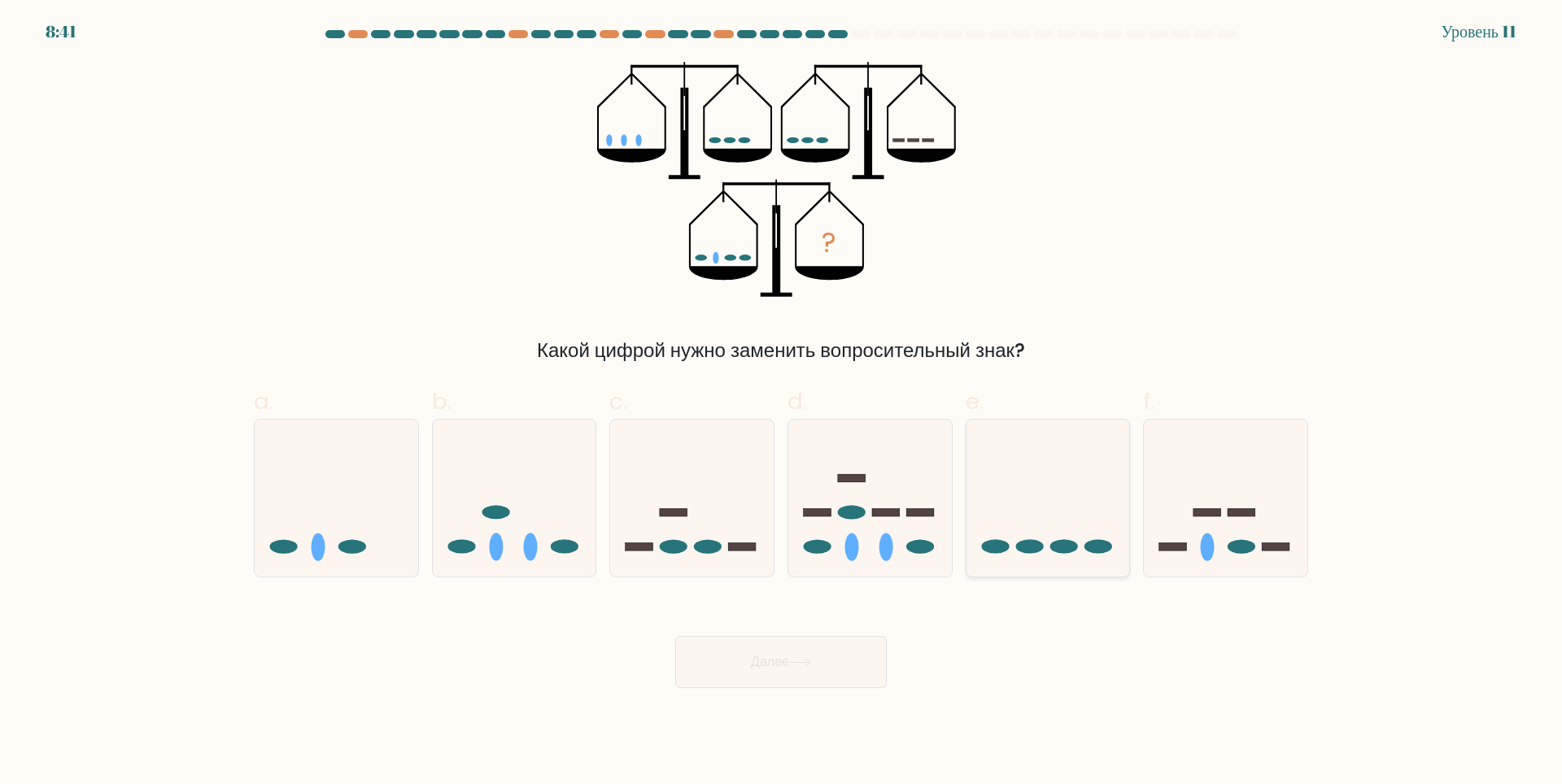
click at [1027, 504] on icon at bounding box center [1048, 498] width 164 height 135
click at [782, 403] on input "e." at bounding box center [781, 397] width 1 height 11
radio input "true"
click at [838, 659] on button "Далее" at bounding box center [781, 662] width 211 height 52
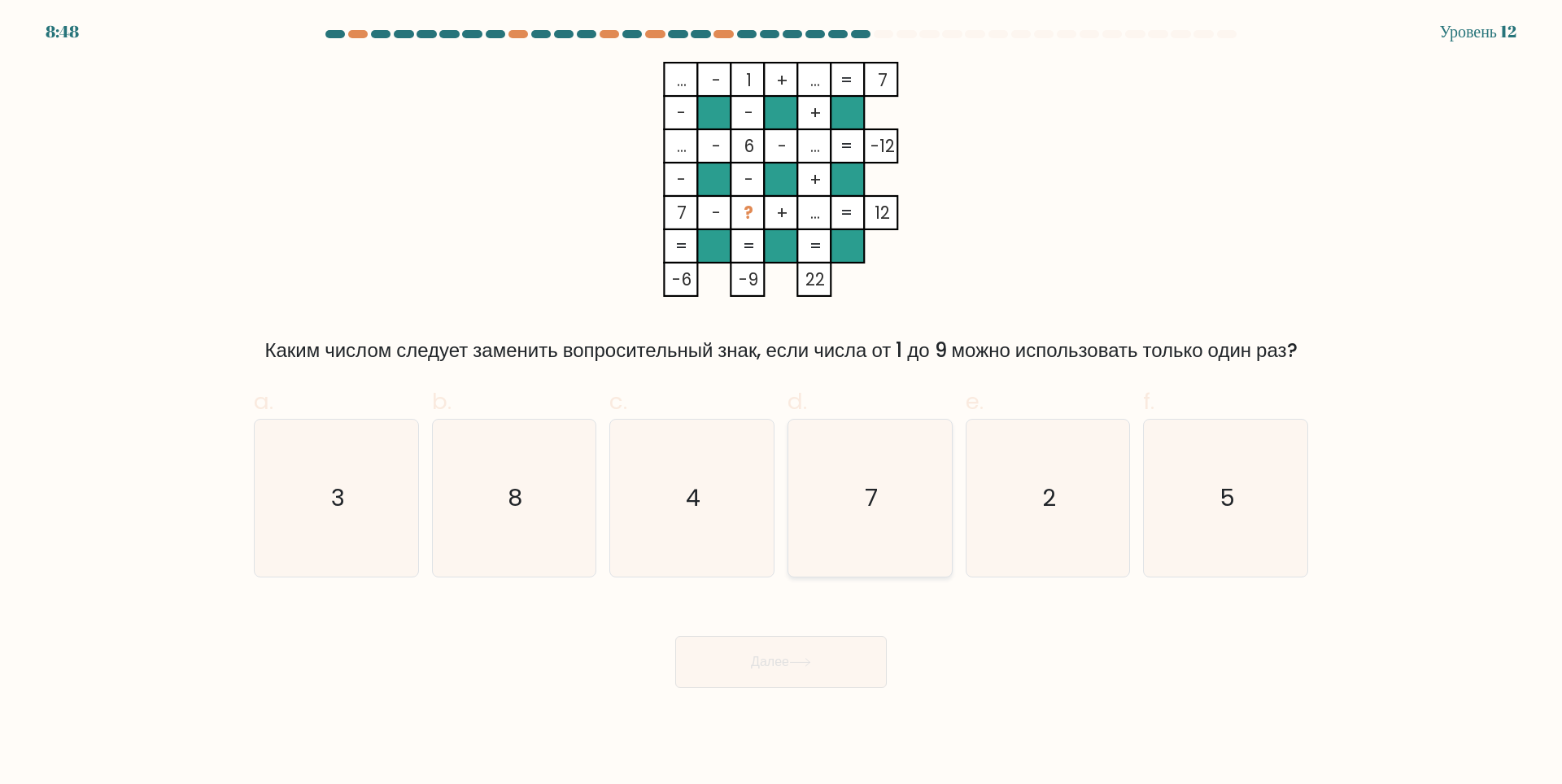
click at [839, 570] on icon "7" at bounding box center [870, 498] width 157 height 157
click at [782, 403] on input "d. 7" at bounding box center [781, 397] width 1 height 11
radio input "true"
click at [809, 683] on button "Далее" at bounding box center [781, 662] width 211 height 52
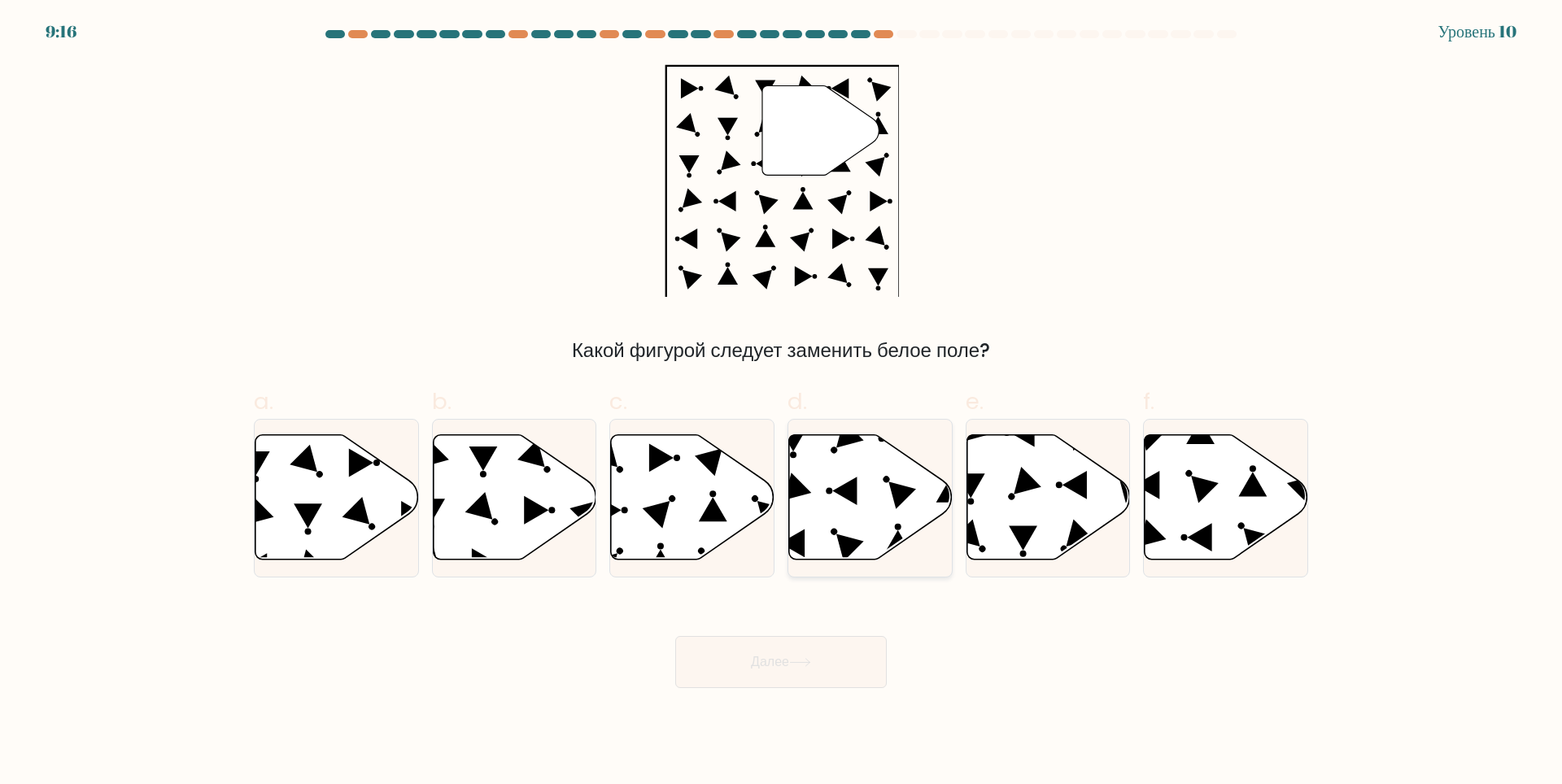
click at [832, 484] on icon at bounding box center [871, 497] width 164 height 125
click at [782, 403] on input "d." at bounding box center [781, 397] width 1 height 11
radio input "true"
click at [783, 662] on ya-tr-span "Далее" at bounding box center [770, 661] width 38 height 19
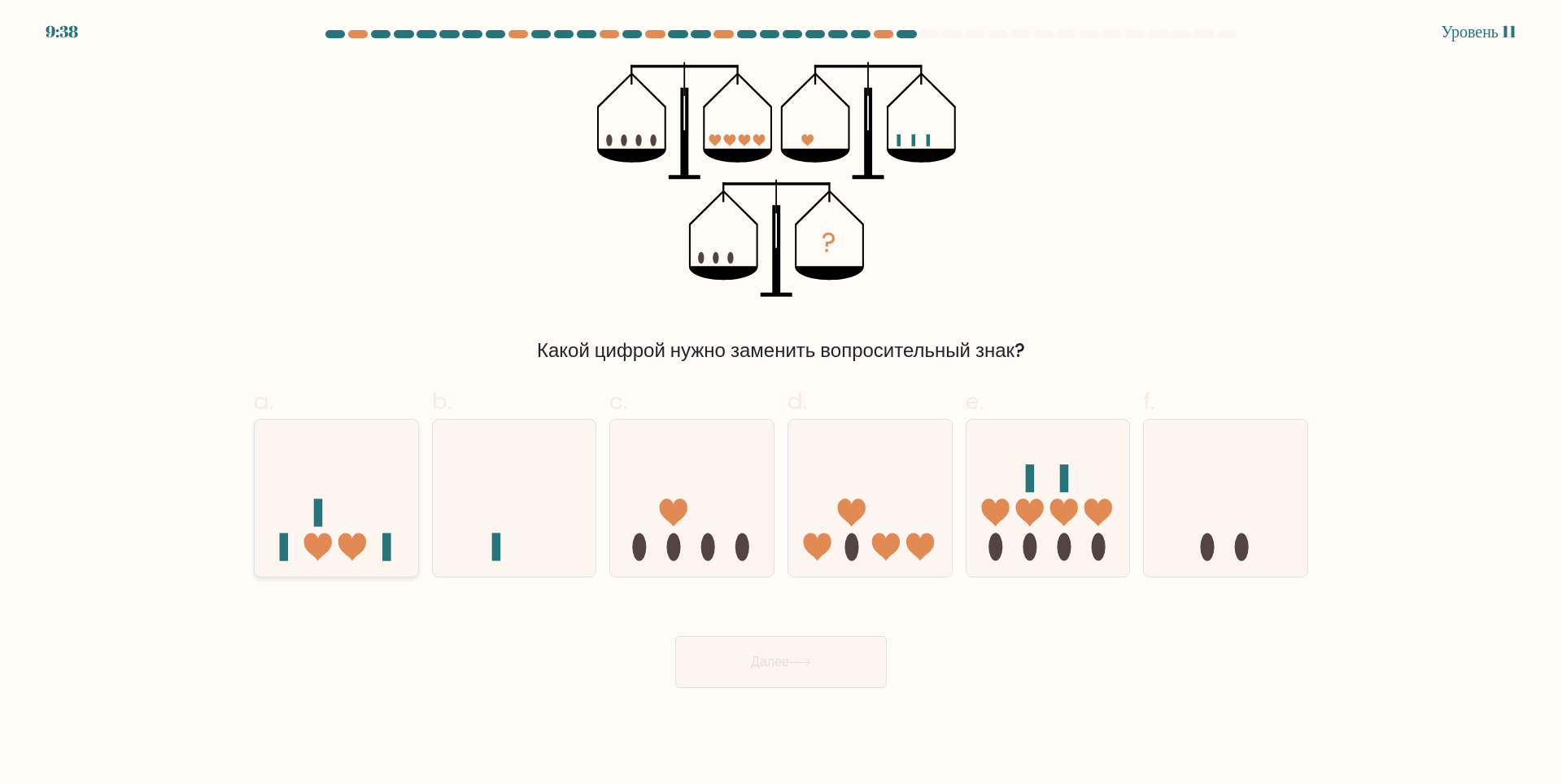
click at [344, 554] on icon at bounding box center [336, 498] width 164 height 135
click at [781, 403] on input "a." at bounding box center [781, 397] width 1 height 11
radio input "true"
click at [823, 676] on button "Далее" at bounding box center [781, 662] width 211 height 52
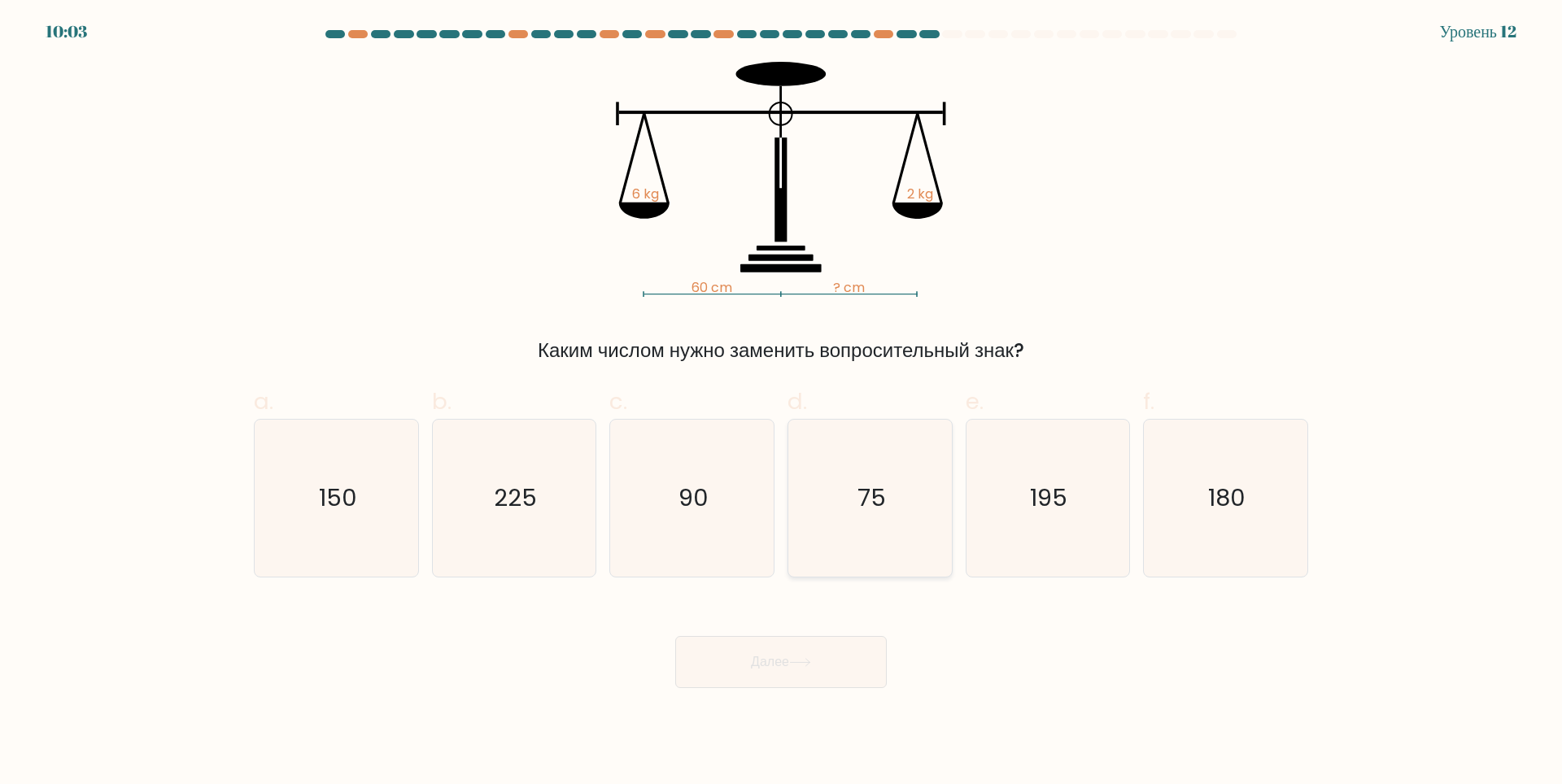
drag, startPoint x: 846, startPoint y: 497, endPoint x: 845, endPoint y: 517, distance: 20.0
click at [851, 498] on icon "75" at bounding box center [870, 498] width 157 height 157
click at [782, 403] on input "d. 75" at bounding box center [781, 397] width 1 height 11
radio input "true"
drag, startPoint x: 826, startPoint y: 621, endPoint x: 819, endPoint y: 653, distance: 32.8
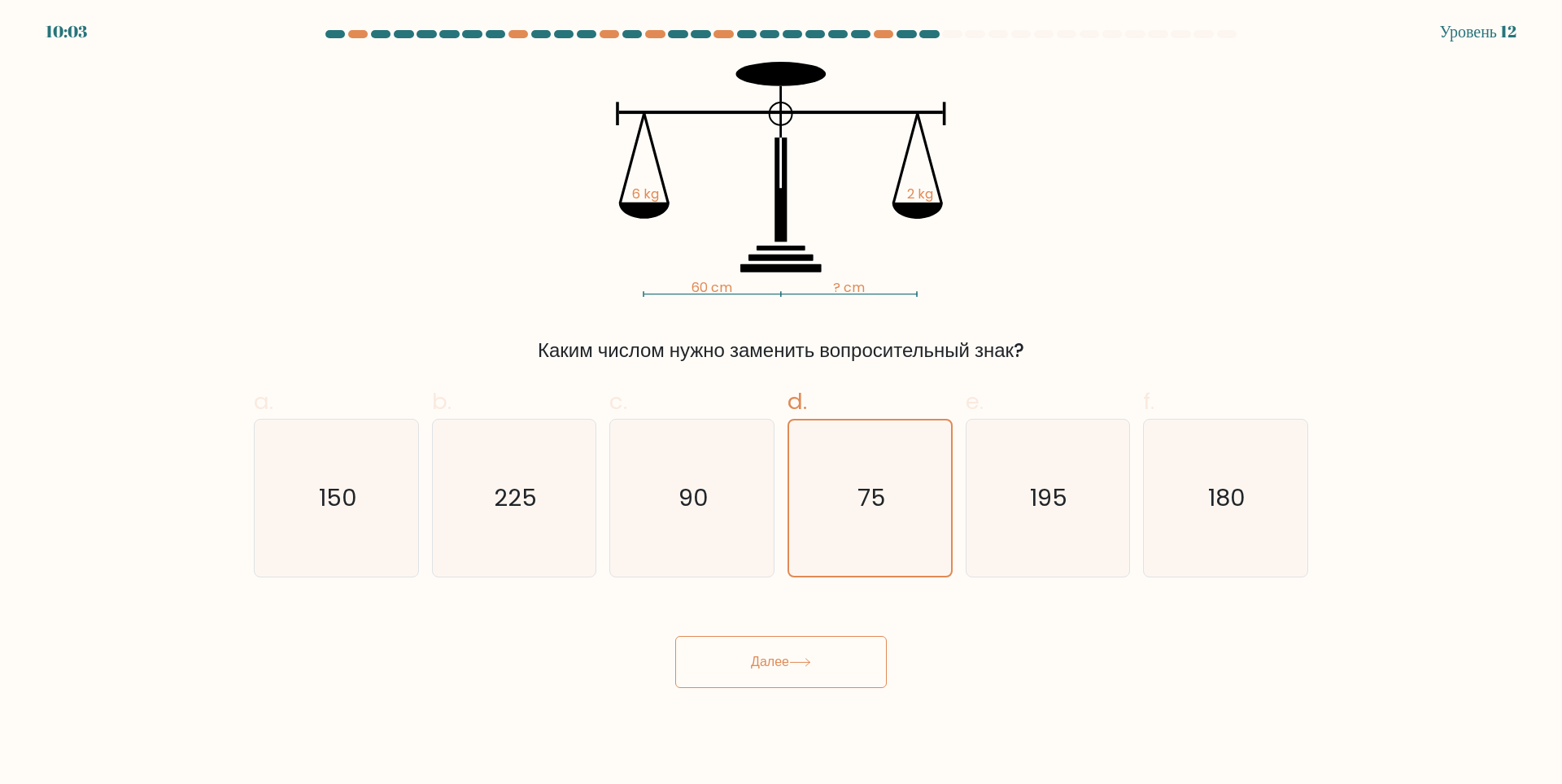
click at [824, 624] on div "Далее" at bounding box center [780, 642] width 1073 height 91
click at [820, 660] on button "Далее" at bounding box center [781, 662] width 211 height 52
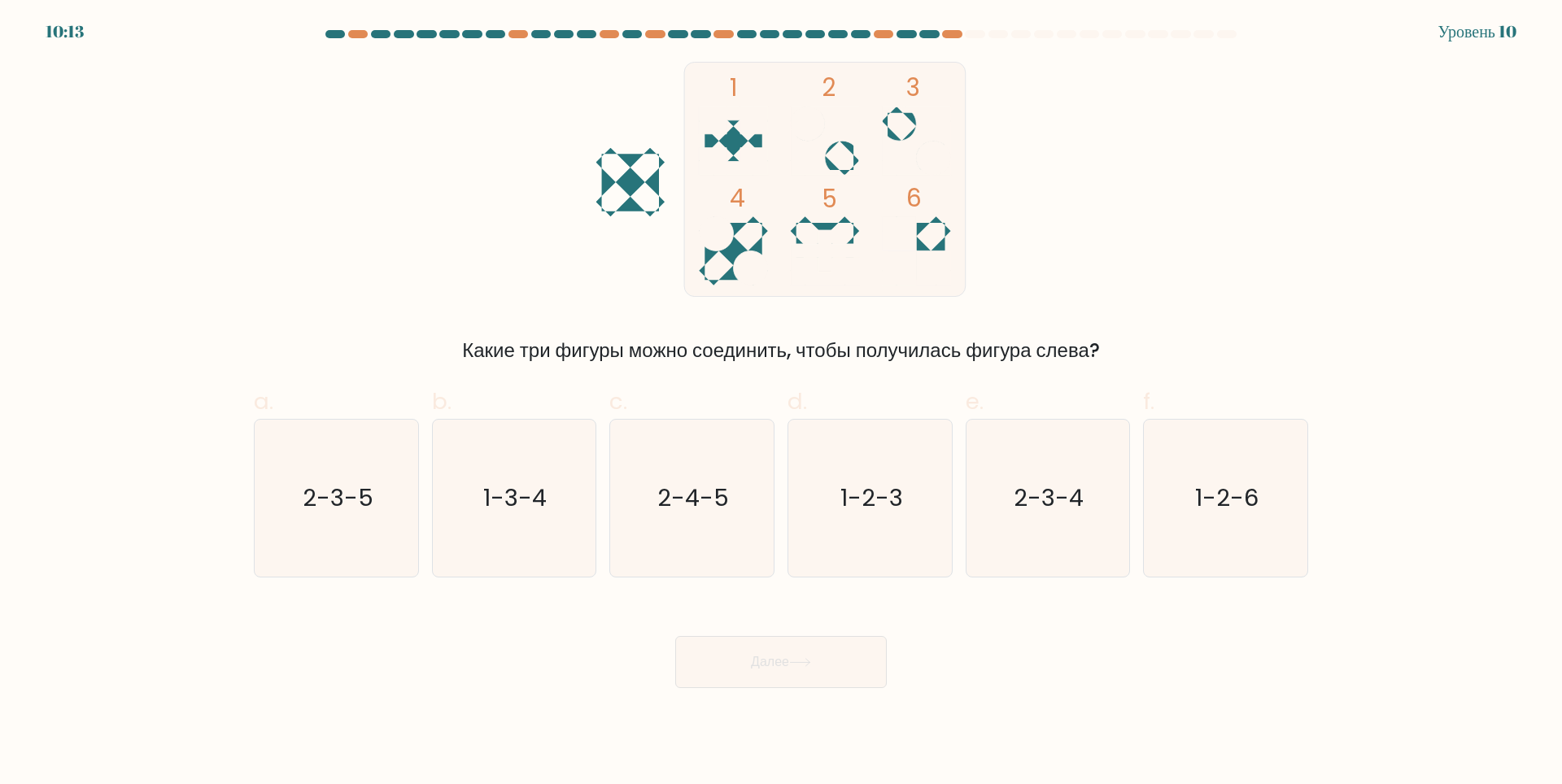
drag, startPoint x: 1029, startPoint y: 498, endPoint x: 905, endPoint y: 723, distance: 256.9
click at [1029, 499] on text "2-3-4" at bounding box center [1049, 498] width 70 height 33
click at [782, 403] on input "e. 2-3-4" at bounding box center [781, 397] width 1 height 11
radio input "true"
click at [848, 678] on button "Далее" at bounding box center [781, 662] width 211 height 52
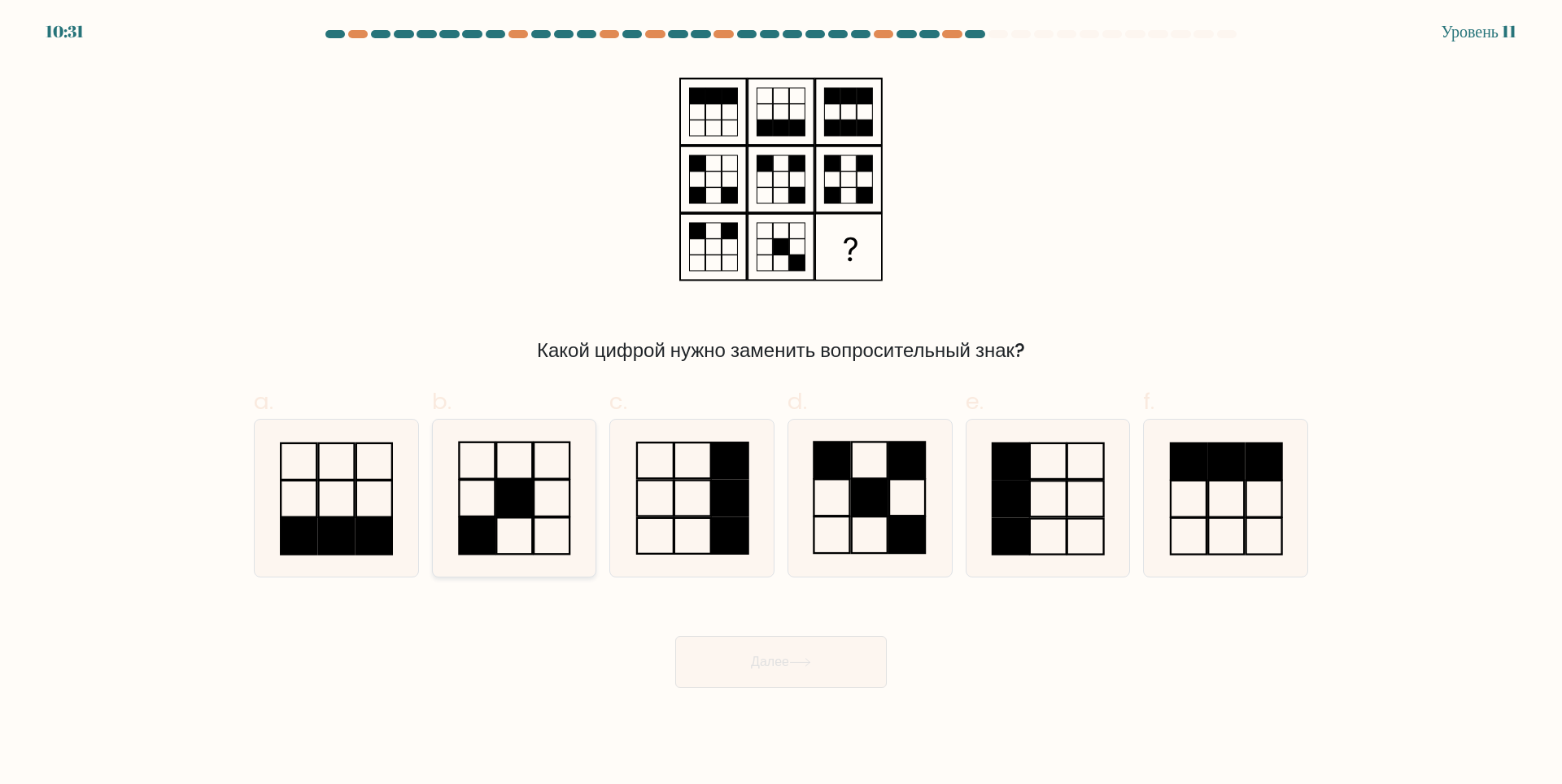
click at [539, 521] on icon at bounding box center [514, 498] width 157 height 157
click at [781, 403] on input "b." at bounding box center [781, 397] width 1 height 11
radio input "true"
click at [767, 664] on ya-tr-span "Далее" at bounding box center [770, 661] width 38 height 19
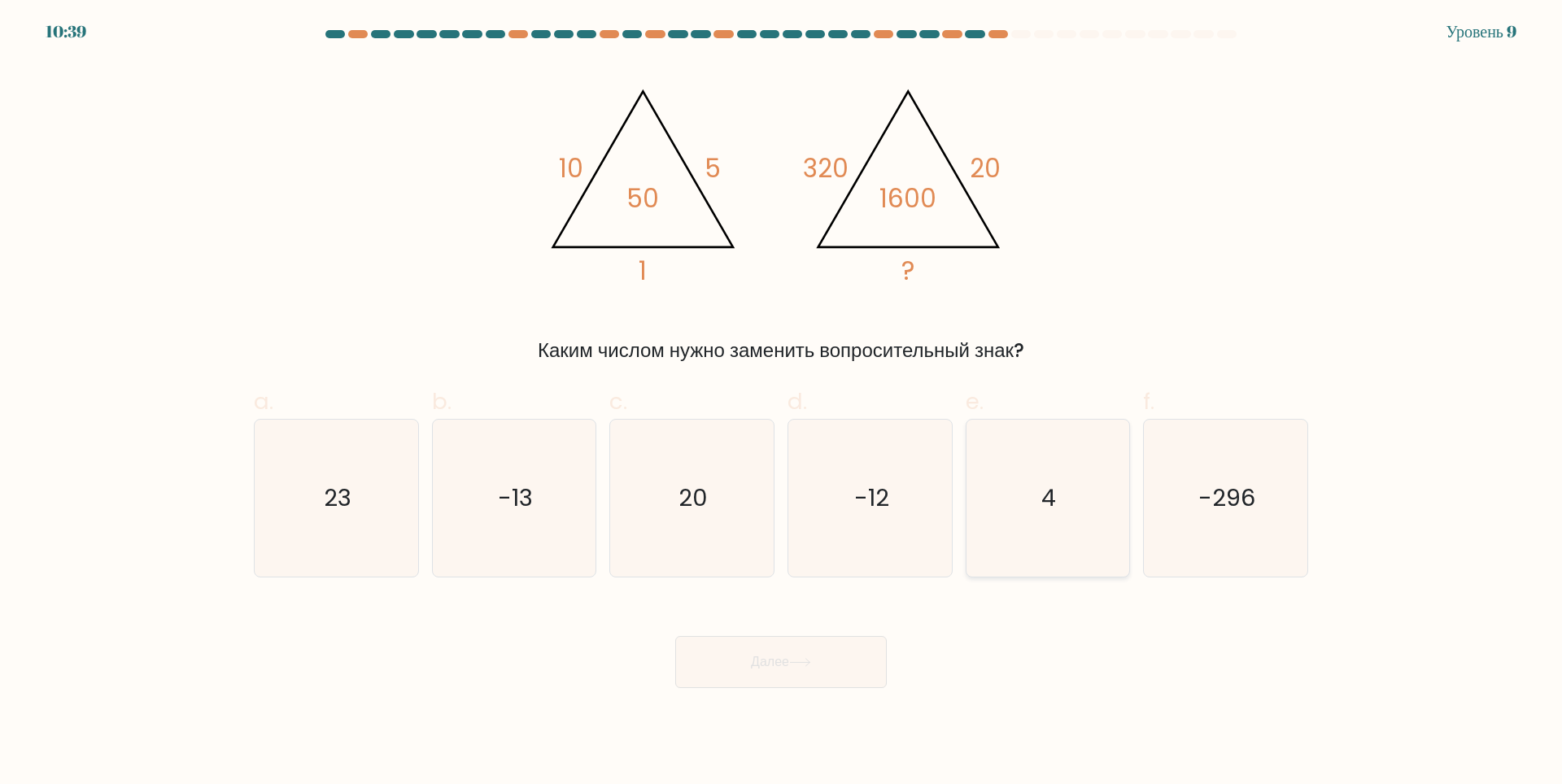
click at [1003, 497] on icon "4" at bounding box center [1047, 498] width 157 height 157
click at [782, 403] on input "e. 4" at bounding box center [781, 397] width 1 height 11
radio input "true"
click at [806, 644] on button "Далее" at bounding box center [781, 662] width 211 height 52
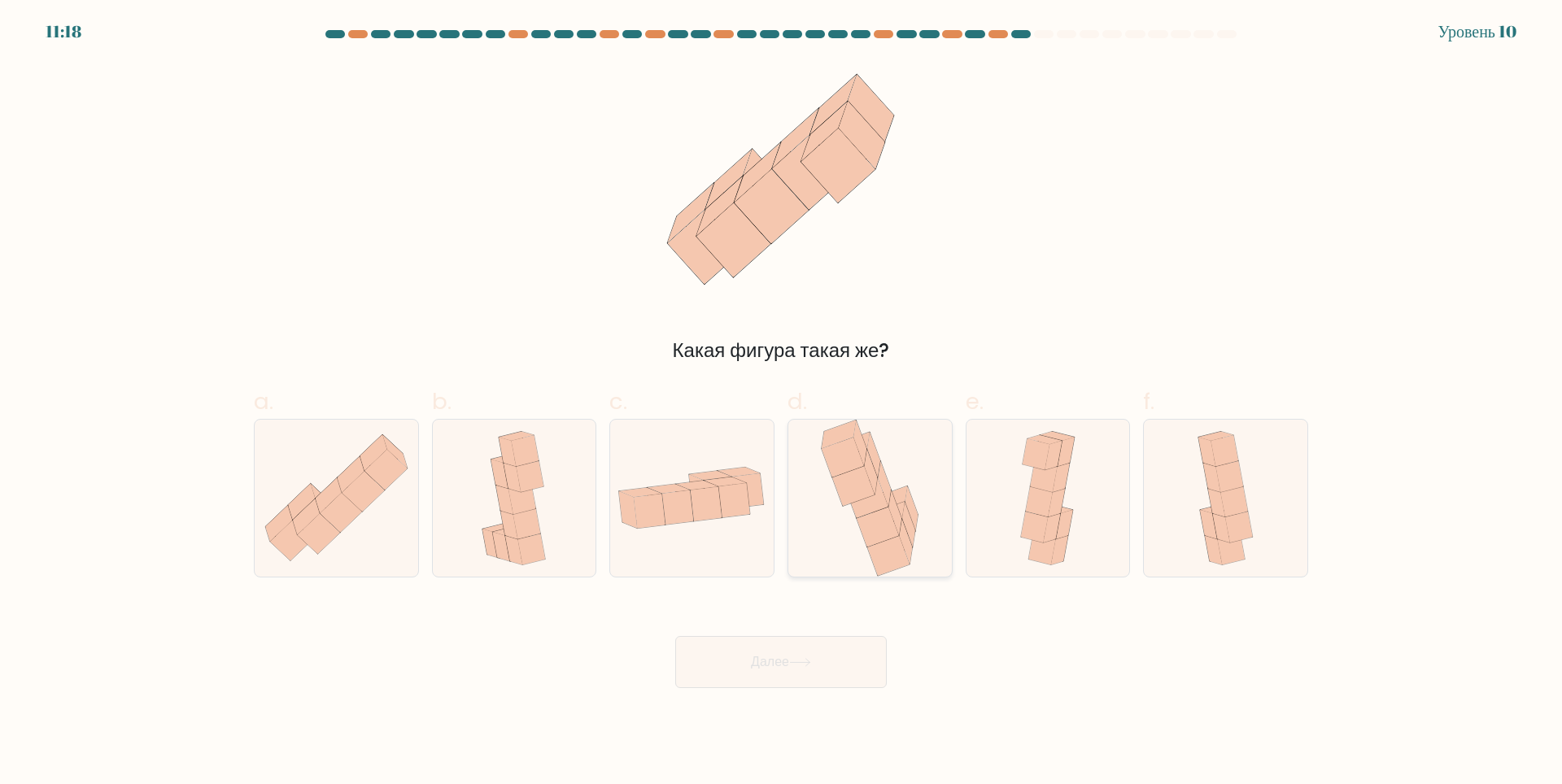
click at [905, 525] on icon at bounding box center [891, 538] width 43 height 41
click at [782, 403] on input "d." at bounding box center [781, 397] width 1 height 11
radio input "true"
click at [836, 671] on button "Далее" at bounding box center [781, 662] width 211 height 52
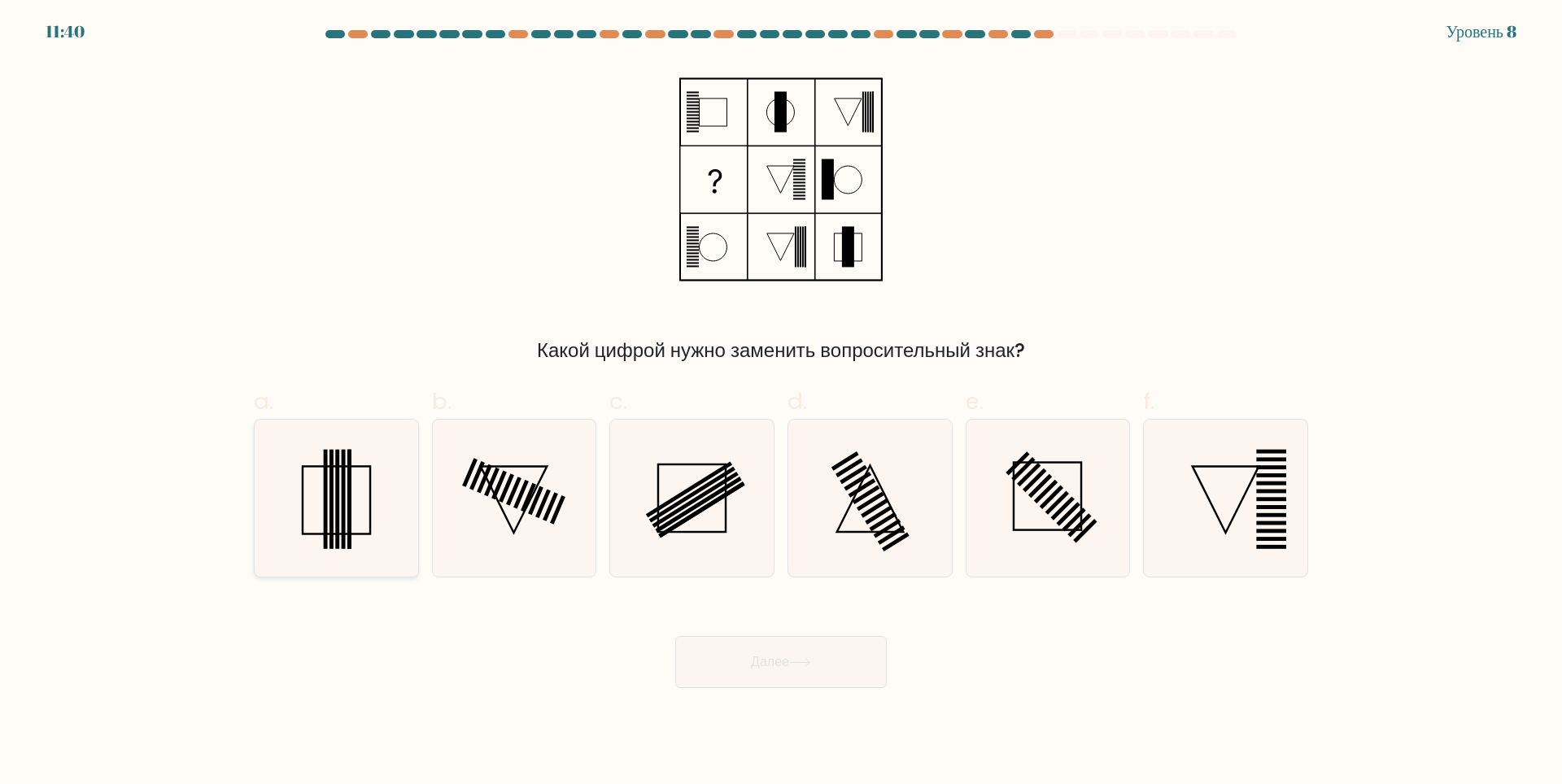
click at [350, 480] on rect at bounding box center [349, 498] width 4 height 99
click at [781, 403] on input "a." at bounding box center [781, 397] width 1 height 11
radio input "true"
click at [745, 674] on button "Далее" at bounding box center [781, 662] width 211 height 52
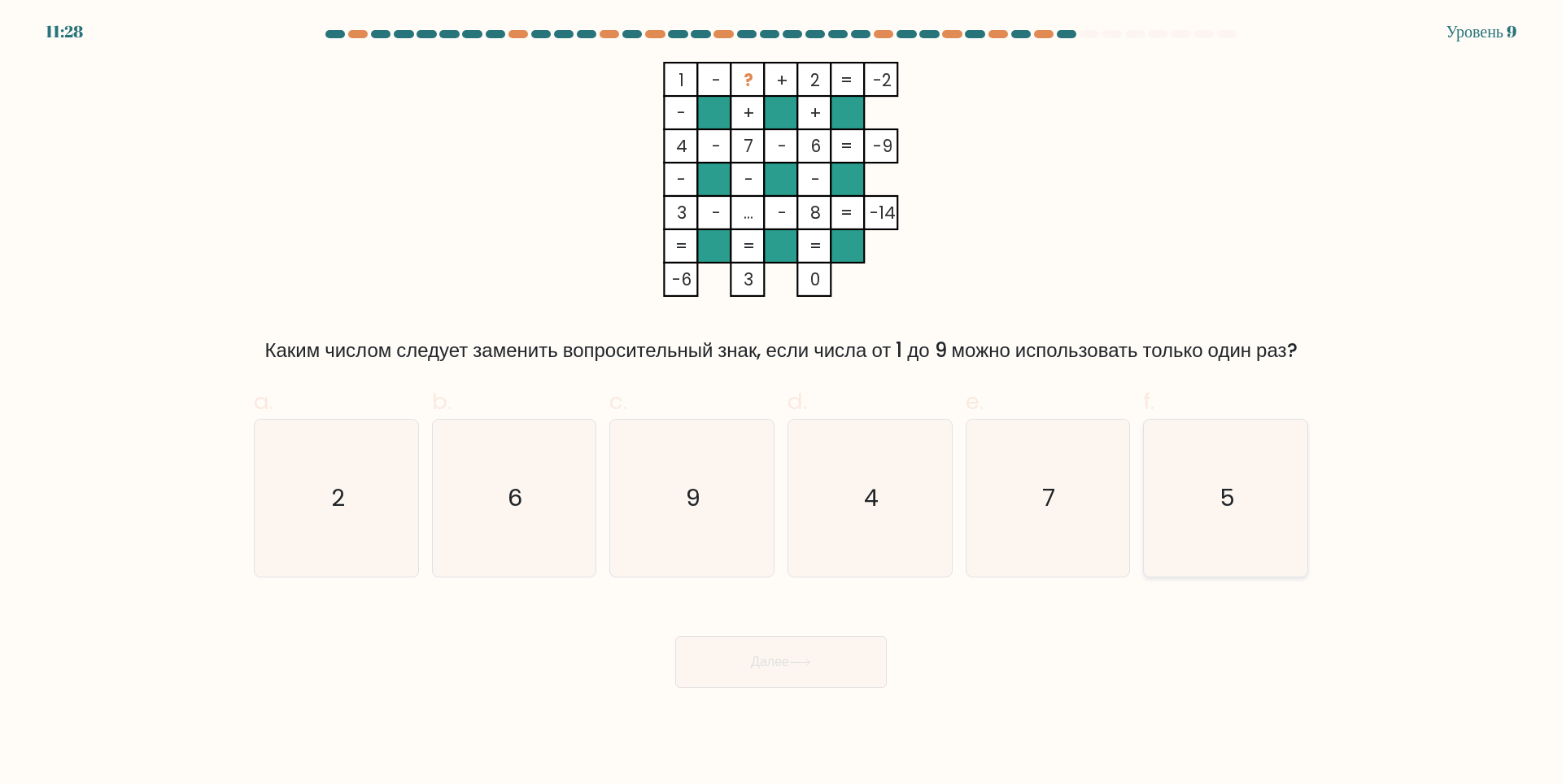
drag, startPoint x: 1232, startPoint y: 517, endPoint x: 1190, endPoint y: 549, distance: 52.8
click at [1230, 514] on text "5" at bounding box center [1226, 498] width 16 height 33
click at [782, 403] on input "f. 5" at bounding box center [781, 397] width 1 height 11
radio input "true"
click at [769, 671] on ya-tr-span "Далее" at bounding box center [770, 661] width 38 height 19
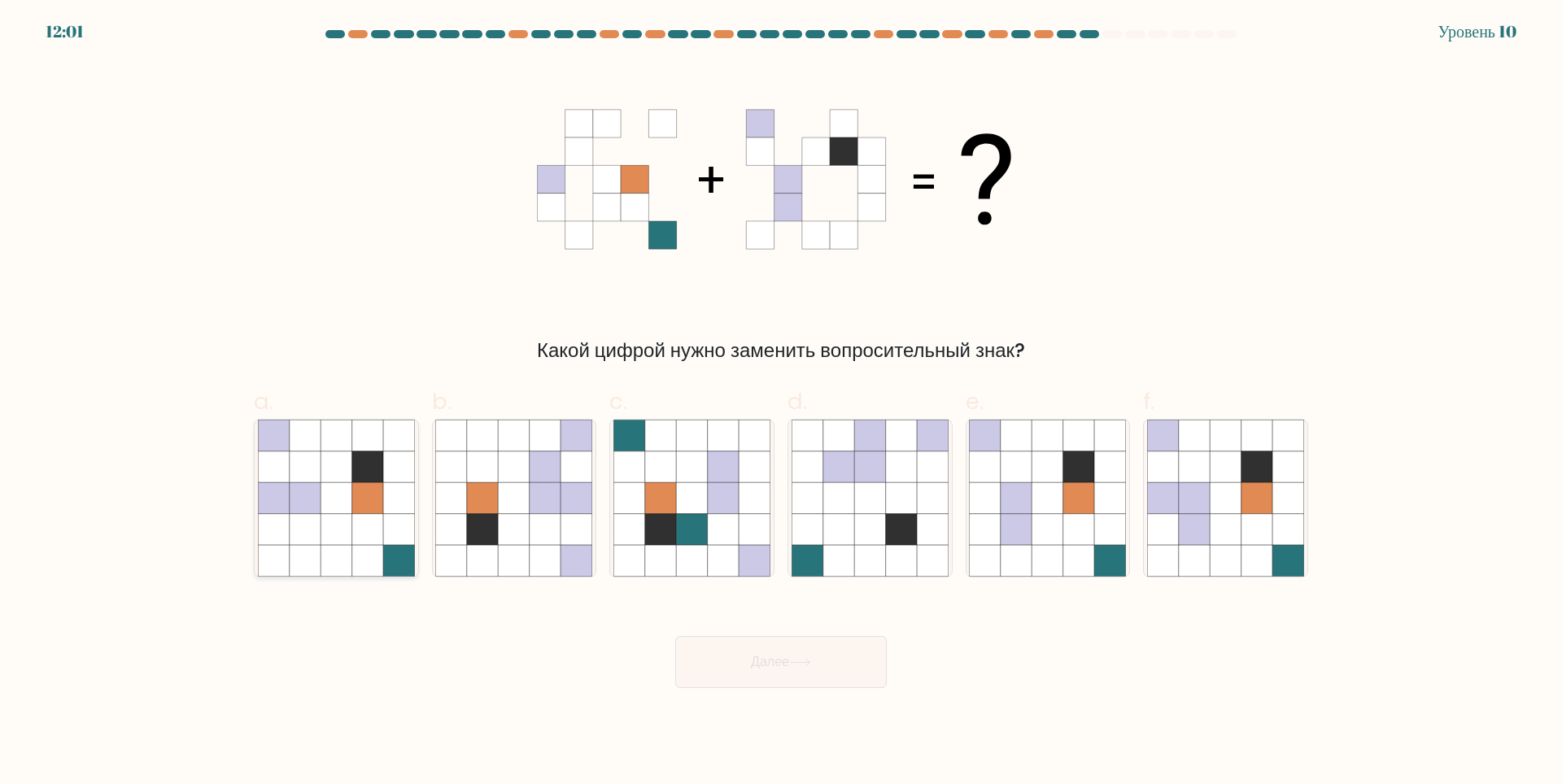
click at [364, 484] on icon at bounding box center [368, 498] width 31 height 31
click at [781, 403] on input "a." at bounding box center [781, 397] width 1 height 11
radio input "true"
click at [751, 670] on ya-tr-span "Далее" at bounding box center [770, 661] width 38 height 19
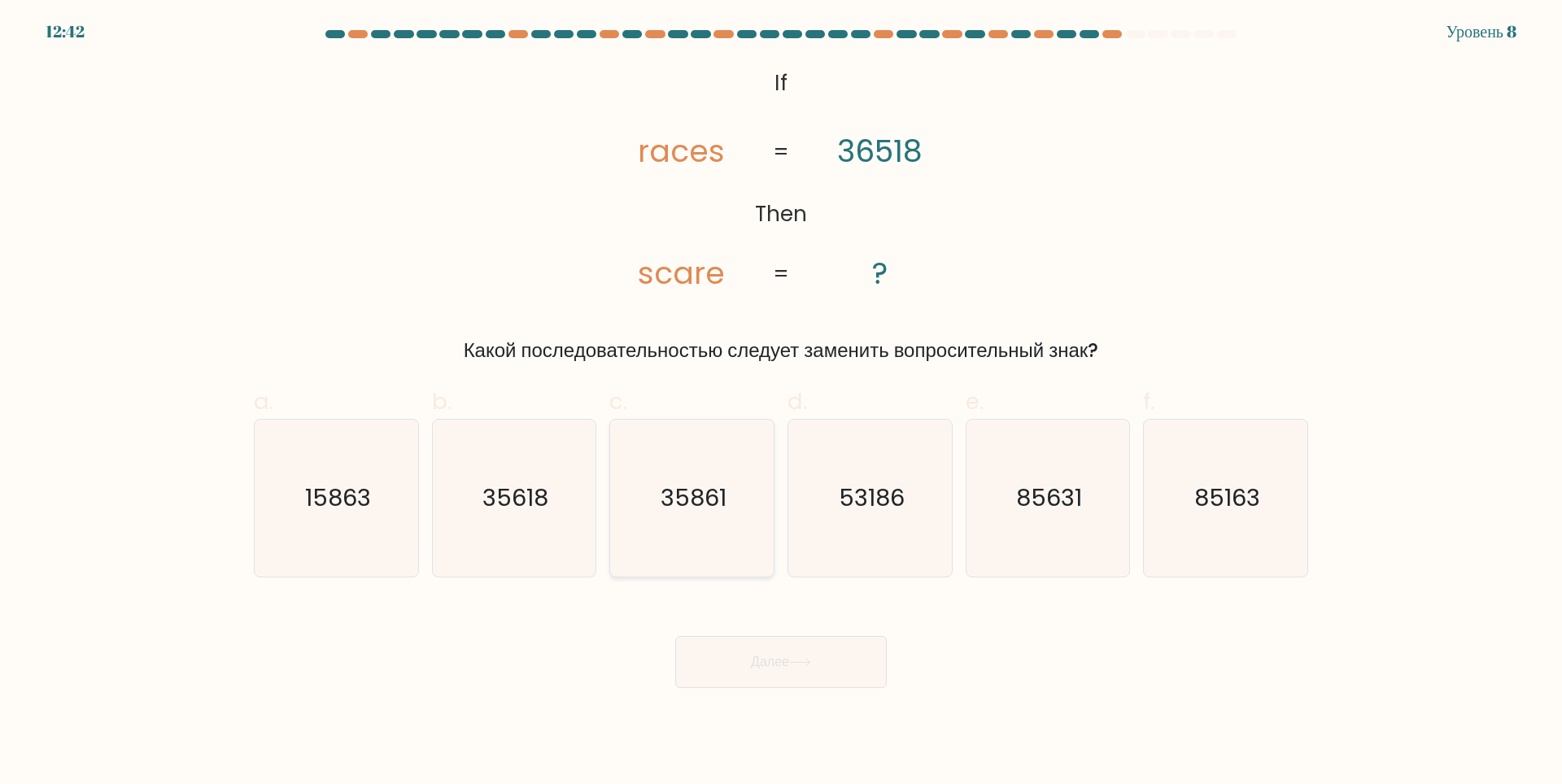
click at [713, 474] on icon "35861" at bounding box center [692, 498] width 157 height 157
click at [781, 403] on input "c. 35861" at bounding box center [781, 397] width 1 height 11
radio input "true"
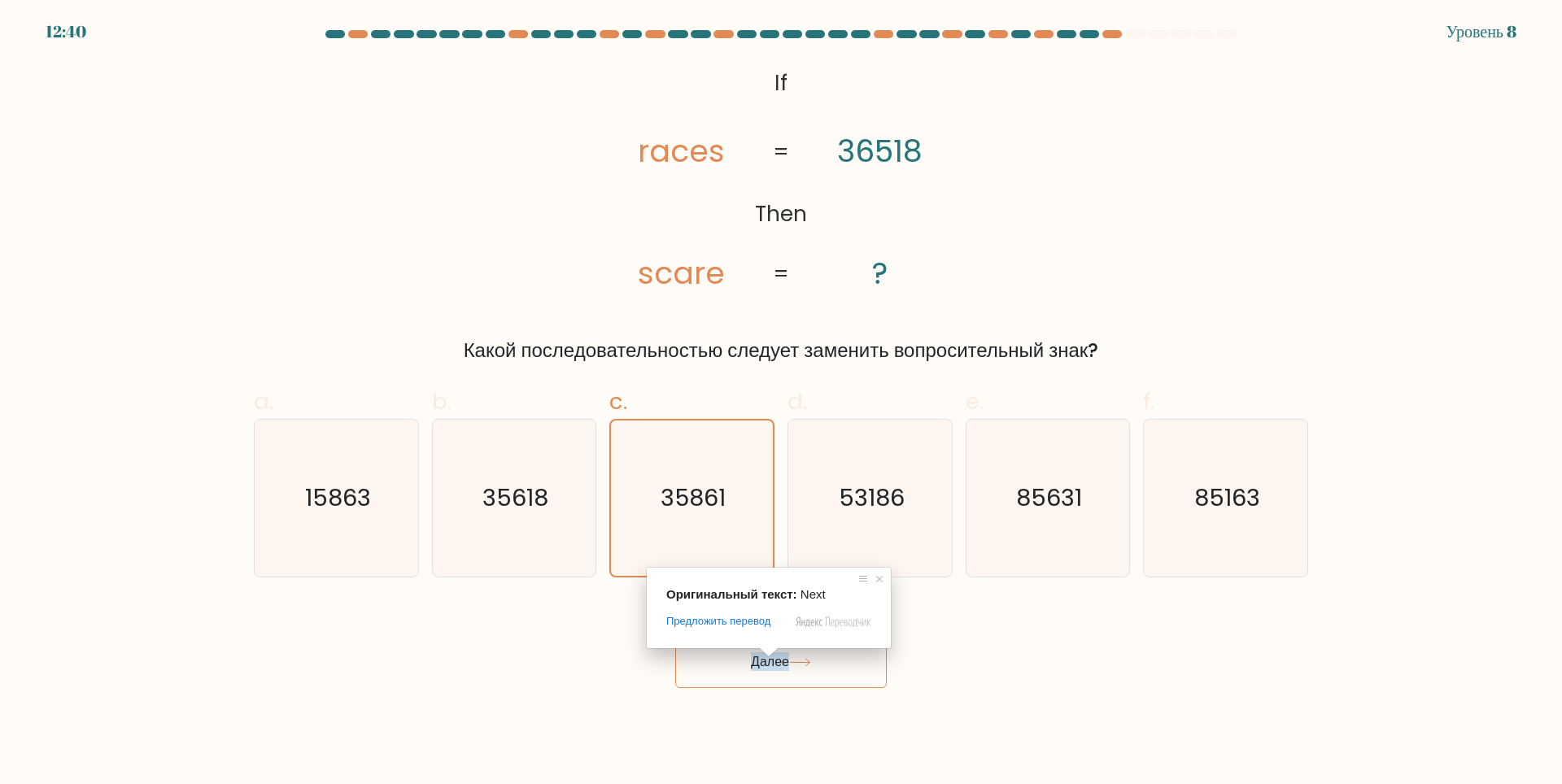
click at [773, 657] on span at bounding box center [769, 652] width 21 height 10
click at [827, 659] on button "Далее" at bounding box center [781, 662] width 211 height 52
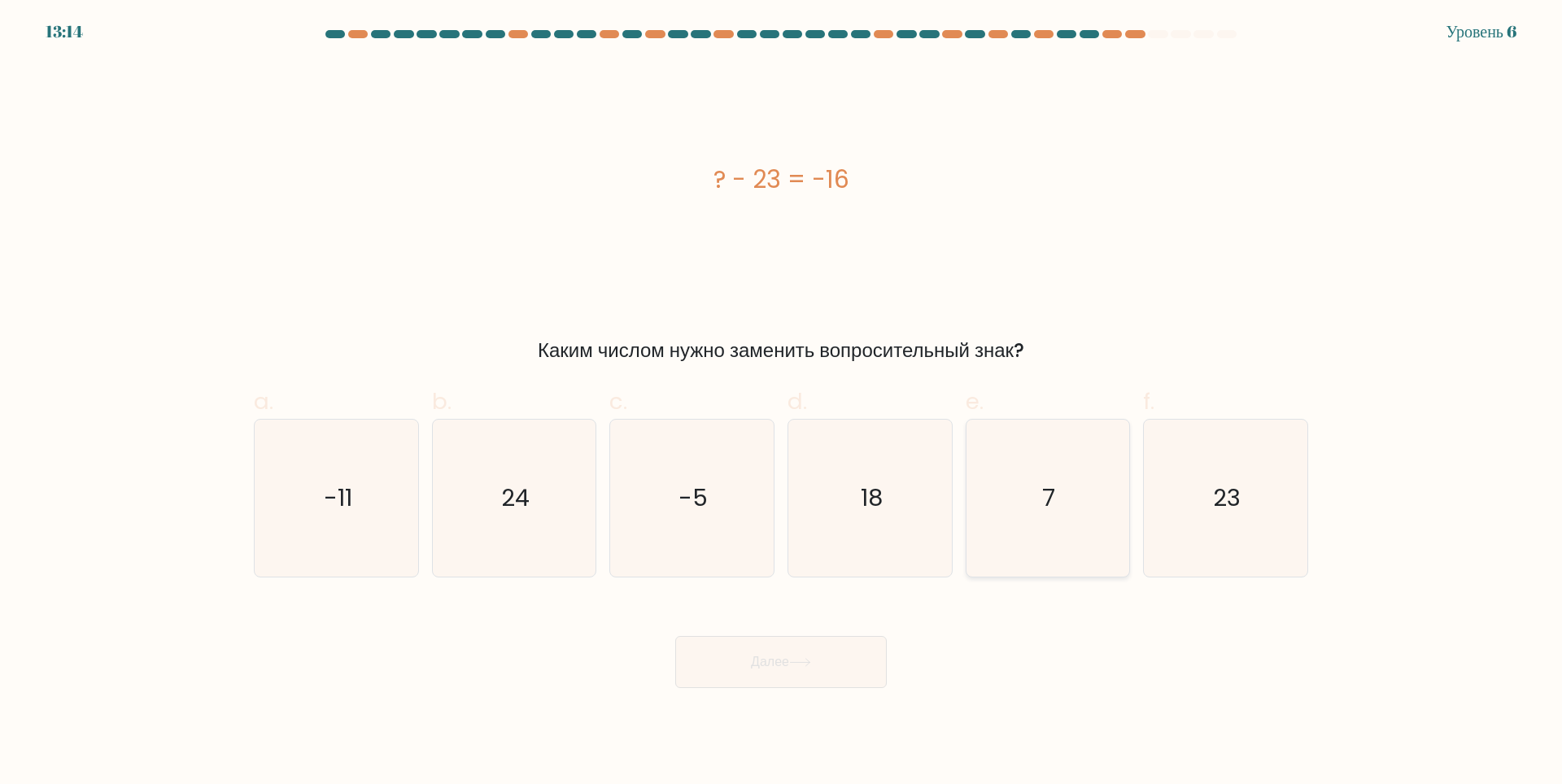
click at [1090, 486] on icon "7" at bounding box center [1047, 498] width 157 height 157
click at [782, 403] on input "e. 7" at bounding box center [781, 397] width 1 height 11
radio input "true"
click at [810, 669] on button "Далее" at bounding box center [781, 662] width 211 height 52
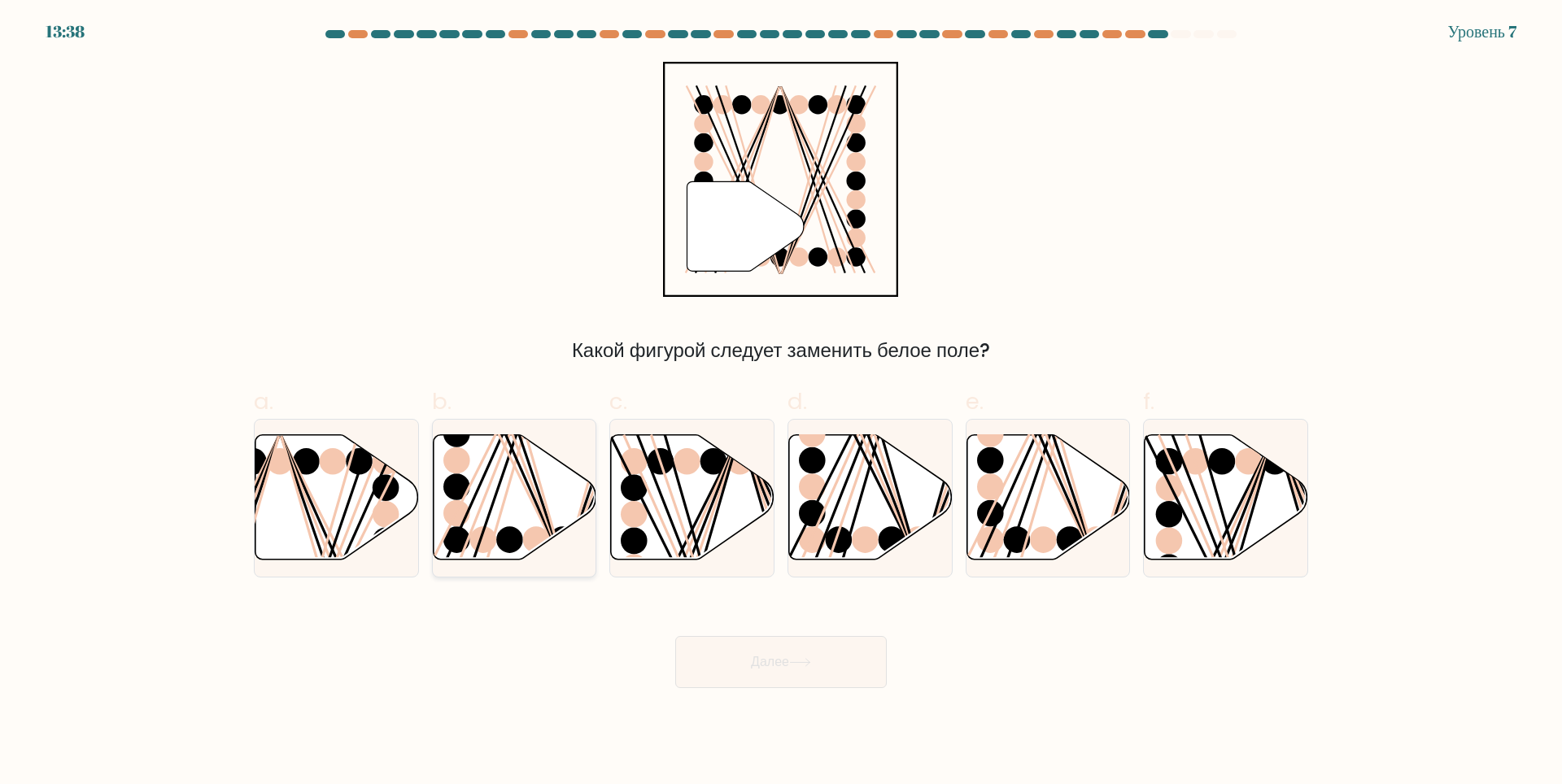
click at [541, 494] on line at bounding box center [517, 432] width 89 height 264
click at [781, 403] on input "b." at bounding box center [781, 397] width 1 height 11
radio input "true"
click at [820, 657] on button "Далее" at bounding box center [781, 662] width 211 height 52
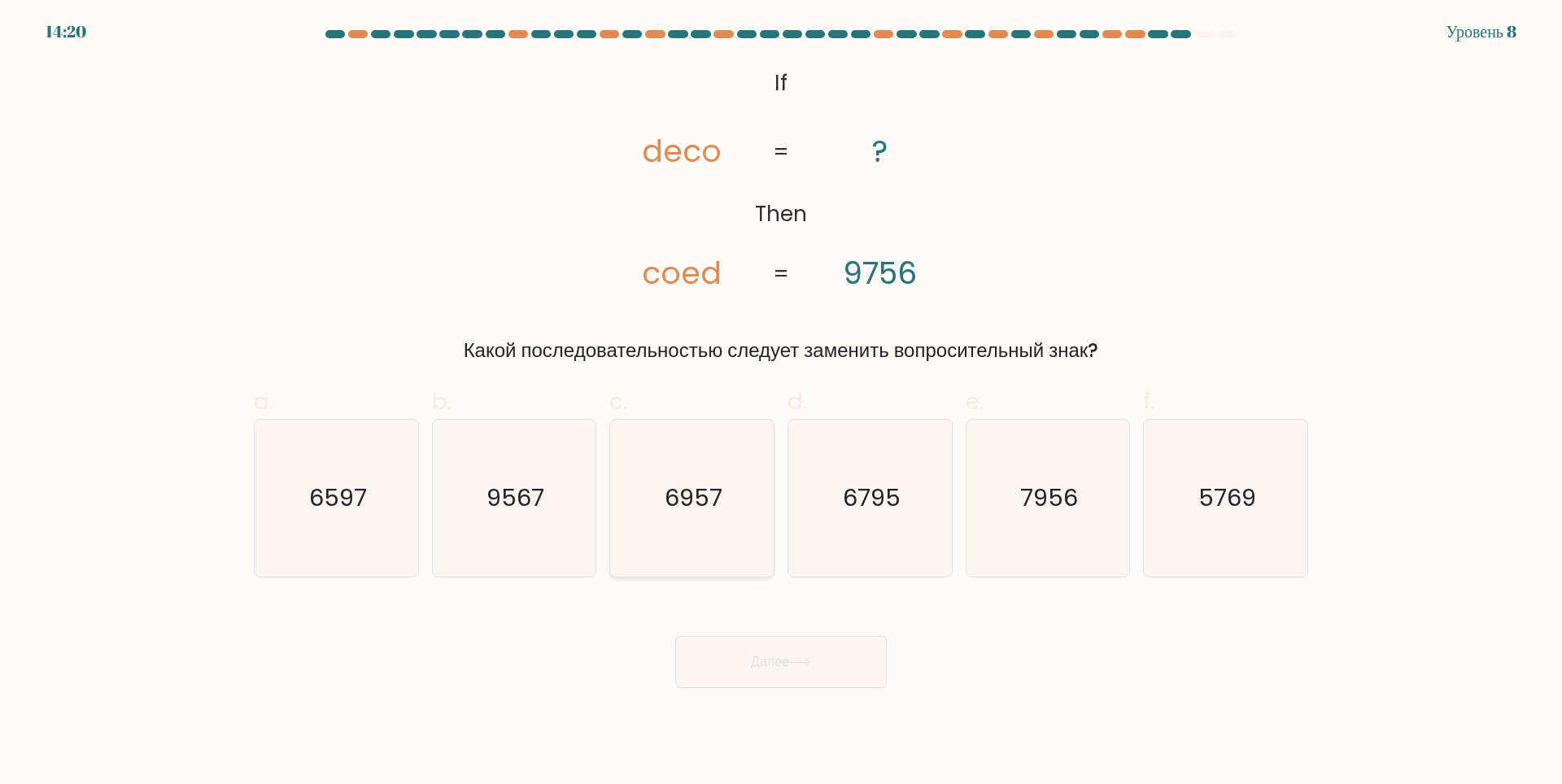
click at [698, 525] on icon "6957" at bounding box center [692, 498] width 157 height 157
click at [781, 403] on input "c. 6957" at bounding box center [781, 397] width 1 height 11
radio input "true"
click at [811, 643] on button "Далее" at bounding box center [781, 662] width 211 height 52
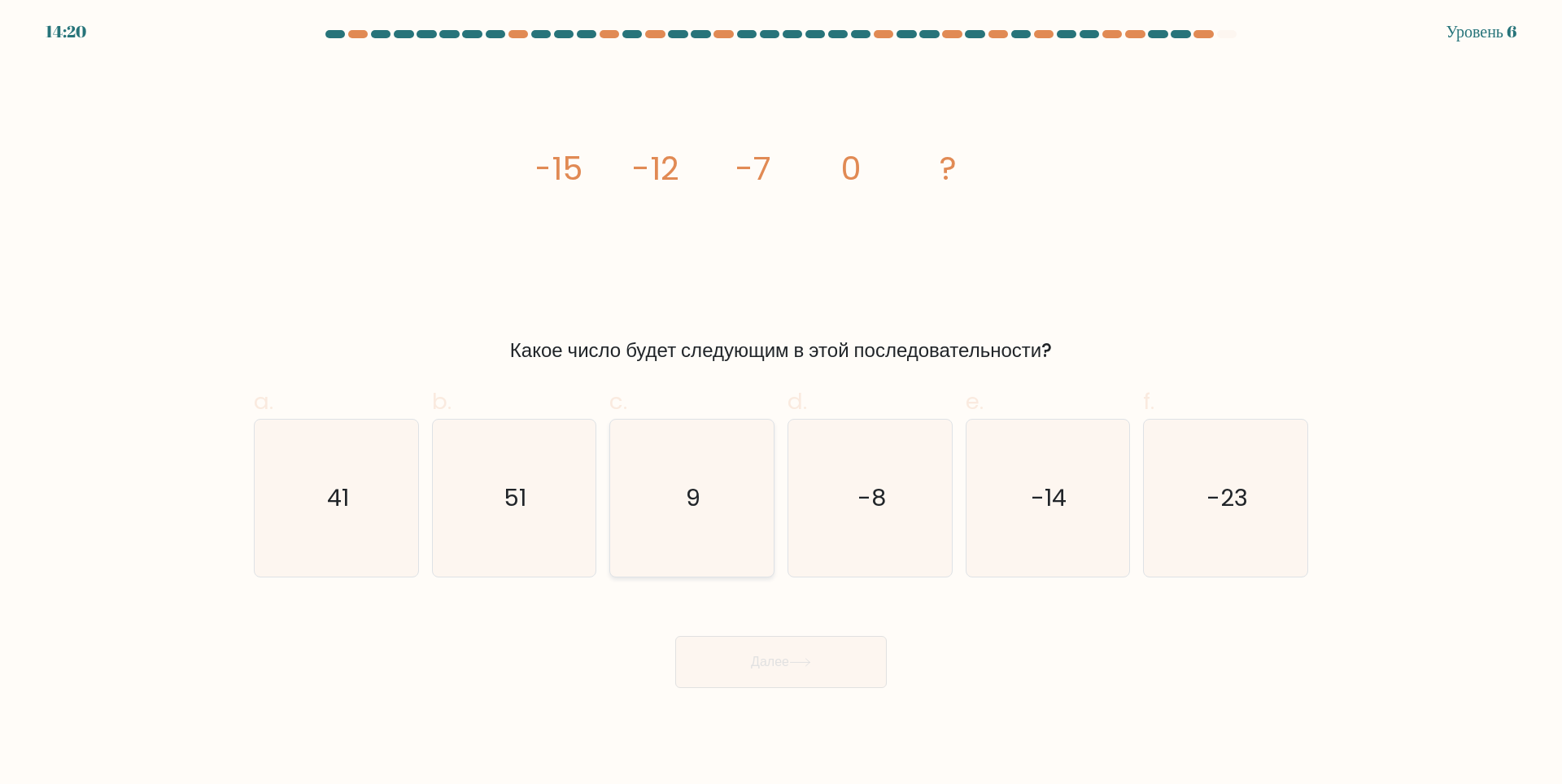
click at [709, 484] on icon "9" at bounding box center [692, 498] width 157 height 157
click at [781, 403] on input "c. 9" at bounding box center [781, 397] width 1 height 11
radio input "true"
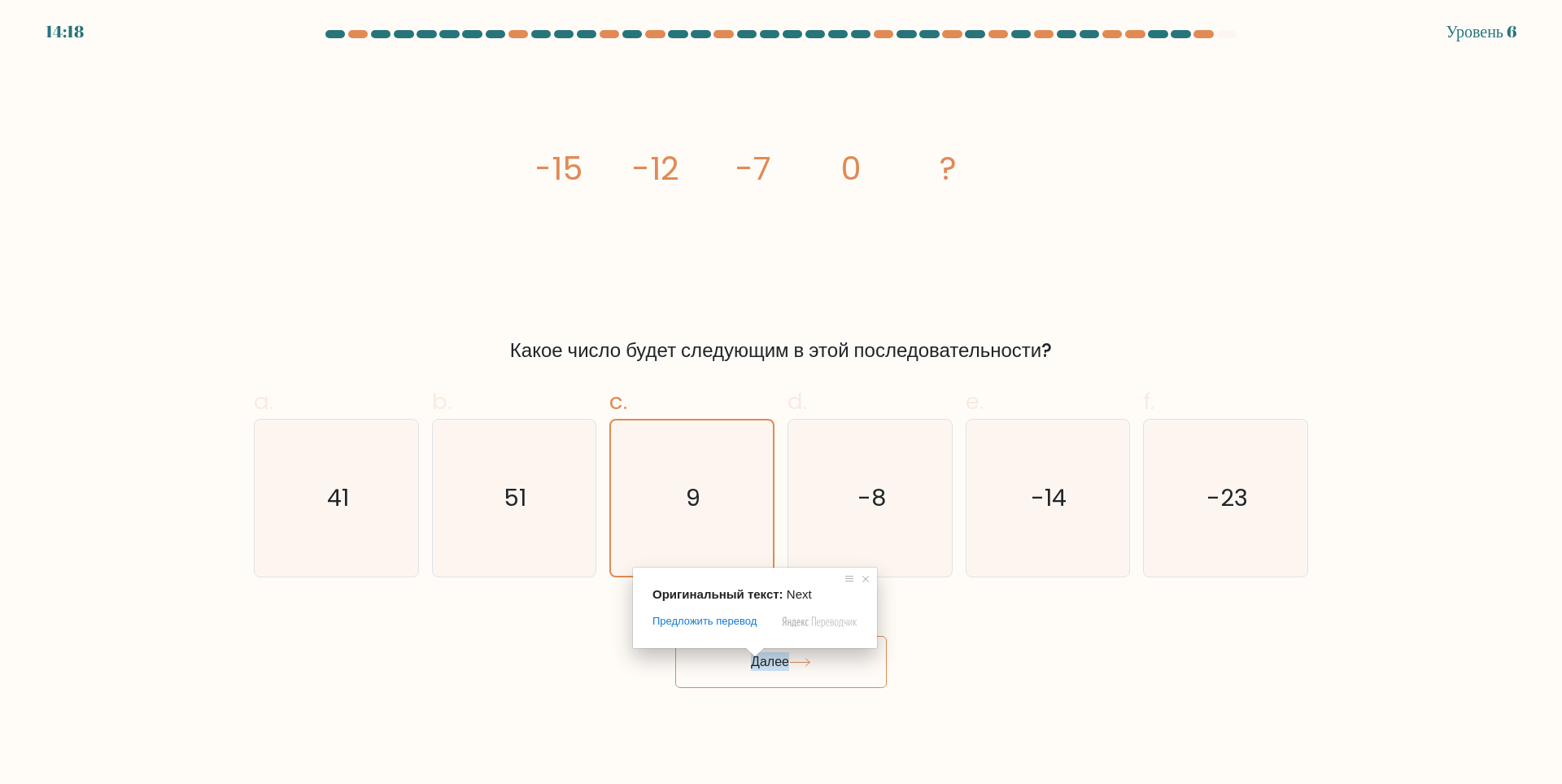
click at [756, 653] on span at bounding box center [755, 652] width 21 height 10
click at [721, 673] on button "Далее" at bounding box center [781, 662] width 211 height 52
